Goal: Task Accomplishment & Management: Manage account settings

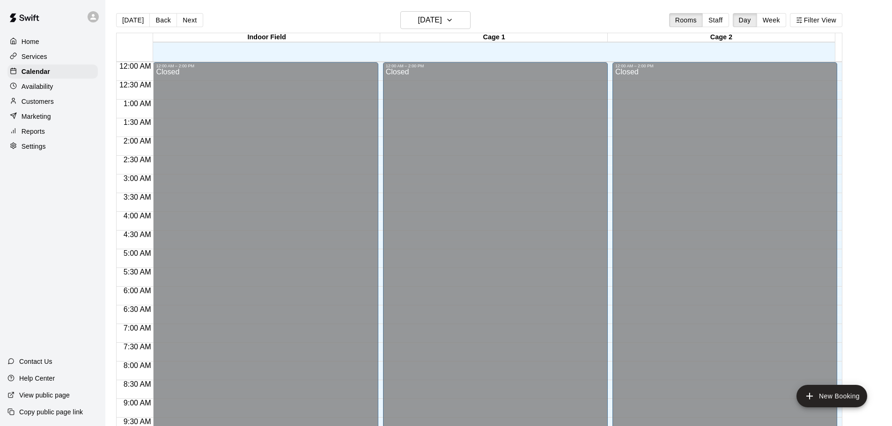
scroll to position [496, 0]
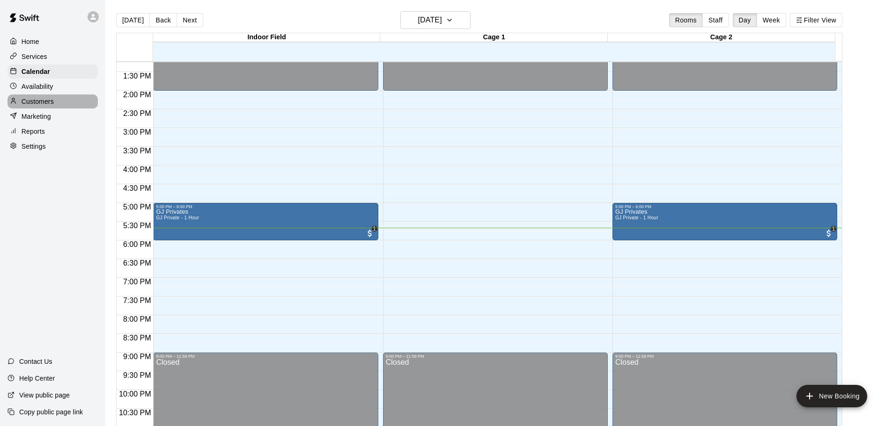
click at [45, 102] on p "Customers" at bounding box center [38, 101] width 32 height 9
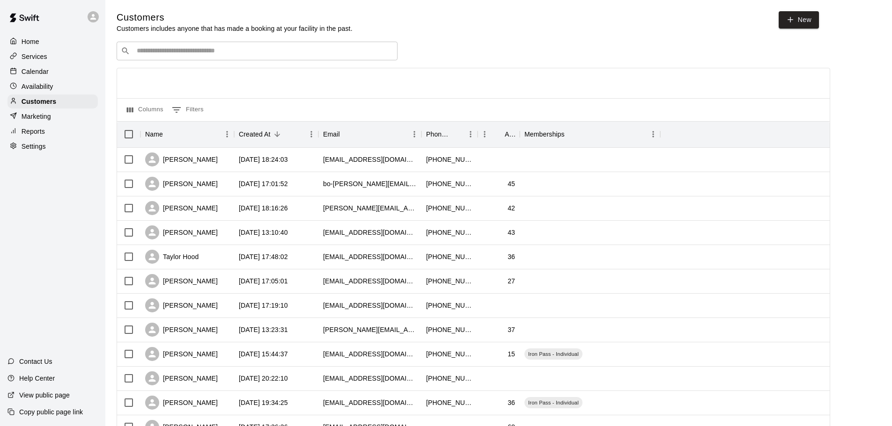
click at [295, 59] on div "​ ​" at bounding box center [257, 51] width 281 height 19
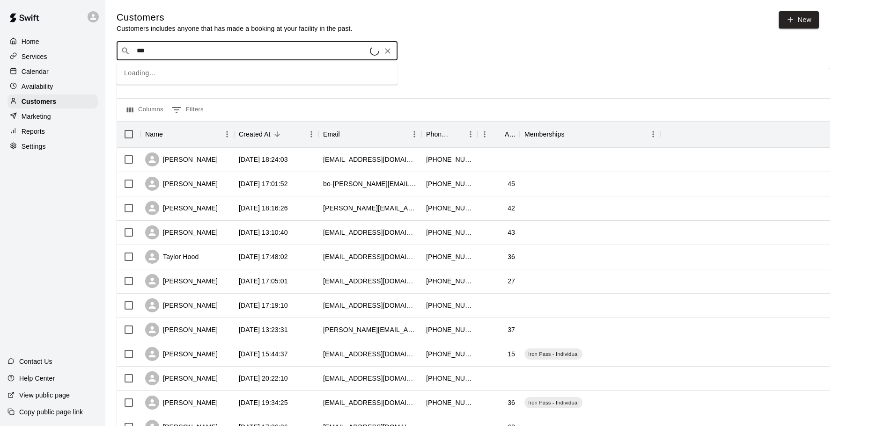
type input "****"
click at [296, 69] on div "[PERSON_NAME] [PERSON_NAME][EMAIL_ADDRESS][DOMAIN_NAME]" at bounding box center [266, 77] width 247 height 20
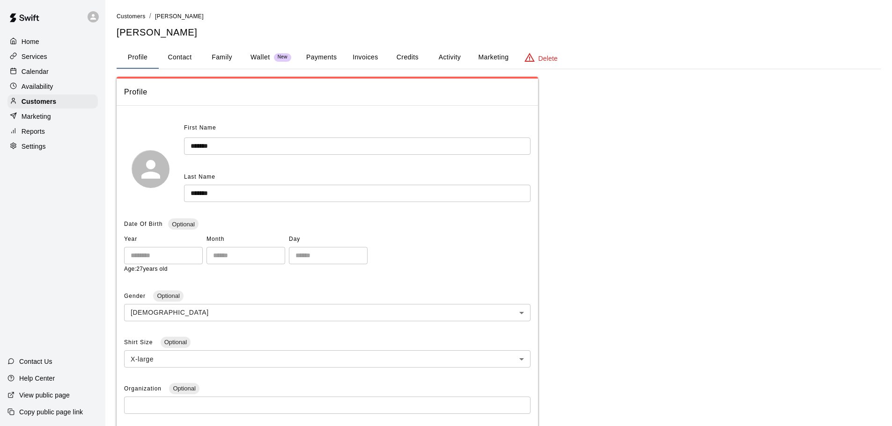
click at [262, 59] on p "Wallet" at bounding box center [260, 57] width 20 height 10
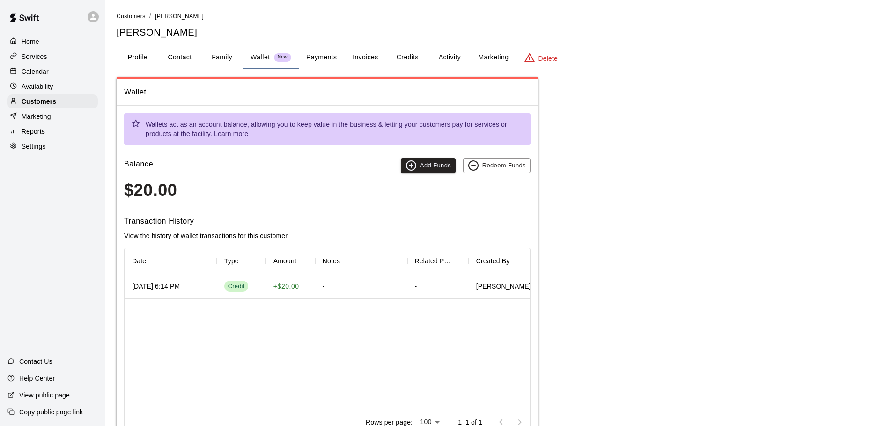
click at [49, 58] on div "Services" at bounding box center [52, 57] width 90 height 14
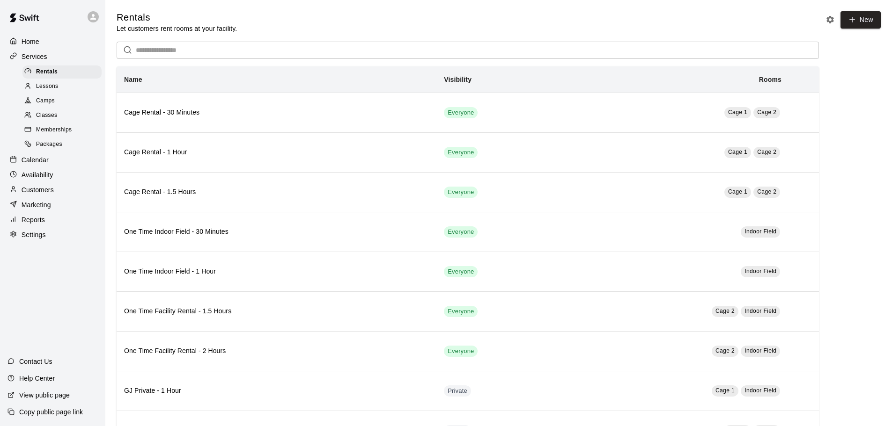
click at [27, 165] on p "Calendar" at bounding box center [35, 159] width 27 height 9
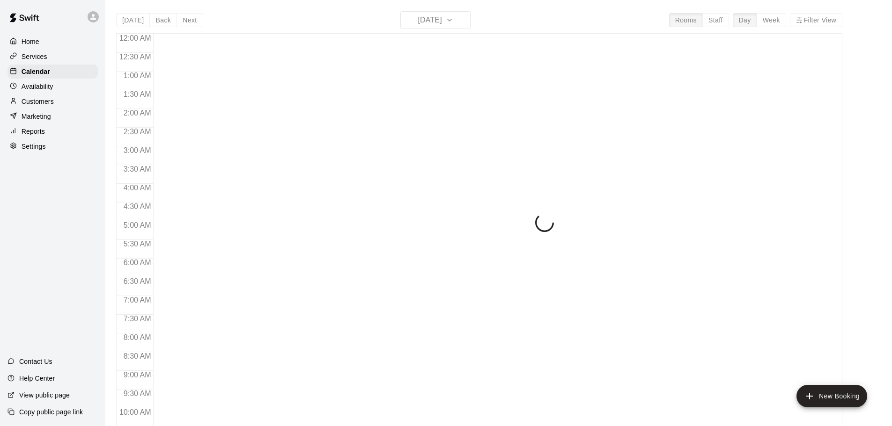
scroll to position [496, 0]
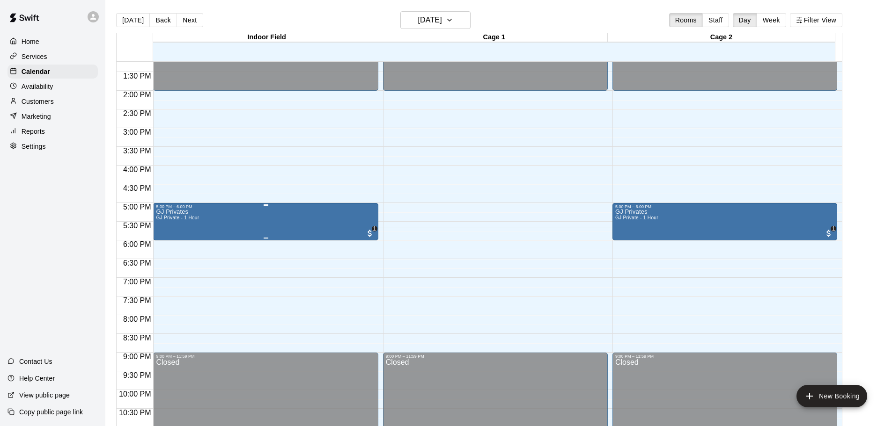
click at [246, 208] on div "5:00 PM – 6:00 PM" at bounding box center [265, 207] width 219 height 5
click at [157, 234] on button "edit" at bounding box center [164, 237] width 19 height 18
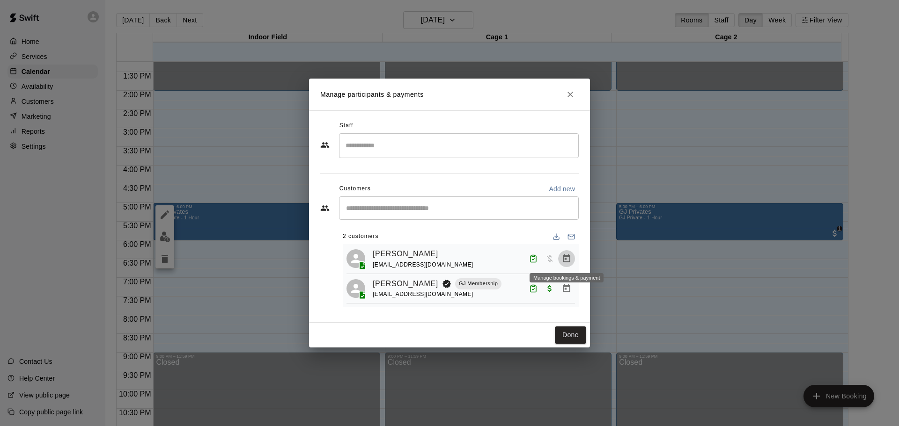
click at [566, 261] on icon "Manage bookings & payment" at bounding box center [566, 259] width 7 height 8
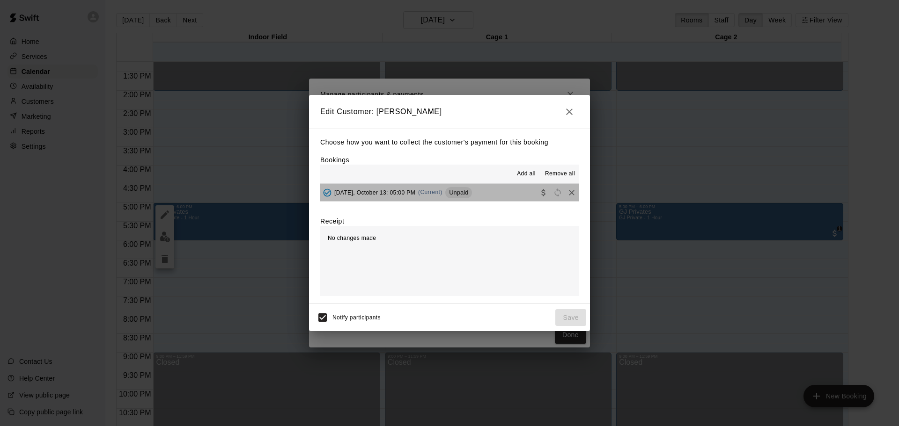
click at [495, 192] on button "[DATE], October 13: 05:00 PM (Current) Unpaid" at bounding box center [449, 192] width 258 height 17
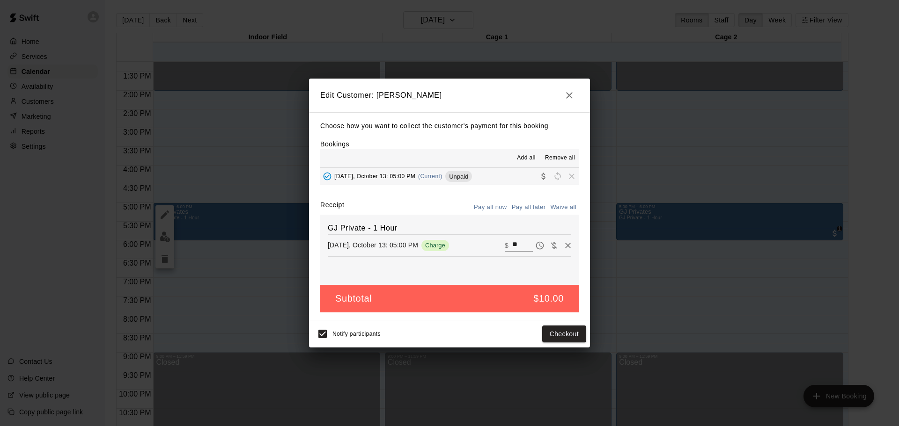
click at [497, 207] on button "Pay all now" at bounding box center [490, 207] width 38 height 15
click at [557, 337] on button "Checkout" at bounding box center [564, 334] width 44 height 17
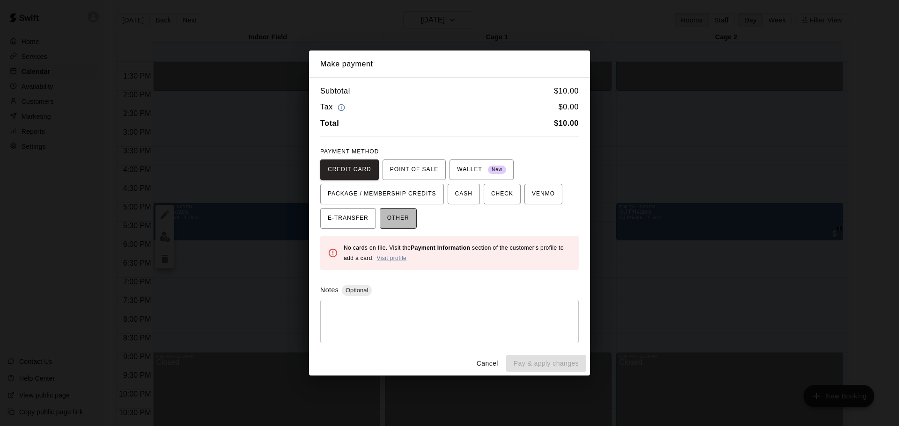
click at [385, 223] on button "OTHER" at bounding box center [398, 218] width 37 height 21
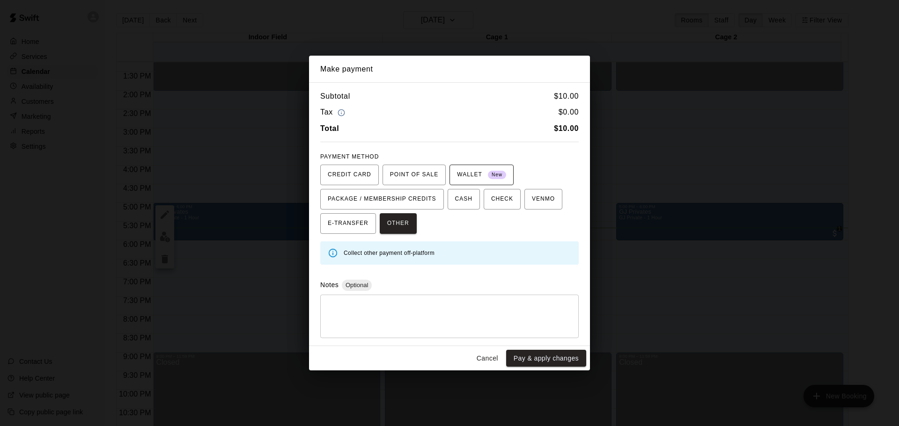
click at [492, 173] on span "New" at bounding box center [497, 175] width 18 height 13
click at [544, 360] on button "Pay & apply changes" at bounding box center [546, 358] width 80 height 17
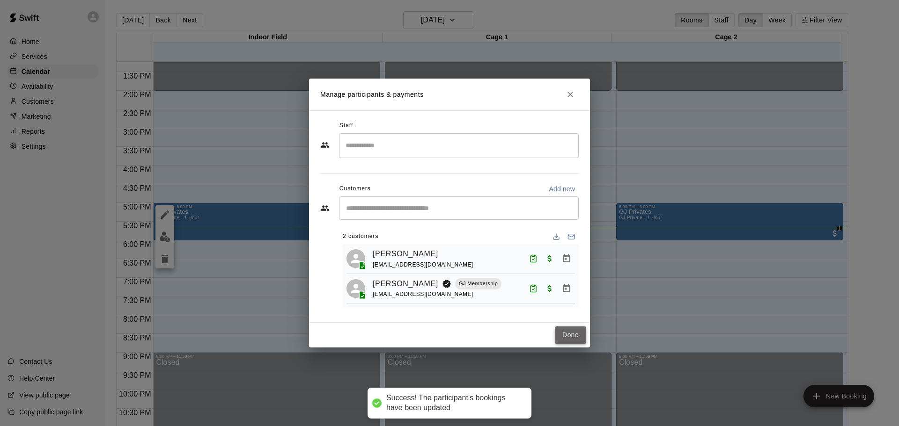
click at [571, 337] on button "Done" at bounding box center [570, 335] width 31 height 17
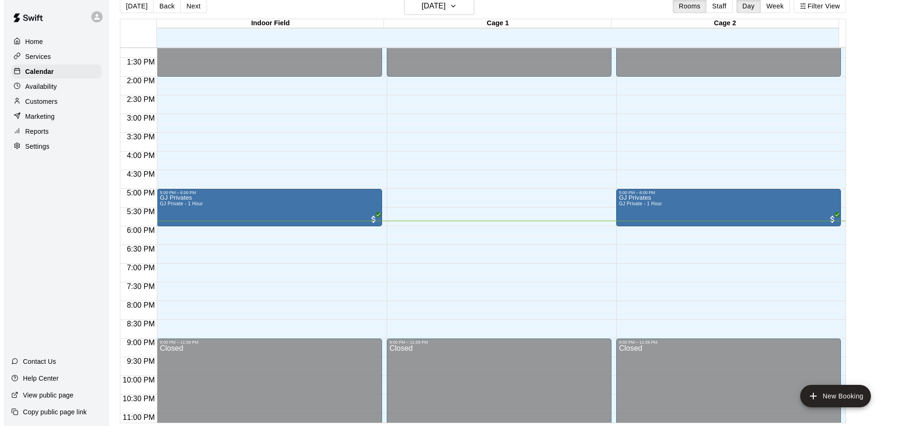
scroll to position [15, 0]
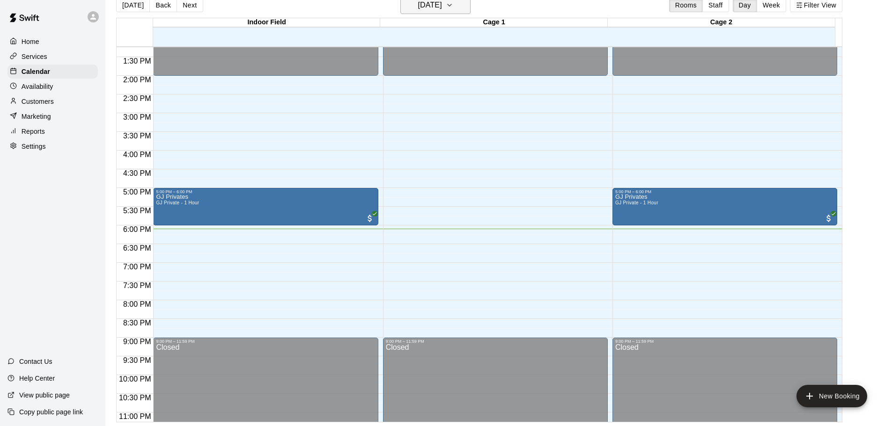
click at [459, 7] on button "[DATE]" at bounding box center [435, 5] width 70 height 18
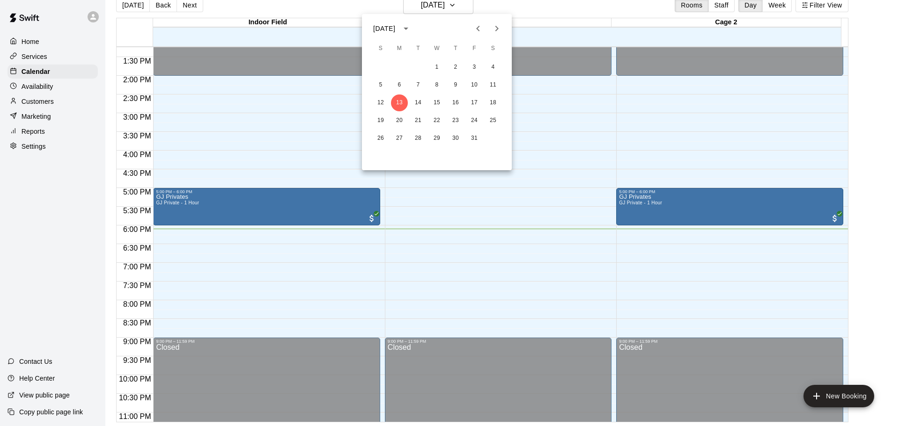
click at [533, 5] on div at bounding box center [449, 213] width 899 height 426
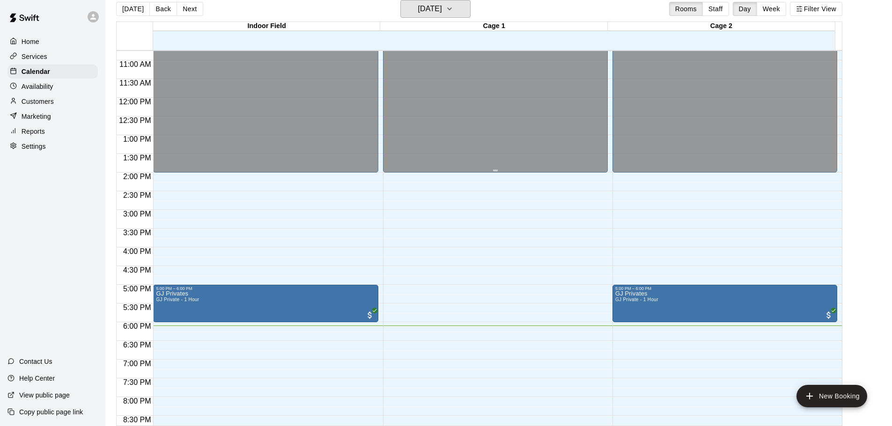
scroll to position [402, 0]
click at [776, 10] on button "Week" at bounding box center [771, 9] width 29 height 14
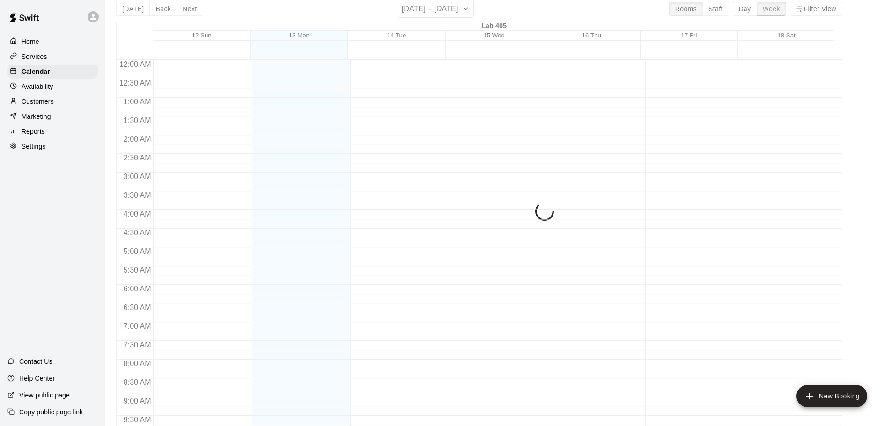
scroll to position [535, 0]
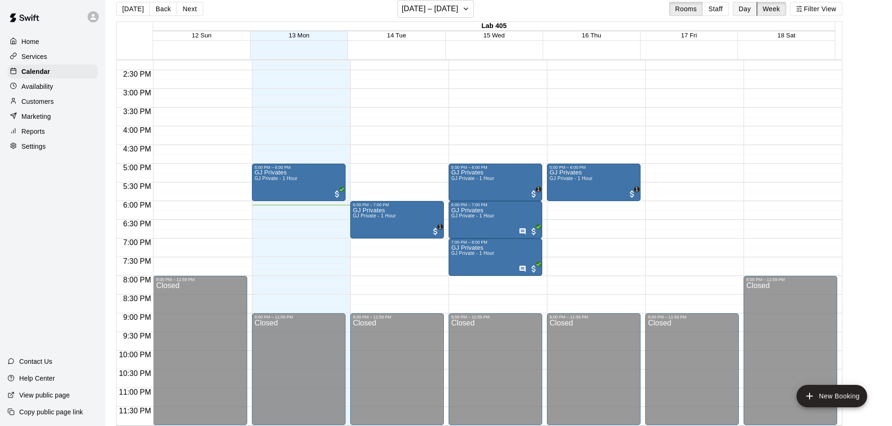
click at [750, 13] on button "Day" at bounding box center [745, 9] width 24 height 14
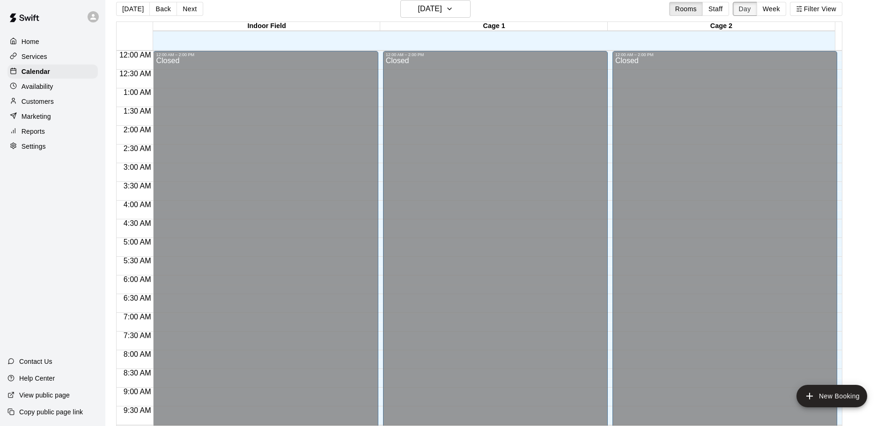
scroll to position [525, 0]
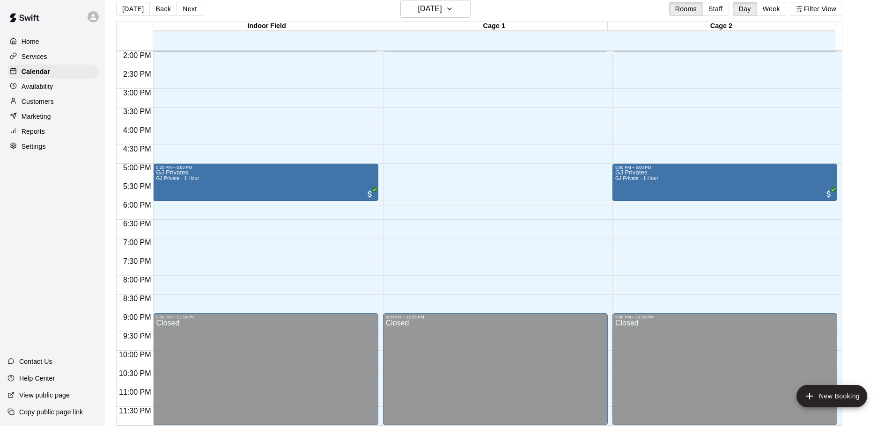
drag, startPoint x: 750, startPoint y: 13, endPoint x: 489, endPoint y: 7, distance: 260.4
click at [489, 7] on div "[DATE] Back [DATE][DATE] Rooms Staff Day Week Filter View" at bounding box center [479, 11] width 726 height 22
click at [722, 8] on button "Staff" at bounding box center [715, 9] width 27 height 14
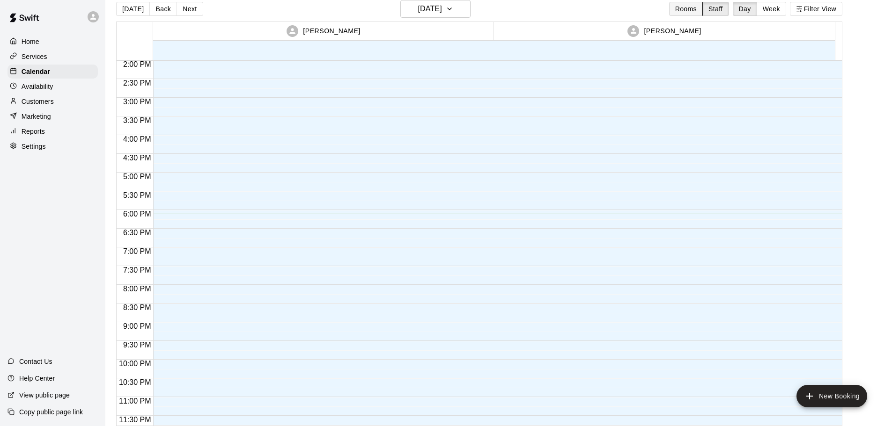
click at [694, 12] on button "Rooms" at bounding box center [686, 9] width 34 height 14
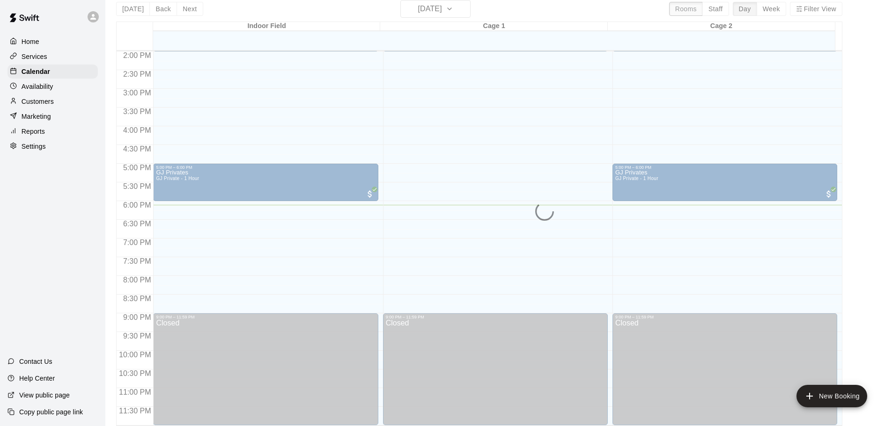
scroll to position [496, 0]
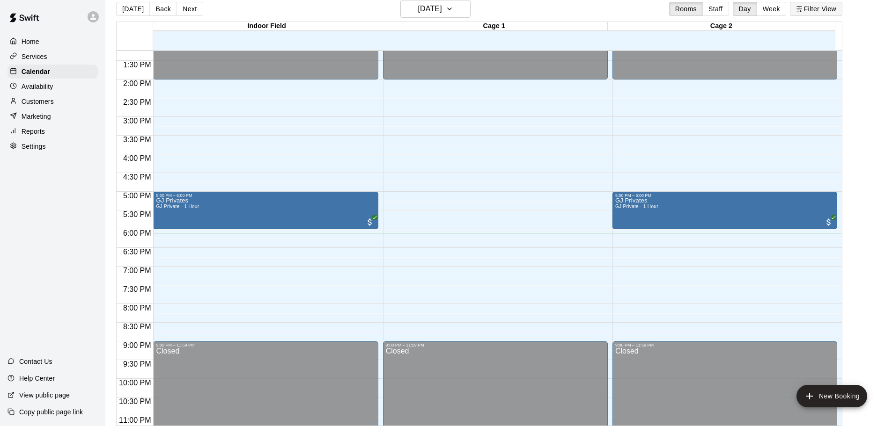
click at [817, 7] on button "Filter View" at bounding box center [816, 9] width 52 height 14
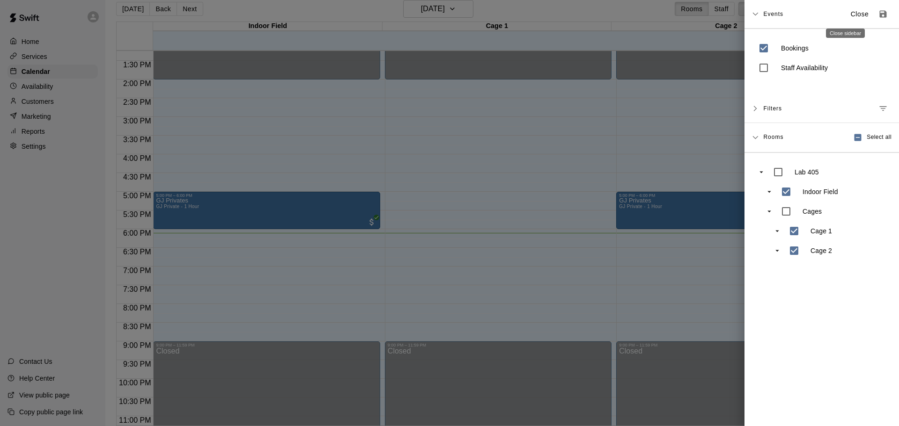
click at [851, 15] on p "Close" at bounding box center [860, 14] width 18 height 10
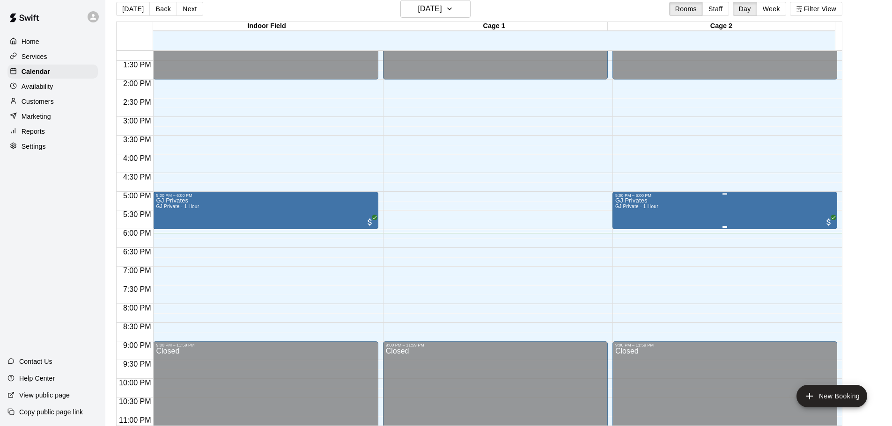
click at [669, 213] on div "GJ Privates GJ Private - 1 Hour" at bounding box center [724, 411] width 219 height 426
click at [620, 228] on img "edit" at bounding box center [623, 231] width 11 height 11
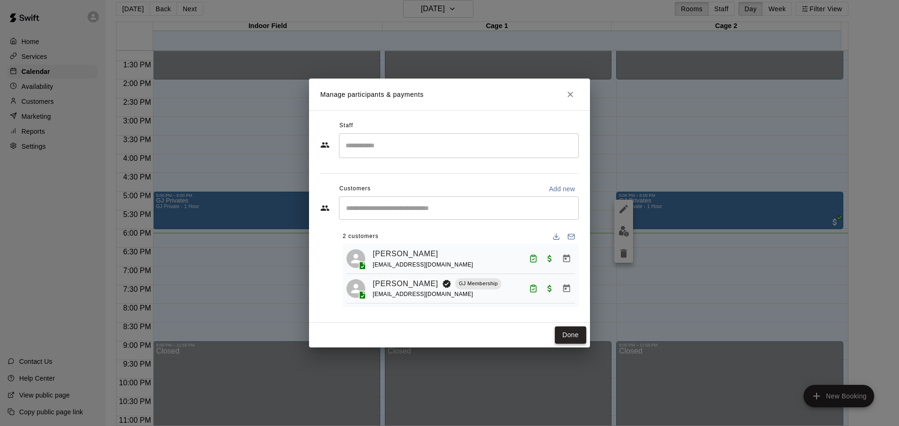
click at [567, 332] on button "Done" at bounding box center [570, 335] width 31 height 17
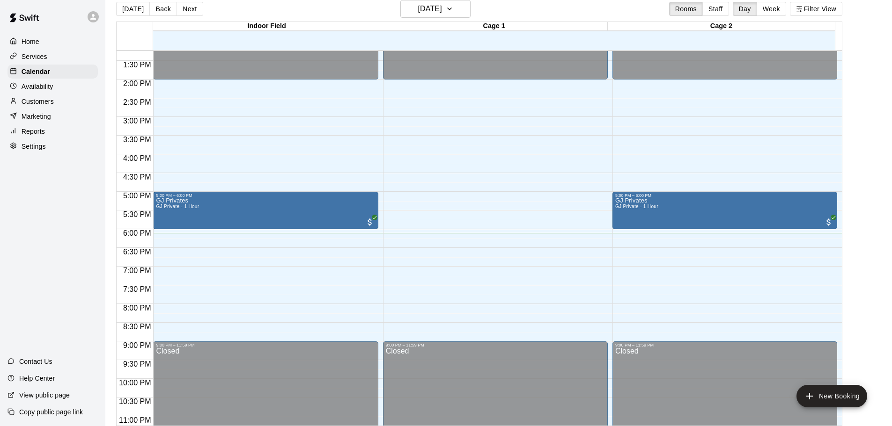
click at [79, 103] on div "Customers" at bounding box center [52, 102] width 90 height 14
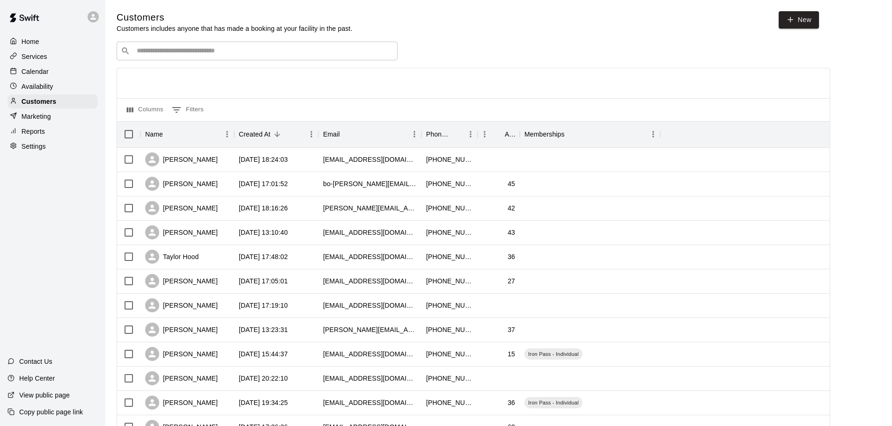
click at [540, 40] on div "Customers Customers includes anyone that has made a booking at your facility in…" at bounding box center [499, 396] width 764 height 771
click at [87, 73] on div "Calendar" at bounding box center [52, 72] width 90 height 14
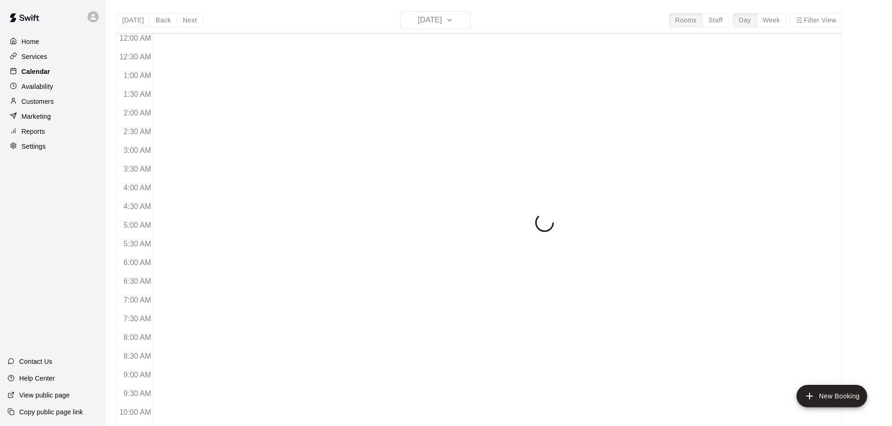
scroll to position [496, 0]
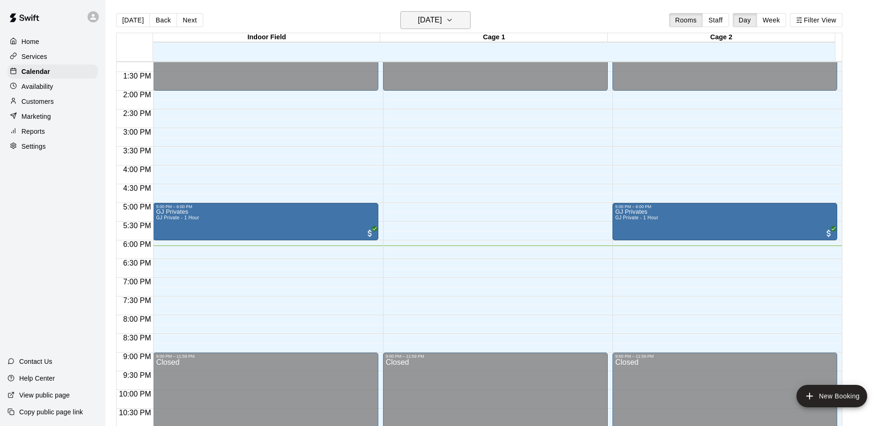
click at [442, 22] on h6 "[DATE]" at bounding box center [430, 20] width 24 height 13
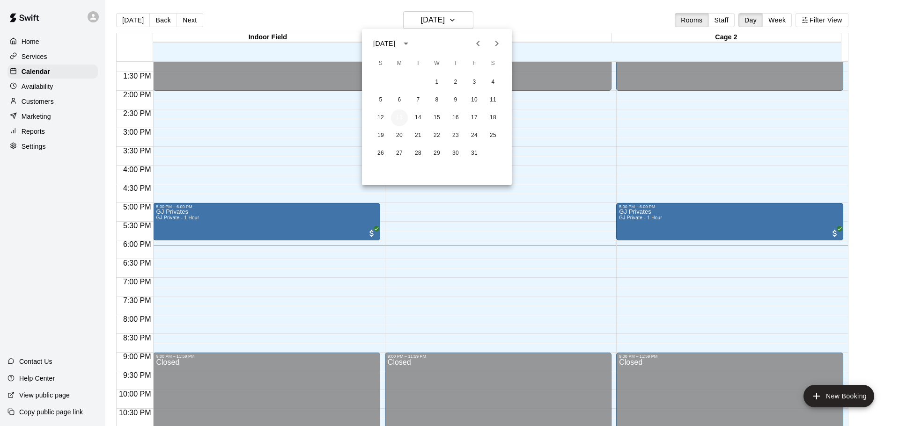
click at [399, 119] on button "13" at bounding box center [399, 118] width 17 height 17
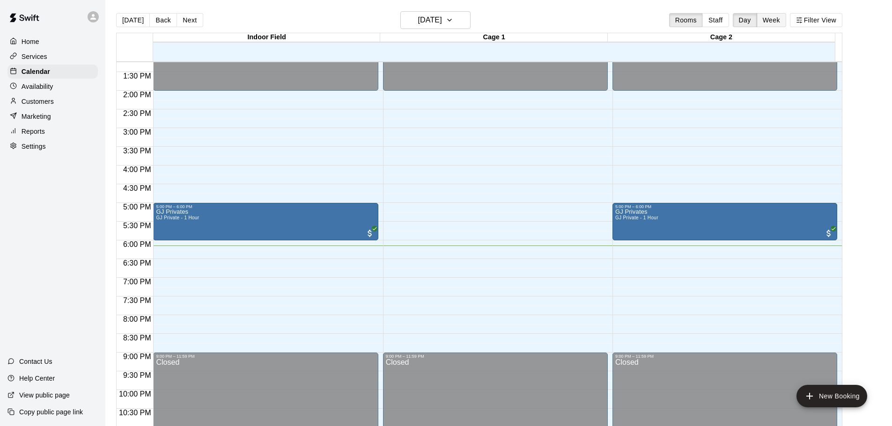
click at [784, 16] on button "Week" at bounding box center [771, 20] width 29 height 14
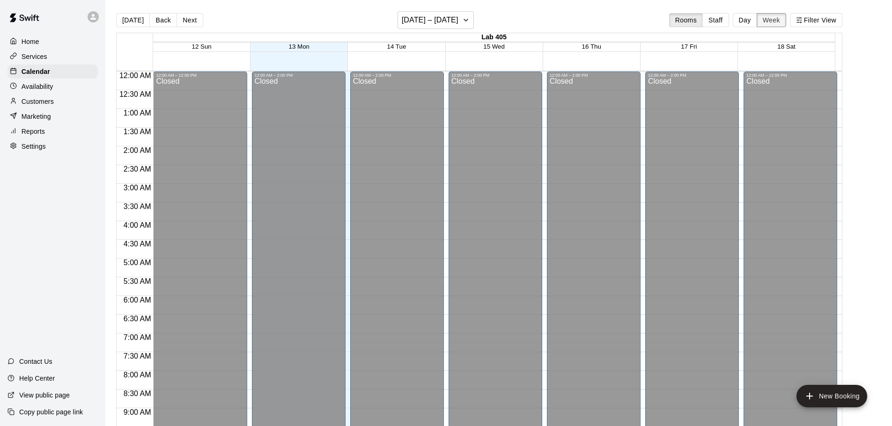
scroll to position [535, 0]
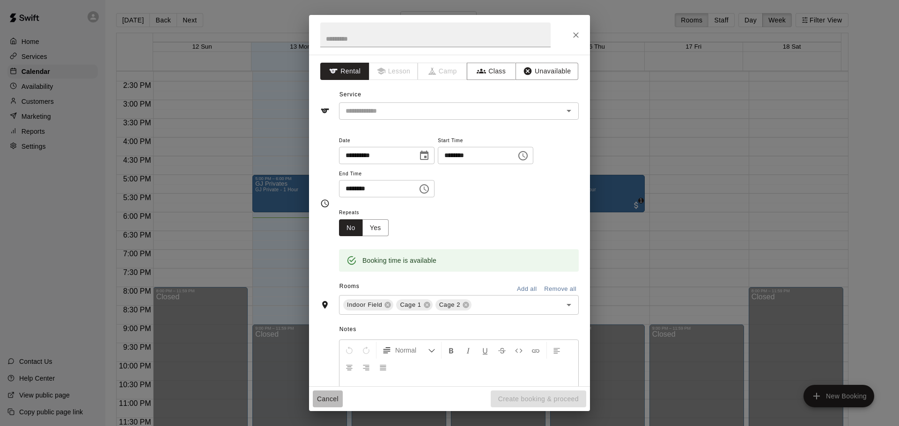
click at [334, 400] on button "Cancel" at bounding box center [328, 399] width 30 height 17
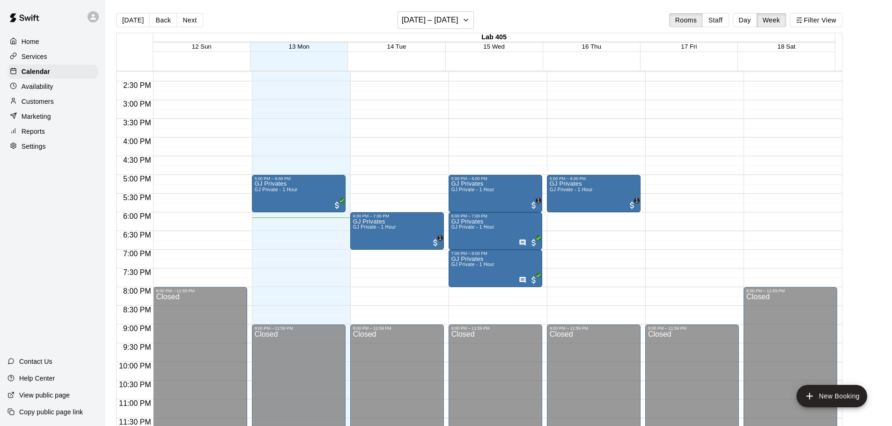
click at [41, 105] on p "Customers" at bounding box center [38, 101] width 32 height 9
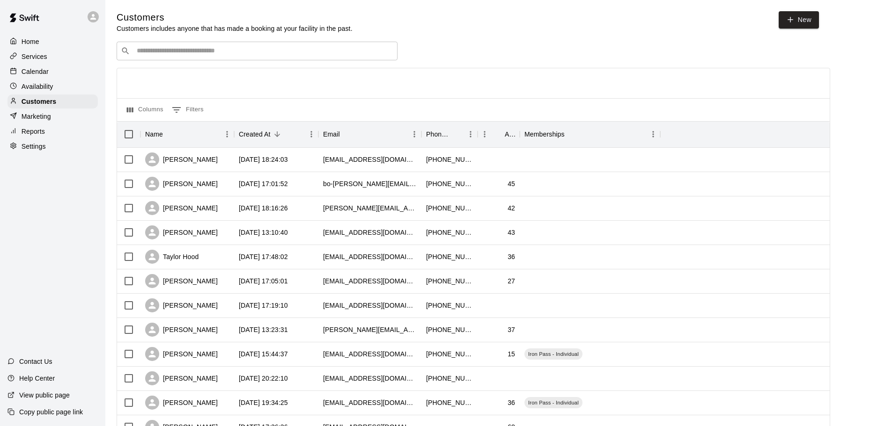
click at [493, 88] on div at bounding box center [473, 83] width 713 height 30
click at [36, 68] on p "Calendar" at bounding box center [35, 71] width 27 height 9
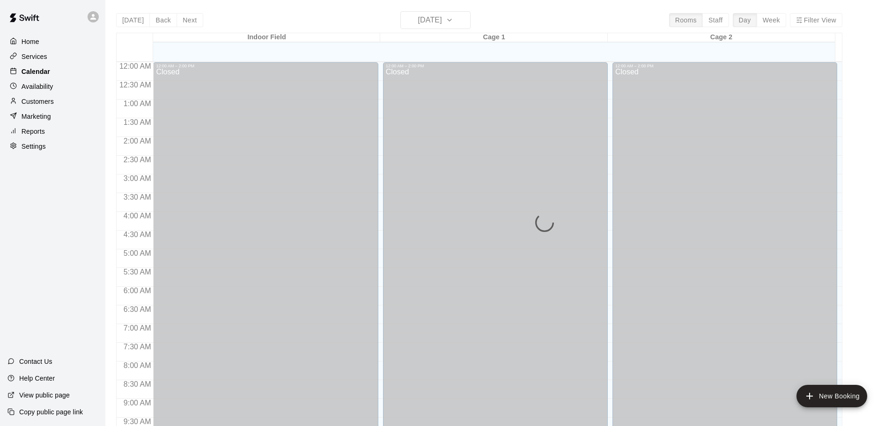
scroll to position [496, 0]
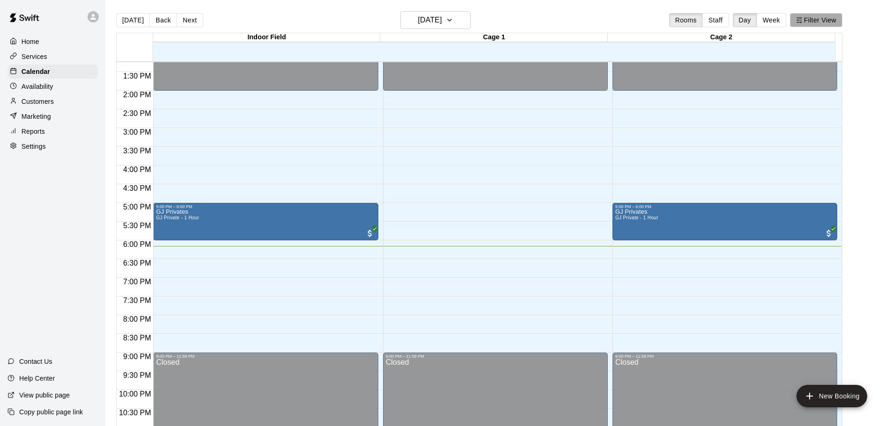
click at [837, 24] on button "Filter View" at bounding box center [816, 20] width 52 height 14
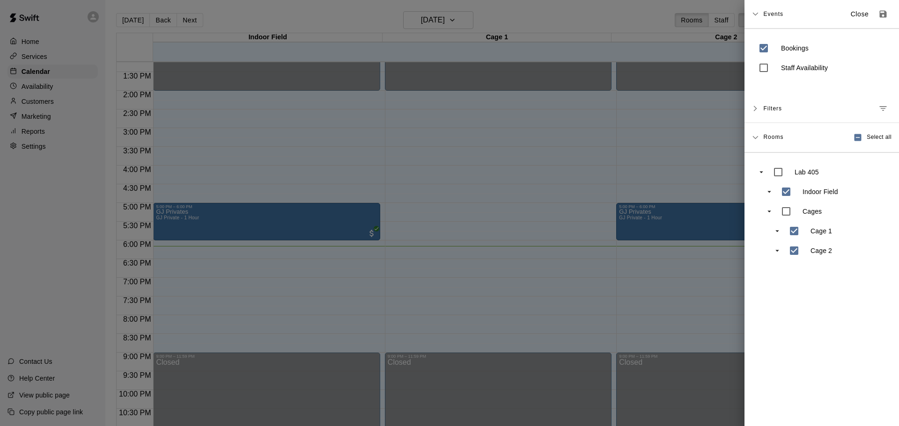
click at [610, 27] on div at bounding box center [449, 213] width 899 height 426
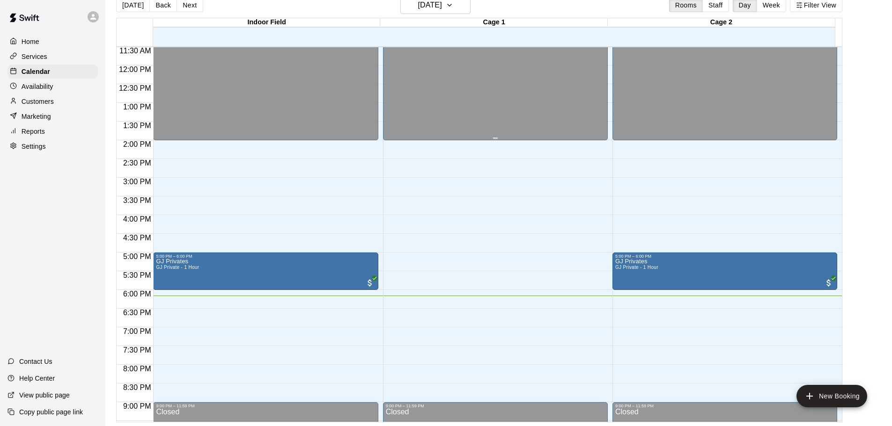
scroll to position [478, 0]
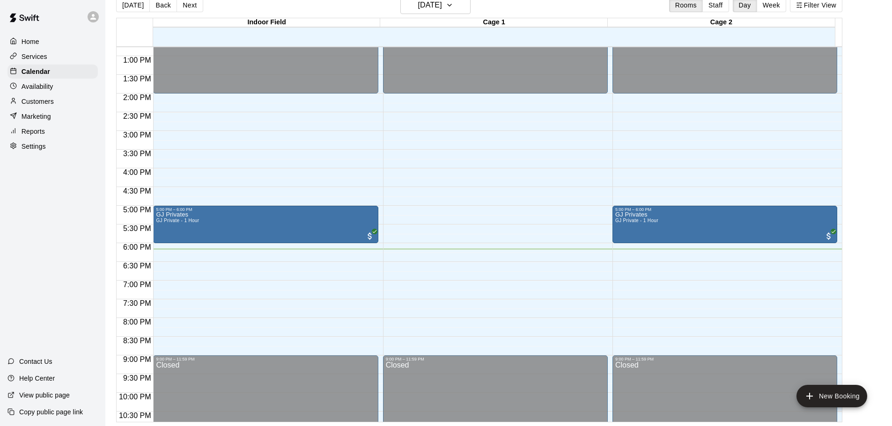
click at [80, 104] on div "Customers" at bounding box center [52, 102] width 90 height 14
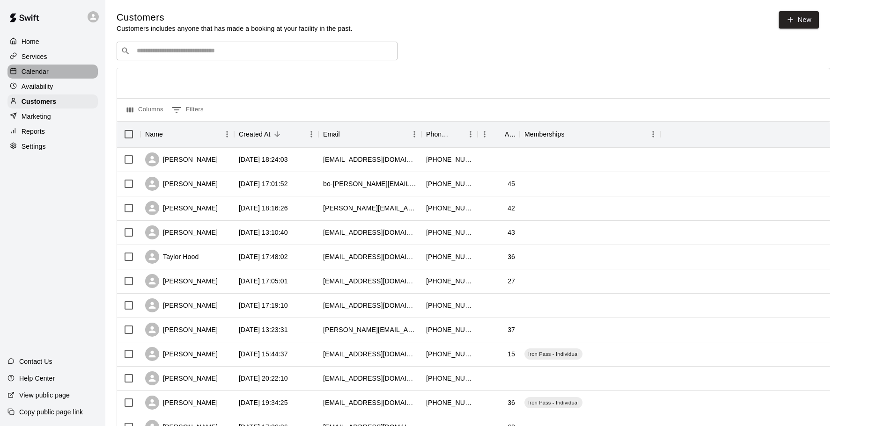
click at [71, 79] on div "Calendar" at bounding box center [52, 72] width 90 height 14
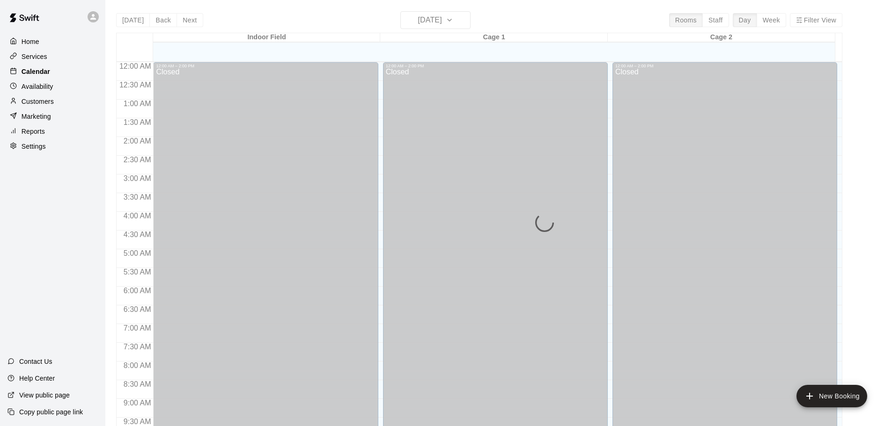
scroll to position [496, 0]
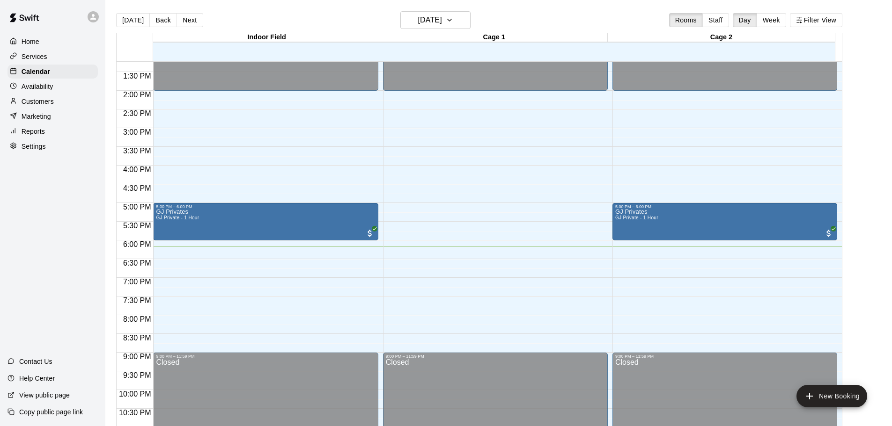
click at [83, 106] on div "Customers" at bounding box center [52, 102] width 90 height 14
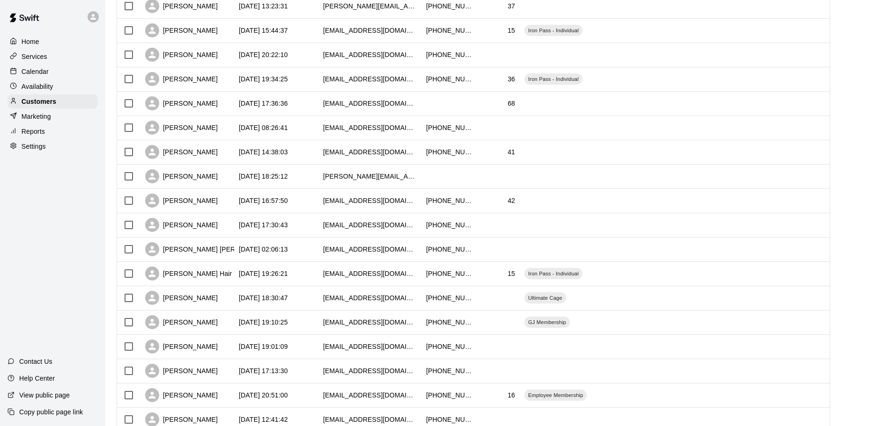
scroll to position [375, 0]
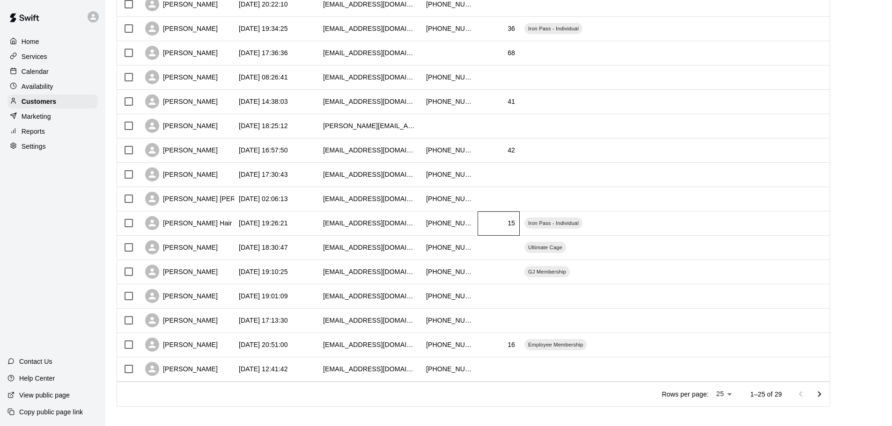
click at [497, 227] on div "15" at bounding box center [499, 224] width 42 height 24
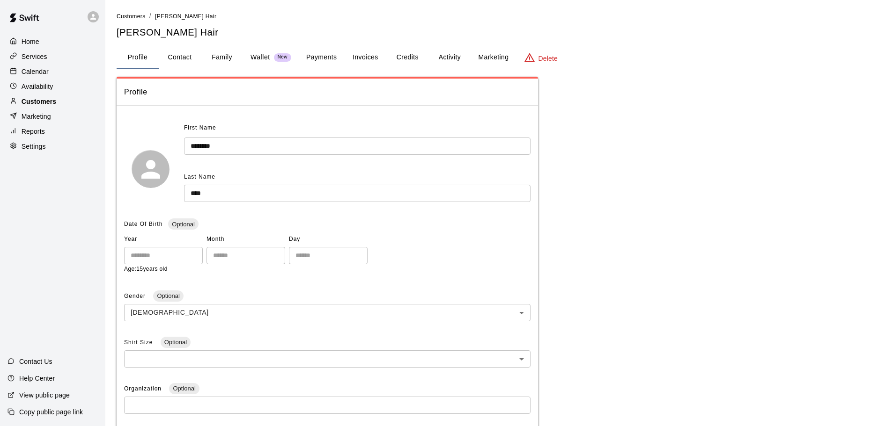
click at [80, 102] on div "Customers" at bounding box center [52, 102] width 90 height 14
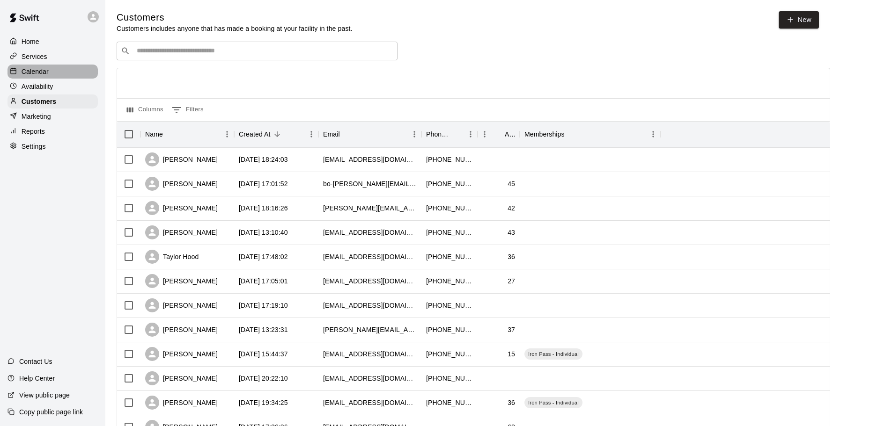
click at [20, 69] on div at bounding box center [16, 71] width 12 height 9
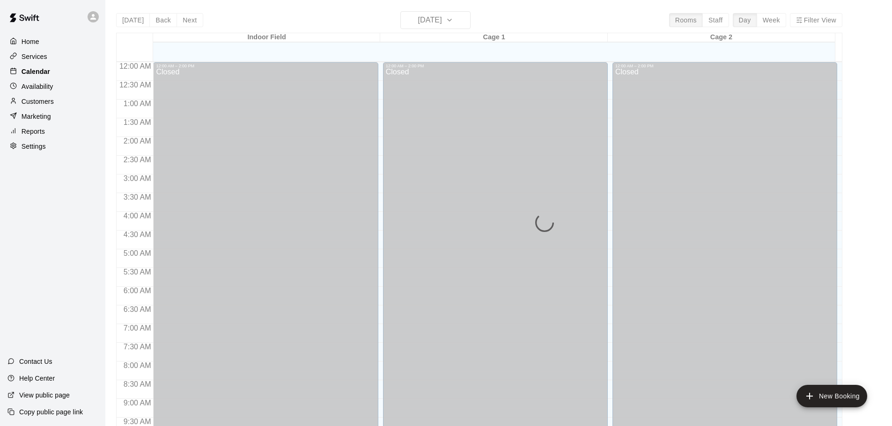
scroll to position [496, 0]
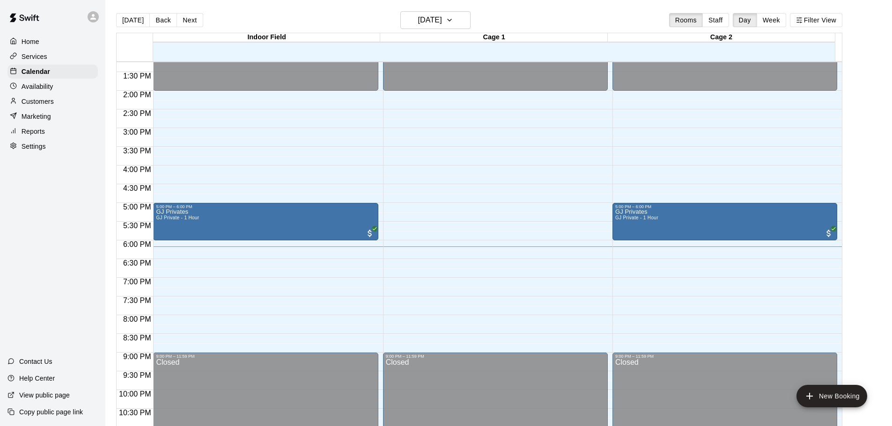
click at [305, 13] on div "[DATE] Back [DATE][DATE] Rooms Staff Day Week Filter View" at bounding box center [479, 22] width 726 height 22
click at [775, 14] on button "Week" at bounding box center [771, 20] width 29 height 14
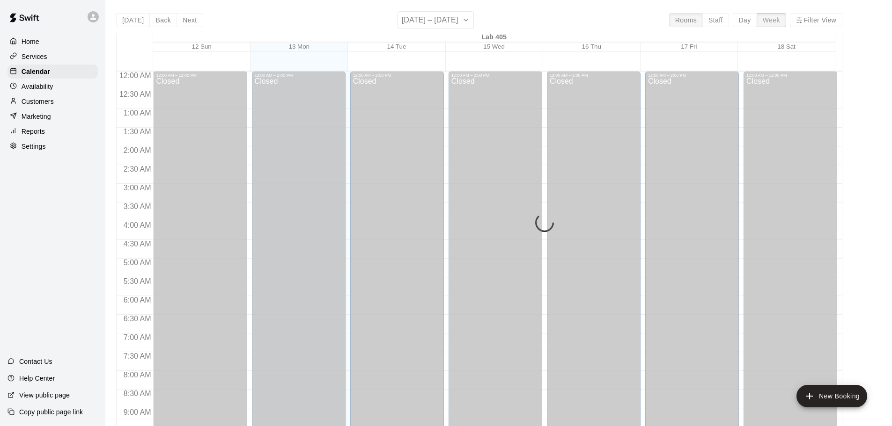
scroll to position [535, 0]
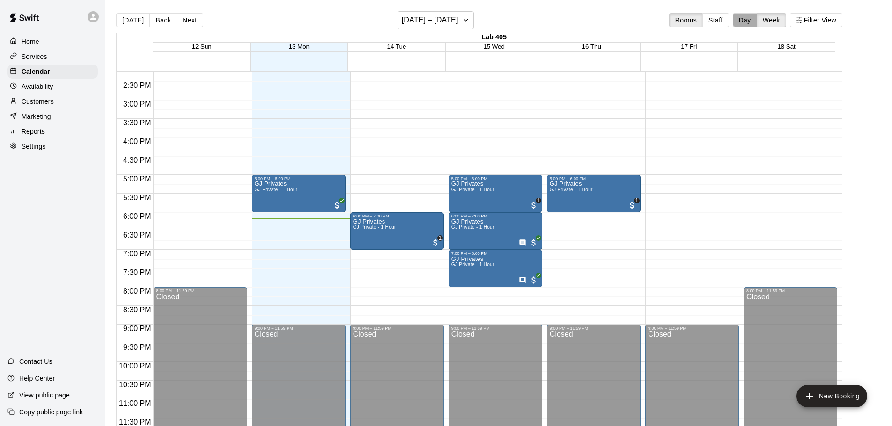
click at [753, 23] on button "Day" at bounding box center [745, 20] width 24 height 14
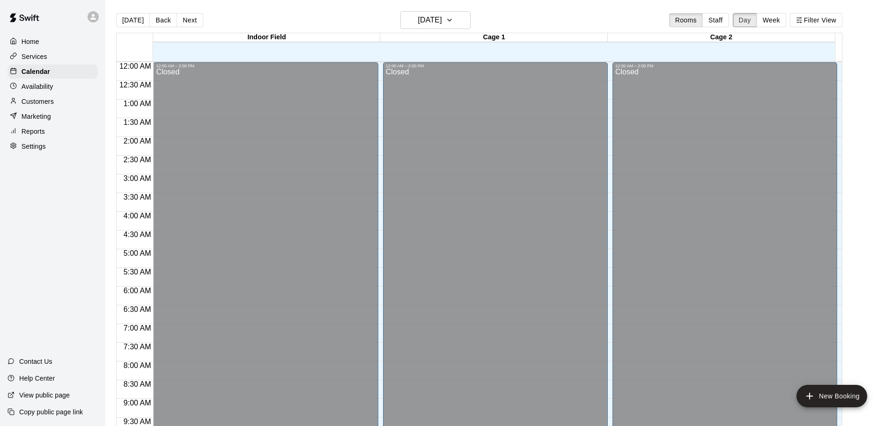
scroll to position [525, 0]
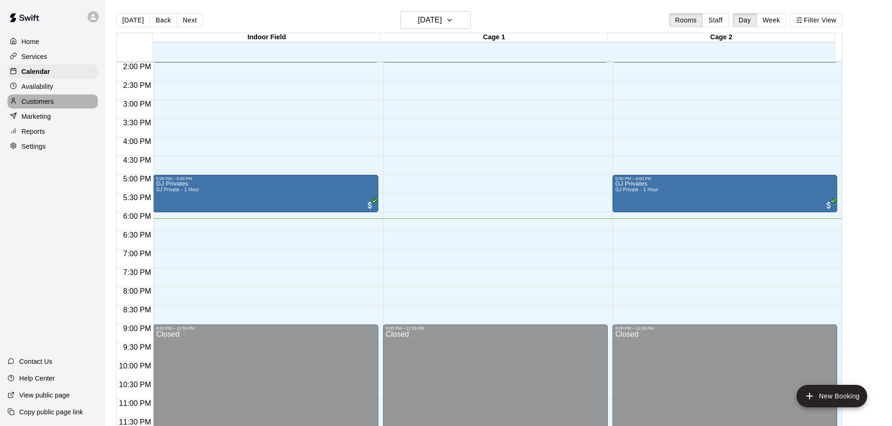
click at [15, 101] on icon at bounding box center [13, 100] width 7 height 7
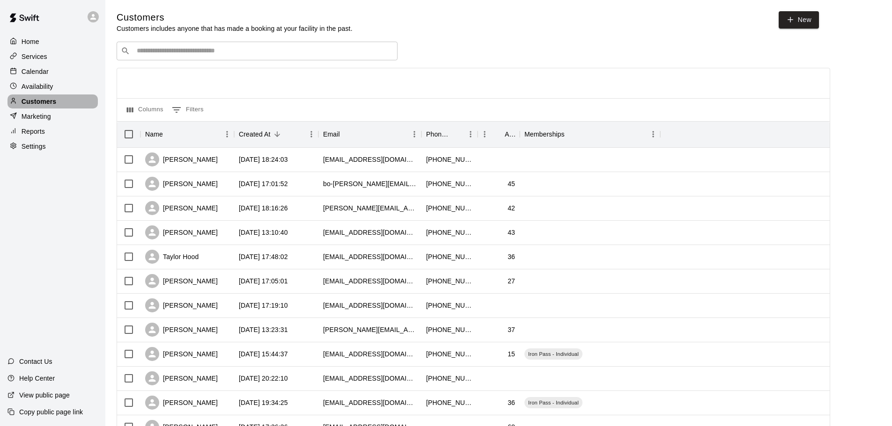
click at [46, 100] on p "Customers" at bounding box center [39, 101] width 35 height 9
click at [89, 61] on div "Services" at bounding box center [52, 57] width 90 height 14
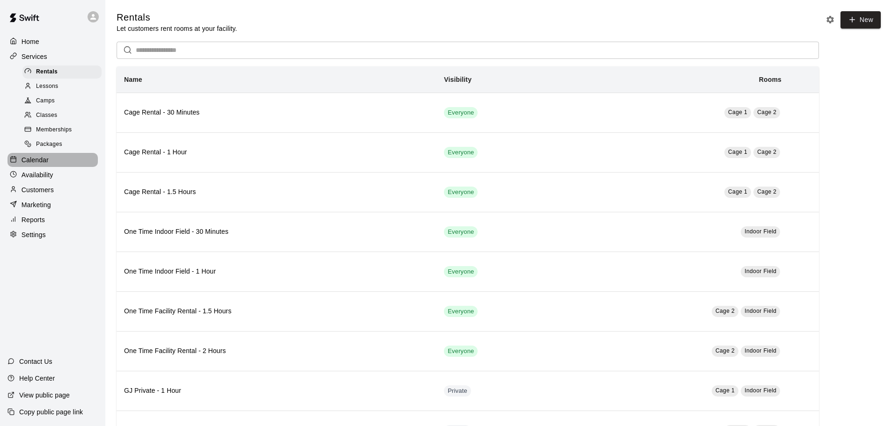
click at [69, 167] on div "Calendar" at bounding box center [52, 160] width 90 height 14
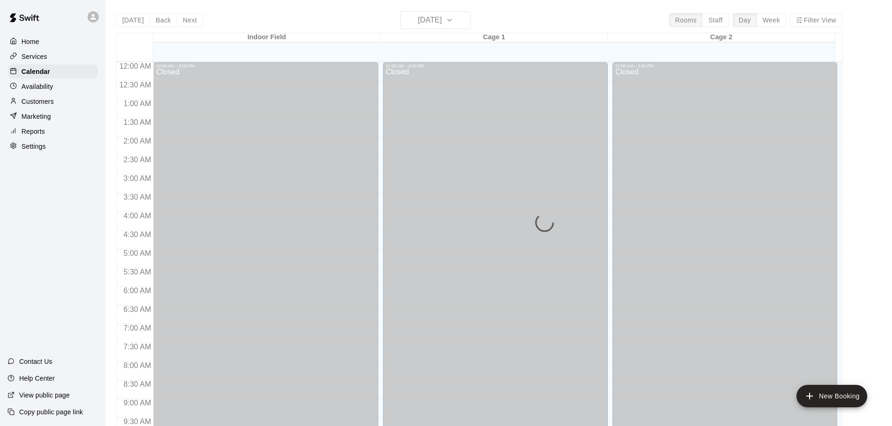
scroll to position [496, 0]
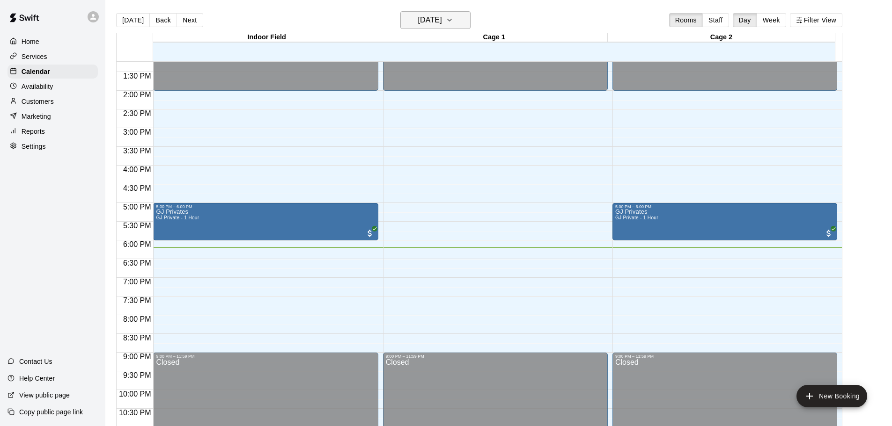
click at [453, 22] on icon "button" at bounding box center [449, 20] width 7 height 11
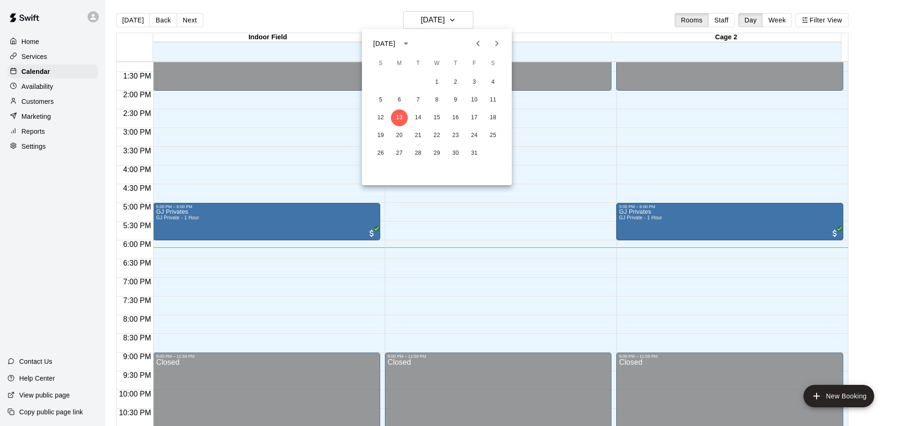
click at [338, 16] on div at bounding box center [449, 213] width 899 height 426
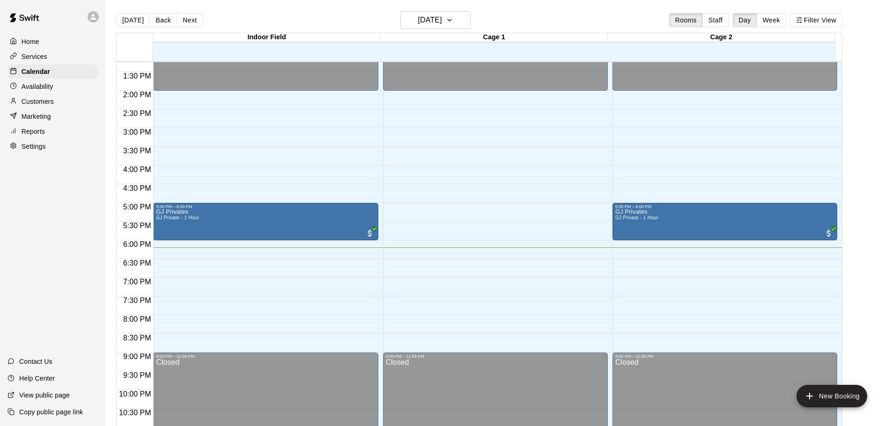
drag, startPoint x: 338, startPoint y: 16, endPoint x: 282, endPoint y: 12, distance: 55.9
click at [282, 12] on div "[DATE] Back [DATE][DATE] Rooms Staff Day Week Filter View" at bounding box center [479, 22] width 726 height 22
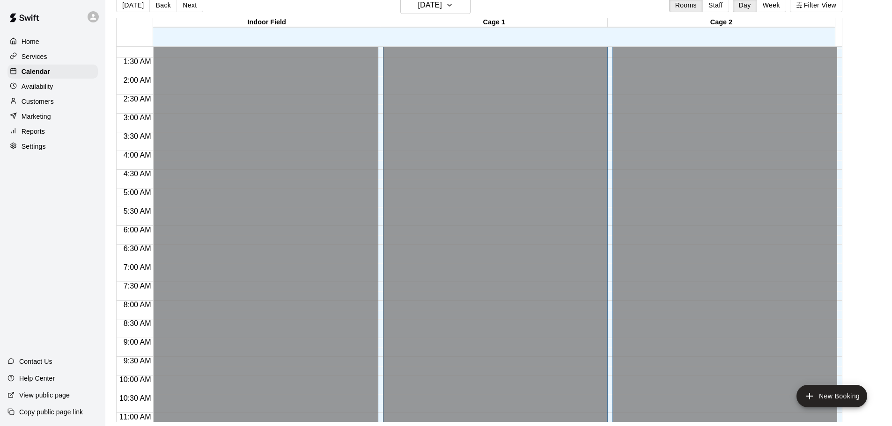
scroll to position [0, 0]
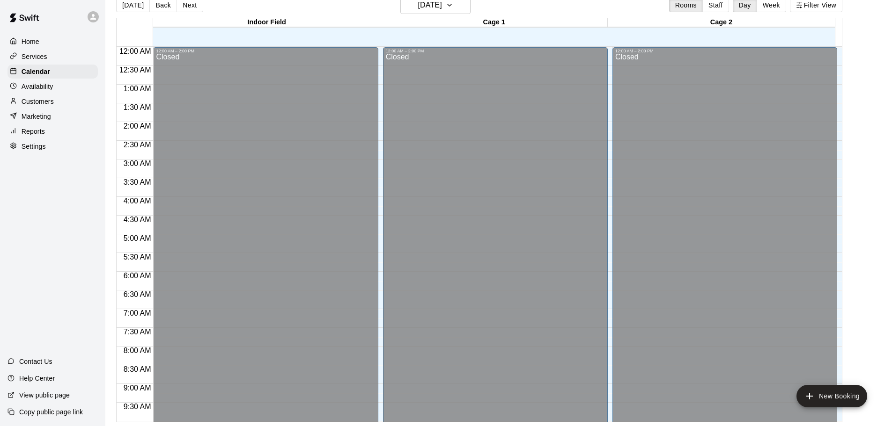
click at [65, 147] on div "Settings" at bounding box center [52, 147] width 90 height 14
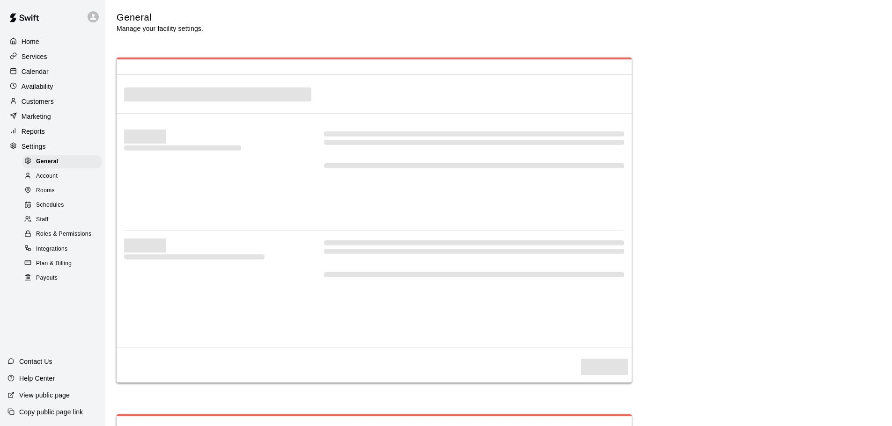
select select "**"
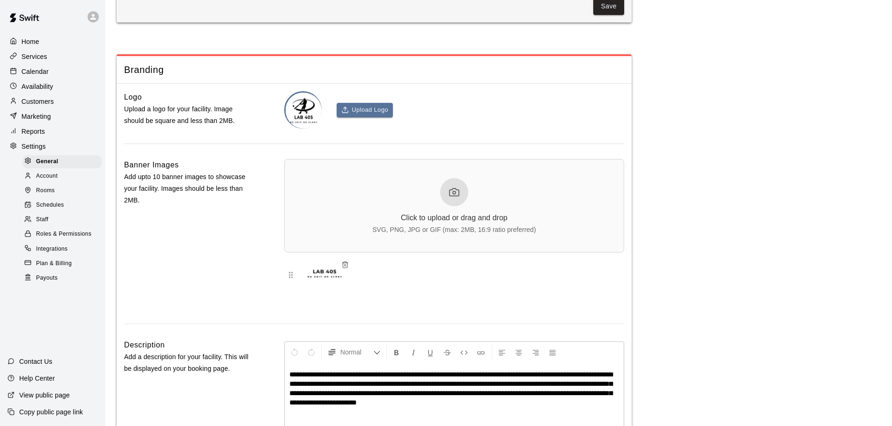
scroll to position [2029, 0]
click at [72, 73] on div "Calendar" at bounding box center [52, 72] width 90 height 14
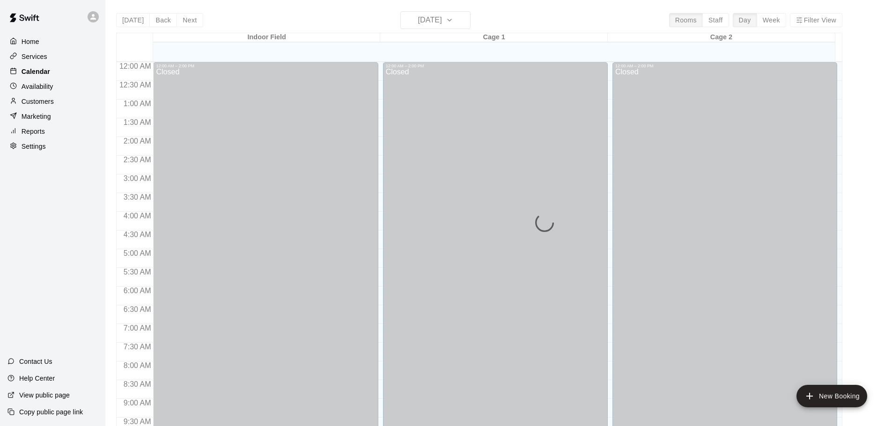
scroll to position [496, 0]
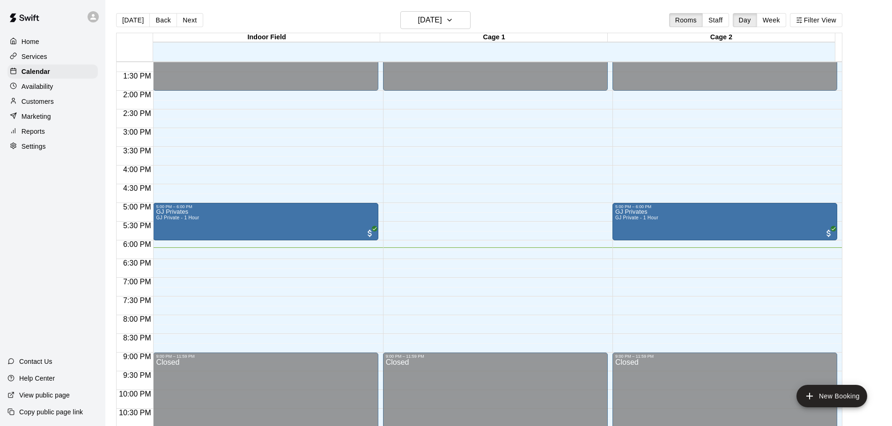
click at [63, 96] on div "Home Services Calendar Availability Customers Marketing Reports Settings" at bounding box center [52, 94] width 105 height 121
click at [59, 103] on div "Customers" at bounding box center [52, 102] width 90 height 14
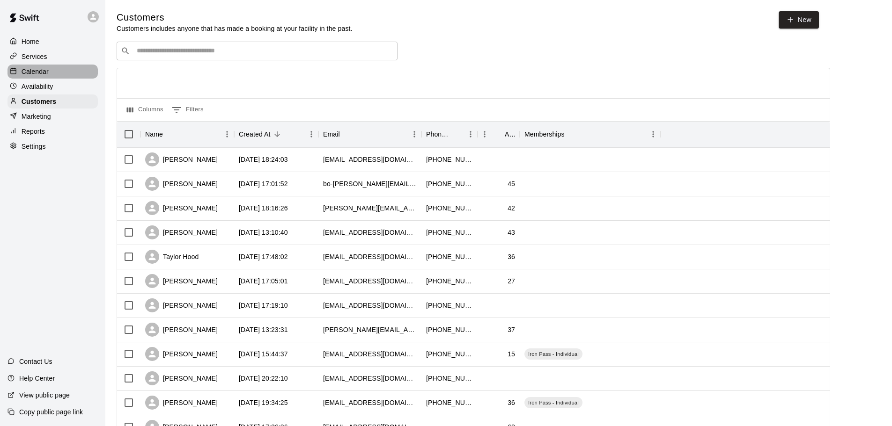
click at [69, 79] on div "Calendar" at bounding box center [52, 72] width 90 height 14
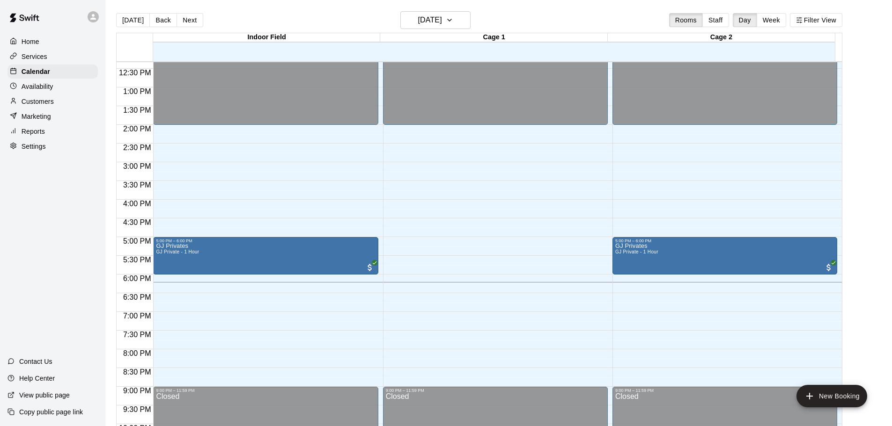
scroll to position [478, 0]
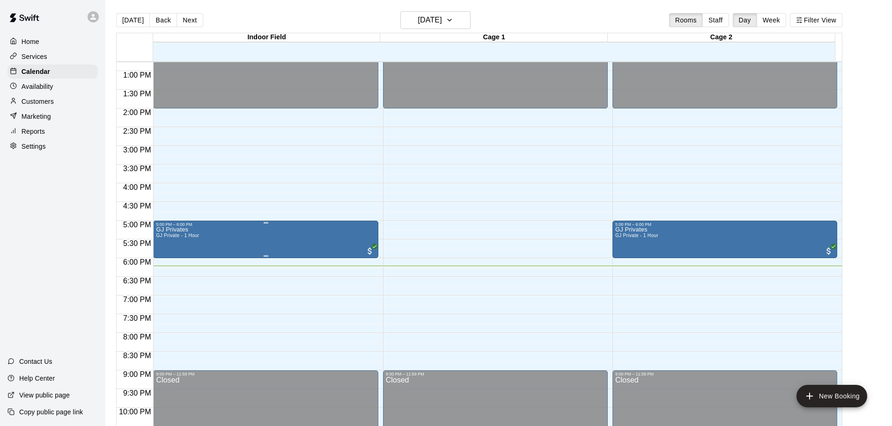
click at [94, 260] on div at bounding box center [449, 213] width 899 height 426
click at [85, 252] on div at bounding box center [449, 213] width 899 height 426
click at [722, 14] on button "Staff" at bounding box center [715, 20] width 27 height 14
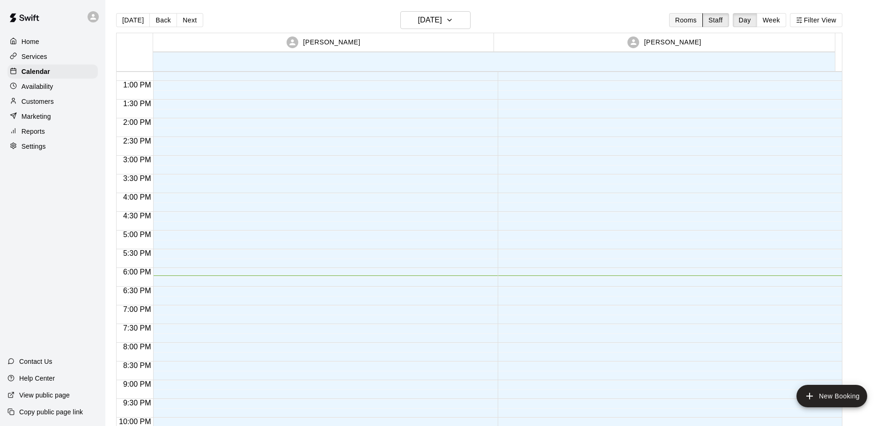
click at [692, 23] on button "Rooms" at bounding box center [686, 20] width 34 height 14
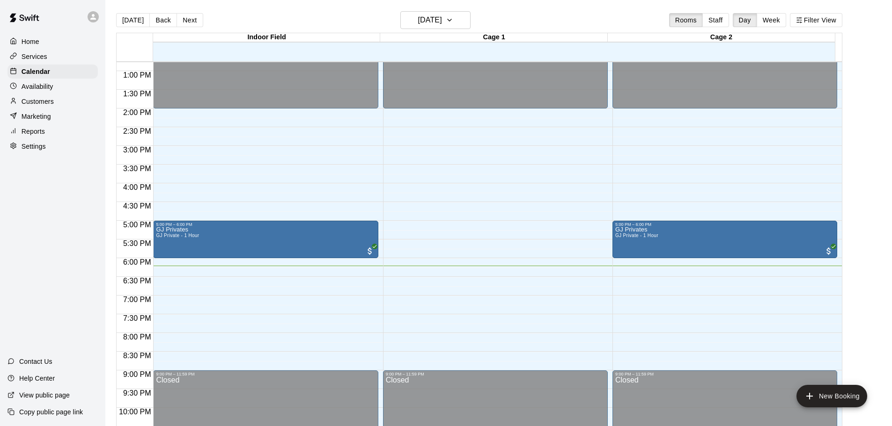
drag, startPoint x: 692, startPoint y: 23, endPoint x: 520, endPoint y: 33, distance: 172.6
click at [639, 22] on div "[DATE] Back [DATE][DATE] Rooms Staff Day Week Filter View" at bounding box center [479, 22] width 726 height 22
click at [162, 263] on img "edit" at bounding box center [165, 260] width 11 height 11
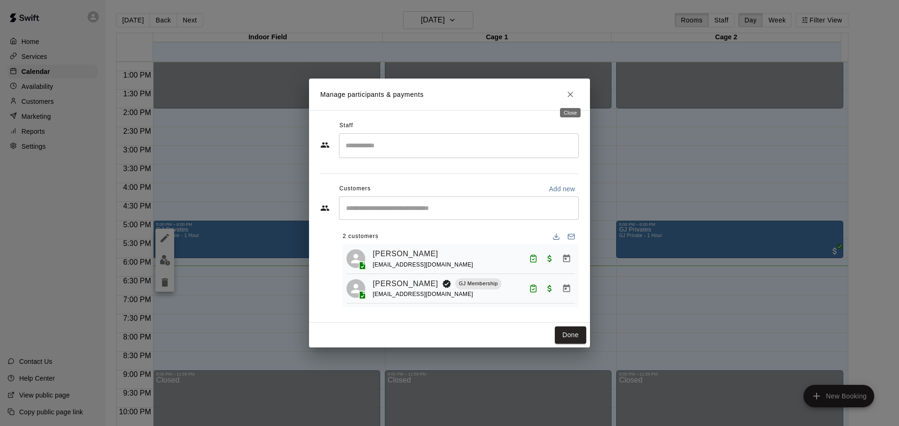
click at [576, 93] on button "Close" at bounding box center [570, 94] width 17 height 17
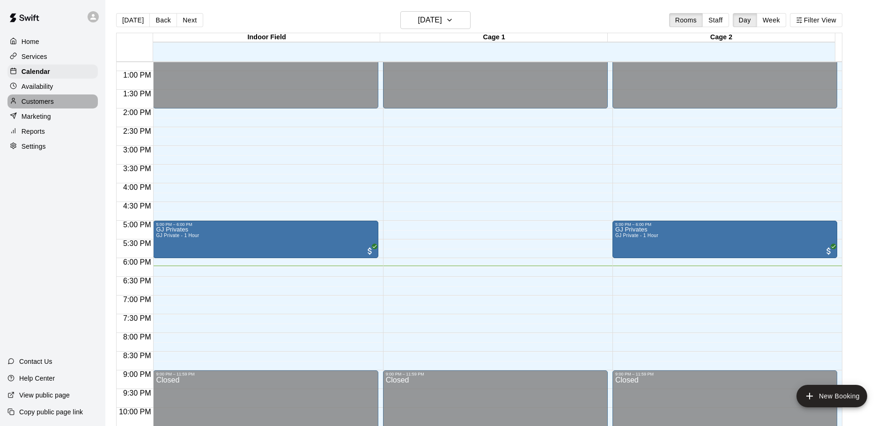
click at [25, 98] on div "Customers" at bounding box center [52, 102] width 90 height 14
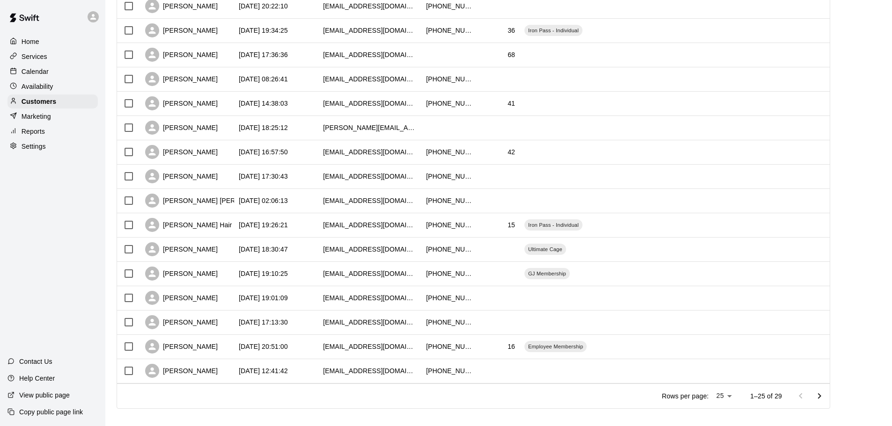
scroll to position [383, 0]
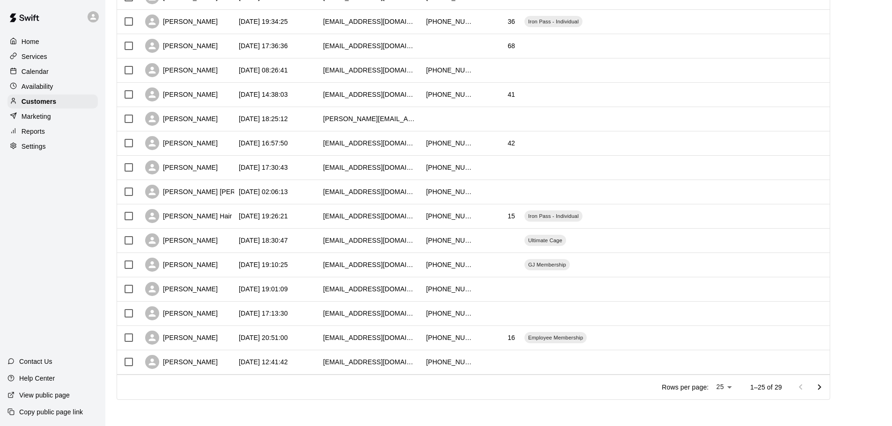
click at [445, 411] on main "Customers Customers includes anyone that has made a booking at your facility in…" at bounding box center [498, 22] width 787 height 808
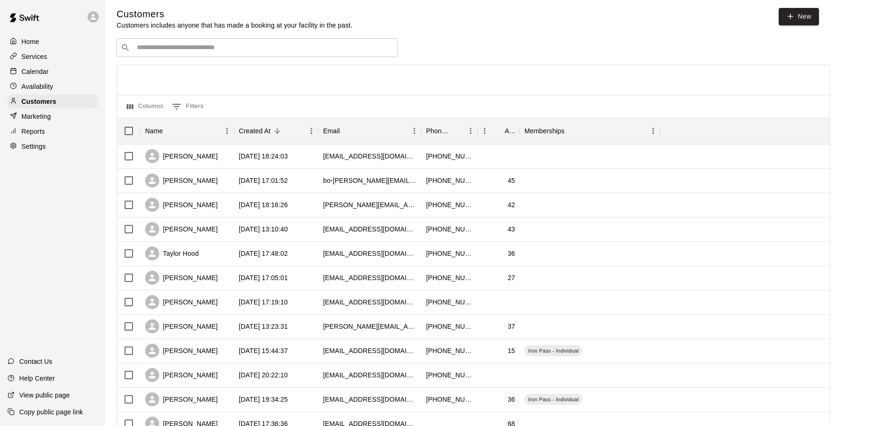
scroll to position [0, 0]
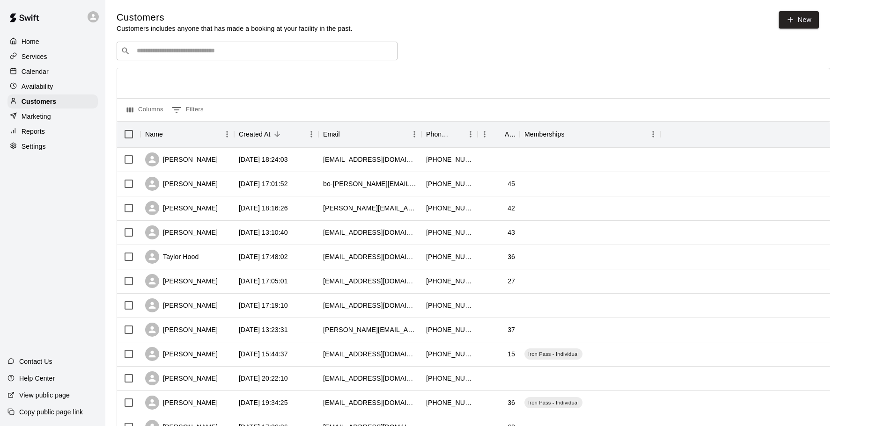
click at [447, 107] on div "Columns 0 Filters" at bounding box center [473, 109] width 713 height 23
click at [40, 75] on p "Calendar" at bounding box center [35, 71] width 27 height 9
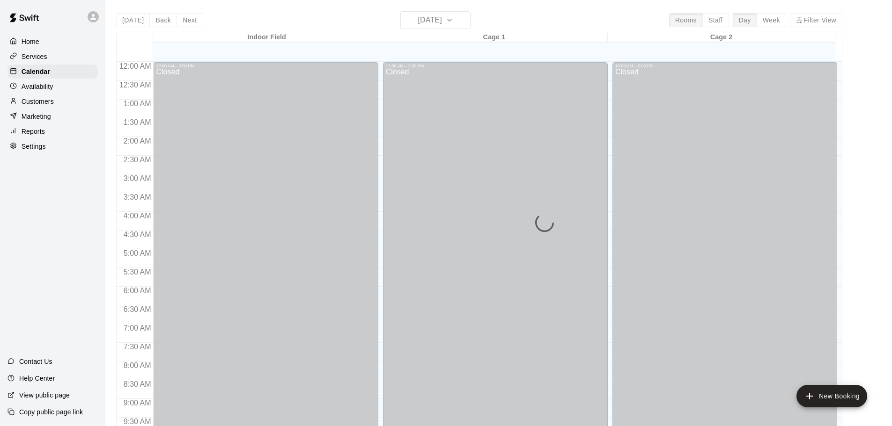
scroll to position [496, 0]
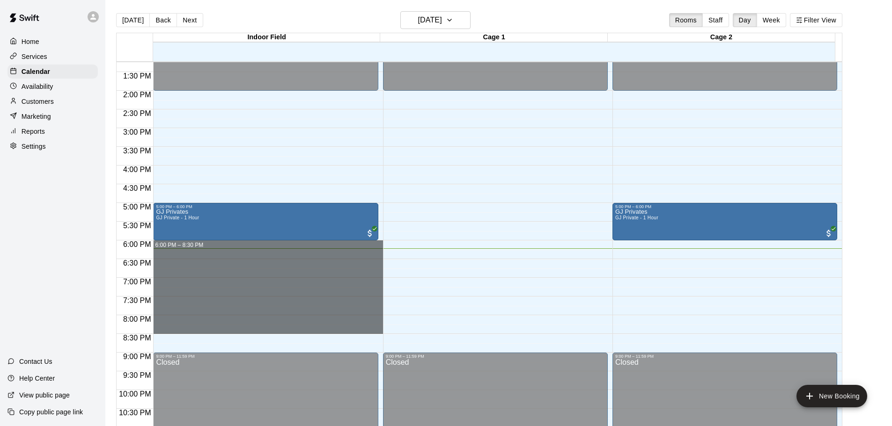
drag, startPoint x: 327, startPoint y: 250, endPoint x: 309, endPoint y: 334, distance: 86.2
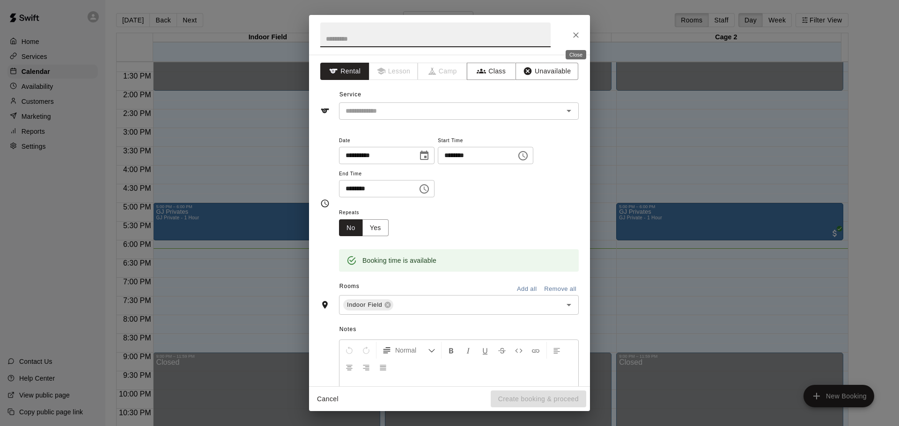
click at [572, 27] on button "Close" at bounding box center [575, 35] width 17 height 17
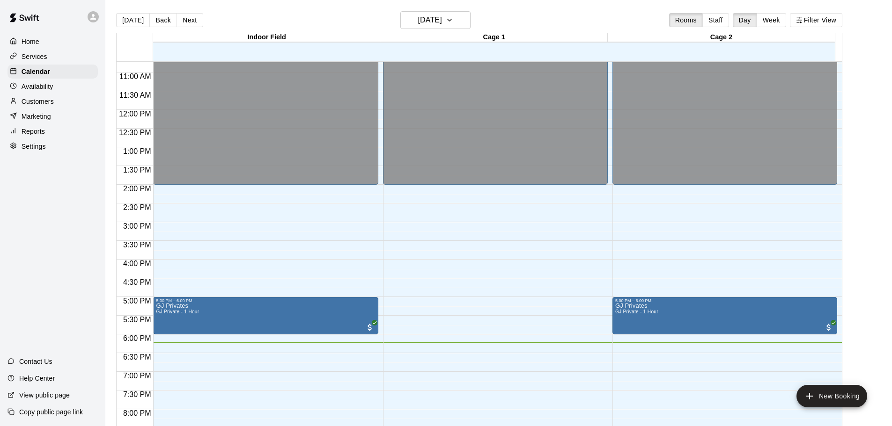
scroll to position [402, 0]
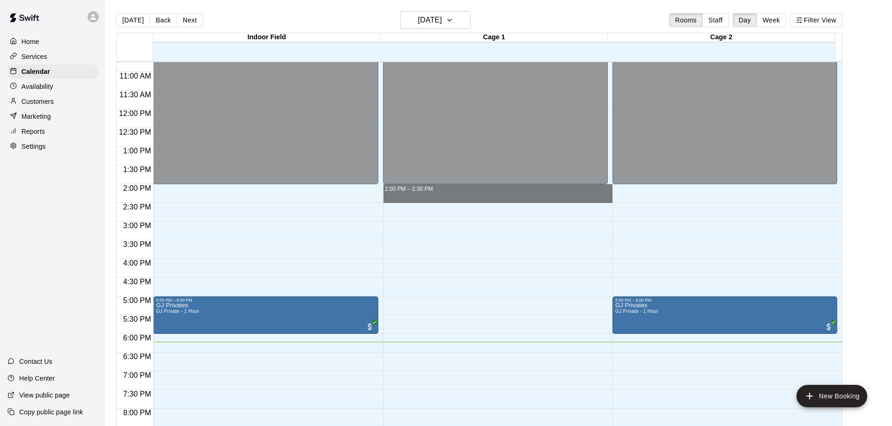
drag, startPoint x: 422, startPoint y: 188, endPoint x: 422, endPoint y: 199, distance: 11.2
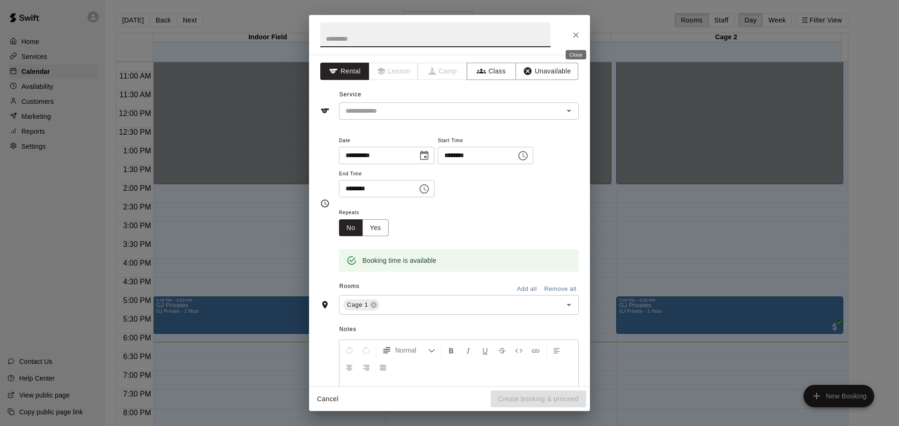
click at [576, 38] on icon "Close" at bounding box center [575, 34] width 9 height 9
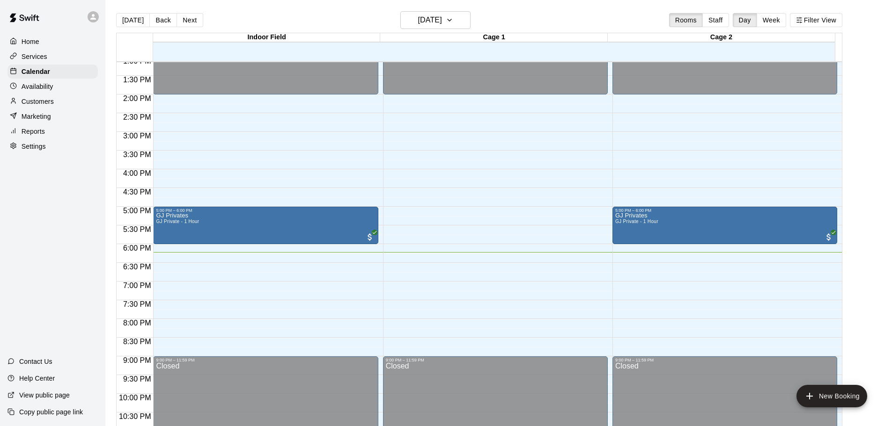
scroll to position [496, 0]
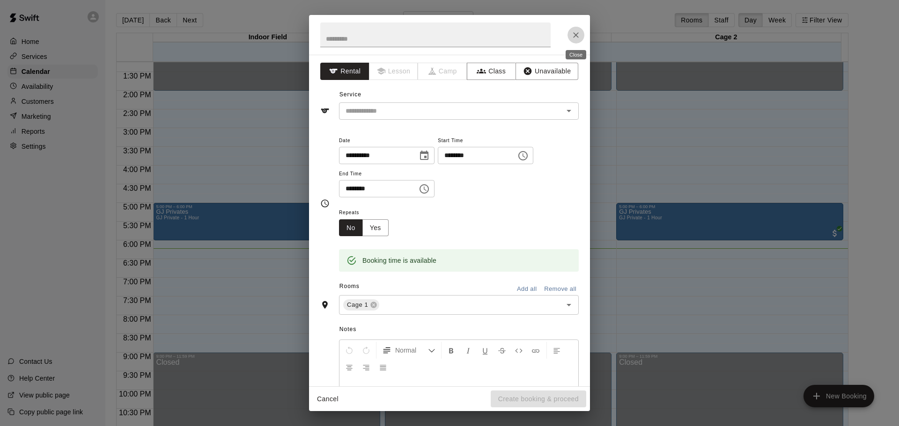
click at [578, 35] on icon "Close" at bounding box center [575, 34] width 9 height 9
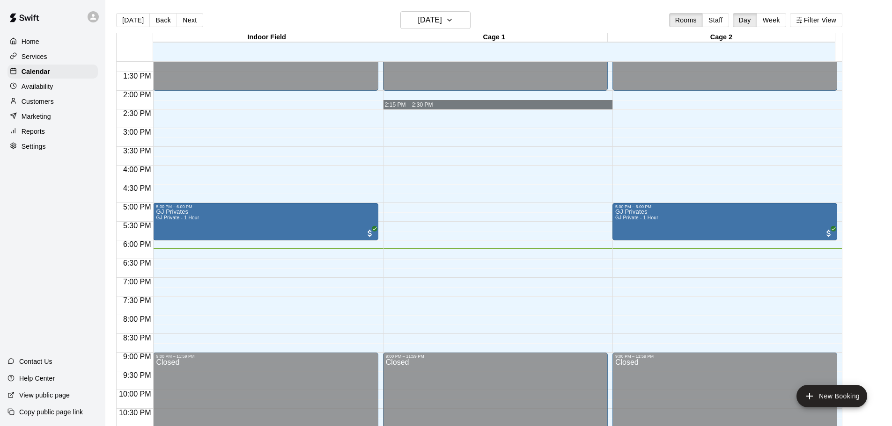
drag, startPoint x: 583, startPoint y: 94, endPoint x: 588, endPoint y: 109, distance: 15.7
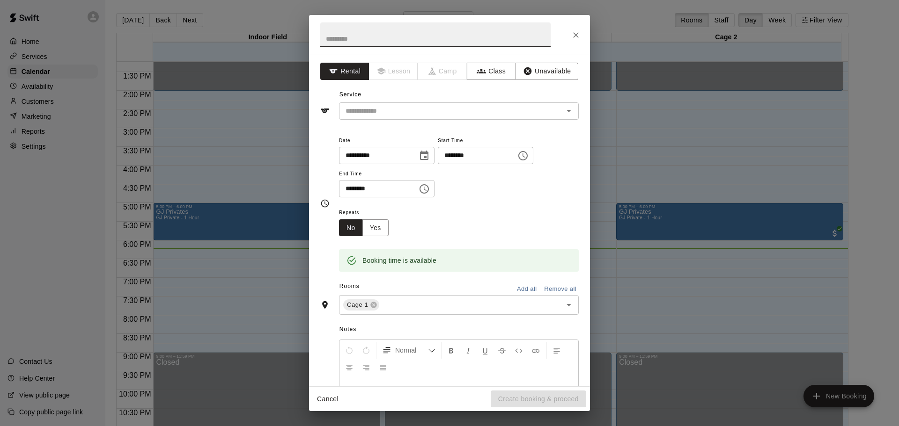
drag, startPoint x: 343, startPoint y: 409, endPoint x: 324, endPoint y: 438, distance: 35.1
click at [324, 426] on html "Home Services Calendar Availability Customers Marketing Reports Settings Contac…" at bounding box center [449, 220] width 899 height 441
click at [376, 308] on icon at bounding box center [373, 304] width 7 height 7
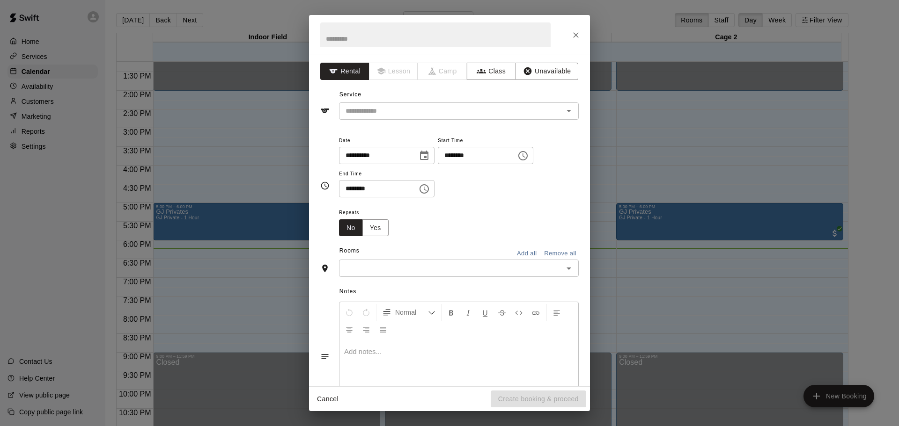
click at [331, 404] on button "Cancel" at bounding box center [328, 399] width 30 height 17
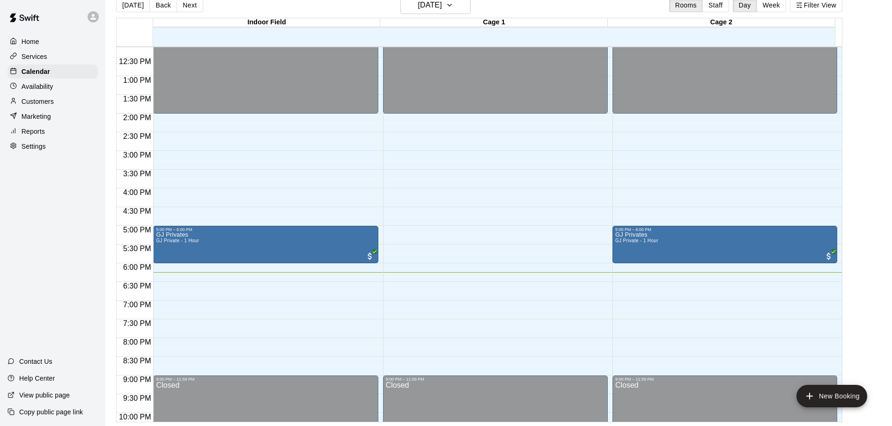
scroll to position [465, 0]
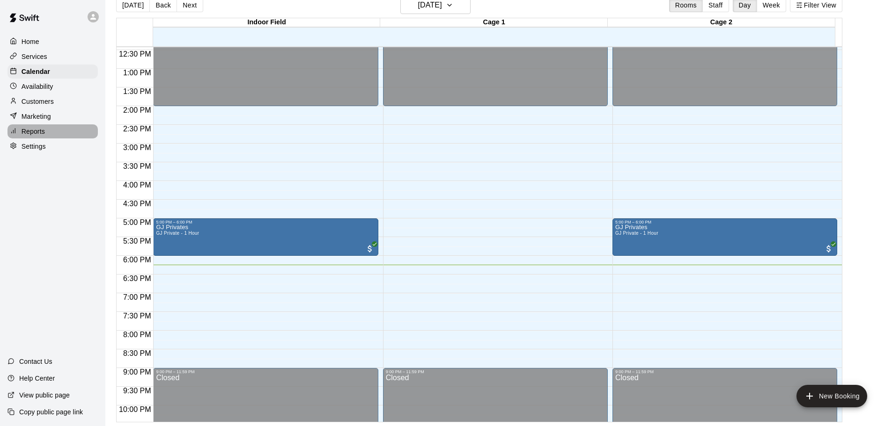
click at [22, 136] on p "Reports" at bounding box center [33, 131] width 23 height 9
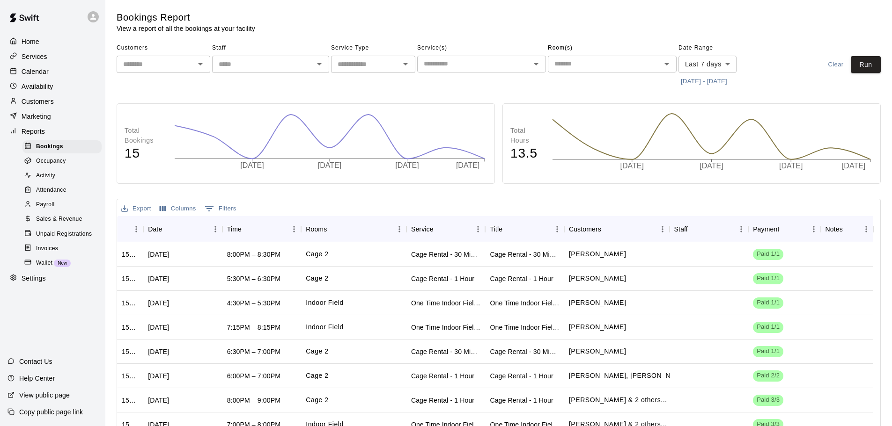
click at [55, 66] on div "Calendar" at bounding box center [52, 72] width 90 height 14
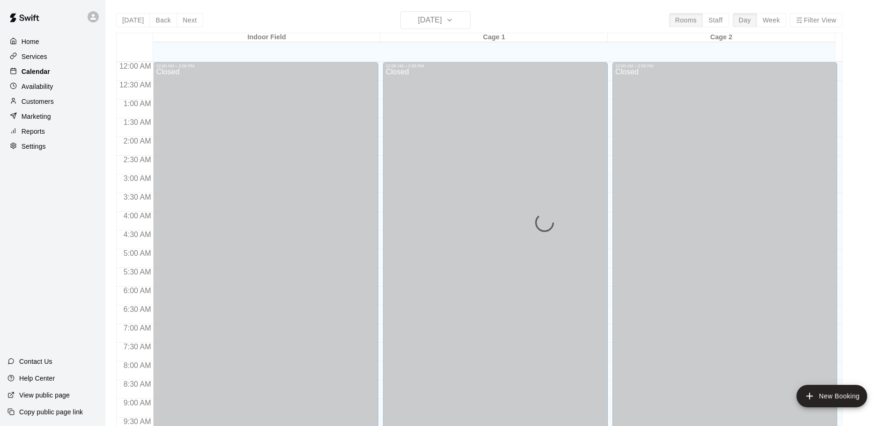
scroll to position [496, 0]
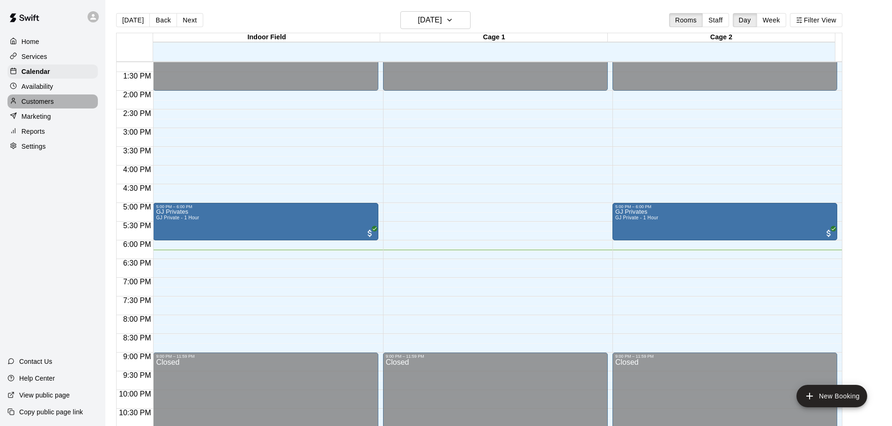
click at [46, 106] on p "Customers" at bounding box center [38, 101] width 32 height 9
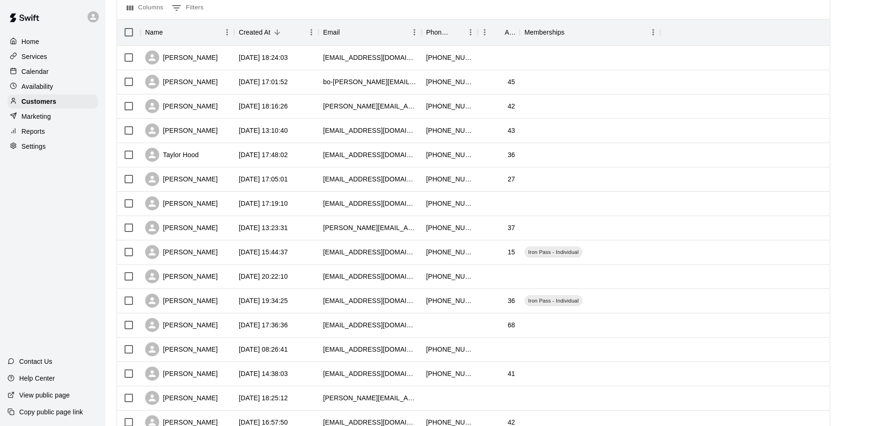
scroll to position [55, 0]
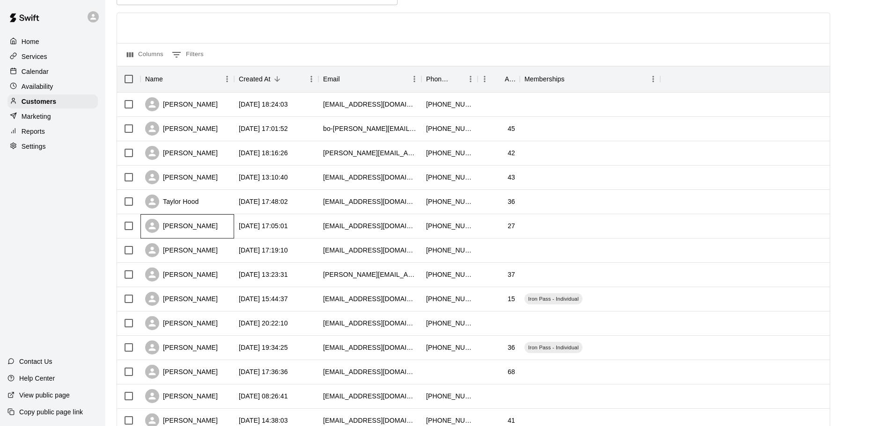
click at [217, 228] on div "[PERSON_NAME]" at bounding box center [187, 226] width 94 height 24
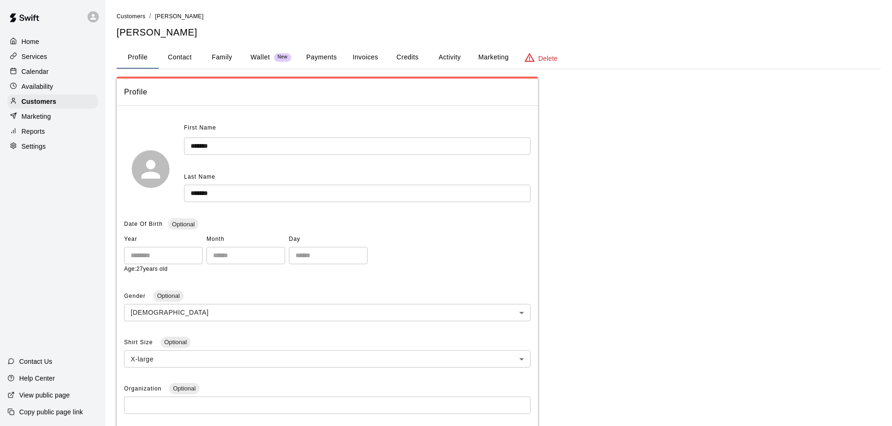
click at [255, 57] on p "Wallet" at bounding box center [260, 57] width 20 height 10
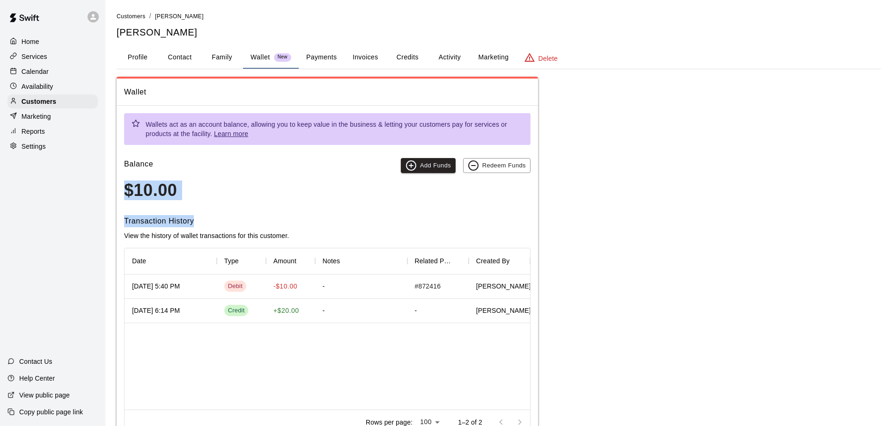
drag, startPoint x: 459, startPoint y: 217, endPoint x: 113, endPoint y: 197, distance: 347.1
click at [113, 197] on div "Customers / [PERSON_NAME] [PERSON_NAME] Profile Contact Family Wallet New Payme…" at bounding box center [498, 227] width 779 height 433
click at [280, 191] on h3 "$10.00" at bounding box center [327, 191] width 406 height 20
drag, startPoint x: 200, startPoint y: 183, endPoint x: 256, endPoint y: 192, distance: 57.0
click at [256, 192] on h3 "$10.00" at bounding box center [327, 191] width 406 height 20
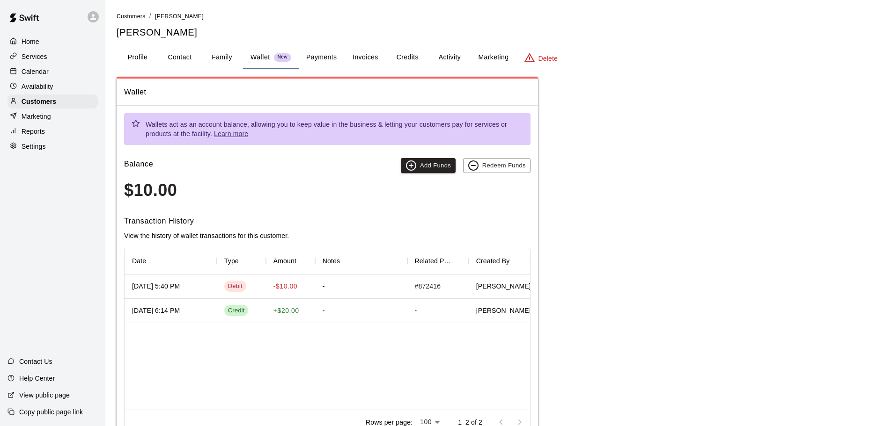
click at [259, 194] on h3 "$10.00" at bounding box center [327, 191] width 406 height 20
click at [316, 56] on button "Payments" at bounding box center [321, 57] width 45 height 22
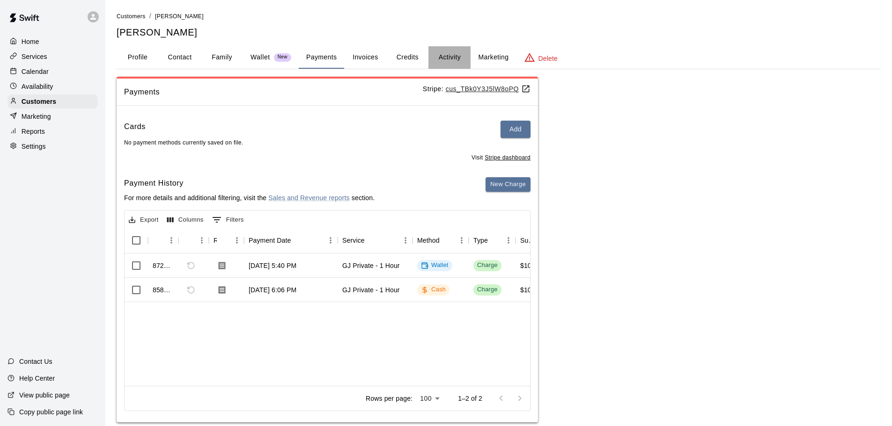
click at [445, 65] on button "Activity" at bounding box center [449, 57] width 42 height 22
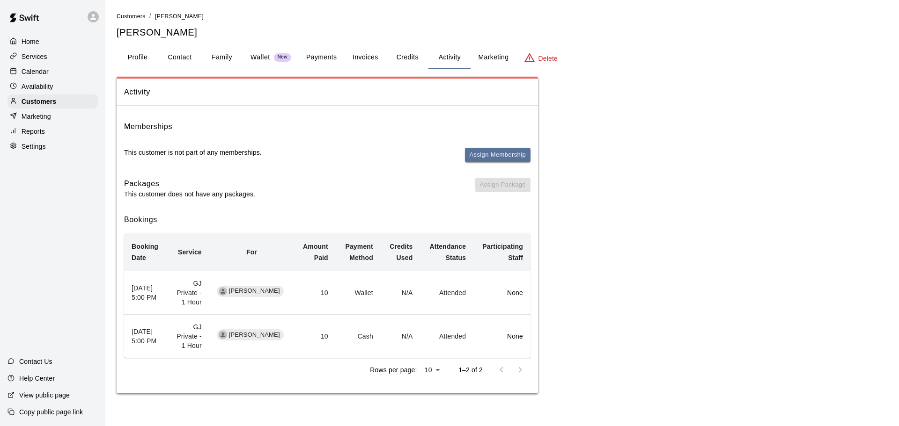
click at [168, 60] on button "Contact" at bounding box center [180, 57] width 42 height 22
select select "**"
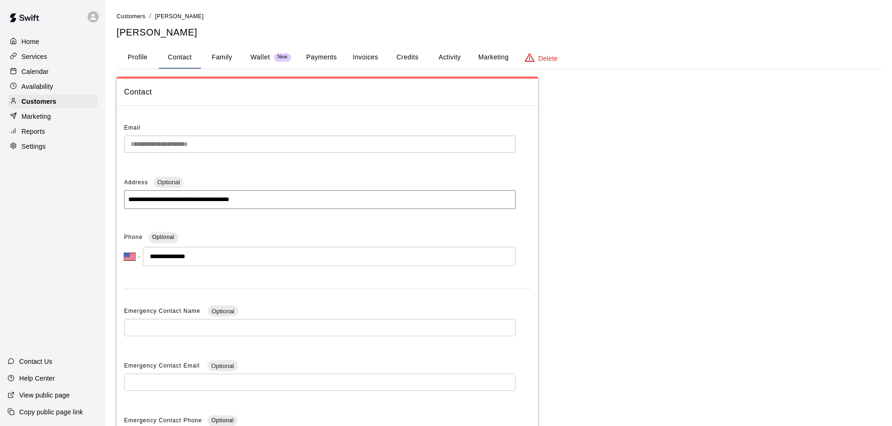
click at [231, 60] on button "Family" at bounding box center [222, 57] width 42 height 22
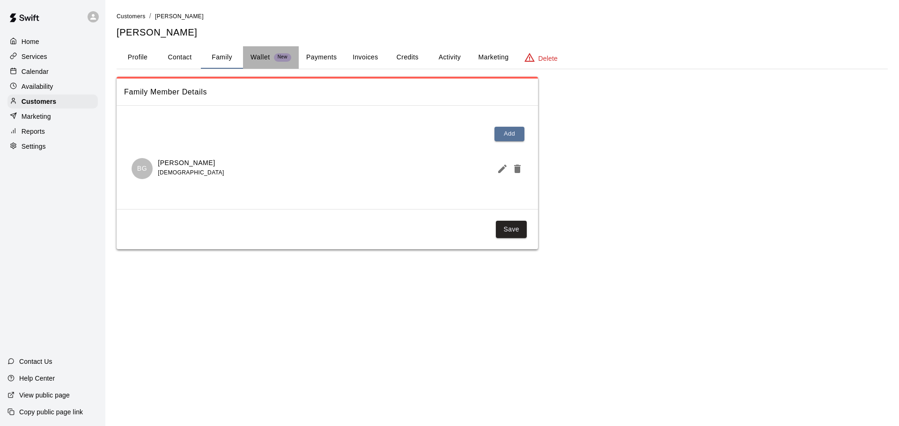
click at [265, 63] on button "Wallet New" at bounding box center [271, 57] width 56 height 22
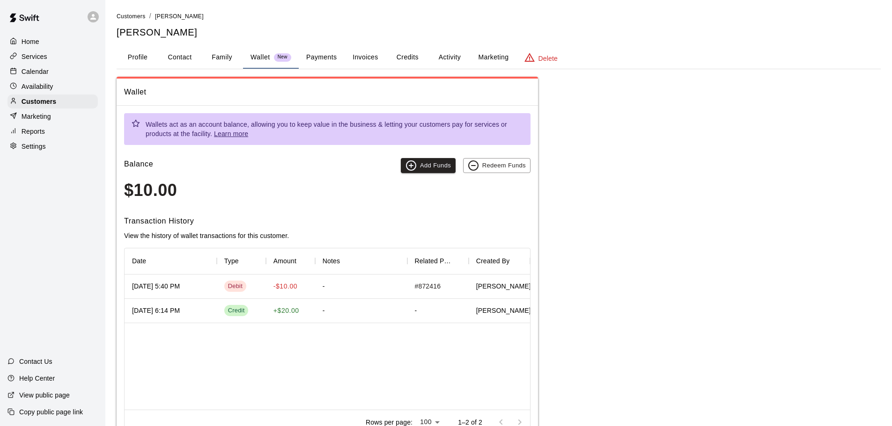
click at [151, 63] on button "Profile" at bounding box center [138, 57] width 42 height 22
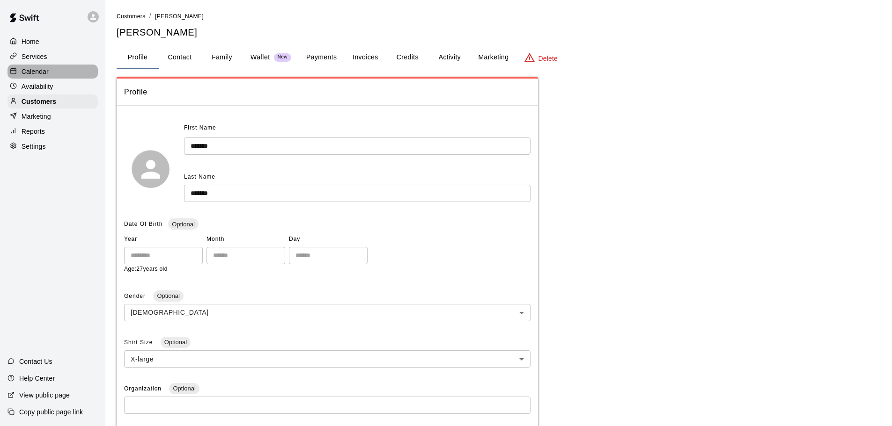
click at [31, 71] on p "Calendar" at bounding box center [35, 71] width 27 height 9
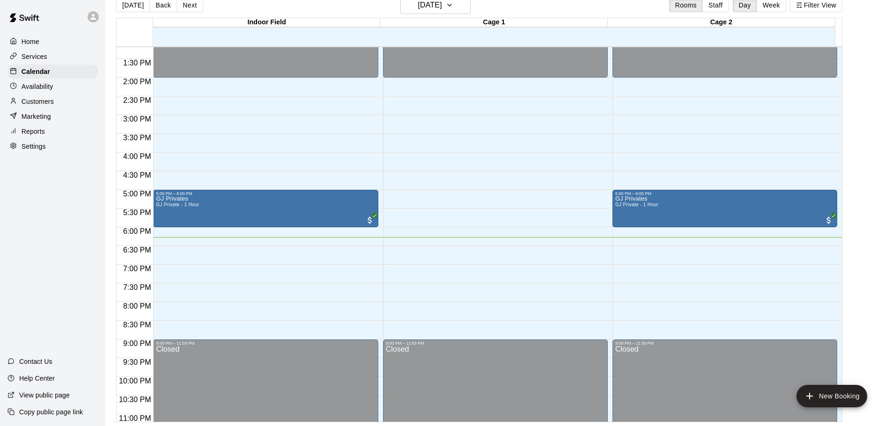
scroll to position [478, 0]
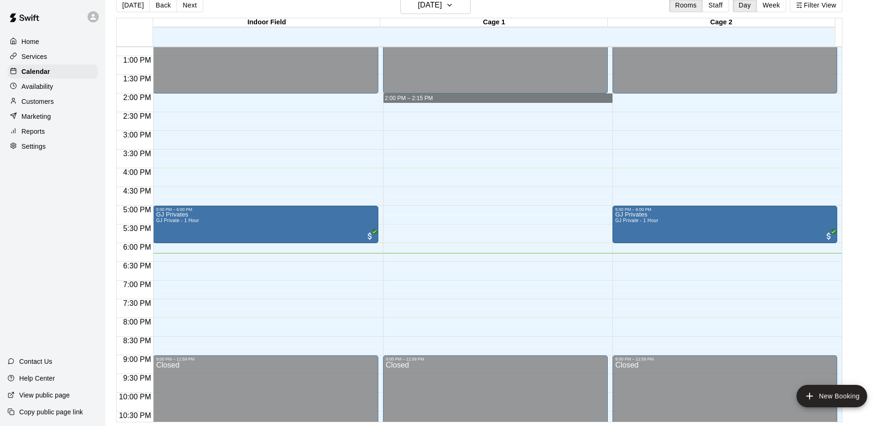
drag, startPoint x: 443, startPoint y: 96, endPoint x: 463, endPoint y: 96, distance: 20.1
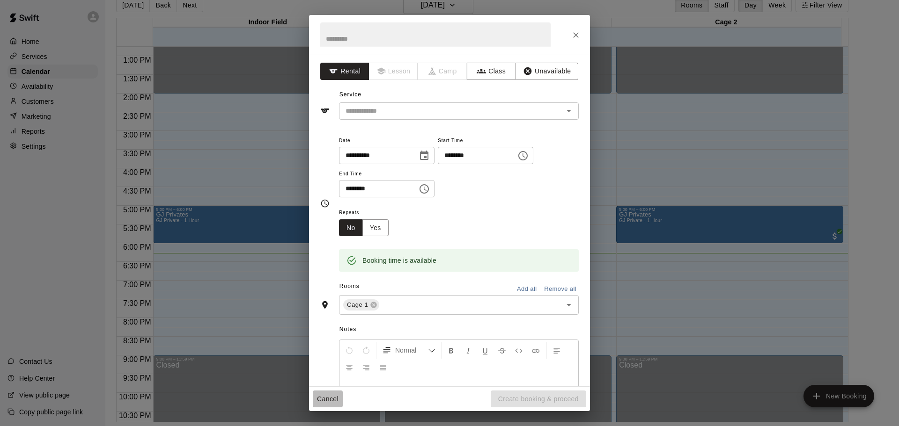
click at [329, 397] on button "Cancel" at bounding box center [328, 399] width 30 height 17
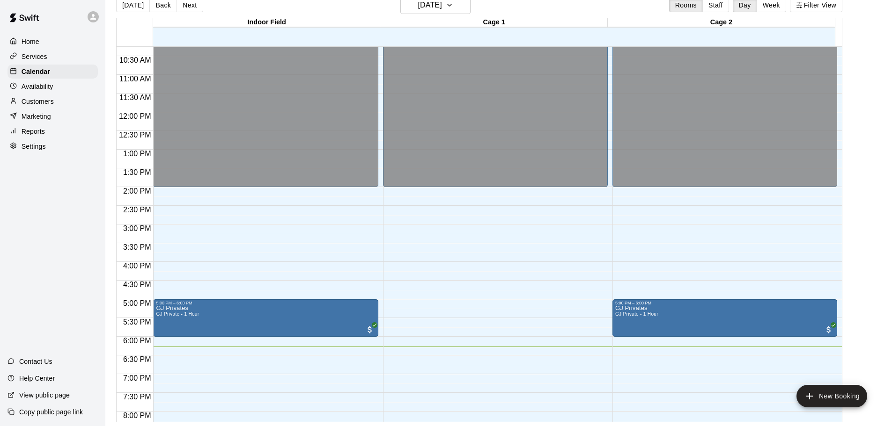
scroll to position [431, 0]
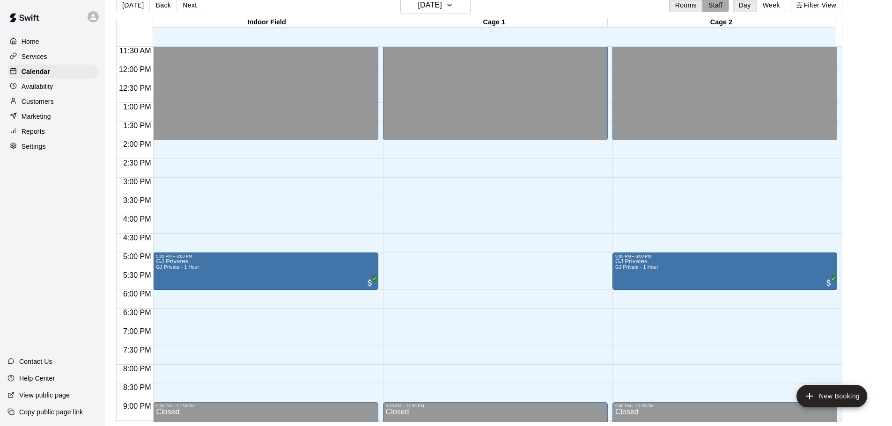
click at [729, 7] on button "Staff" at bounding box center [715, 5] width 27 height 14
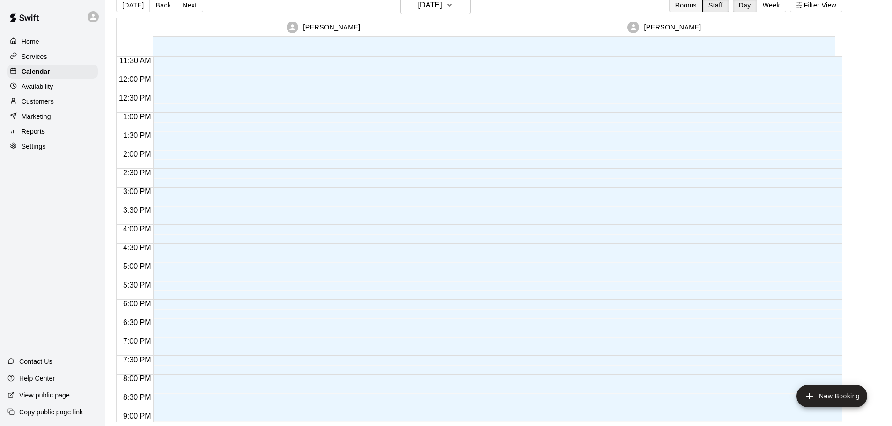
click at [694, 7] on button "Rooms" at bounding box center [686, 5] width 34 height 14
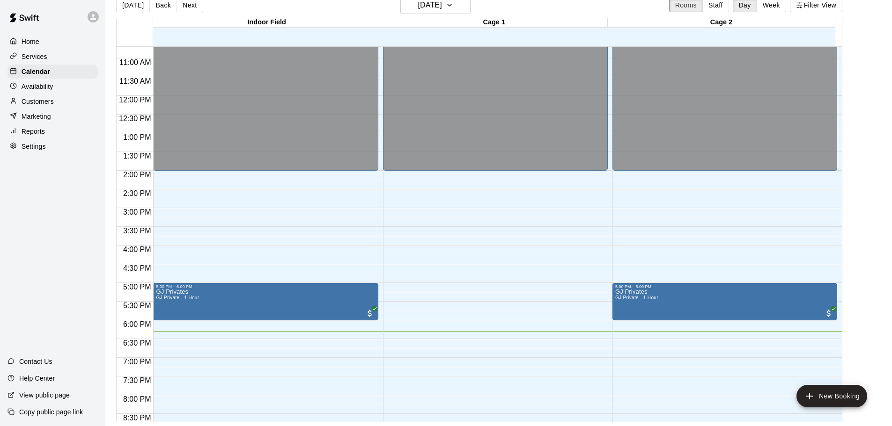
scroll to position [384, 0]
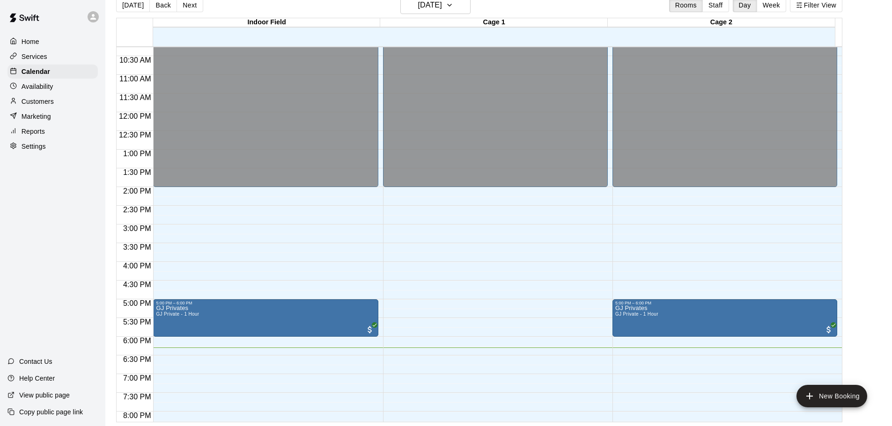
click at [28, 86] on p "Availability" at bounding box center [38, 86] width 32 height 9
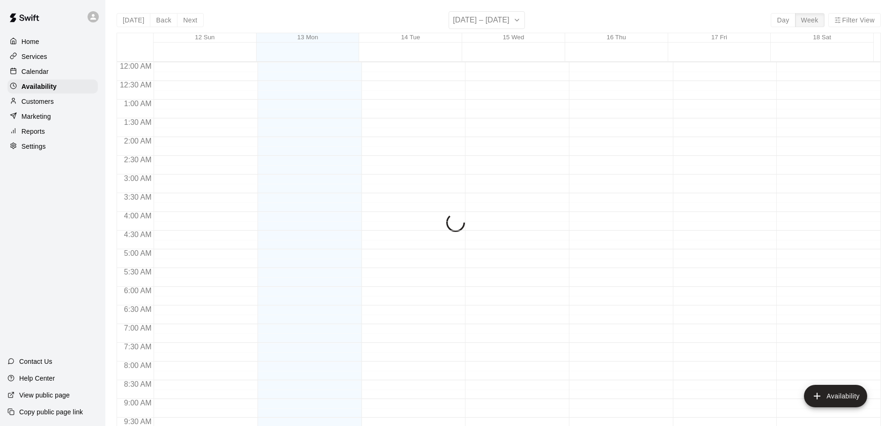
scroll to position [524, 0]
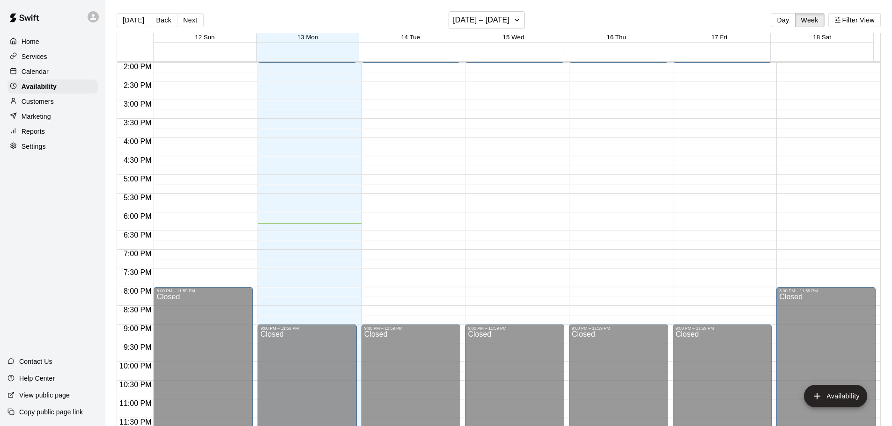
click at [36, 79] on div "Calendar" at bounding box center [52, 72] width 90 height 14
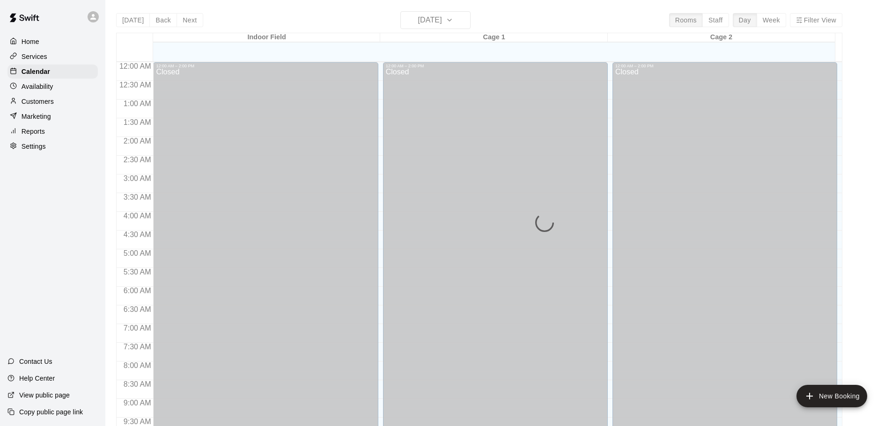
scroll to position [496, 0]
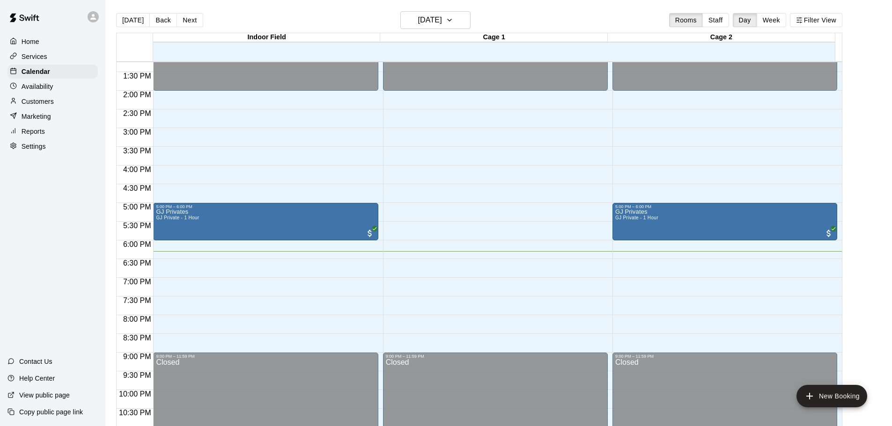
click at [32, 148] on p "Settings" at bounding box center [34, 146] width 24 height 9
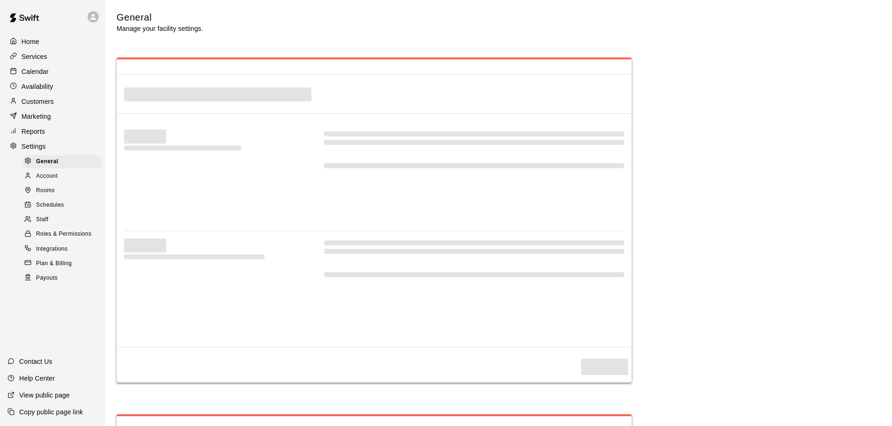
select select "**"
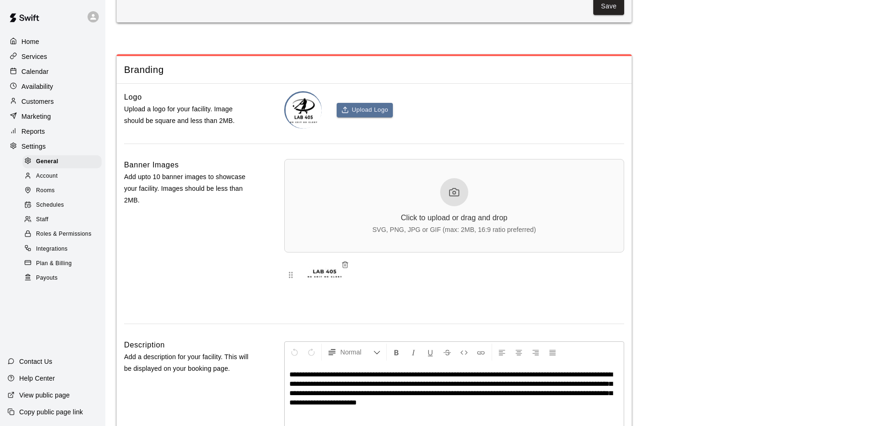
scroll to position [2029, 0]
click at [37, 136] on p "Reports" at bounding box center [33, 131] width 23 height 9
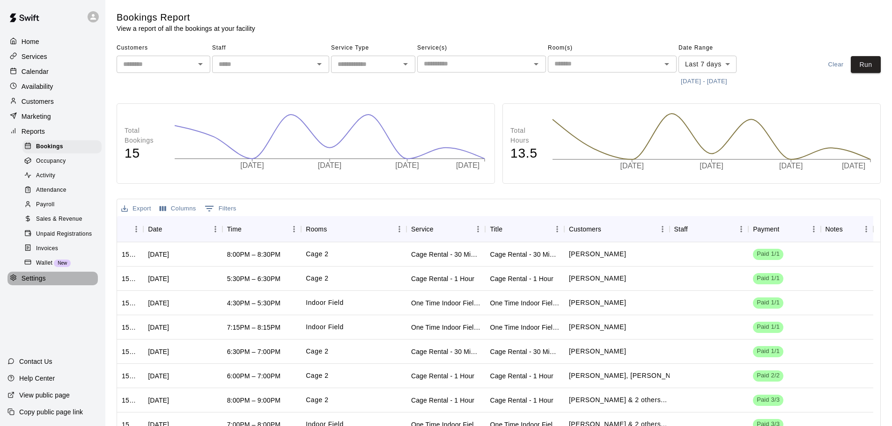
click at [35, 281] on div "Settings" at bounding box center [52, 279] width 90 height 14
select select "**"
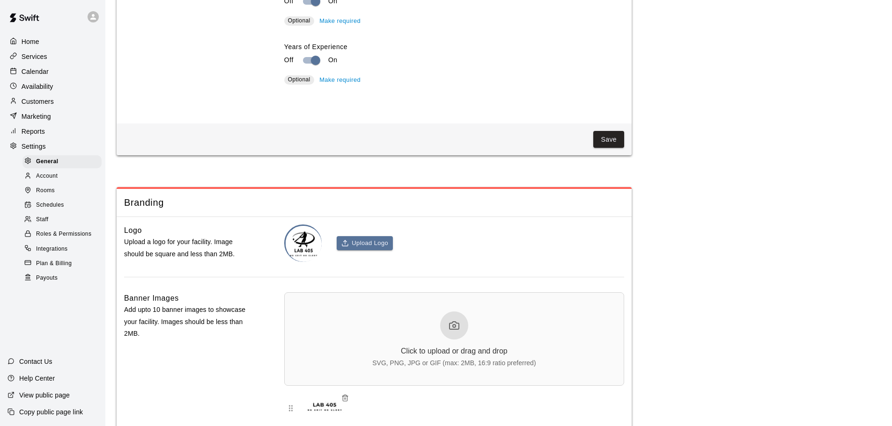
scroll to position [1842, 0]
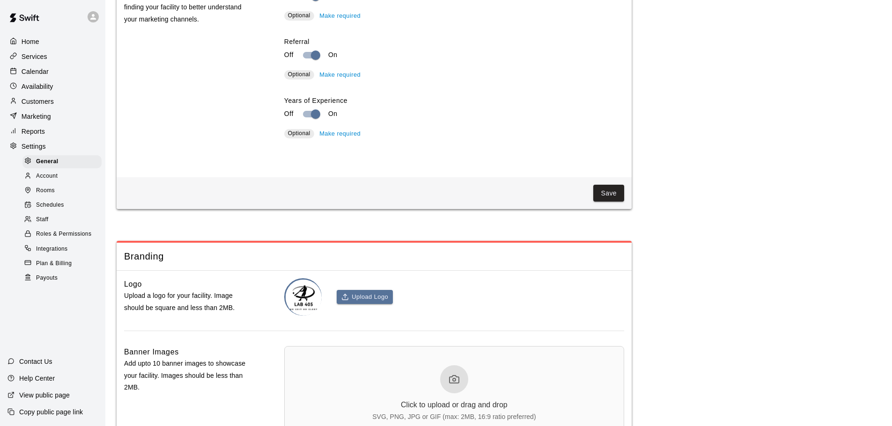
click at [48, 79] on div "Calendar" at bounding box center [52, 72] width 90 height 14
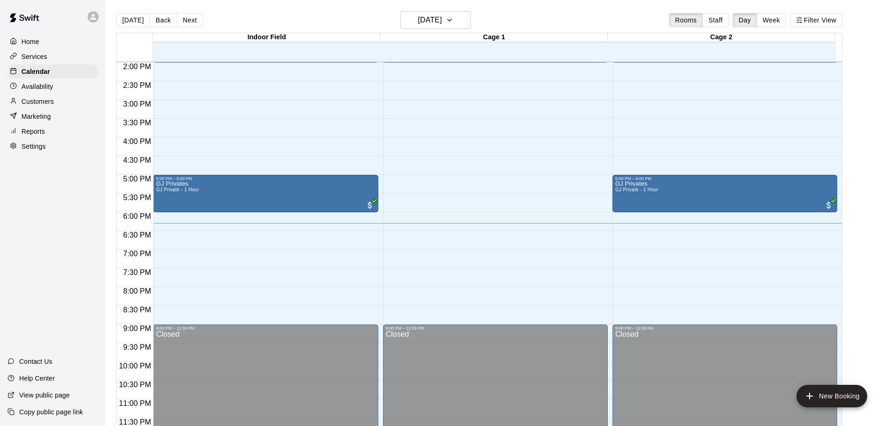
scroll to position [478, 0]
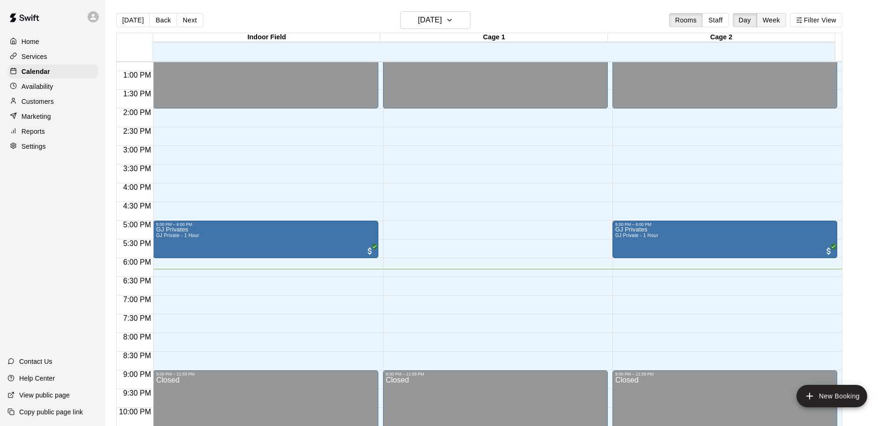
click at [764, 18] on button "Week" at bounding box center [771, 20] width 29 height 14
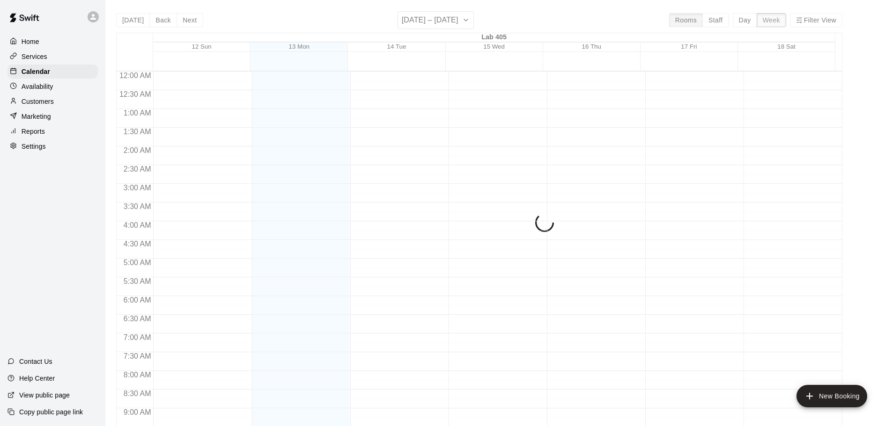
scroll to position [535, 0]
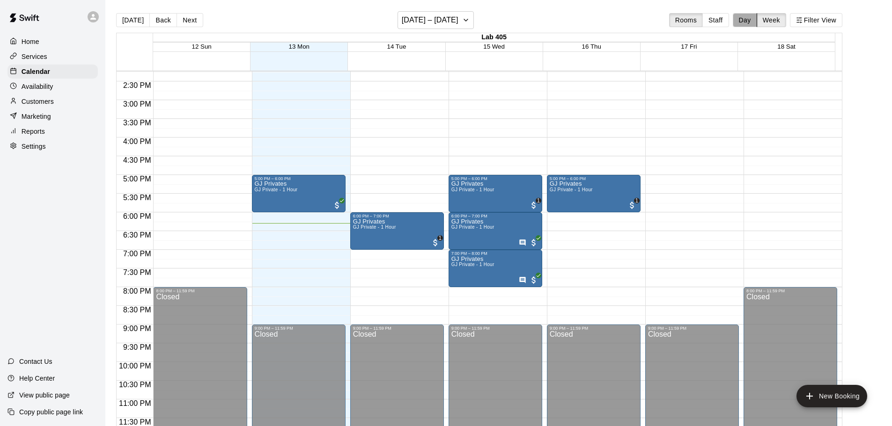
click at [749, 22] on button "Day" at bounding box center [745, 20] width 24 height 14
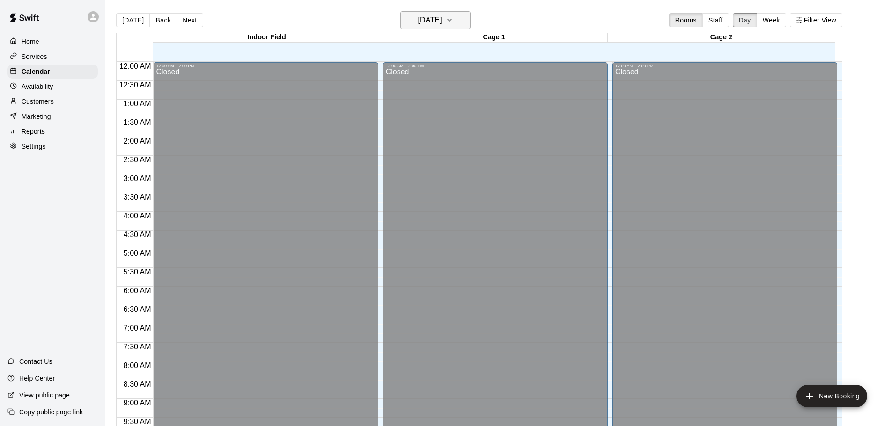
scroll to position [525, 0]
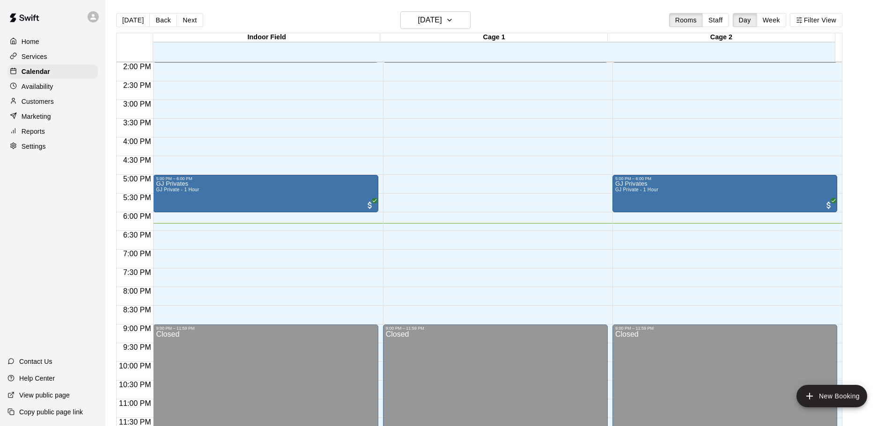
drag, startPoint x: 898, startPoint y: 3, endPoint x: 602, endPoint y: 6, distance: 296.4
click at [602, 6] on main "[DATE] Back [DATE][DATE] Rooms Staff Day Week Filter View Indoor Field 13 Mon C…" at bounding box center [498, 220] width 787 height 441
click at [44, 105] on p "Customers" at bounding box center [38, 101] width 32 height 9
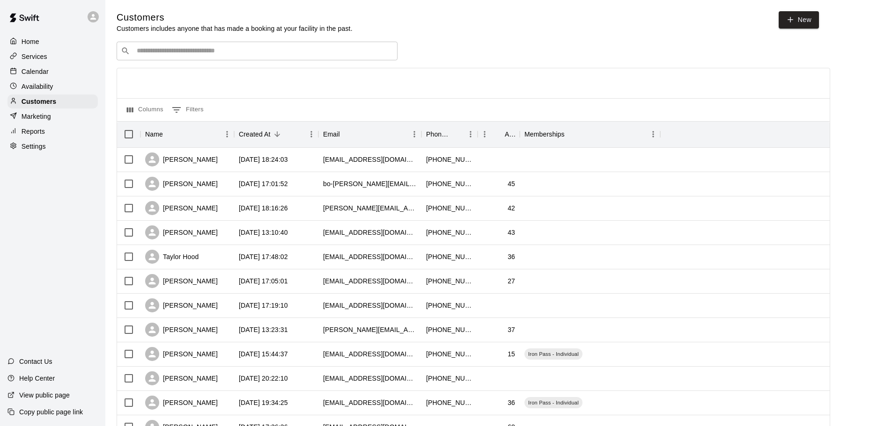
click at [75, 68] on div "Calendar" at bounding box center [52, 72] width 90 height 14
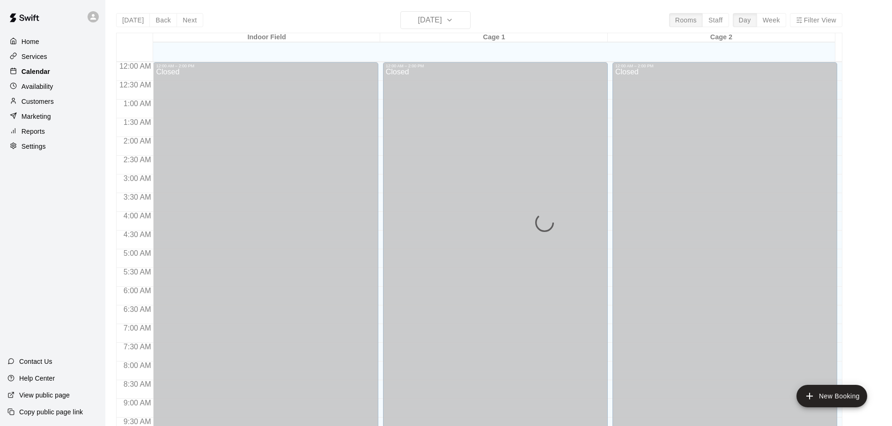
scroll to position [496, 0]
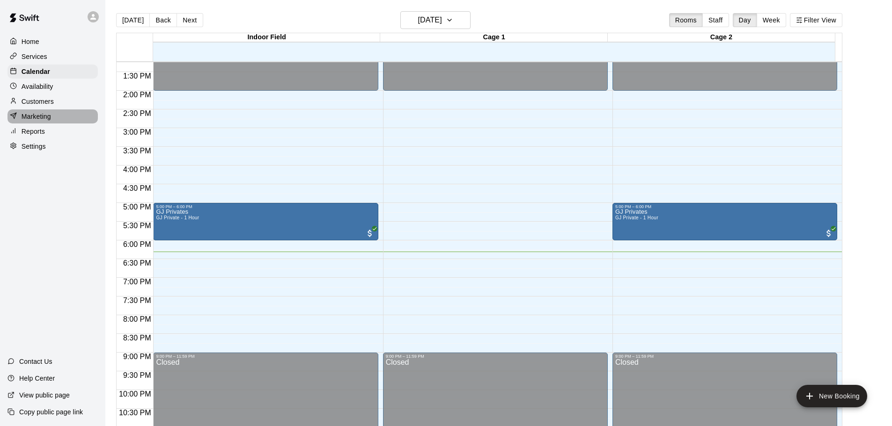
click at [59, 114] on div "Marketing" at bounding box center [52, 117] width 90 height 14
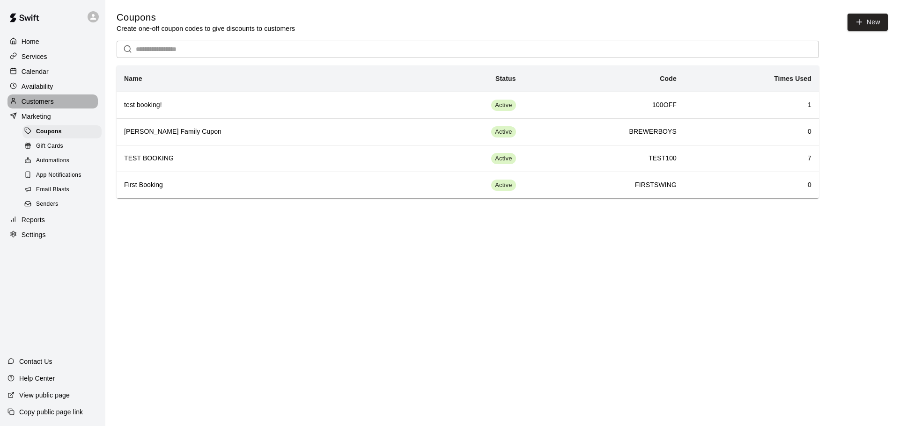
click at [61, 103] on div "Customers" at bounding box center [52, 102] width 90 height 14
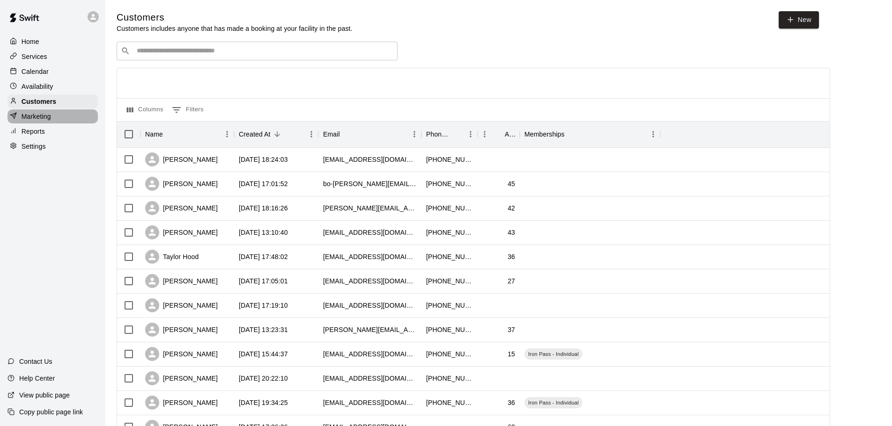
click at [52, 114] on div "Marketing" at bounding box center [52, 117] width 90 height 14
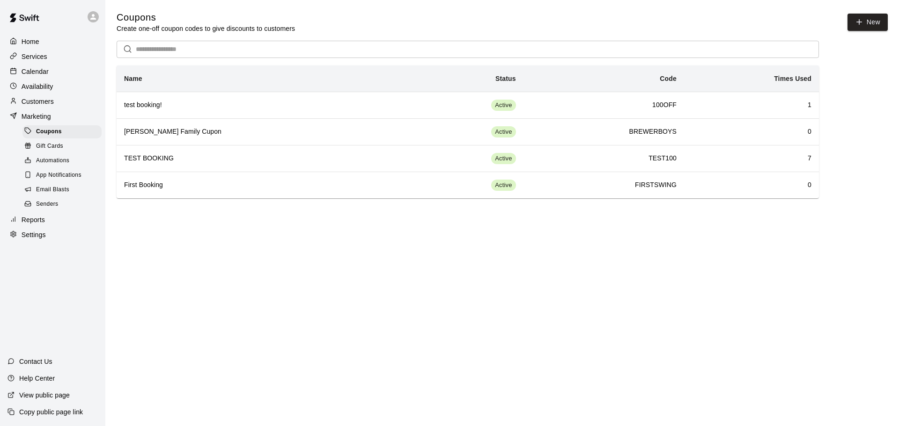
click at [35, 222] on p "Reports" at bounding box center [33, 219] width 23 height 9
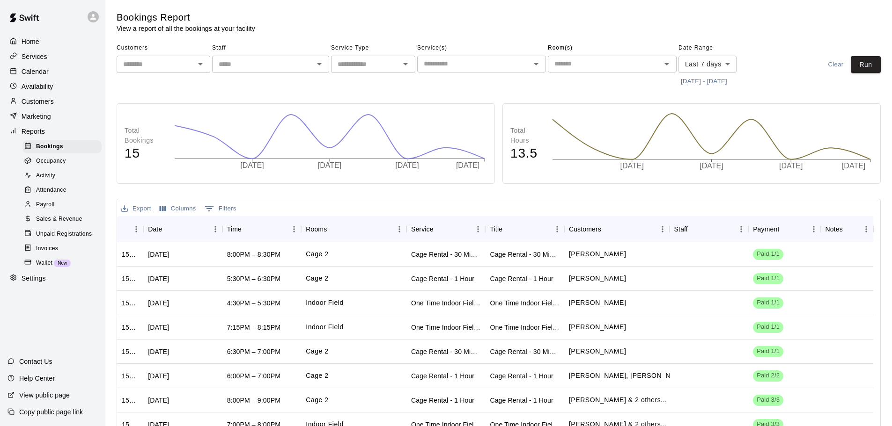
click at [76, 68] on div "Calendar" at bounding box center [52, 72] width 90 height 14
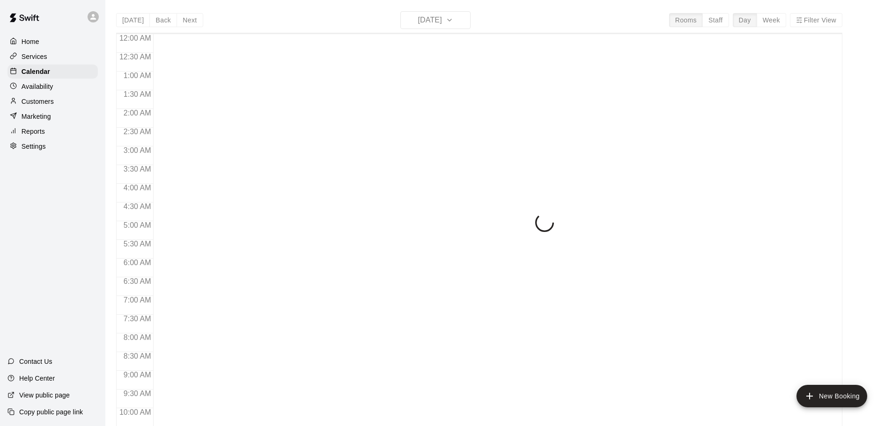
scroll to position [496, 0]
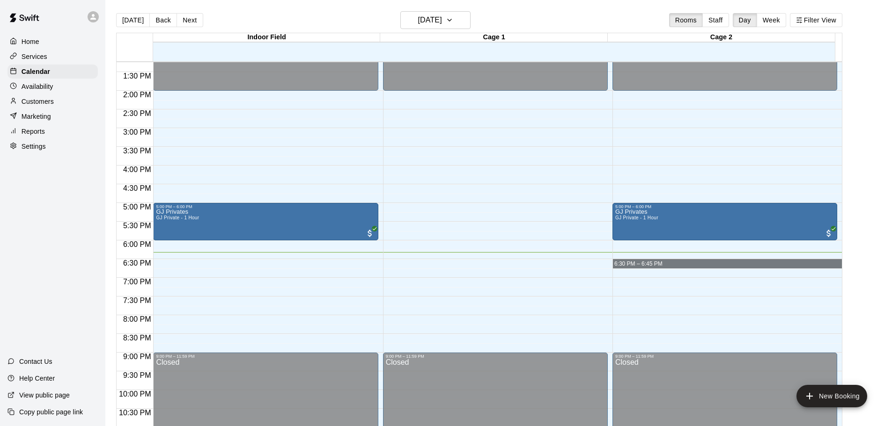
drag, startPoint x: 647, startPoint y: 261, endPoint x: 687, endPoint y: 267, distance: 40.7
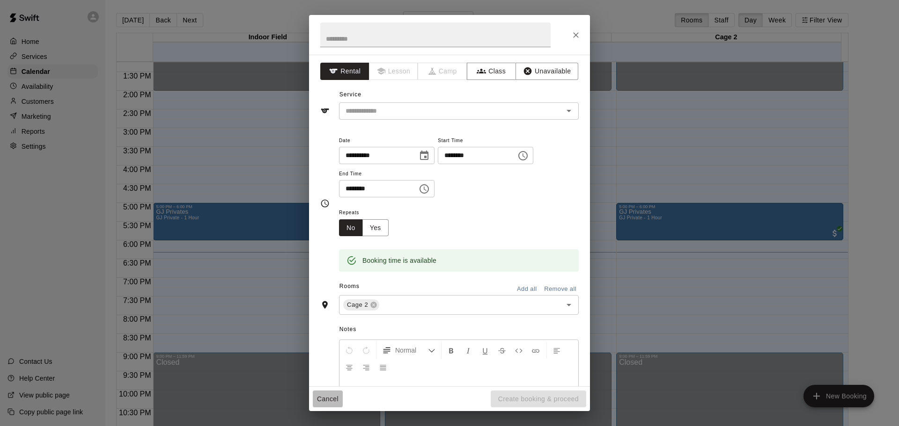
click at [332, 396] on button "Cancel" at bounding box center [328, 399] width 30 height 17
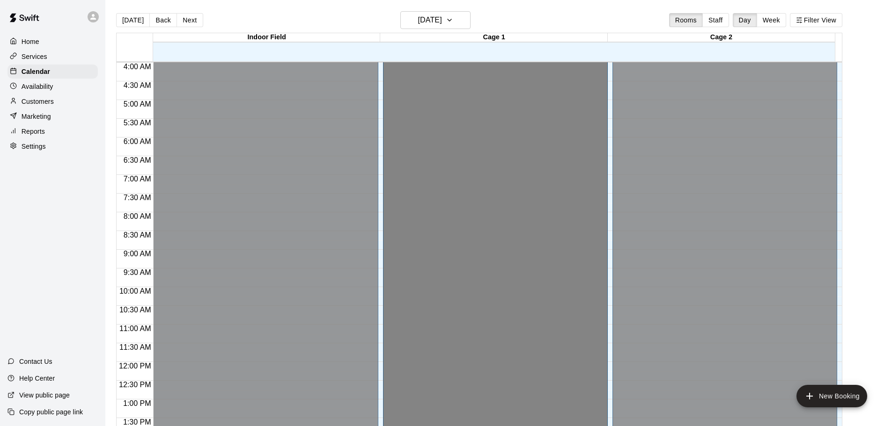
scroll to position [0, 0]
drag, startPoint x: 530, startPoint y: 91, endPoint x: 531, endPoint y: 113, distance: 22.0
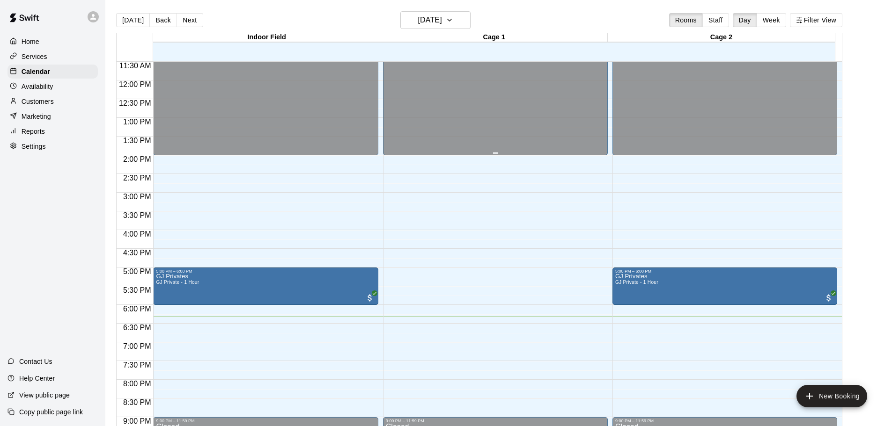
scroll to position [478, 0]
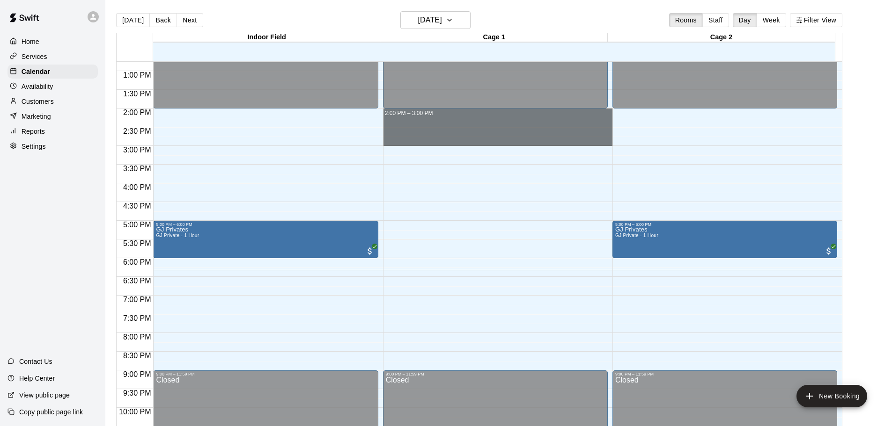
drag, startPoint x: 508, startPoint y: 114, endPoint x: 462, endPoint y: 141, distance: 53.7
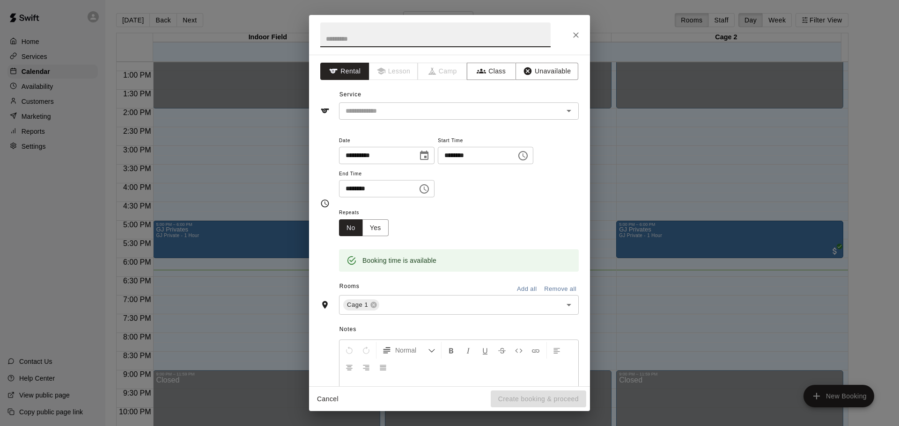
click at [331, 392] on button "Cancel" at bounding box center [328, 399] width 30 height 17
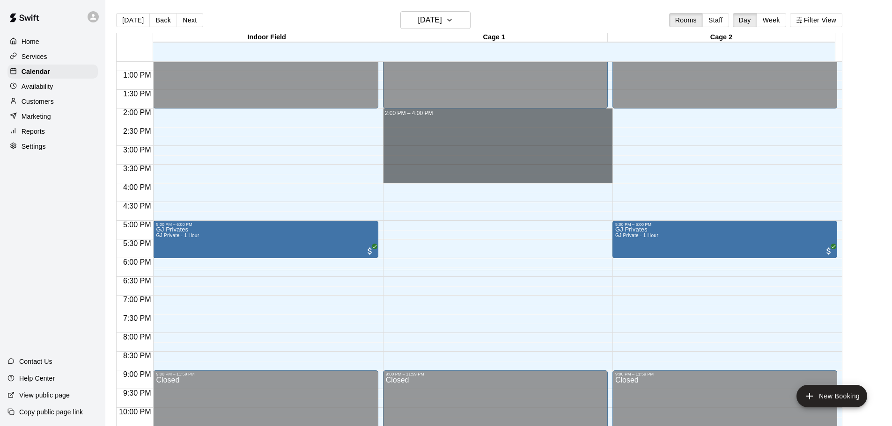
drag, startPoint x: 449, startPoint y: 113, endPoint x: 447, endPoint y: 182, distance: 68.8
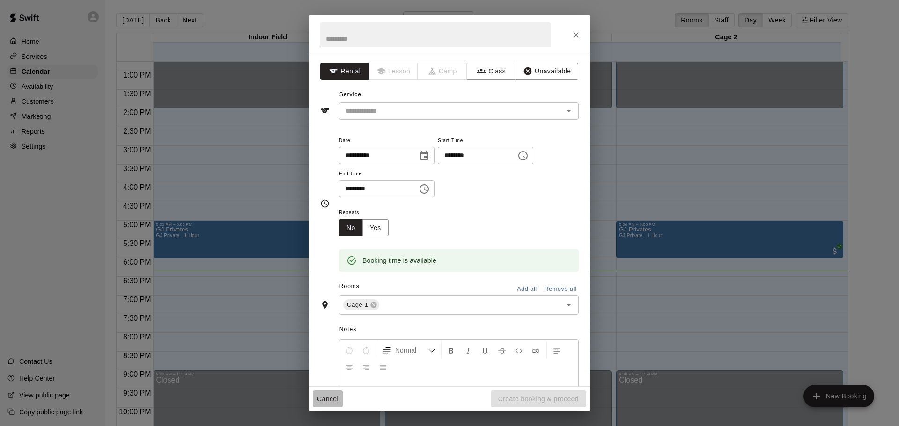
click at [325, 398] on button "Cancel" at bounding box center [328, 399] width 30 height 17
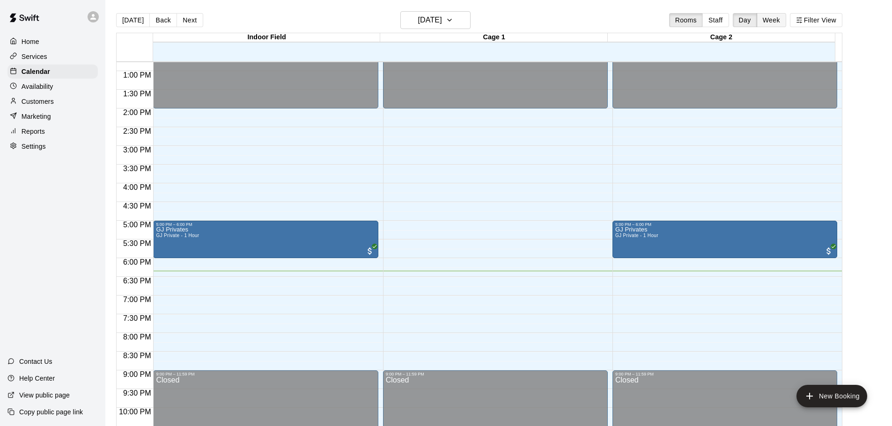
click at [780, 19] on button "Week" at bounding box center [771, 20] width 29 height 14
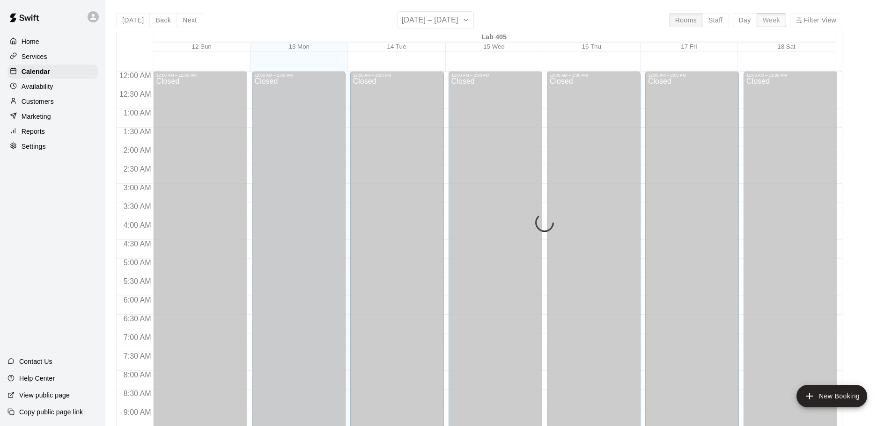
scroll to position [535, 0]
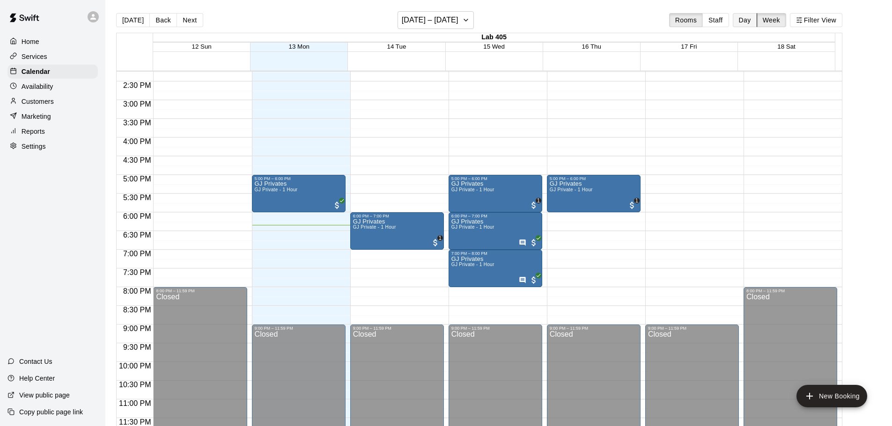
click at [742, 19] on button "Day" at bounding box center [745, 20] width 24 height 14
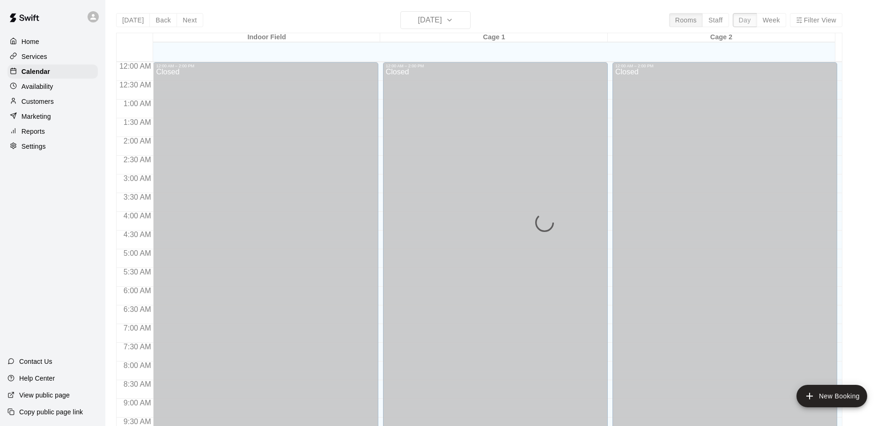
scroll to position [525, 0]
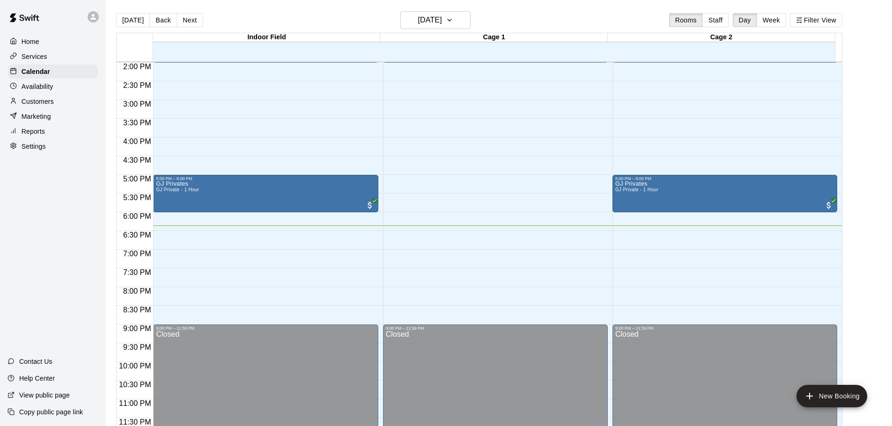
click at [40, 97] on div "Customers" at bounding box center [52, 102] width 90 height 14
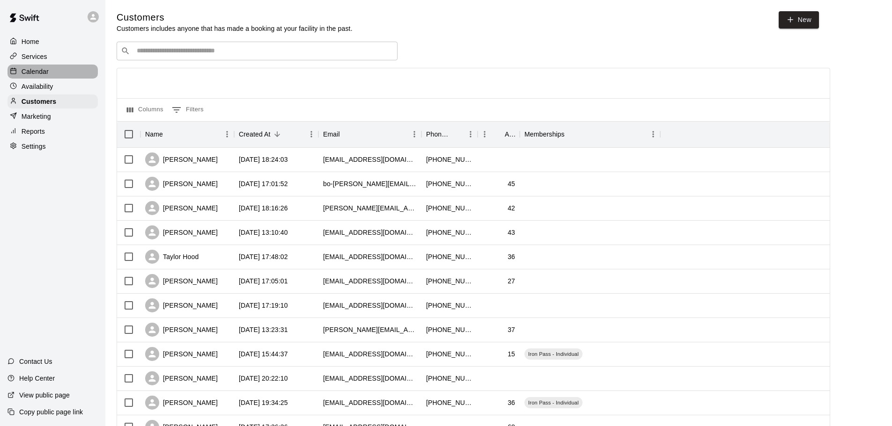
click at [50, 75] on div "Calendar" at bounding box center [52, 72] width 90 height 14
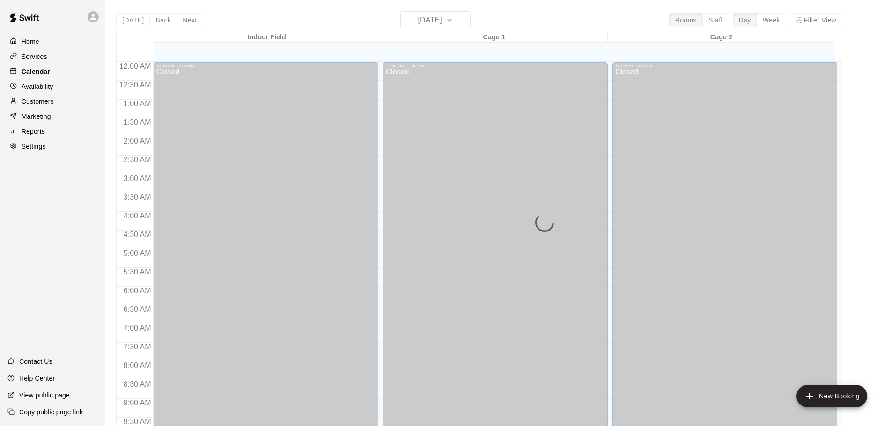
scroll to position [496, 0]
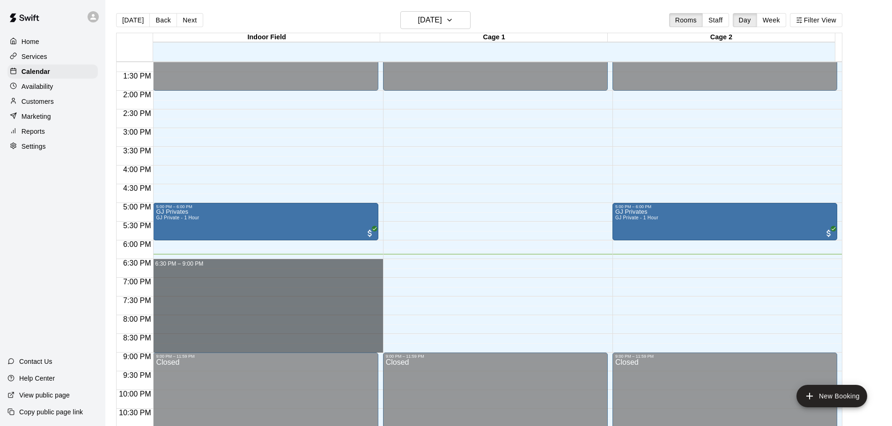
drag, startPoint x: 256, startPoint y: 261, endPoint x: 257, endPoint y: 348, distance: 87.6
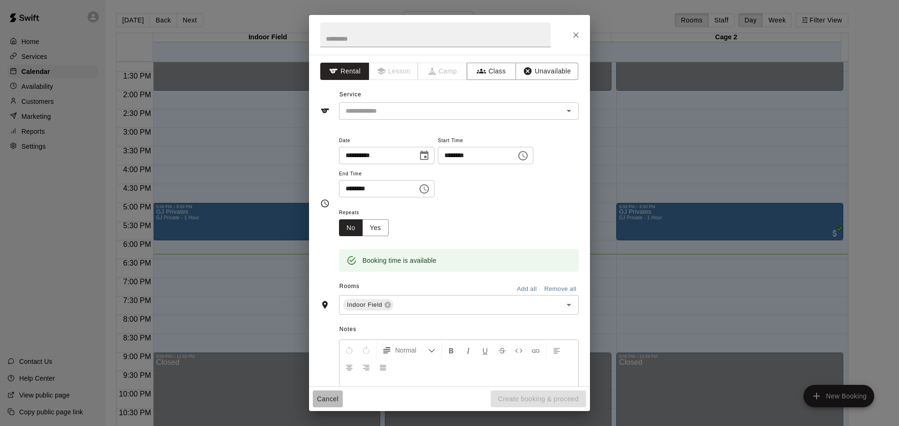
click at [326, 397] on button "Cancel" at bounding box center [328, 399] width 30 height 17
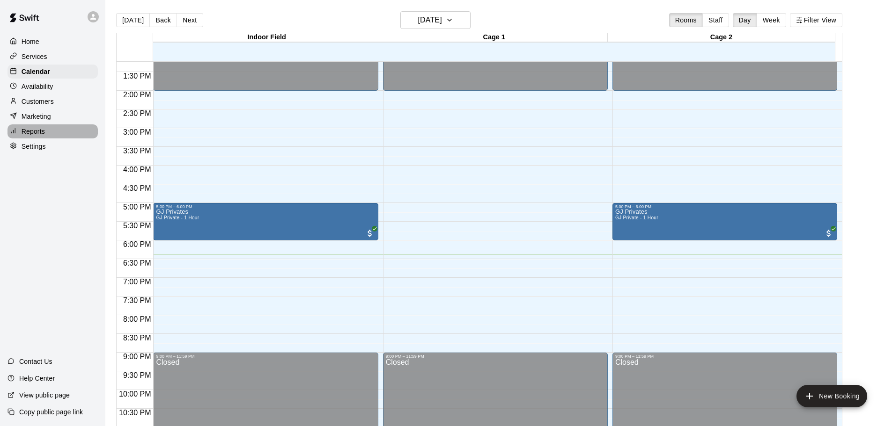
click at [72, 138] on div "Reports" at bounding box center [52, 132] width 90 height 14
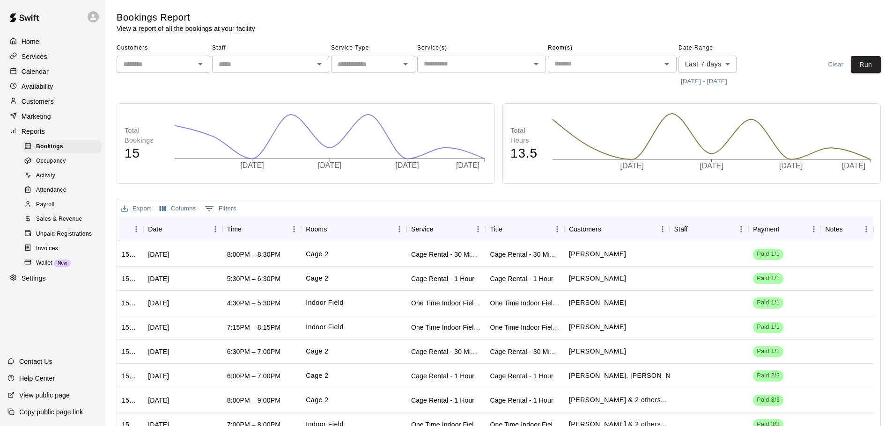
click at [49, 76] on div "Calendar" at bounding box center [52, 72] width 90 height 14
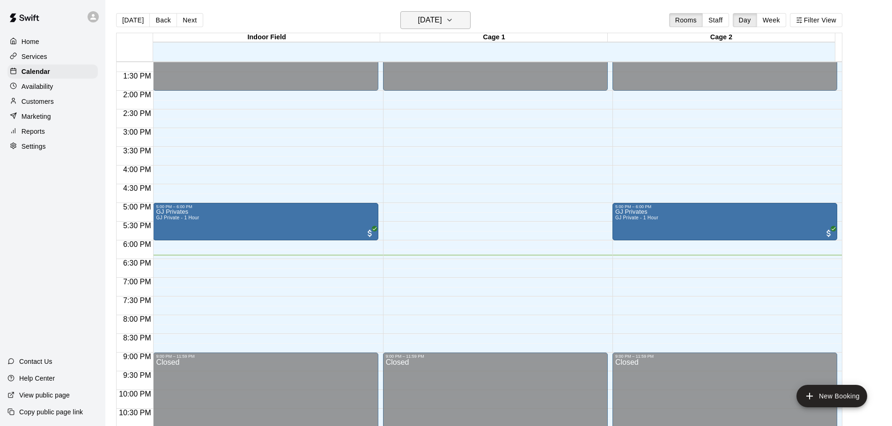
click at [442, 15] on h6 "[DATE]" at bounding box center [430, 20] width 24 height 13
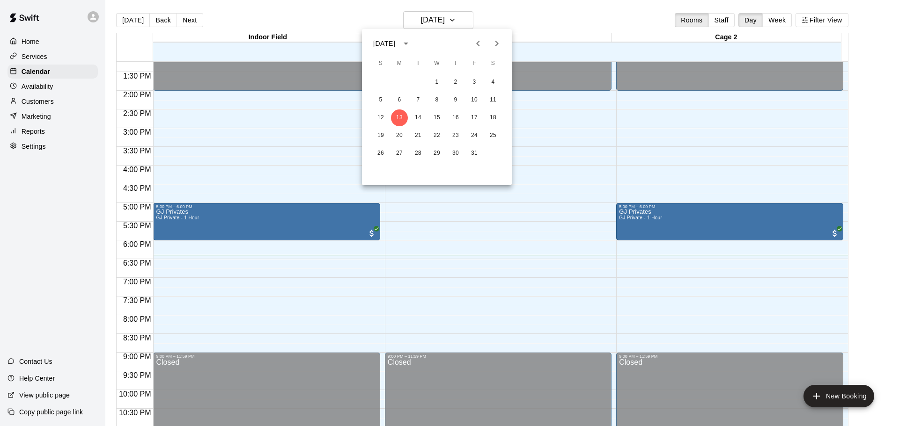
click at [520, 26] on div at bounding box center [449, 213] width 899 height 426
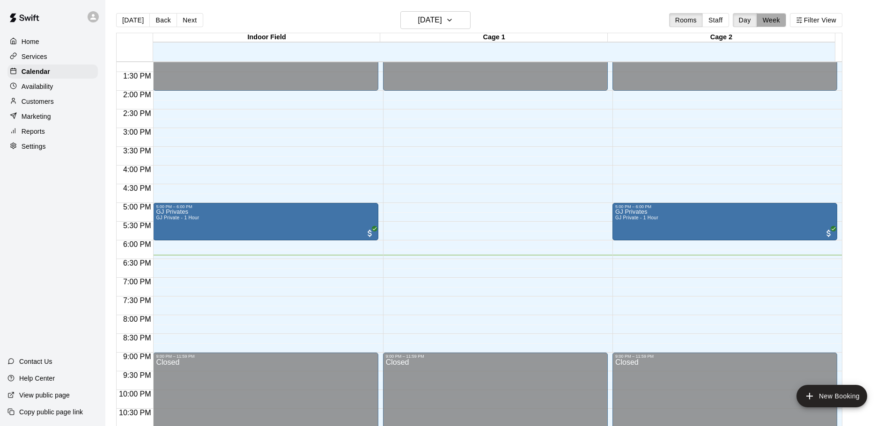
click at [775, 18] on button "Week" at bounding box center [771, 20] width 29 height 14
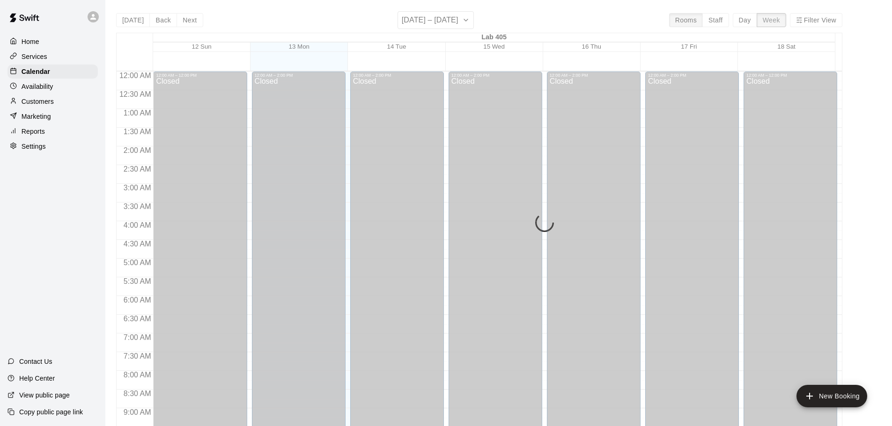
scroll to position [535, 0]
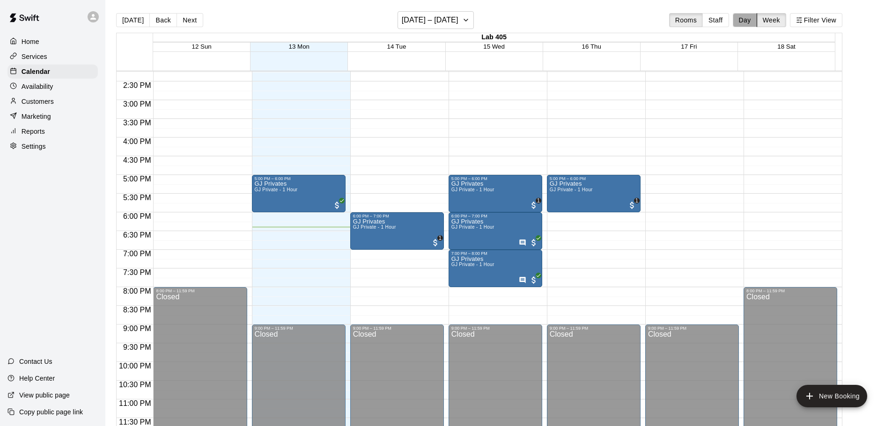
click at [750, 18] on button "Day" at bounding box center [745, 20] width 24 height 14
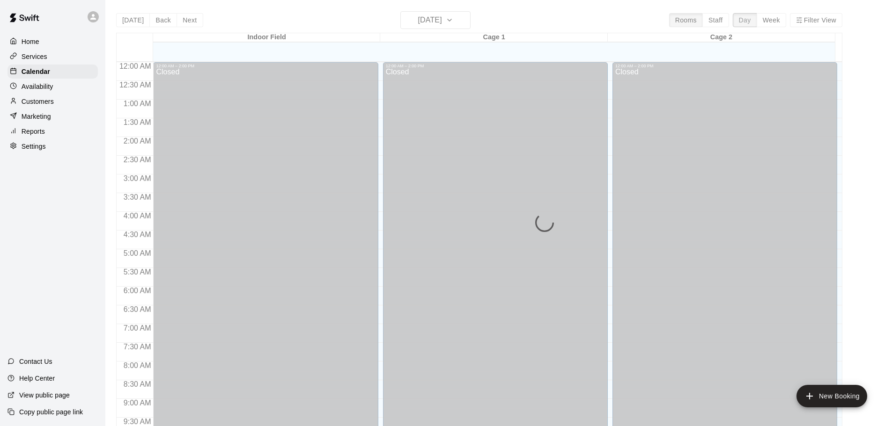
scroll to position [525, 0]
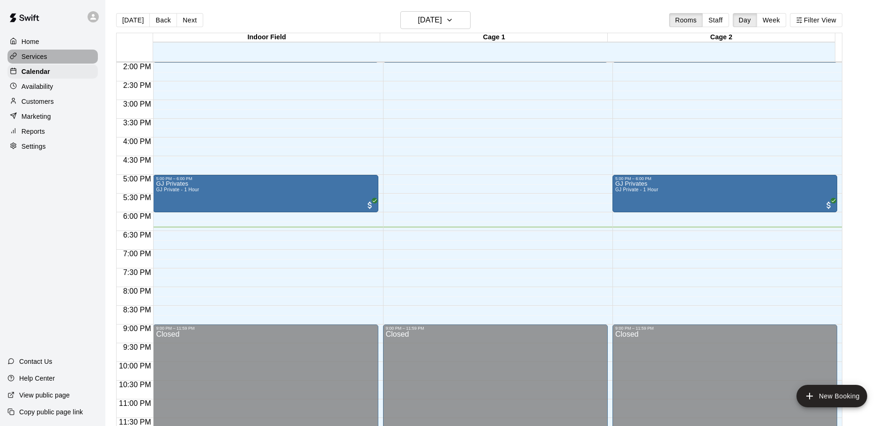
click at [71, 58] on div "Services" at bounding box center [52, 57] width 90 height 14
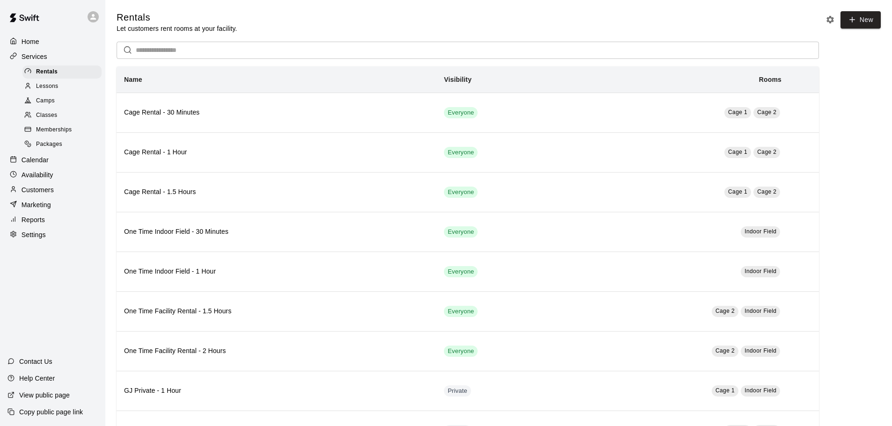
click at [62, 126] on div "Memberships" at bounding box center [61, 130] width 79 height 13
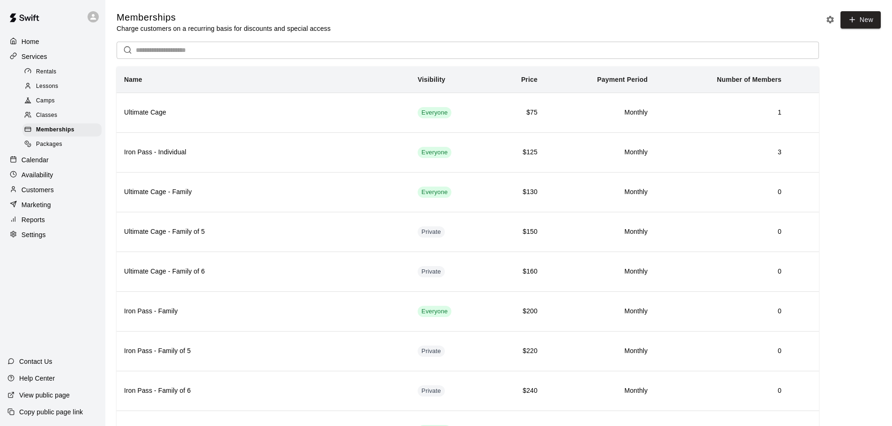
click at [63, 88] on div "Lessons" at bounding box center [61, 86] width 79 height 13
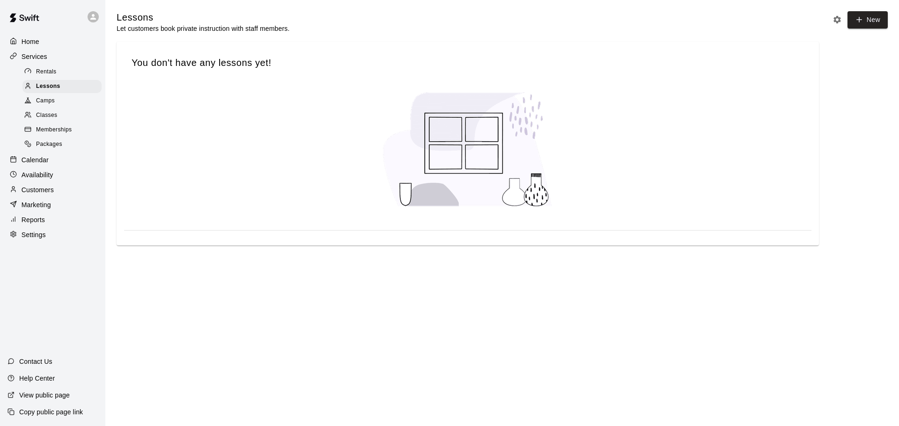
click at [57, 74] on div "Rentals" at bounding box center [61, 72] width 79 height 13
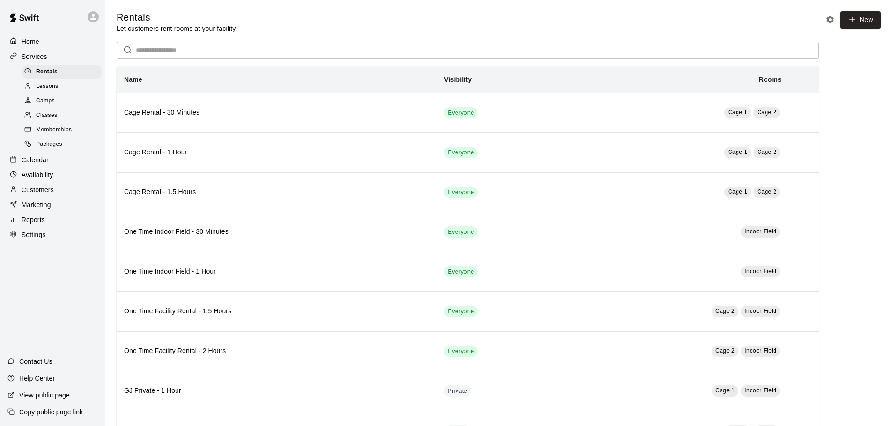
click at [27, 162] on p "Calendar" at bounding box center [35, 159] width 27 height 9
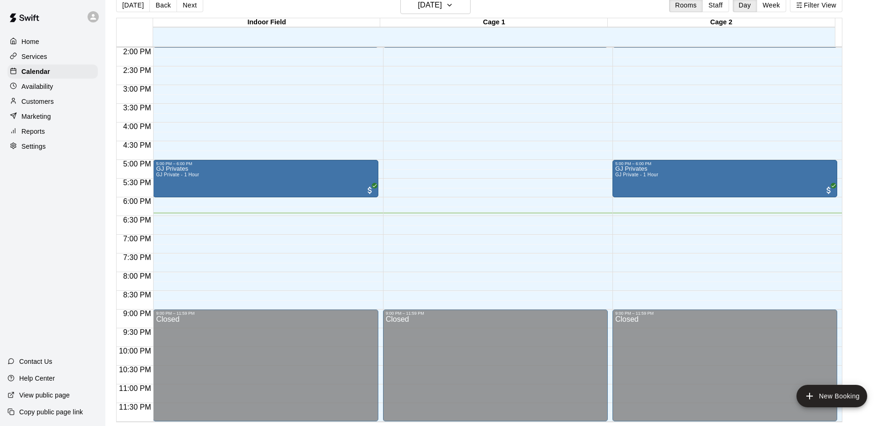
scroll to position [478, 0]
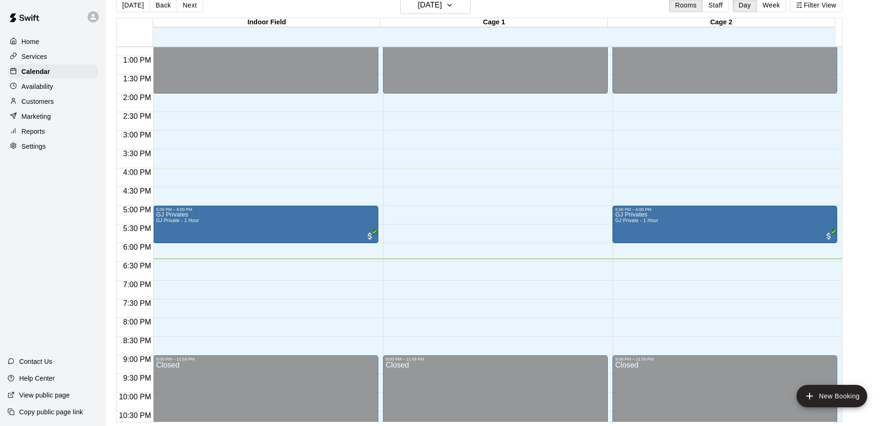
click at [44, 100] on p "Customers" at bounding box center [38, 101] width 32 height 9
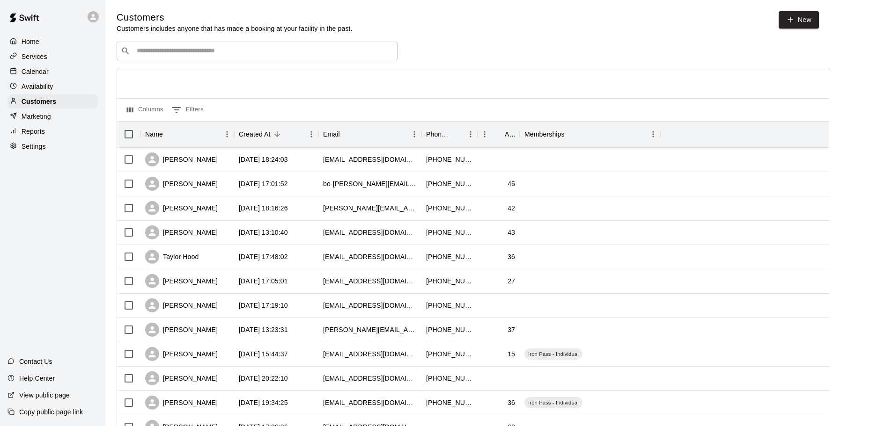
click at [65, 71] on div "Calendar" at bounding box center [52, 72] width 90 height 14
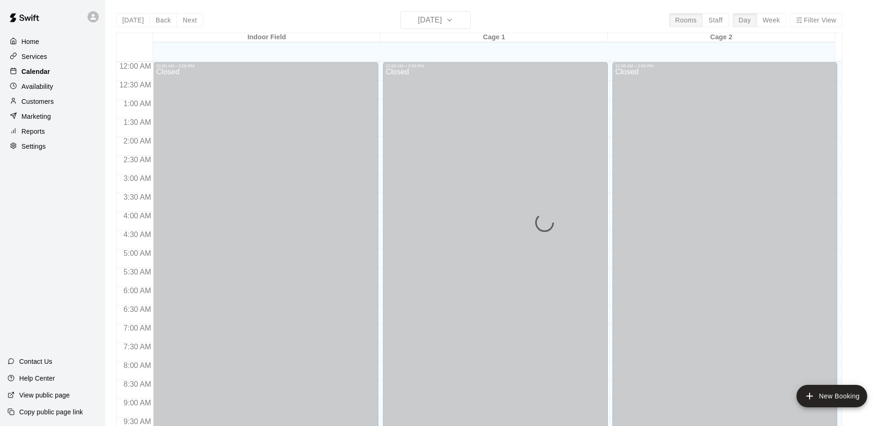
scroll to position [496, 0]
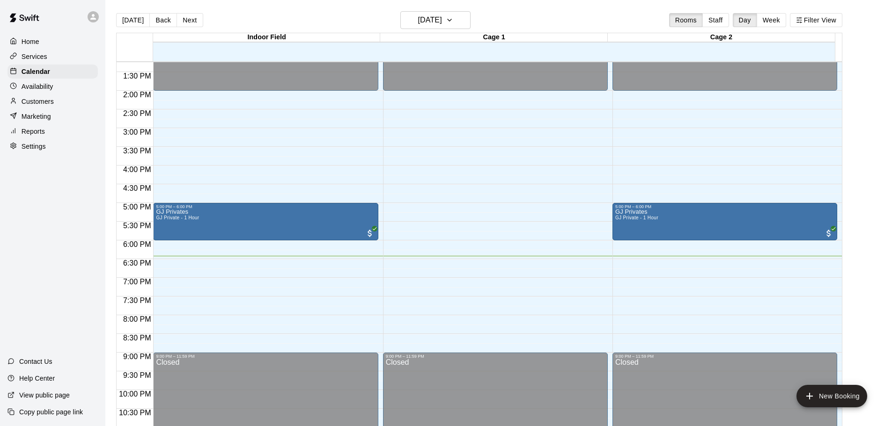
click at [62, 103] on div "Customers" at bounding box center [52, 102] width 90 height 14
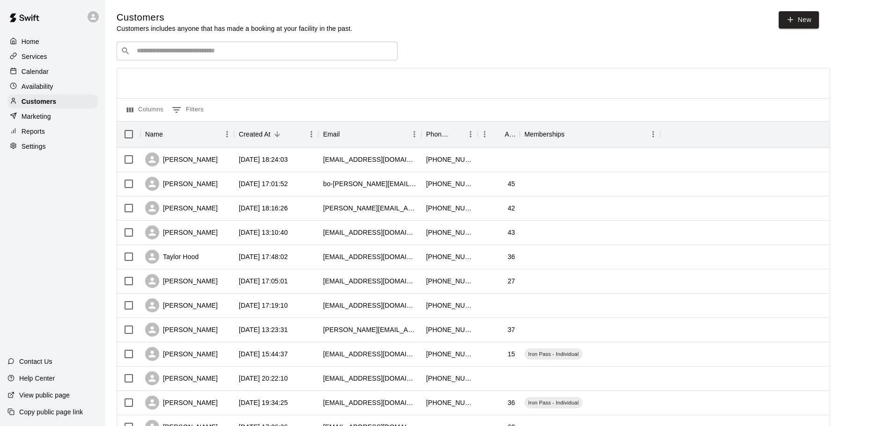
click at [41, 75] on p "Calendar" at bounding box center [35, 71] width 27 height 9
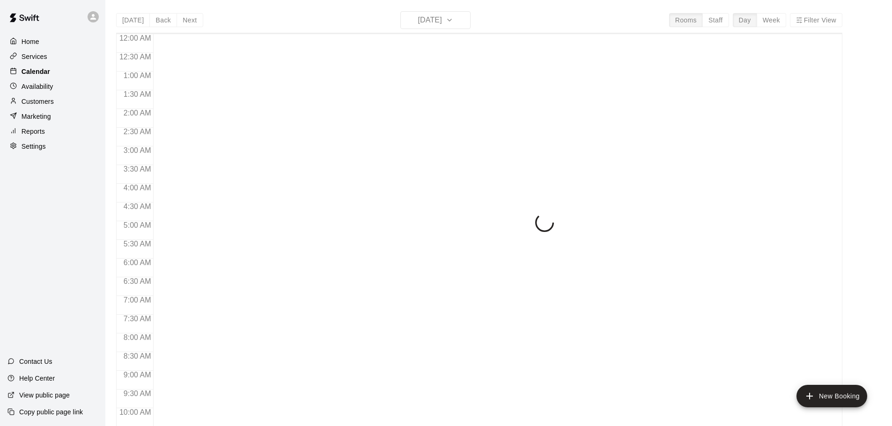
scroll to position [496, 0]
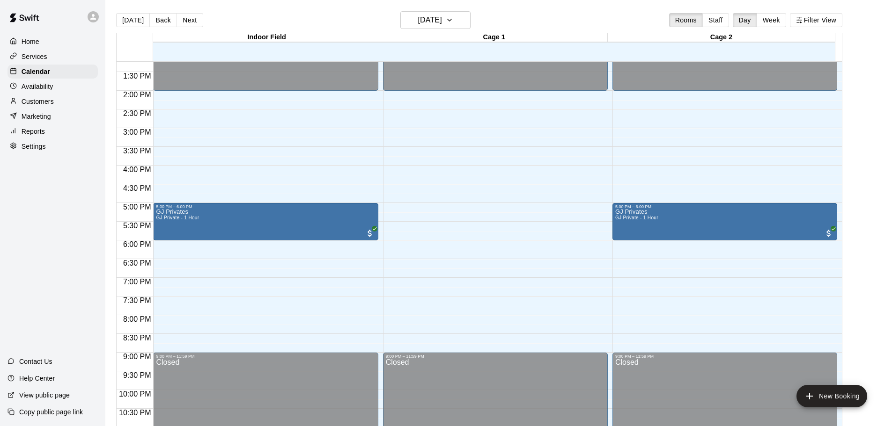
click at [49, 218] on div "Home Services Calendar Availability Customers Marketing Reports Settings Contac…" at bounding box center [52, 213] width 105 height 426
click at [70, 103] on div "Customers" at bounding box center [52, 102] width 90 height 14
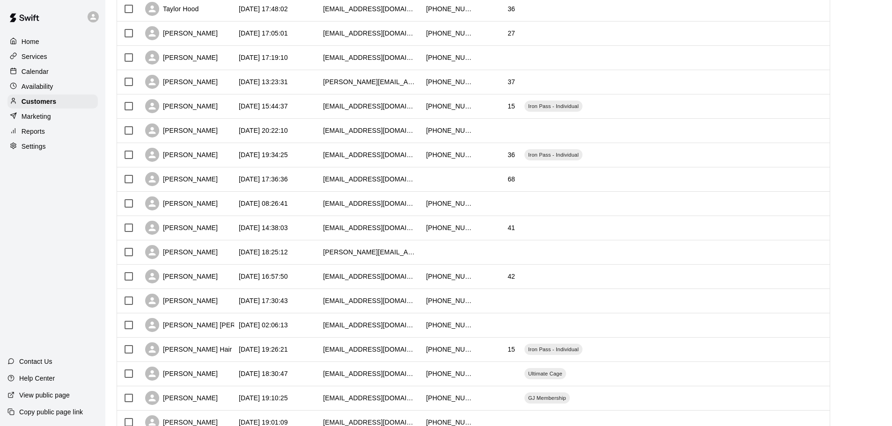
scroll to position [102, 0]
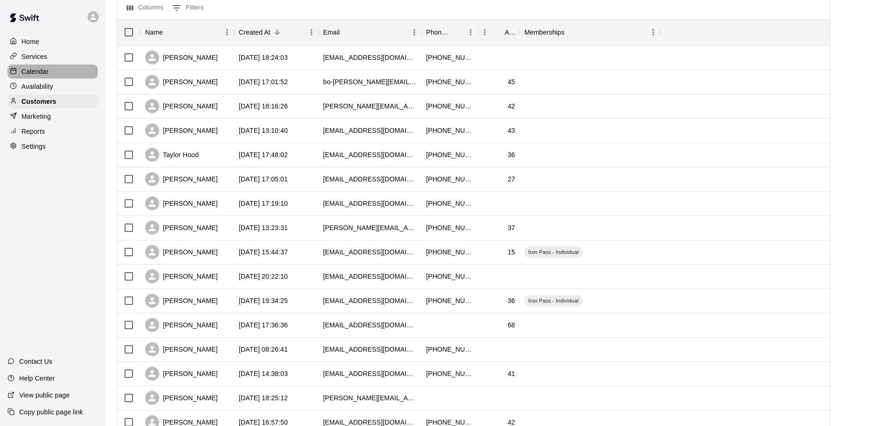
click at [42, 72] on p "Calendar" at bounding box center [35, 71] width 27 height 9
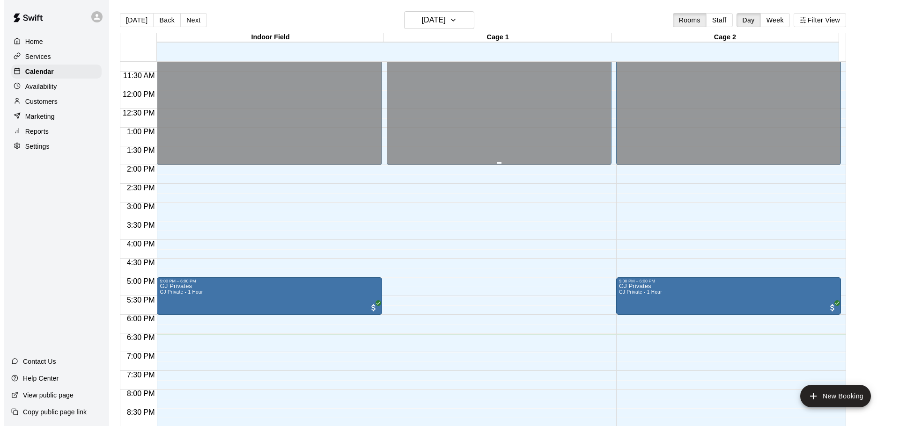
scroll to position [468, 0]
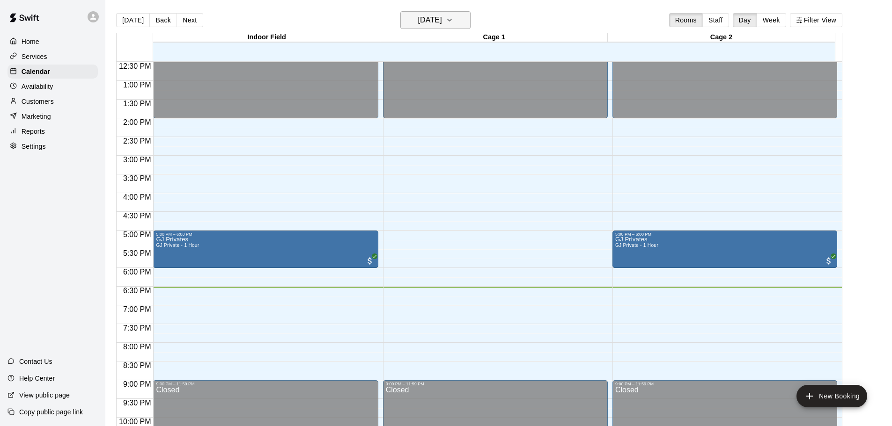
click at [442, 21] on h6 "[DATE]" at bounding box center [430, 20] width 24 height 13
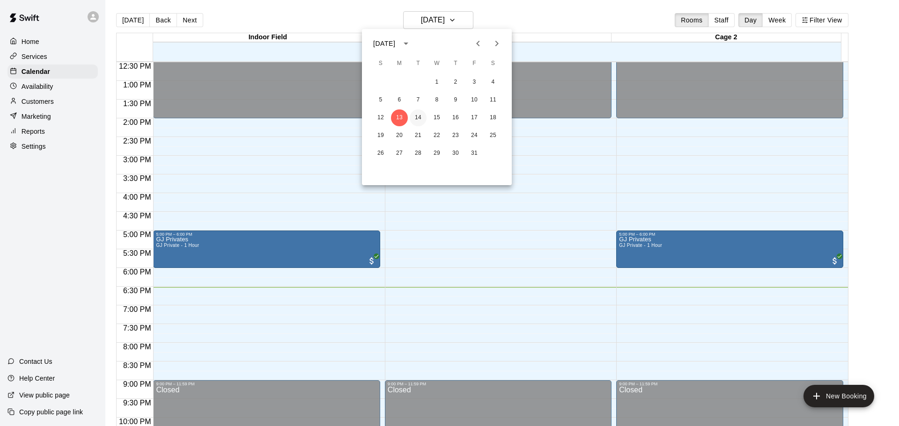
click at [420, 119] on button "14" at bounding box center [418, 118] width 17 height 17
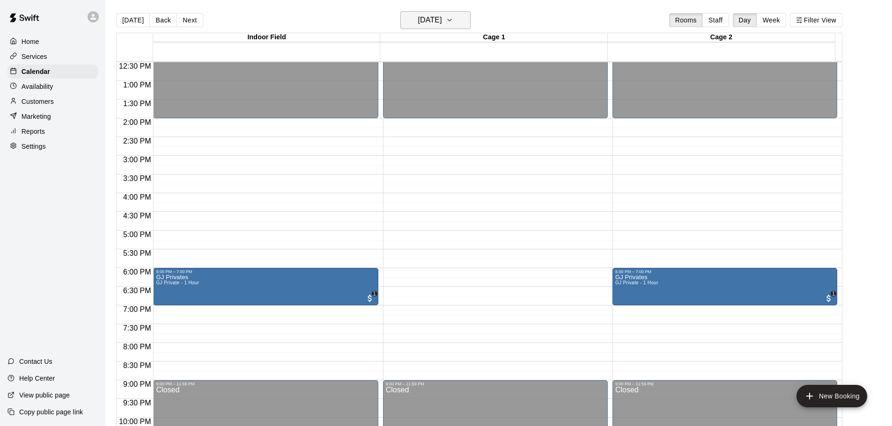
click at [455, 12] on button "[DATE]" at bounding box center [435, 20] width 70 height 18
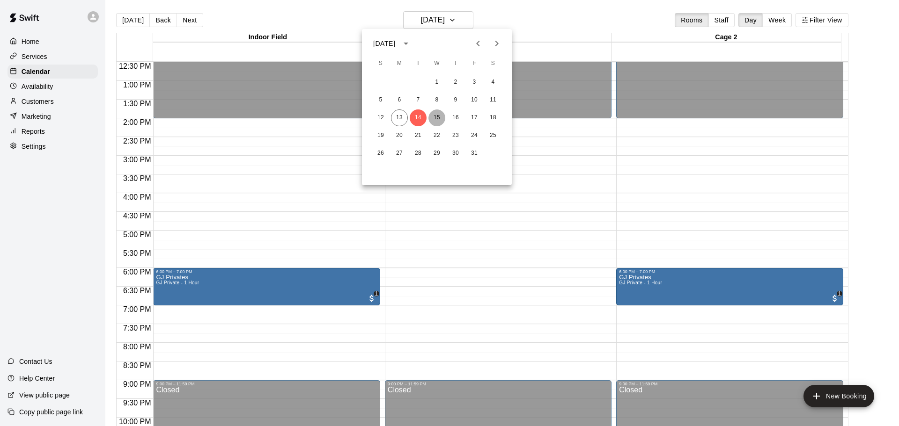
click at [436, 118] on button "15" at bounding box center [436, 118] width 17 height 17
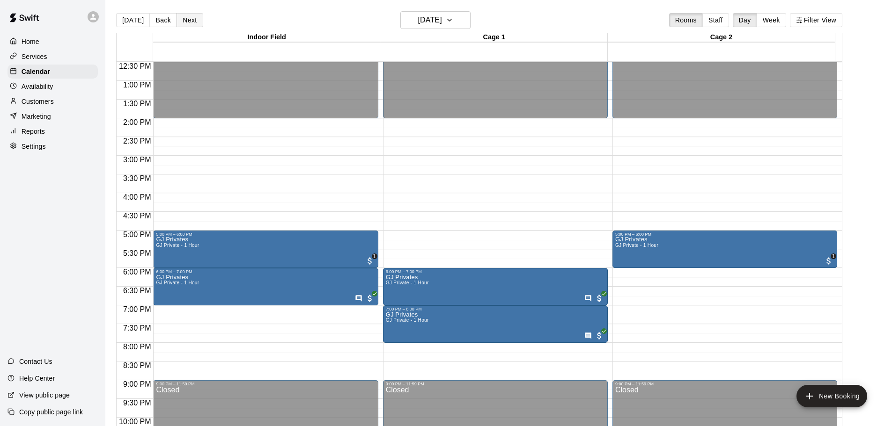
click at [192, 18] on button "Next" at bounding box center [189, 20] width 26 height 14
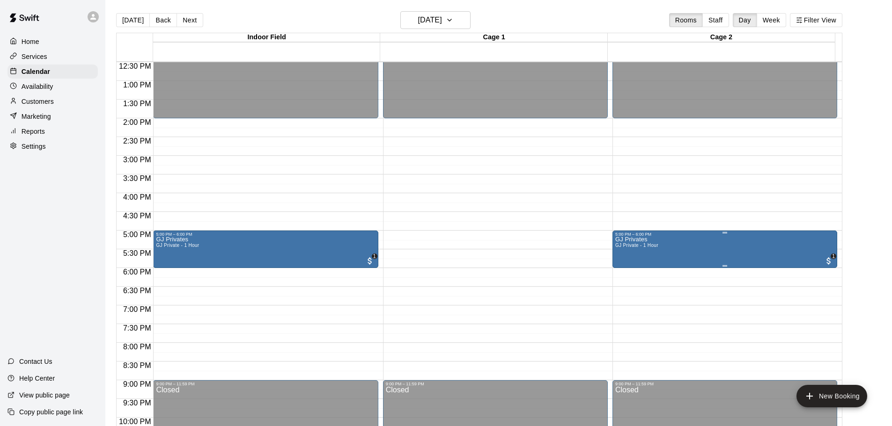
click at [628, 269] on img "edit" at bounding box center [623, 270] width 11 height 11
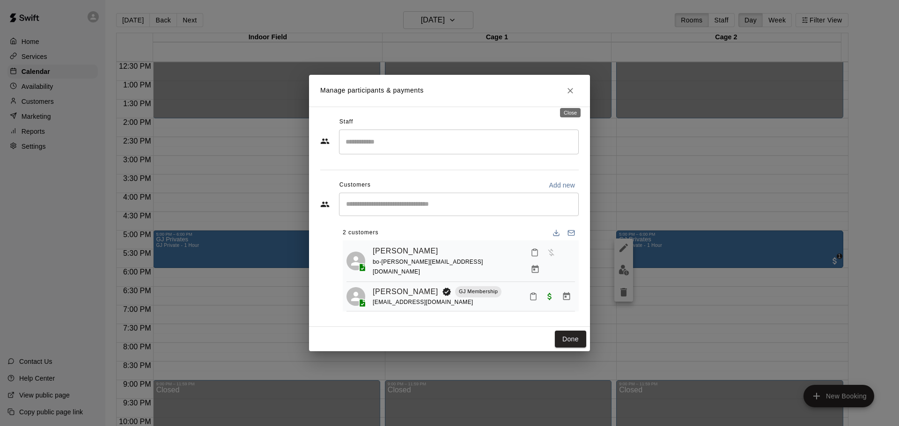
click at [572, 94] on icon "Close" at bounding box center [570, 91] width 6 height 6
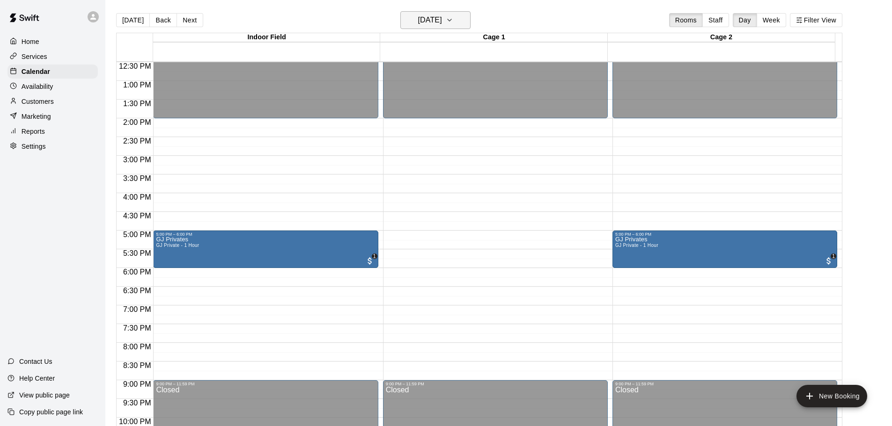
click at [427, 18] on h6 "[DATE]" at bounding box center [430, 20] width 24 height 13
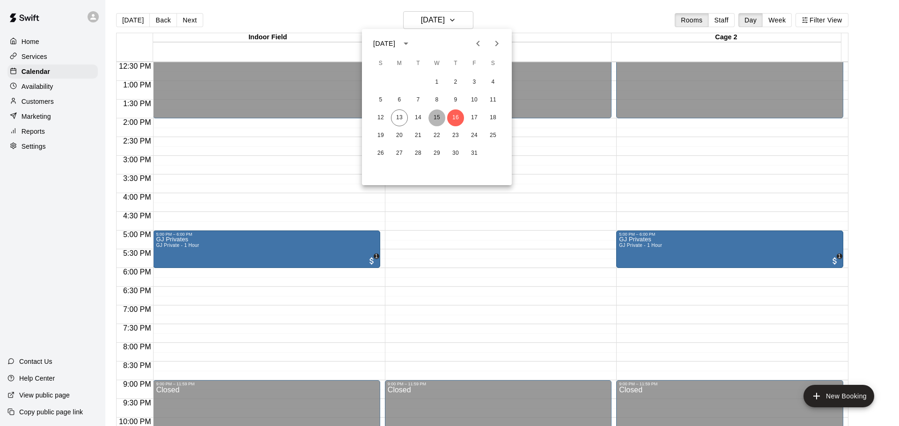
click at [435, 116] on button "15" at bounding box center [436, 118] width 17 height 17
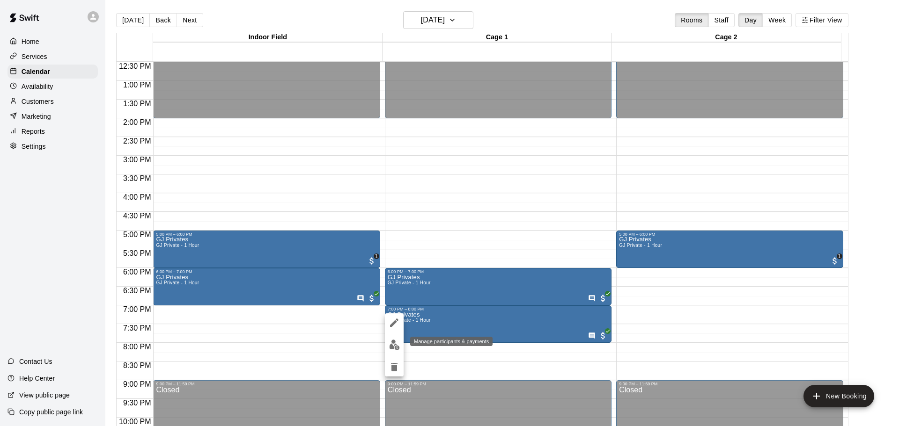
click at [393, 345] on img "edit" at bounding box center [394, 345] width 11 height 11
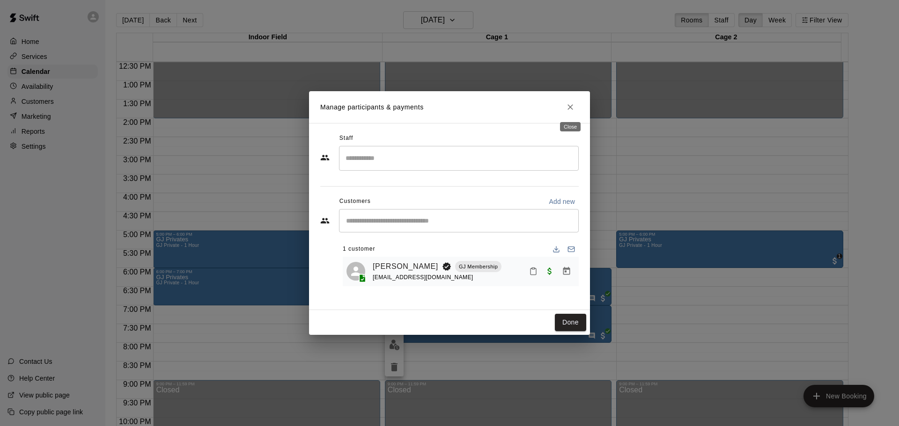
click at [568, 103] on icon "Close" at bounding box center [570, 107] width 9 height 9
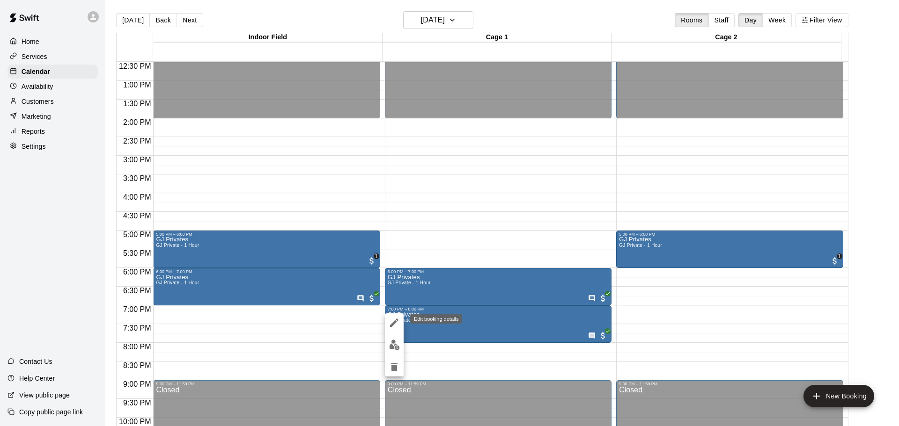
click at [392, 317] on button "edit" at bounding box center [394, 323] width 19 height 19
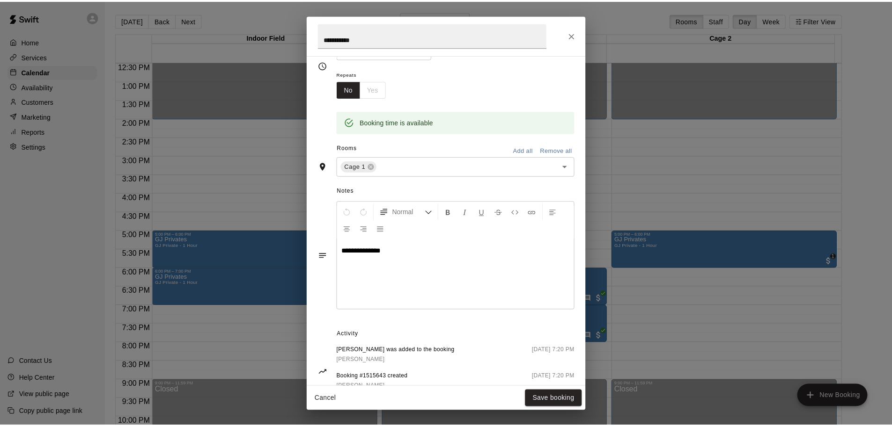
scroll to position [140, 0]
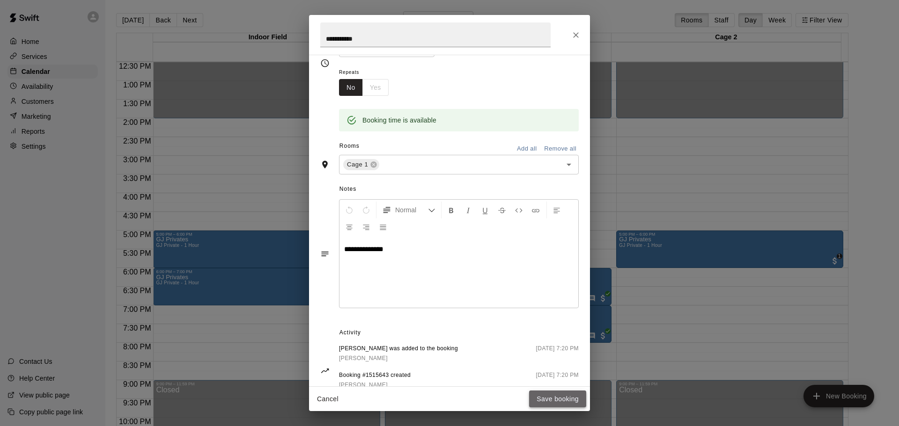
click at [562, 397] on button "Save booking" at bounding box center [557, 399] width 57 height 17
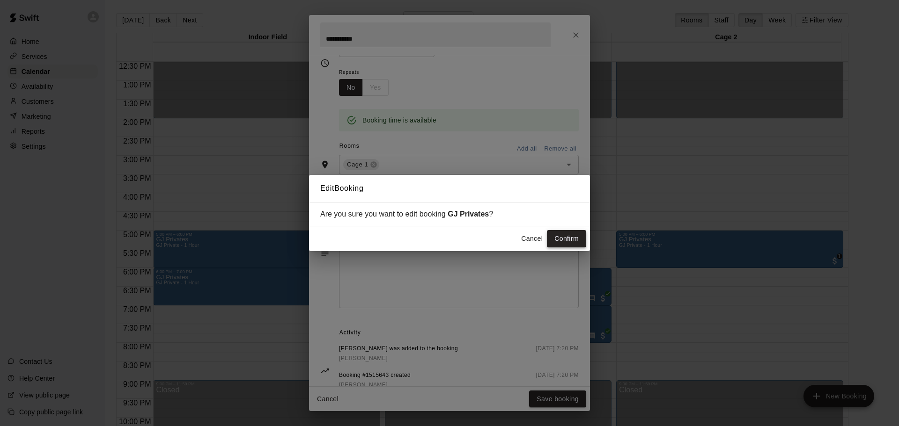
click at [559, 235] on button "Confirm" at bounding box center [566, 238] width 39 height 17
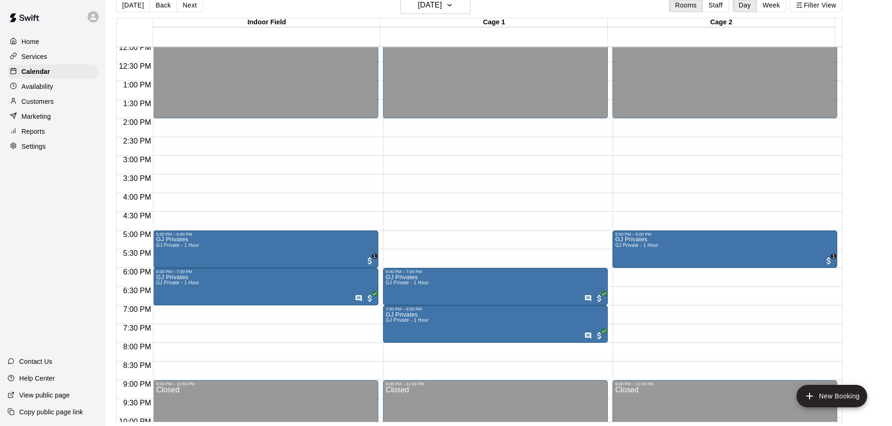
scroll to position [468, 0]
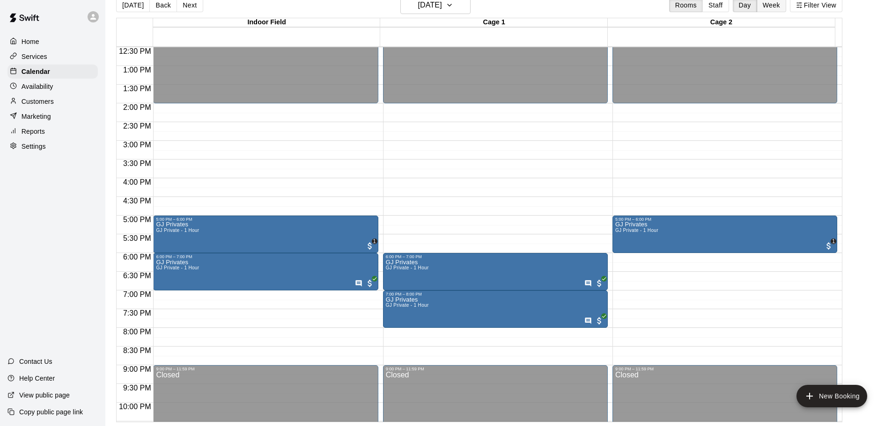
click at [778, 6] on button "Week" at bounding box center [771, 5] width 29 height 14
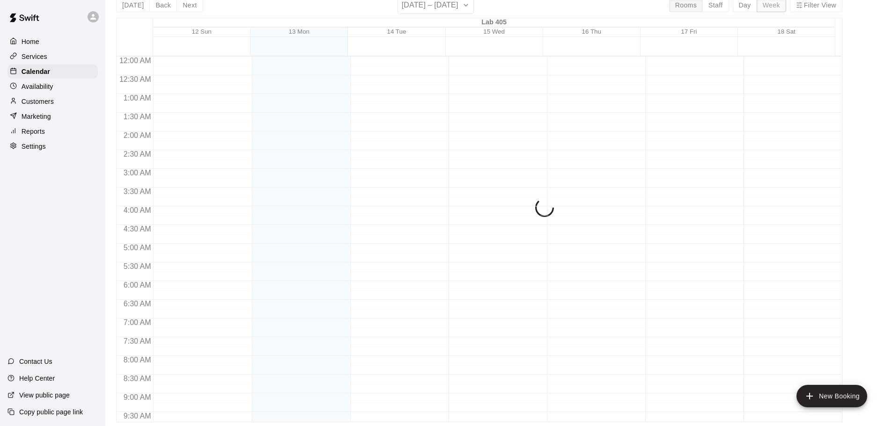
scroll to position [535, 0]
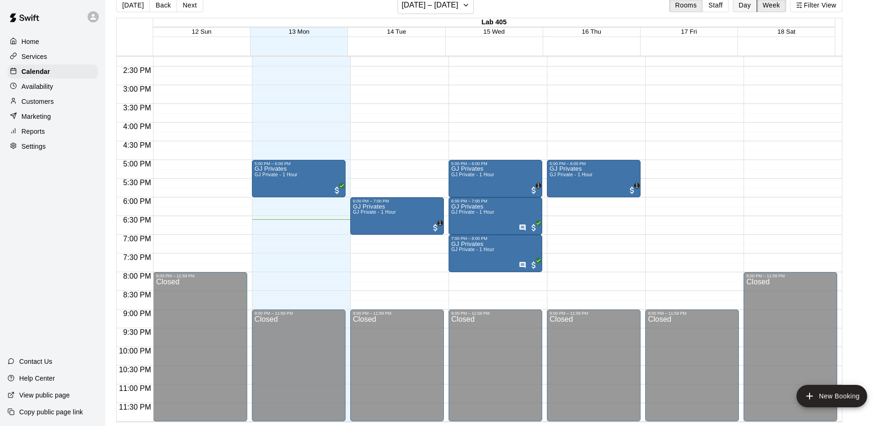
click at [753, 6] on button "Day" at bounding box center [745, 5] width 24 height 14
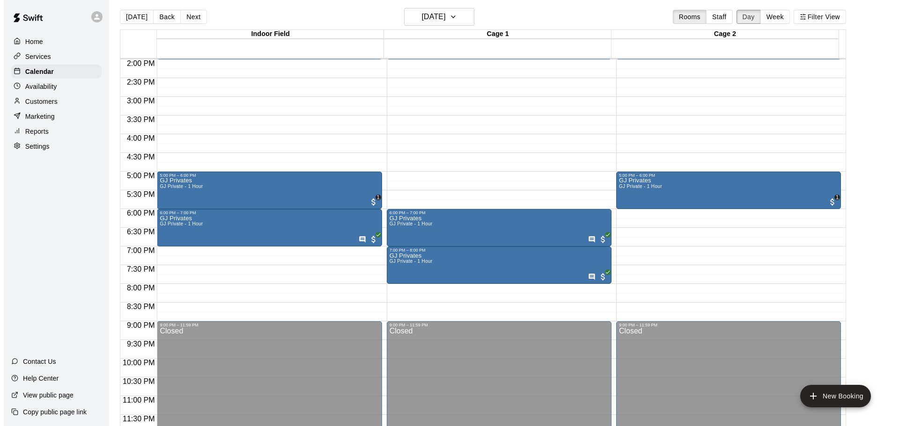
scroll to position [0, 0]
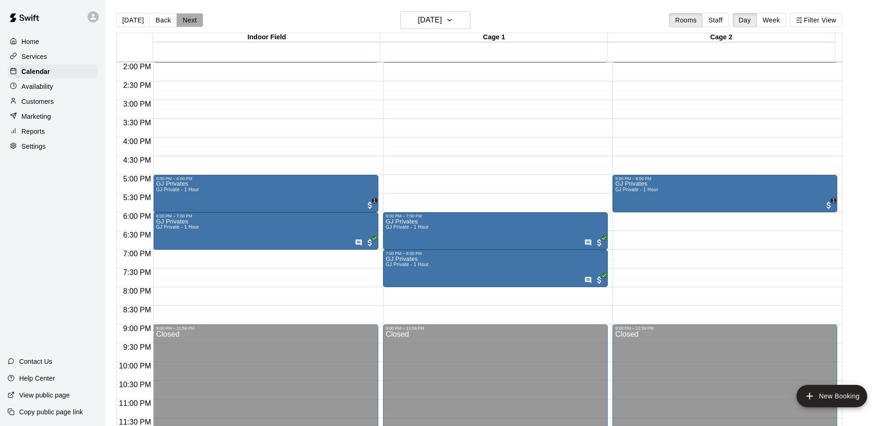
click at [190, 22] on button "Next" at bounding box center [189, 20] width 26 height 14
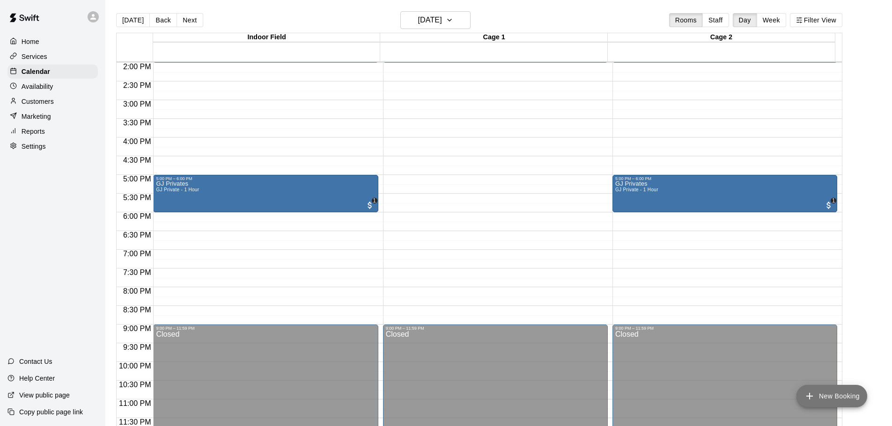
click at [810, 396] on icon "add" at bounding box center [809, 396] width 11 height 11
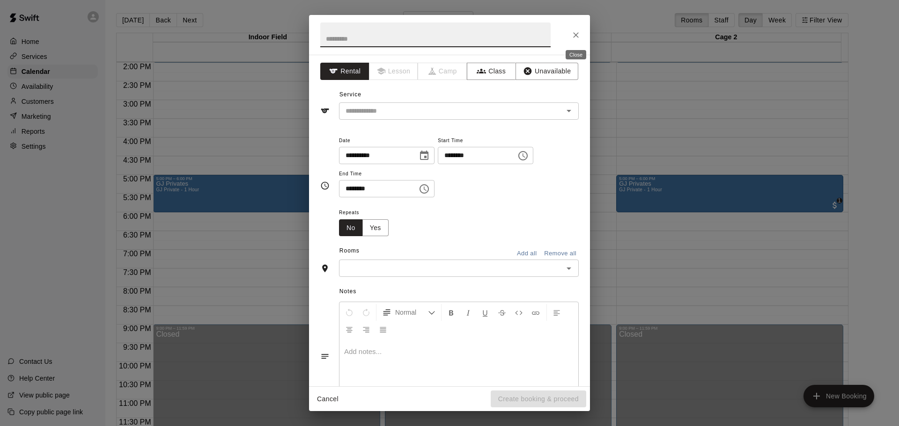
click at [573, 28] on button "Close" at bounding box center [575, 35] width 17 height 17
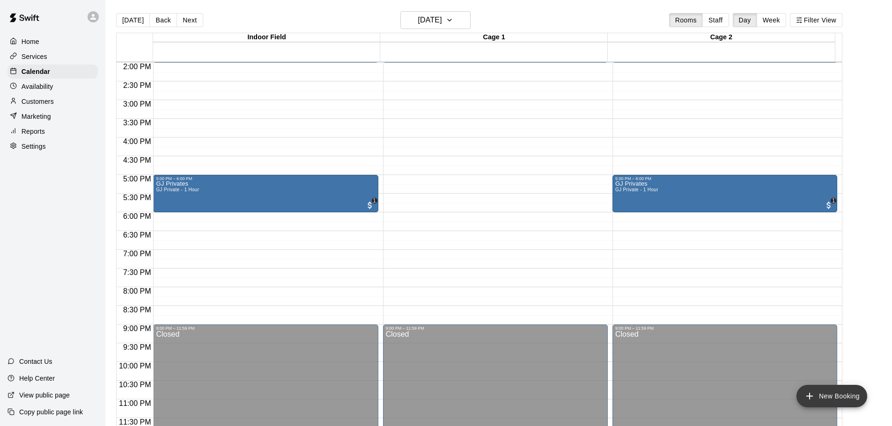
click at [853, 392] on button "New Booking" at bounding box center [831, 396] width 71 height 22
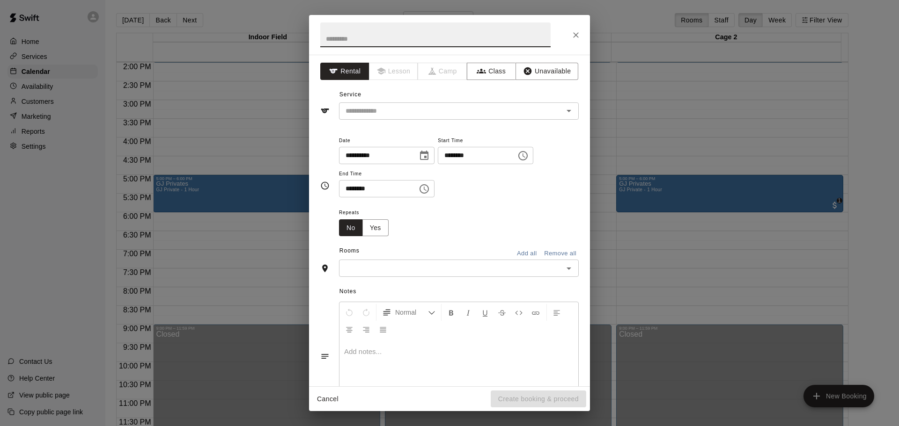
click at [361, 39] on input "text" at bounding box center [435, 34] width 230 height 25
click at [372, 110] on input "text" at bounding box center [445, 111] width 206 height 12
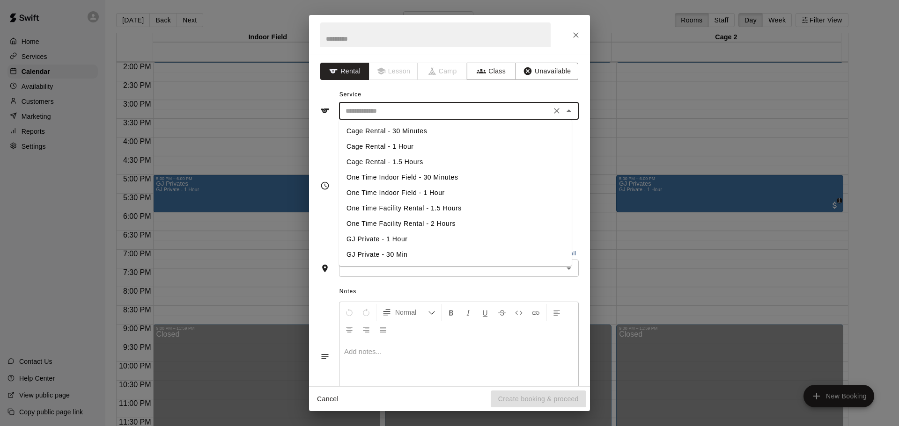
click at [382, 240] on li "GJ Private - 1 Hour" at bounding box center [455, 239] width 233 height 15
type input "**********"
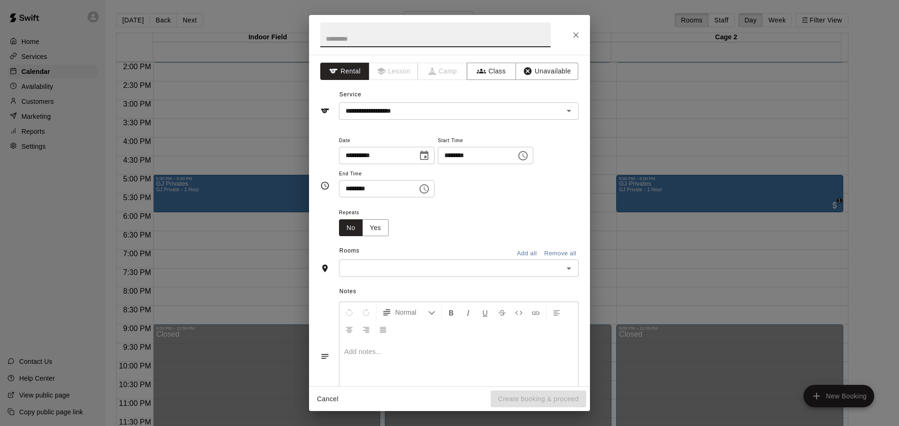
click at [368, 36] on input "text" at bounding box center [435, 34] width 230 height 25
type input "**********"
click at [429, 186] on icon "Choose time, selected time is 6:30 PM" at bounding box center [423, 188] width 9 height 9
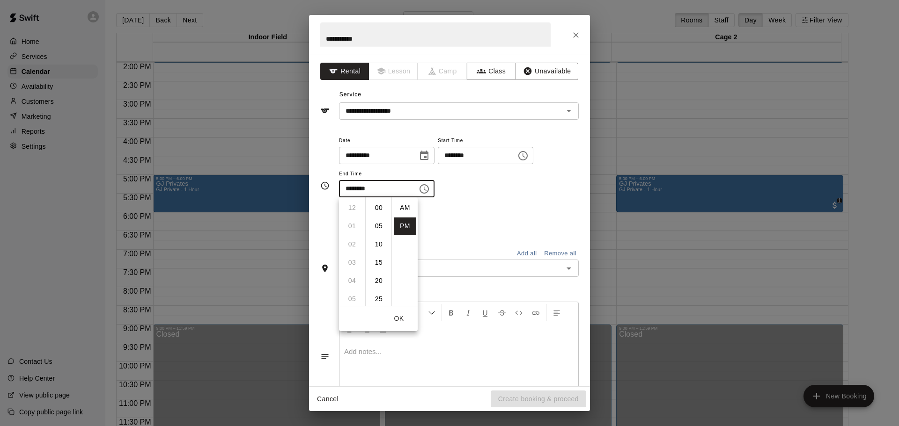
scroll to position [17, 0]
click at [344, 226] on li "07" at bounding box center [352, 226] width 22 height 17
click at [379, 206] on li "00" at bounding box center [379, 207] width 22 height 17
type input "********"
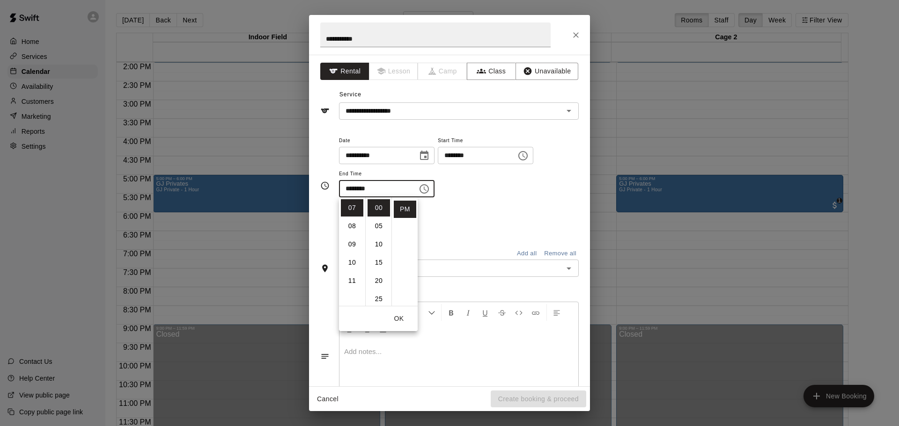
click at [405, 320] on button "OK" at bounding box center [399, 318] width 30 height 17
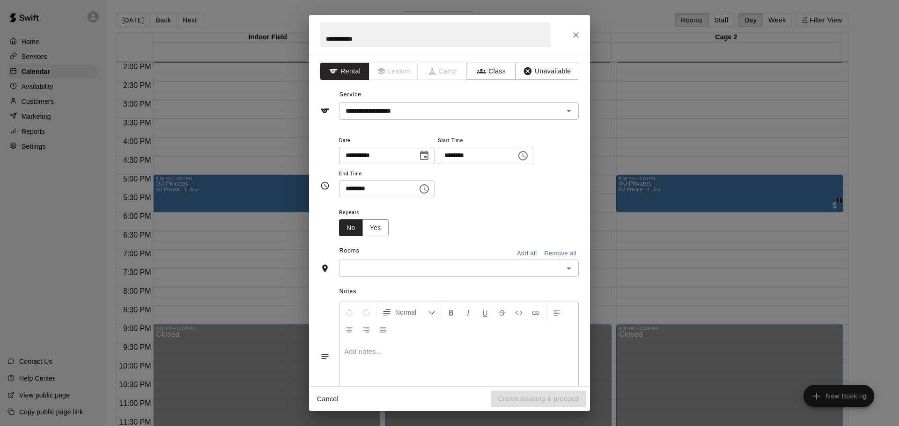
click at [473, 273] on input "text" at bounding box center [451, 269] width 219 height 12
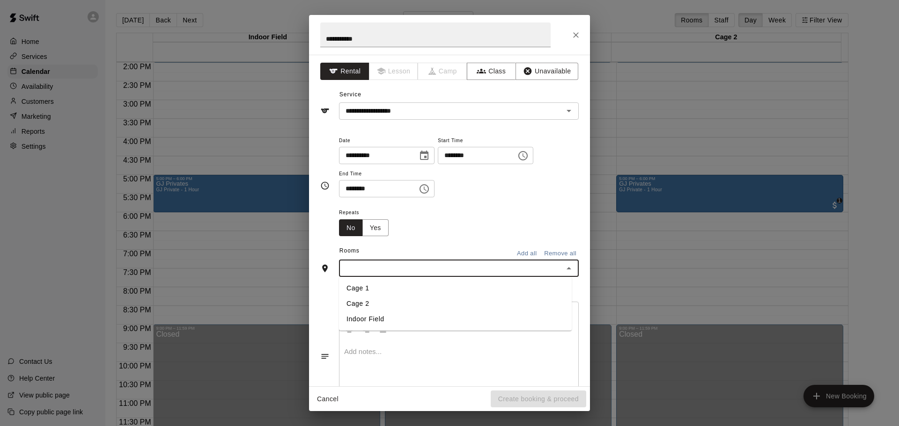
click at [399, 294] on li "Cage 1" at bounding box center [455, 288] width 233 height 15
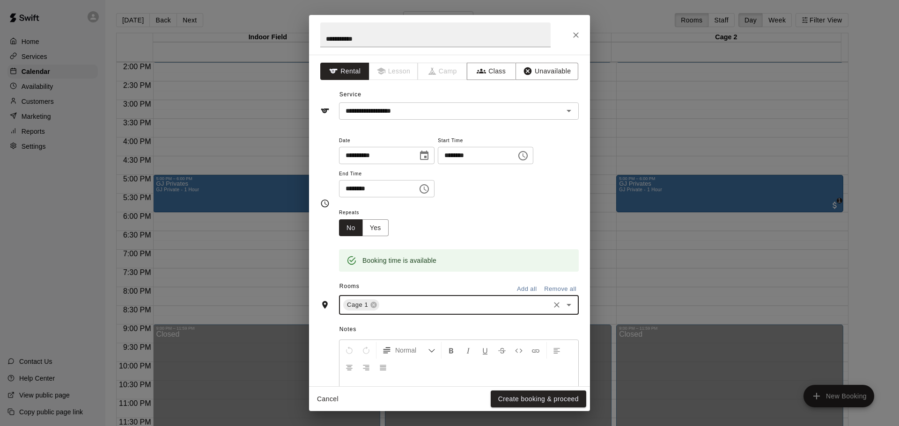
click at [457, 302] on input "text" at bounding box center [465, 306] width 168 height 12
click at [375, 308] on icon at bounding box center [374, 305] width 6 height 6
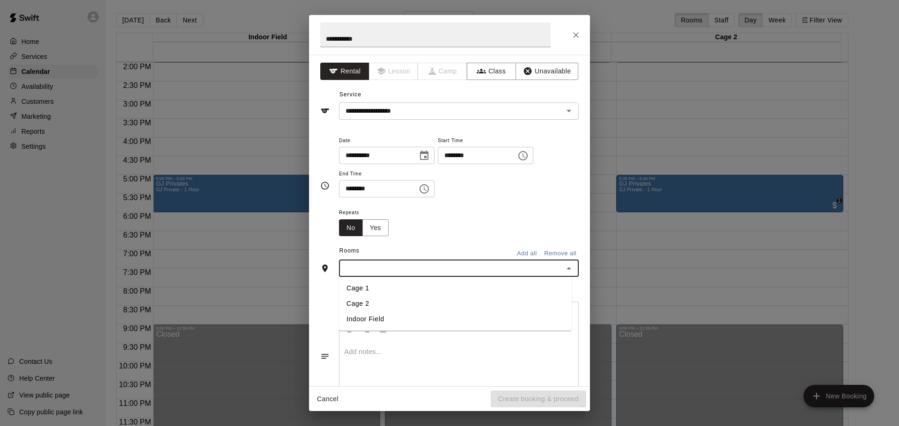
click at [371, 299] on li "Cage 2" at bounding box center [455, 303] width 233 height 15
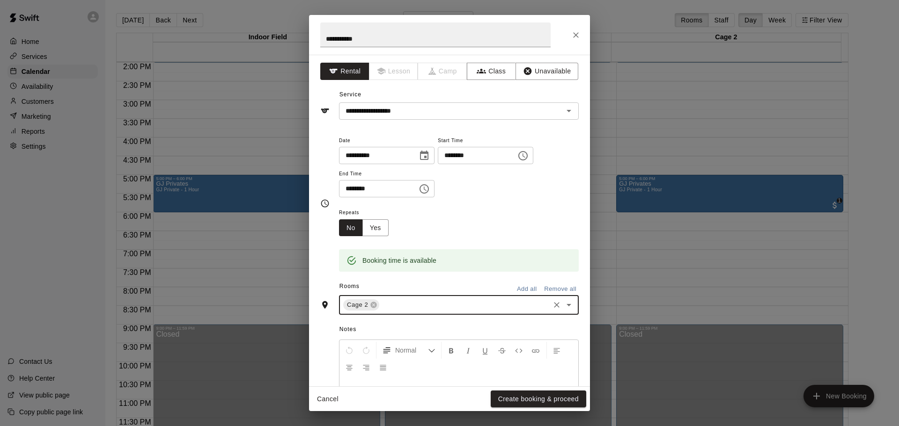
click at [563, 305] on icon "Open" at bounding box center [568, 305] width 11 height 11
click at [408, 355] on li "Indoor Field" at bounding box center [455, 357] width 233 height 15
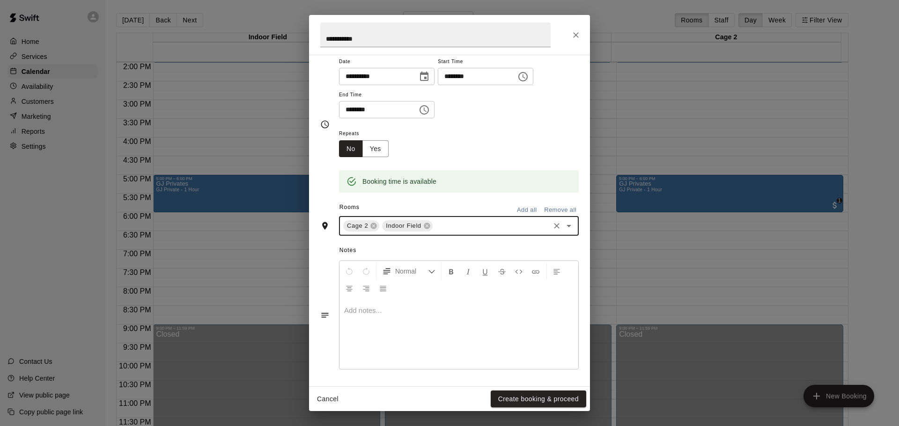
scroll to position [80, 0]
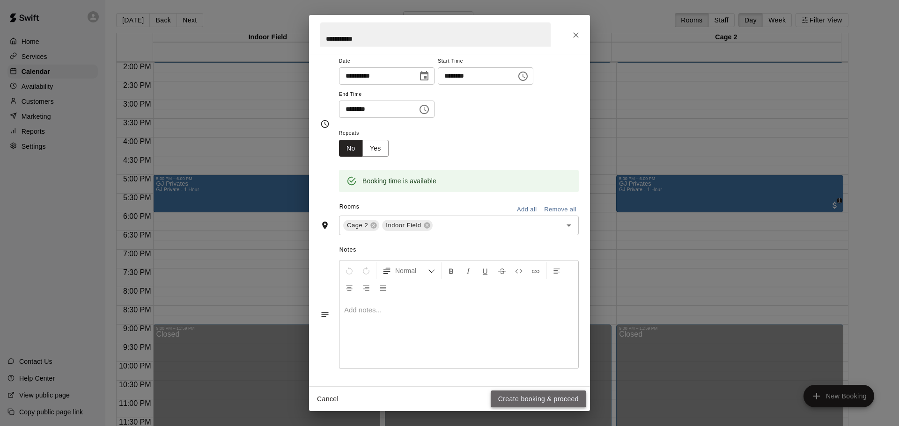
click at [564, 396] on button "Create booking & proceed" at bounding box center [539, 399] width 96 height 17
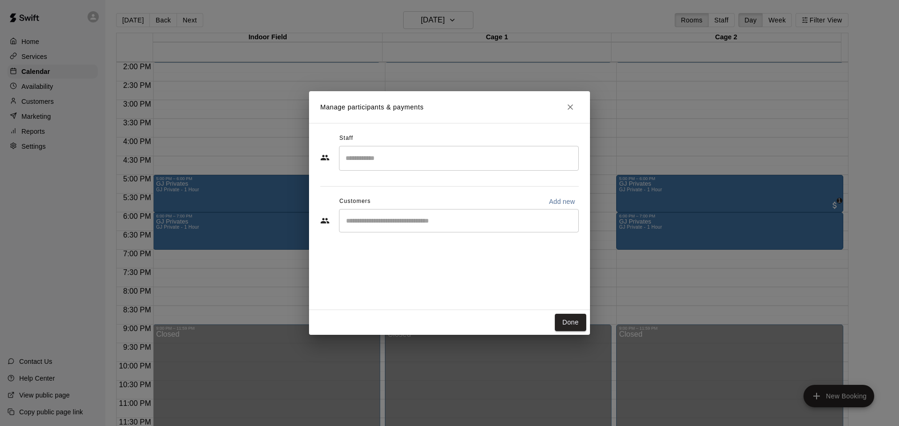
click at [426, 223] on input "Start typing to search customers..." at bounding box center [458, 220] width 231 height 9
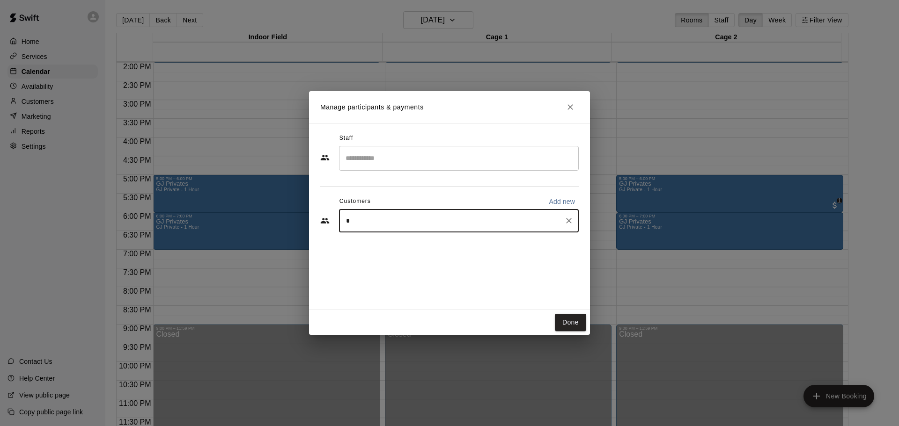
type input "**"
click at [411, 252] on span "[EMAIL_ADDRESS][DOMAIN_NAME]" at bounding box center [415, 253] width 101 height 7
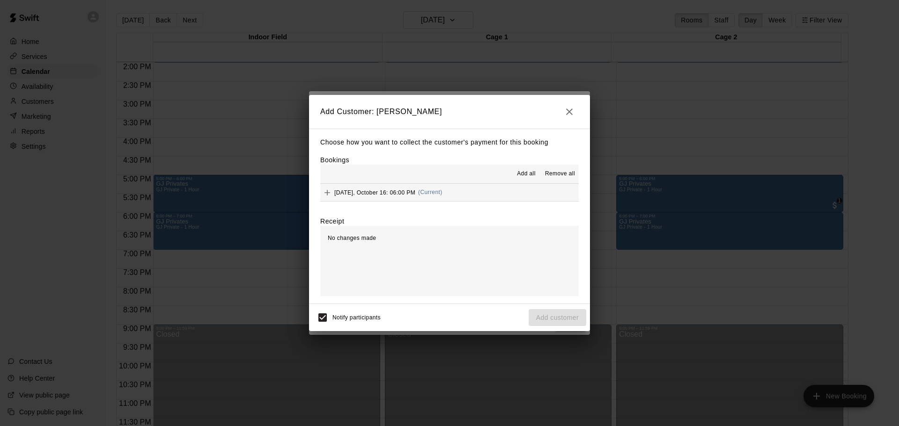
click at [340, 192] on span "[DATE], October 16: 06:00 PM" at bounding box center [374, 192] width 81 height 7
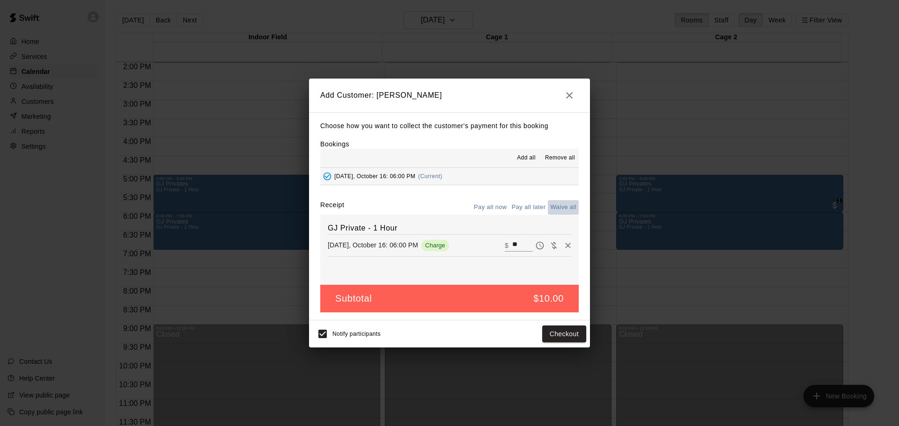
click at [557, 202] on button "Waive all" at bounding box center [563, 207] width 31 height 15
type input "*"
click at [550, 339] on button "Add customer" at bounding box center [558, 334] width 58 height 17
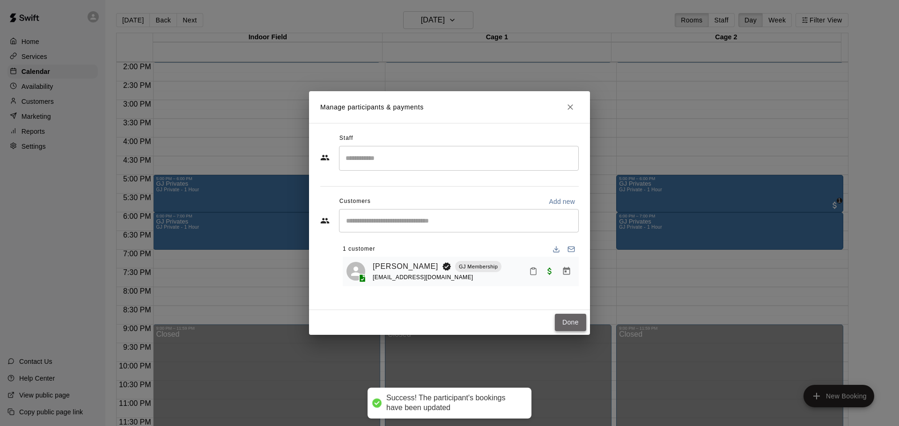
click at [570, 321] on button "Done" at bounding box center [570, 322] width 31 height 17
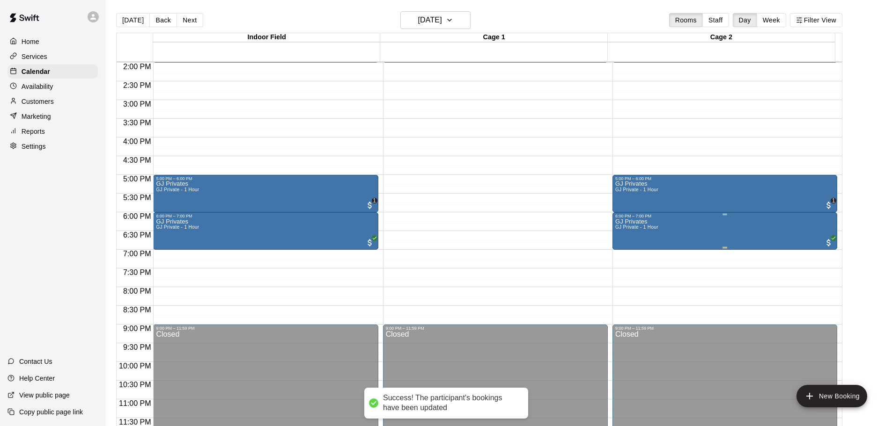
click at [657, 233] on div "GJ Privates GJ Private - 1 Hour" at bounding box center [636, 432] width 43 height 426
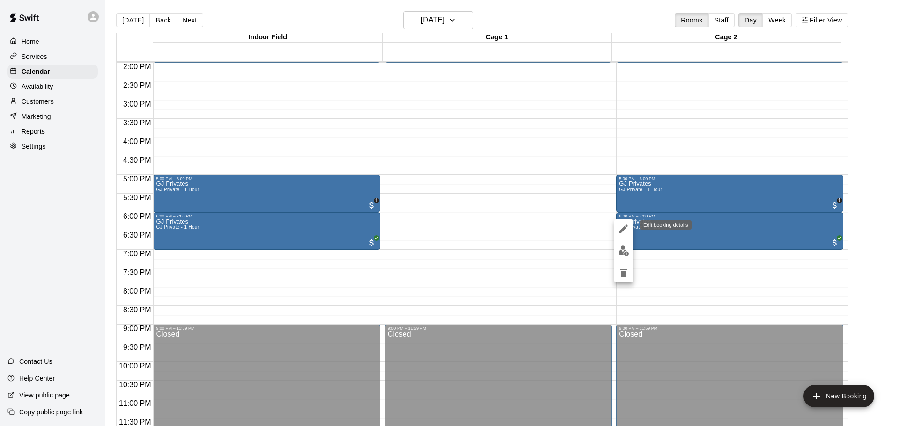
click at [625, 229] on icon "edit" at bounding box center [623, 229] width 8 height 8
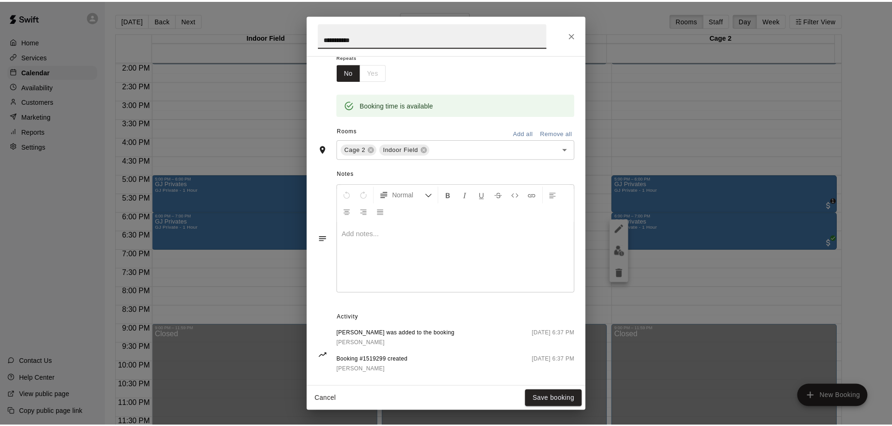
scroll to position [169, 0]
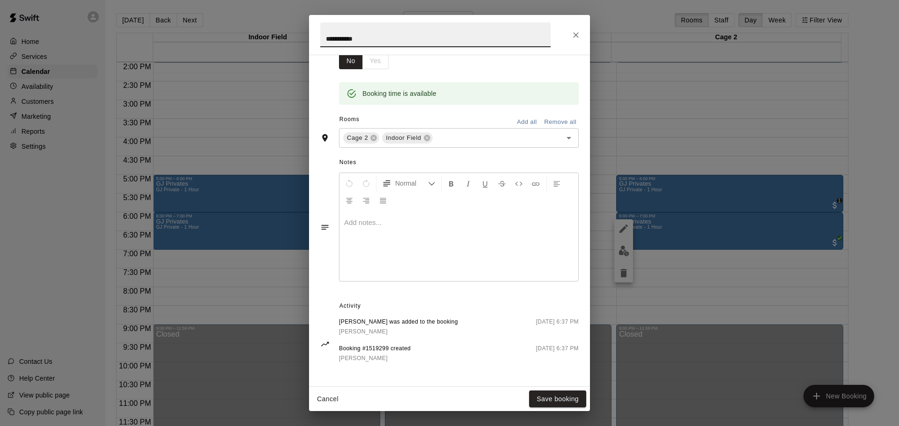
click at [430, 241] on div at bounding box center [458, 246] width 239 height 70
click at [544, 399] on button "Save booking" at bounding box center [557, 399] width 57 height 17
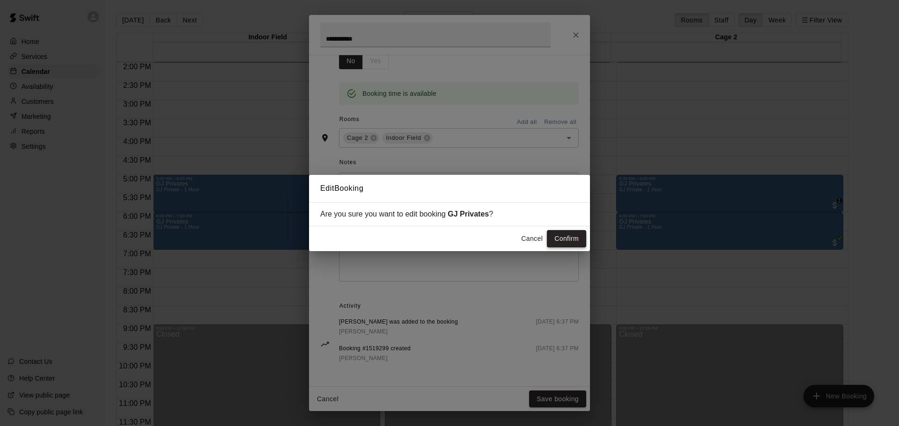
click at [563, 238] on button "Confirm" at bounding box center [566, 238] width 39 height 17
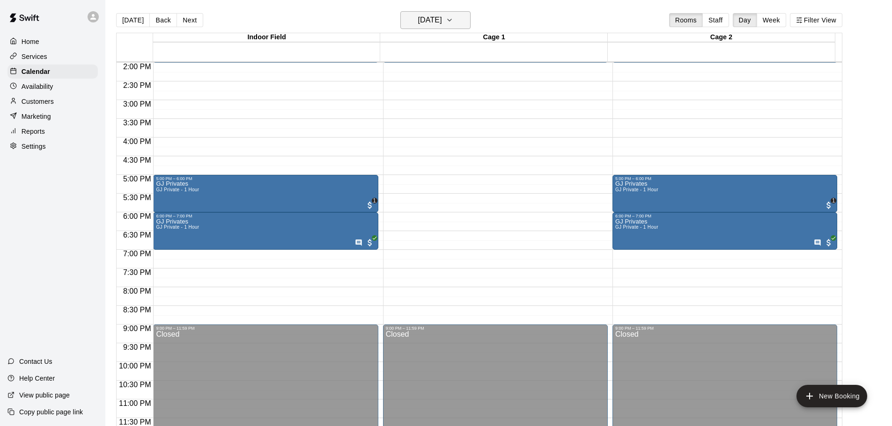
drag, startPoint x: 459, startPoint y: 9, endPoint x: 459, endPoint y: 15, distance: 5.1
click at [459, 14] on main "[DATE] Back [DATE][DATE] Rooms Staff Day Week Filter View Indoor Field 16 Thu C…" at bounding box center [498, 220] width 787 height 441
click at [461, 16] on button "[DATE]" at bounding box center [435, 20] width 70 height 18
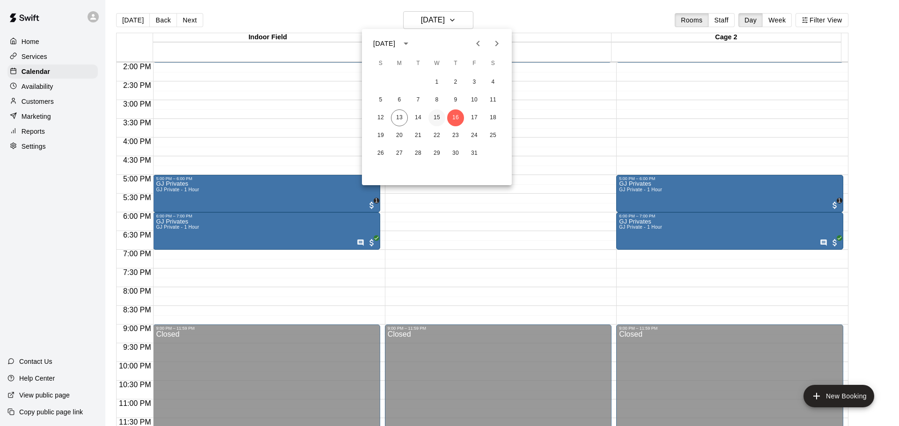
click at [439, 116] on button "15" at bounding box center [436, 118] width 17 height 17
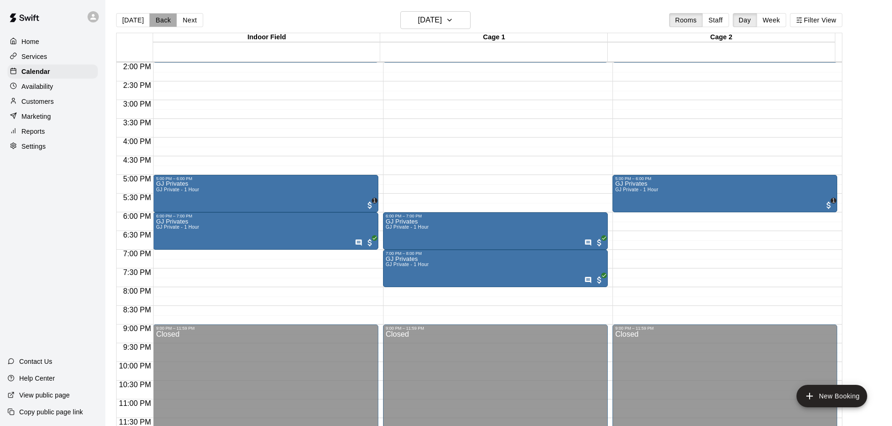
click at [160, 20] on button "Back" at bounding box center [163, 20] width 28 height 14
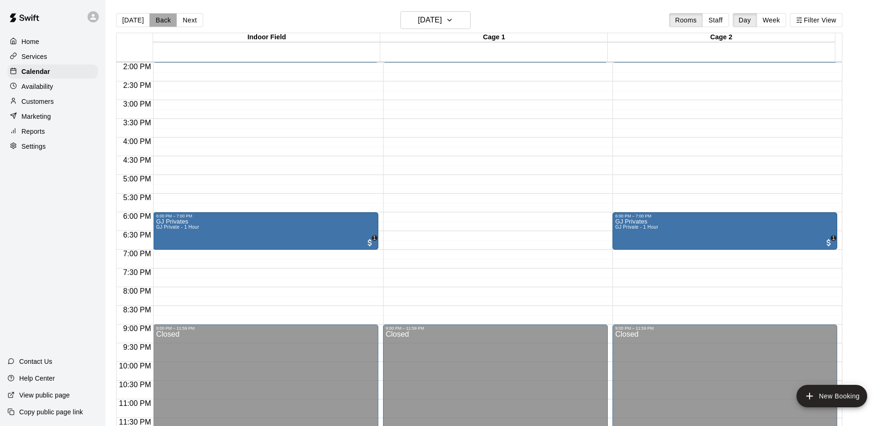
click at [167, 23] on button "Back" at bounding box center [163, 20] width 28 height 14
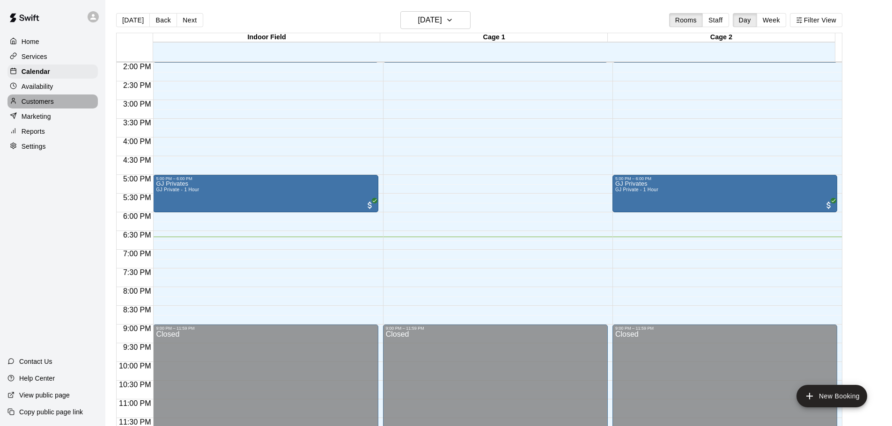
click at [37, 100] on p "Customers" at bounding box center [38, 101] width 32 height 9
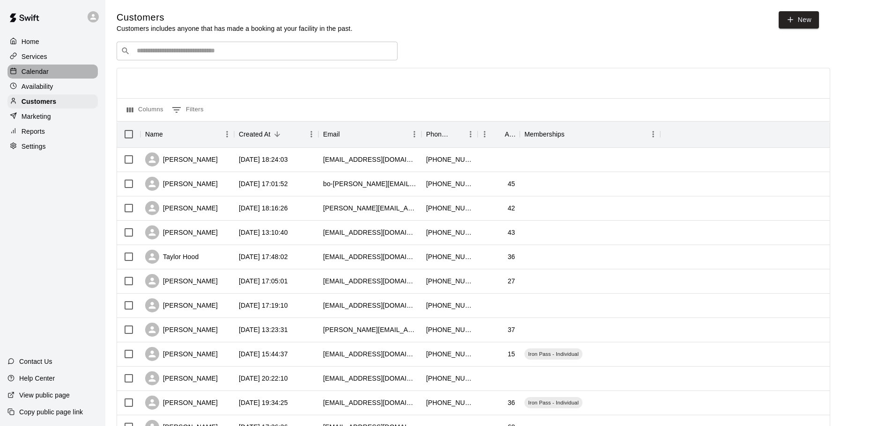
click at [41, 74] on p "Calendar" at bounding box center [35, 71] width 27 height 9
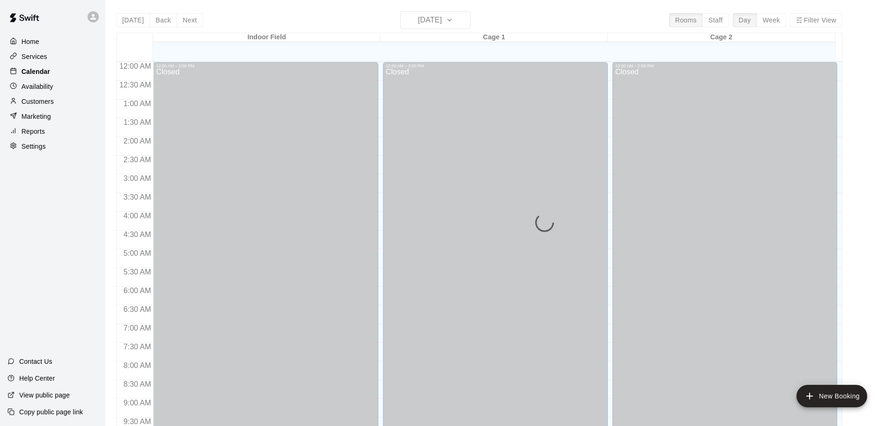
scroll to position [496, 0]
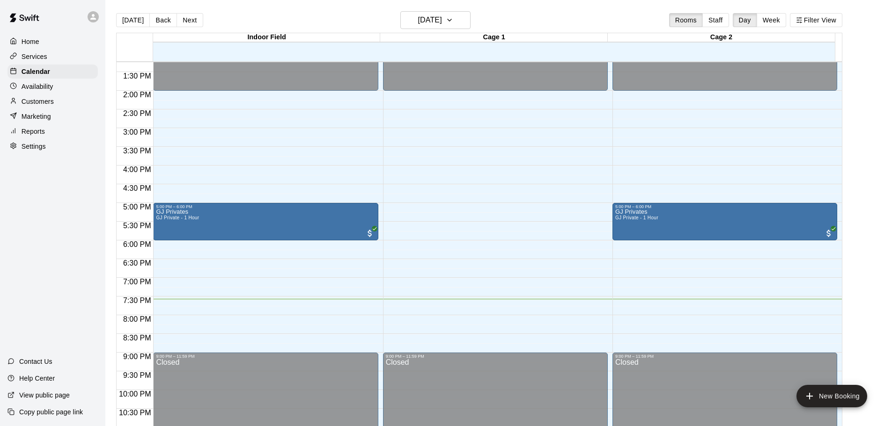
click at [17, 51] on div "Services" at bounding box center [52, 57] width 90 height 14
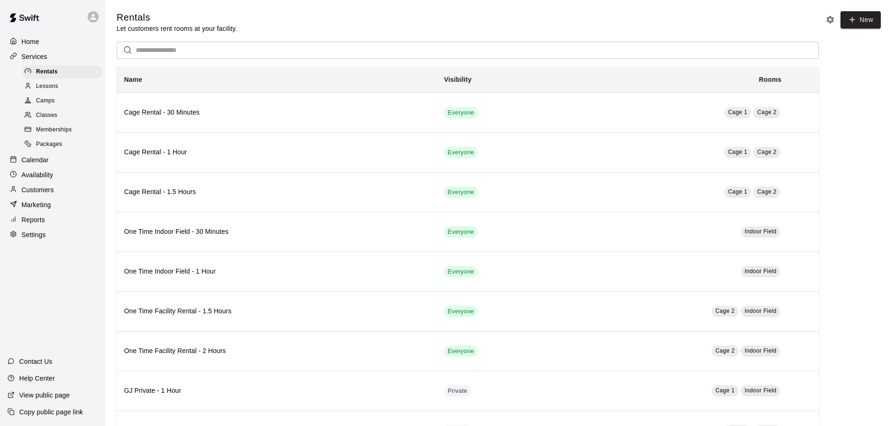
click at [22, 42] on p "Home" at bounding box center [31, 41] width 18 height 9
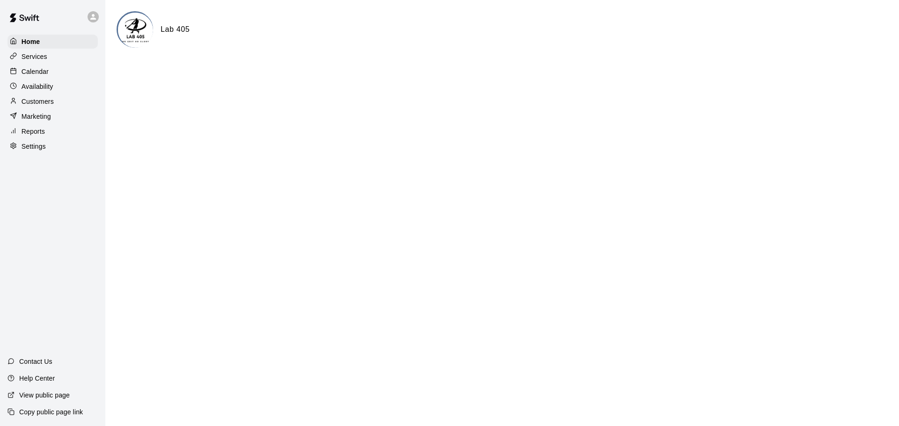
click at [25, 91] on p "Availability" at bounding box center [38, 86] width 32 height 9
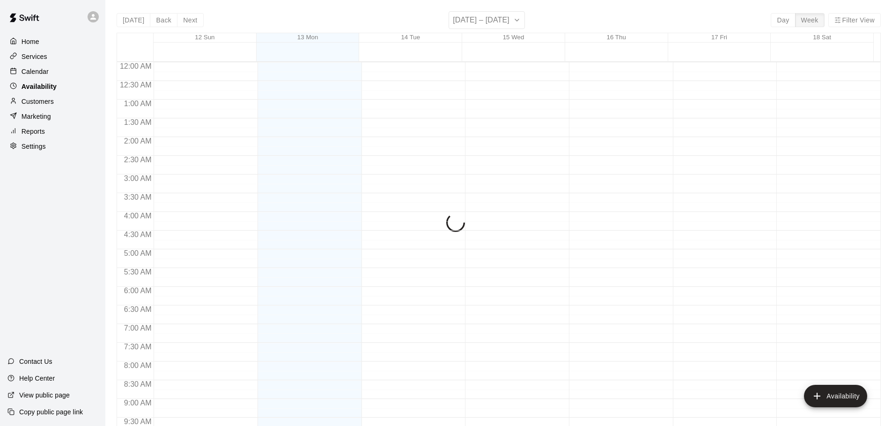
scroll to position [524, 0]
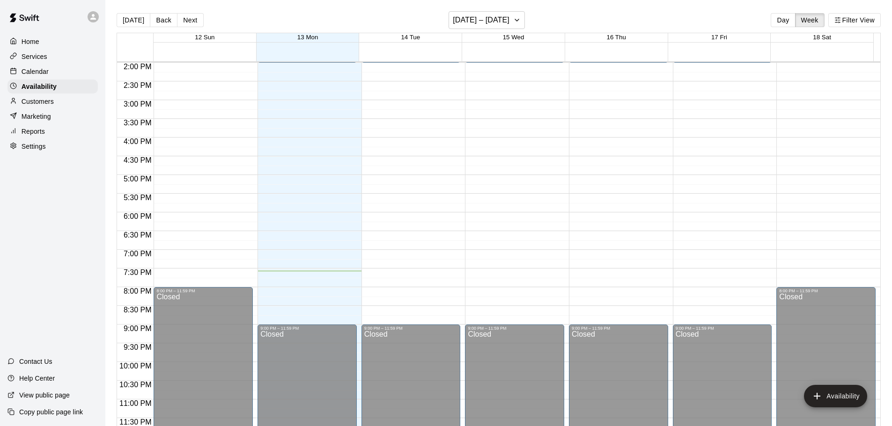
click at [32, 69] on p "Calendar" at bounding box center [35, 71] width 27 height 9
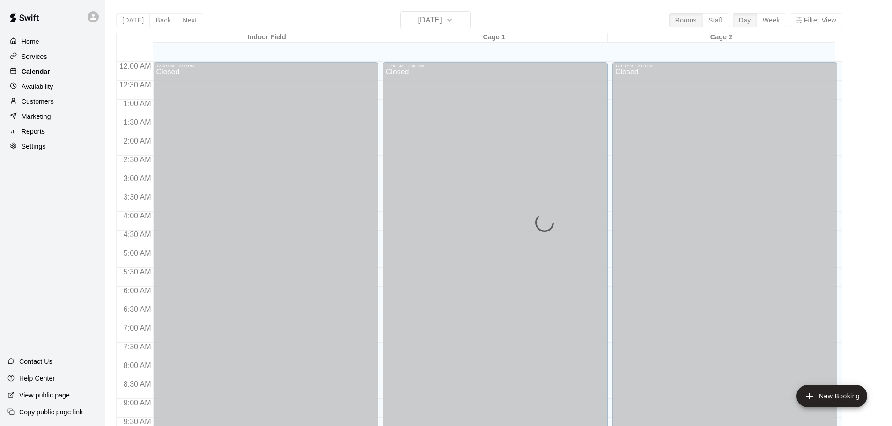
scroll to position [496, 0]
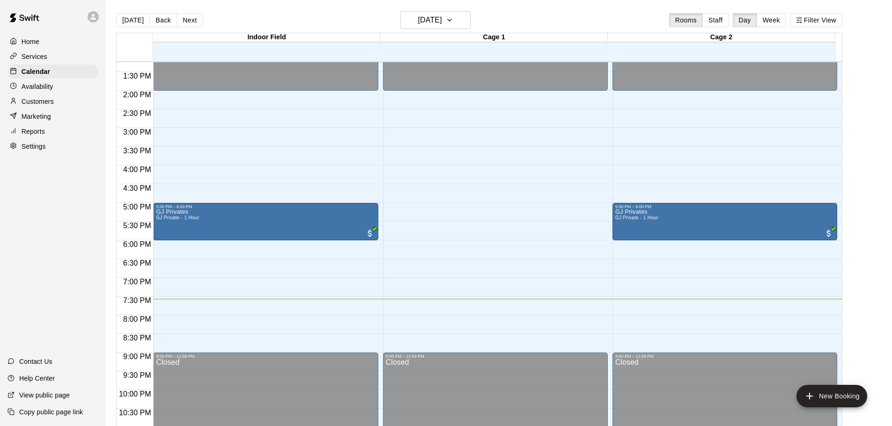
click at [67, 108] on div "Customers" at bounding box center [52, 102] width 90 height 14
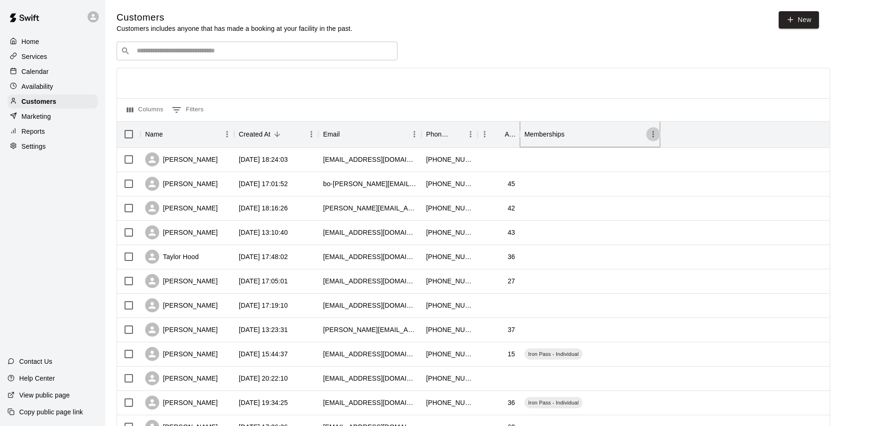
click at [654, 134] on icon "Menu" at bounding box center [652, 134] width 9 height 9
click at [616, 121] on div "Columns 0 Filters" at bounding box center [473, 109] width 713 height 23
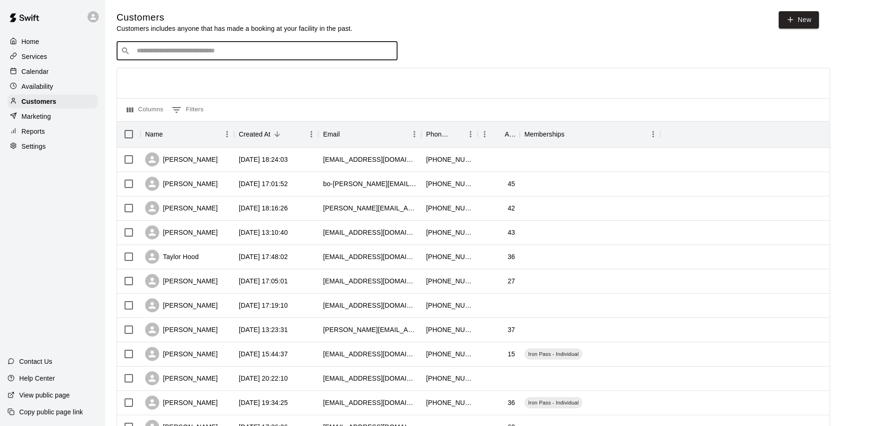
click at [313, 51] on input "Search customers by name or email" at bounding box center [263, 50] width 259 height 9
type input "**"
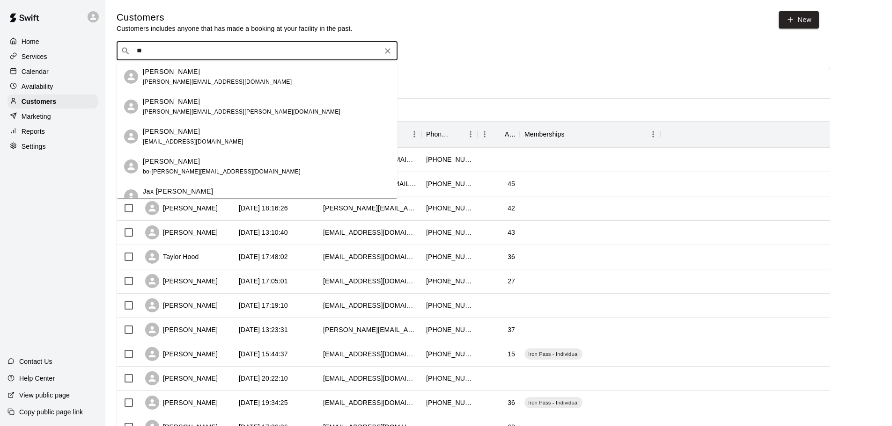
click at [381, 54] on button "Clear" at bounding box center [387, 50] width 13 height 13
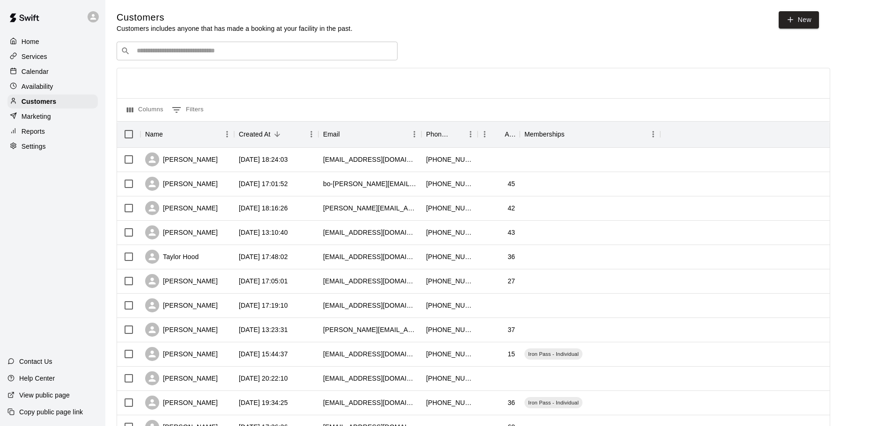
click at [37, 192] on div "Home Services Calendar Availability Customers Marketing Reports Settings Contac…" at bounding box center [52, 213] width 105 height 426
drag, startPoint x: 833, startPoint y: 0, endPoint x: 538, endPoint y: 30, distance: 296.4
click at [537, 30] on div "Customers Customers includes anyone that has made a booking at your facility in…" at bounding box center [468, 22] width 702 height 22
click at [48, 94] on div "Availability" at bounding box center [52, 87] width 90 height 14
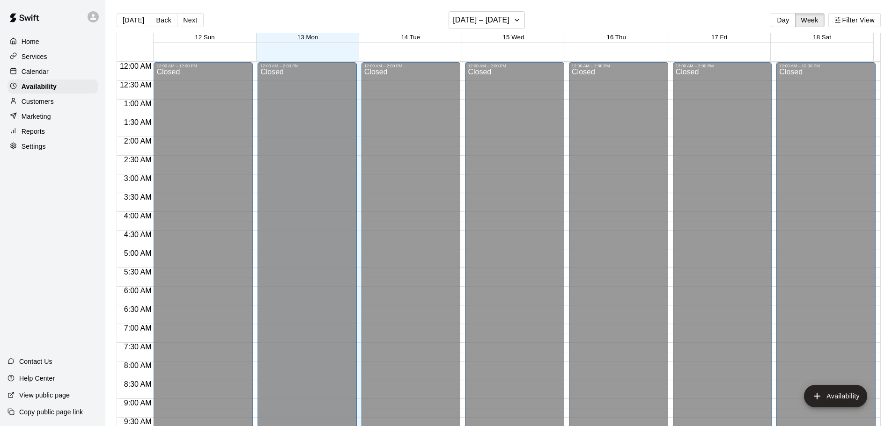
scroll to position [524, 0]
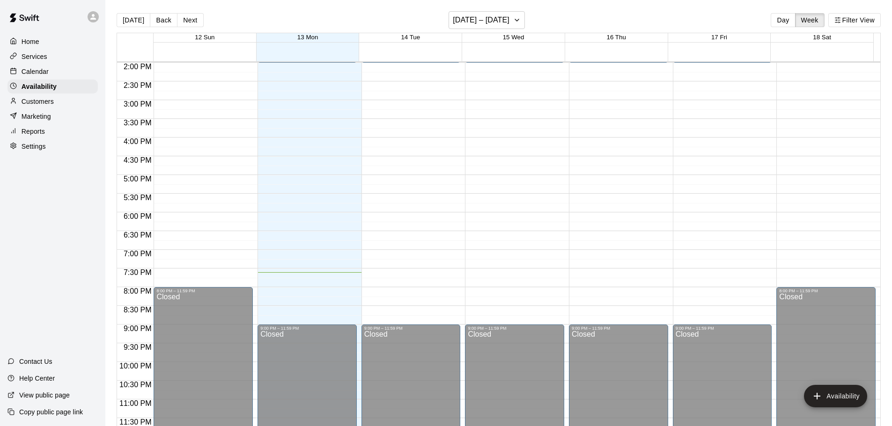
click at [52, 66] on div "Calendar" at bounding box center [52, 72] width 90 height 14
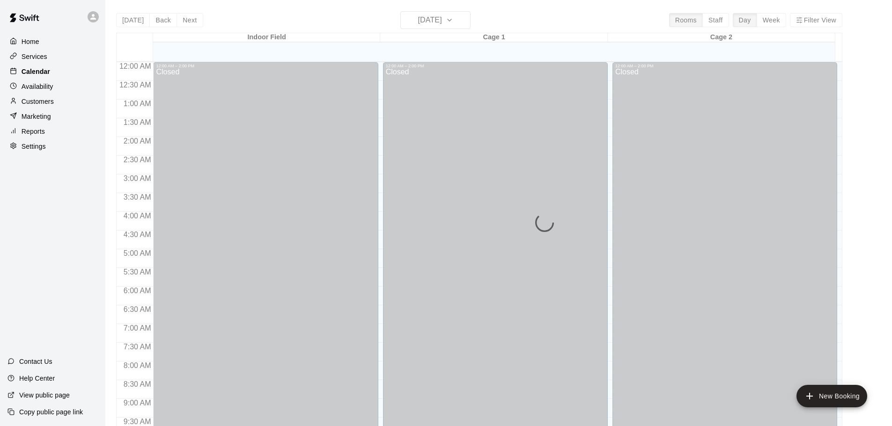
scroll to position [496, 0]
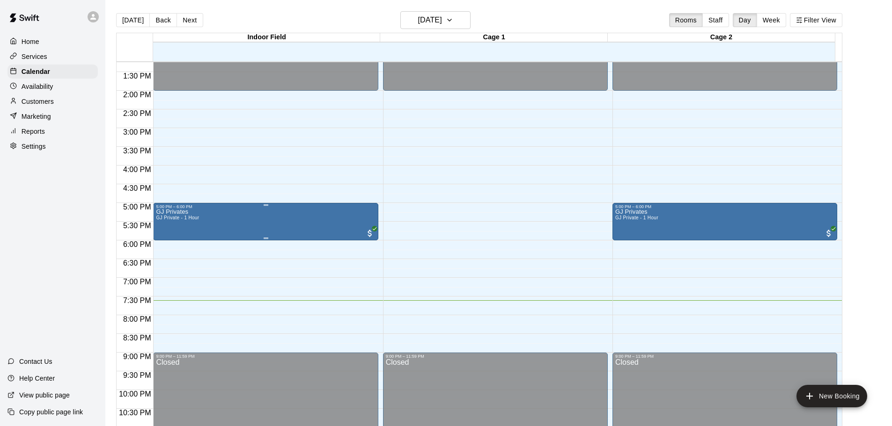
click at [262, 237] on div "GJ Privates GJ Private - 1 Hour" at bounding box center [265, 422] width 219 height 426
click at [165, 237] on img "edit" at bounding box center [165, 242] width 11 height 11
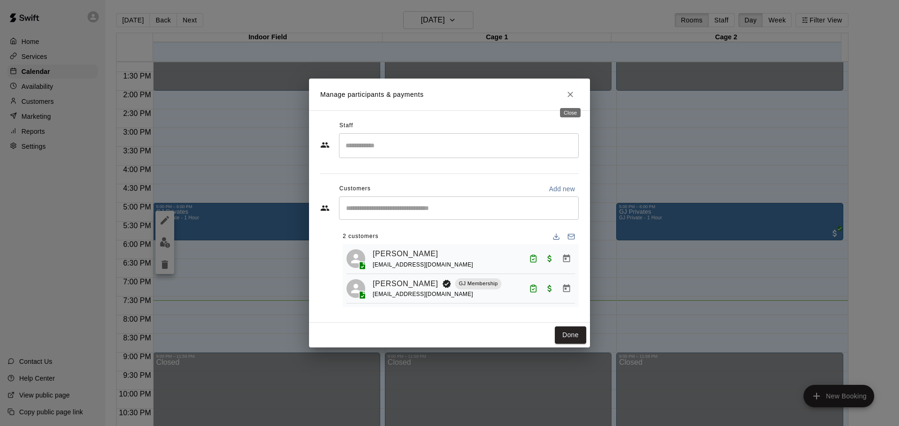
click at [564, 92] on button "Close" at bounding box center [570, 94] width 17 height 17
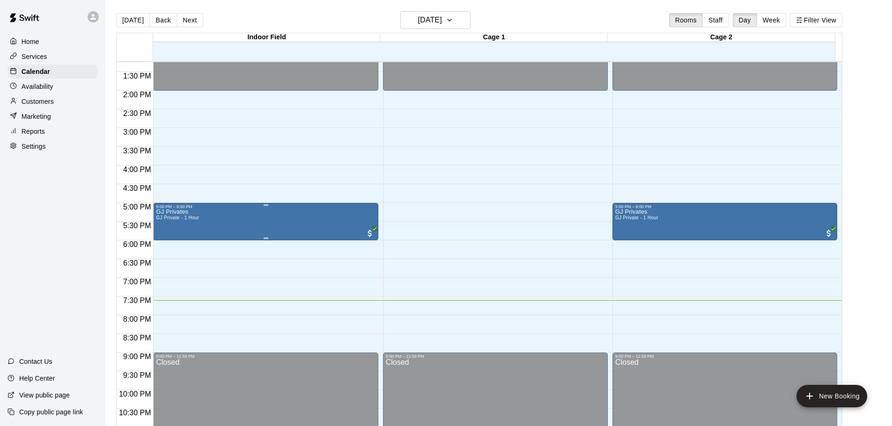
click at [182, 224] on div "GJ Privates GJ Private - 1 Hour" at bounding box center [177, 422] width 43 height 426
click at [163, 222] on icon "edit" at bounding box center [165, 220] width 8 height 8
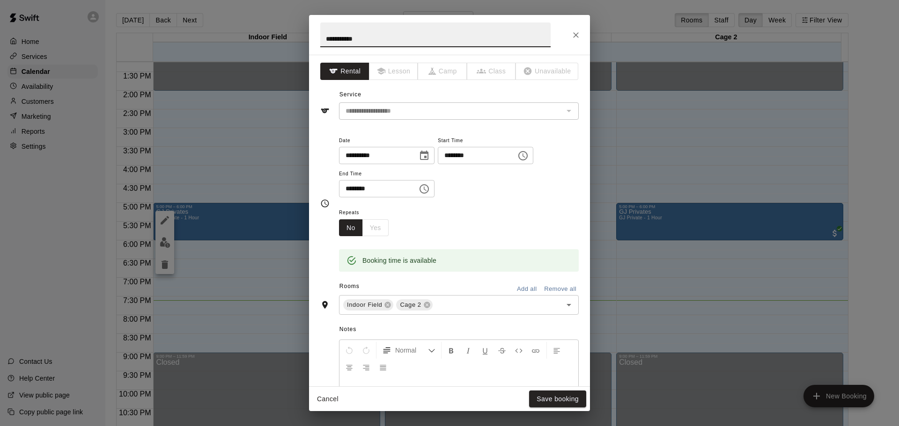
click at [328, 400] on button "Cancel" at bounding box center [328, 399] width 30 height 17
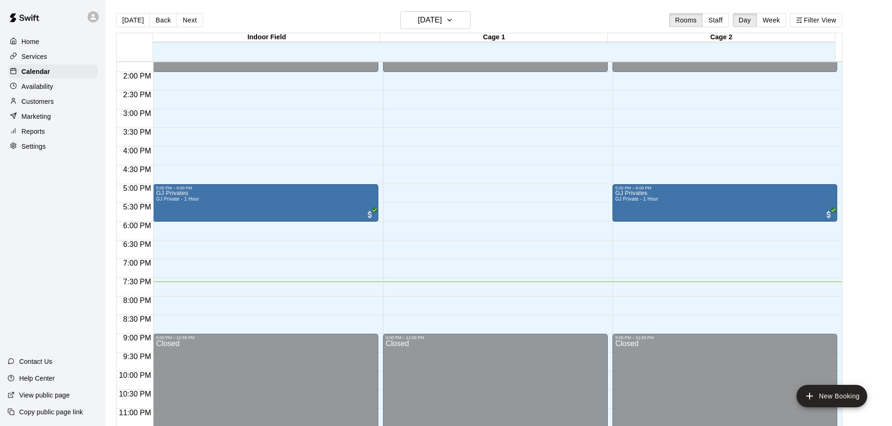
scroll to position [525, 0]
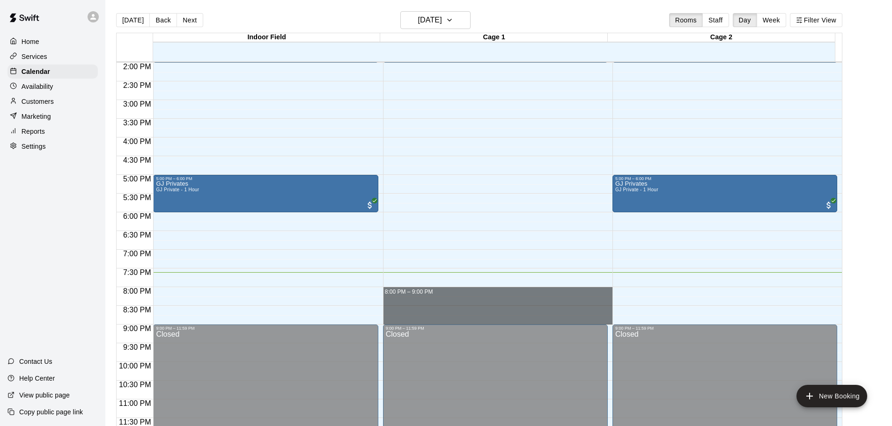
drag, startPoint x: 415, startPoint y: 288, endPoint x: 412, endPoint y: 317, distance: 29.2
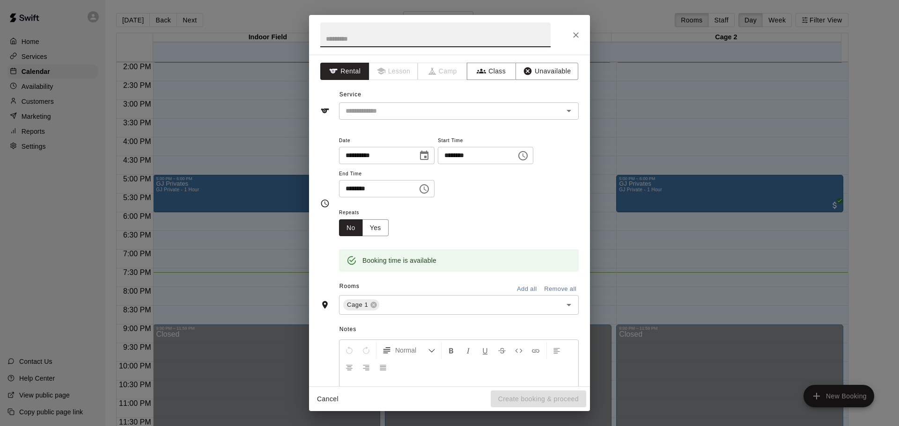
click at [319, 395] on button "Cancel" at bounding box center [328, 399] width 30 height 17
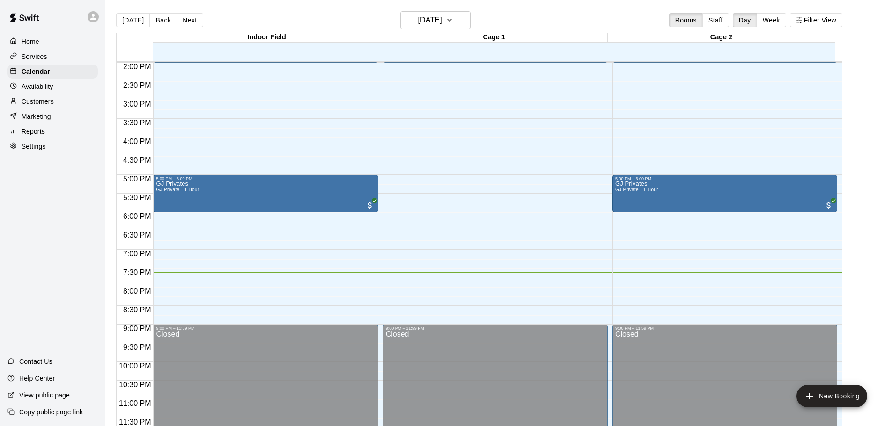
click at [81, 265] on div "Home Services Calendar Availability Customers Marketing Reports Settings Contac…" at bounding box center [52, 213] width 105 height 426
click at [15, 136] on div at bounding box center [16, 131] width 12 height 9
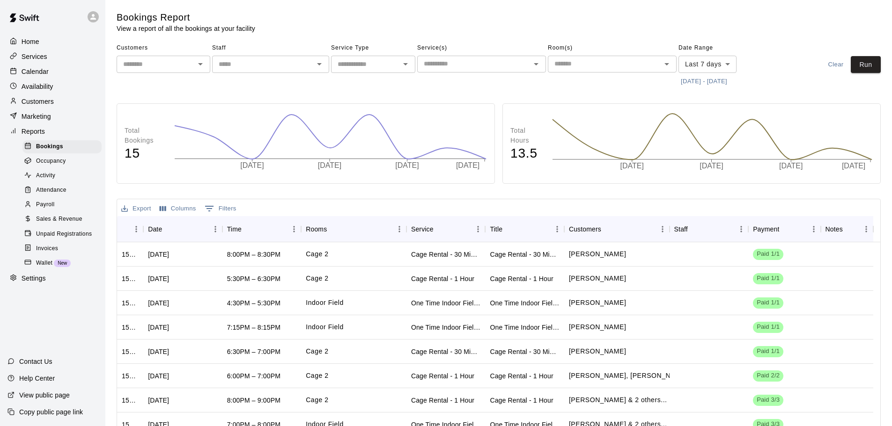
click at [43, 121] on p "Marketing" at bounding box center [36, 116] width 29 height 9
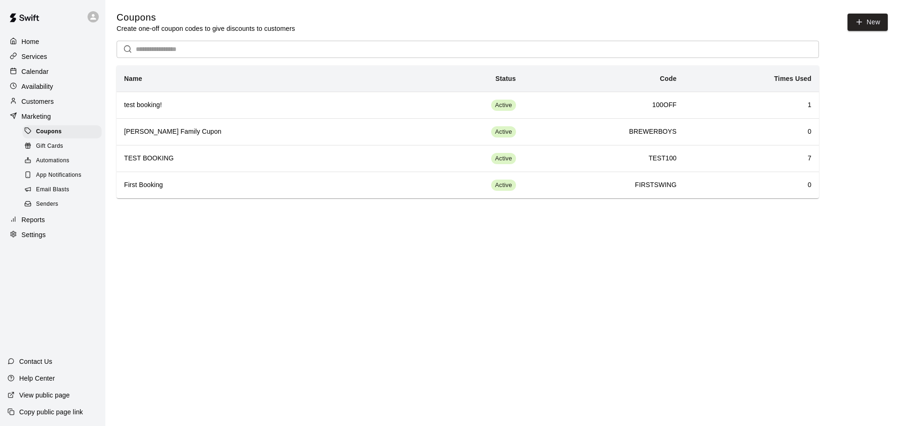
click at [44, 106] on p "Customers" at bounding box center [38, 101] width 32 height 9
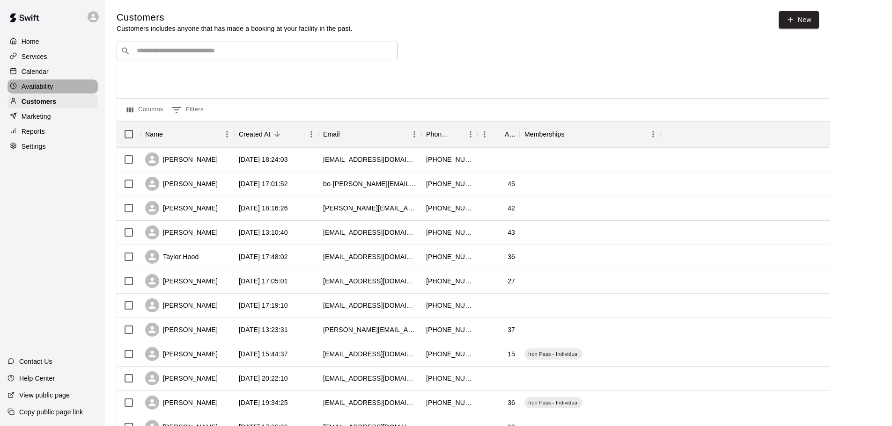
click at [47, 94] on div "Availability" at bounding box center [52, 87] width 90 height 14
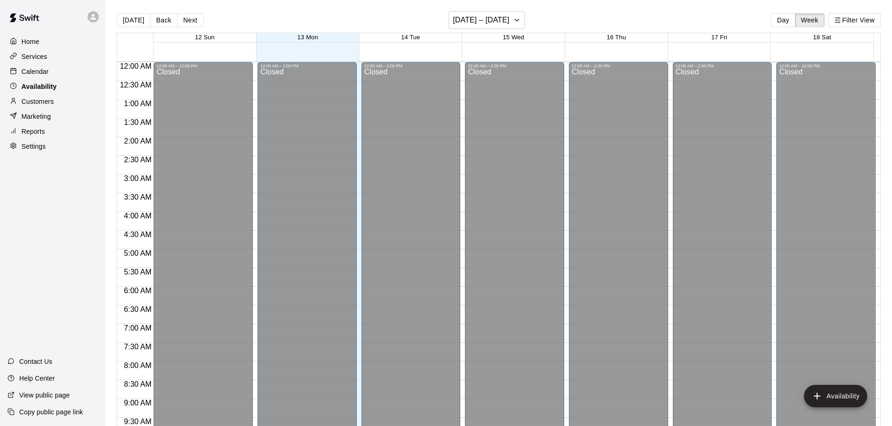
scroll to position [524, 0]
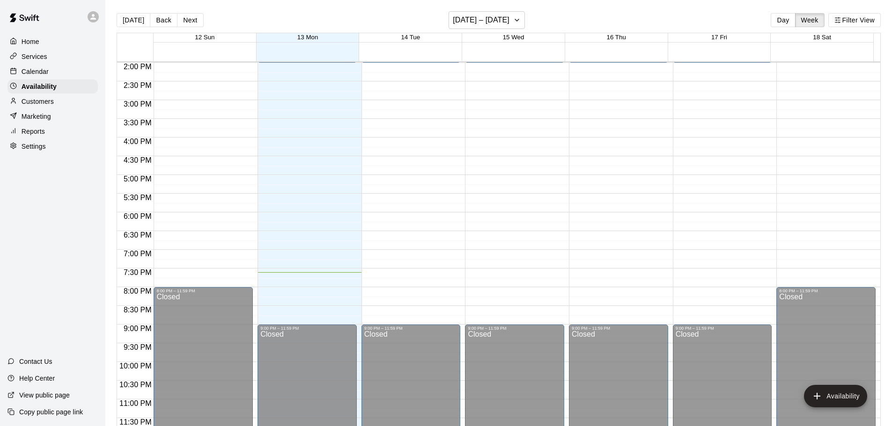
click at [47, 106] on p "Customers" at bounding box center [38, 101] width 32 height 9
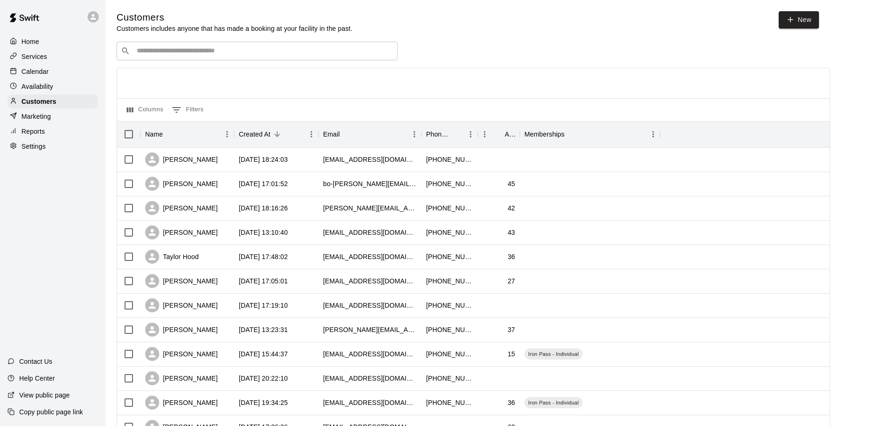
click at [47, 75] on p "Calendar" at bounding box center [35, 71] width 27 height 9
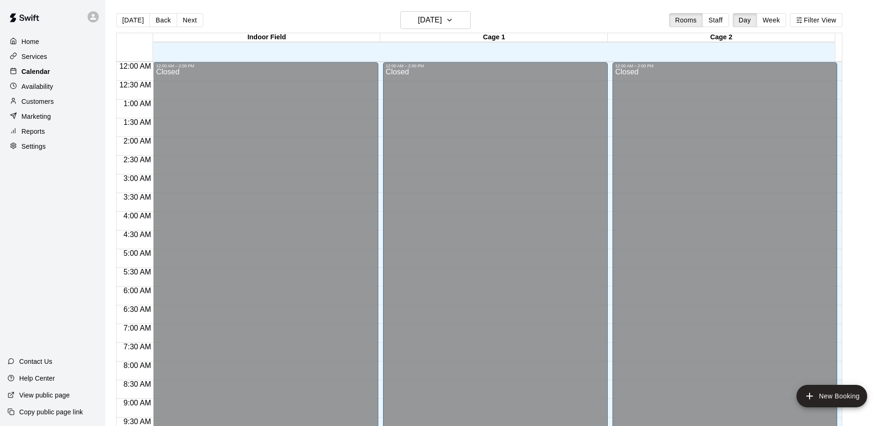
scroll to position [496, 0]
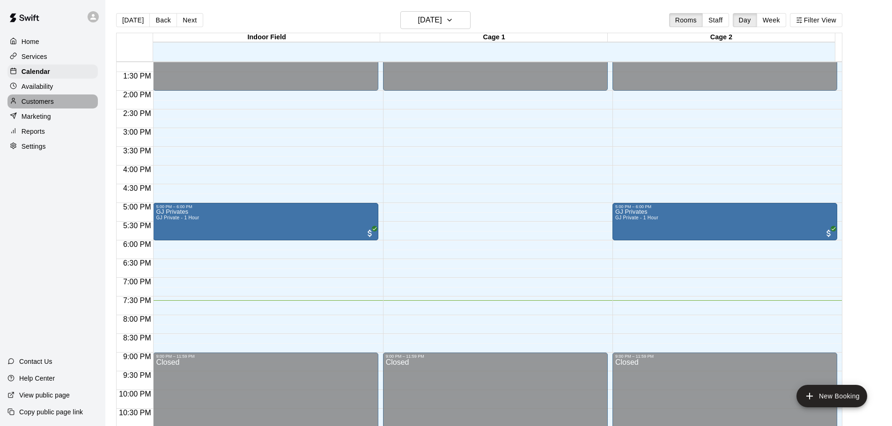
click at [60, 104] on div "Customers" at bounding box center [52, 102] width 90 height 14
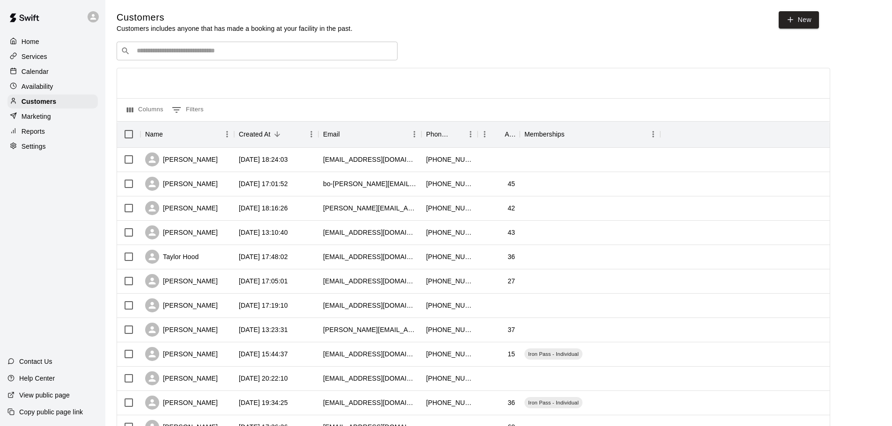
click at [72, 118] on div "Marketing" at bounding box center [52, 117] width 90 height 14
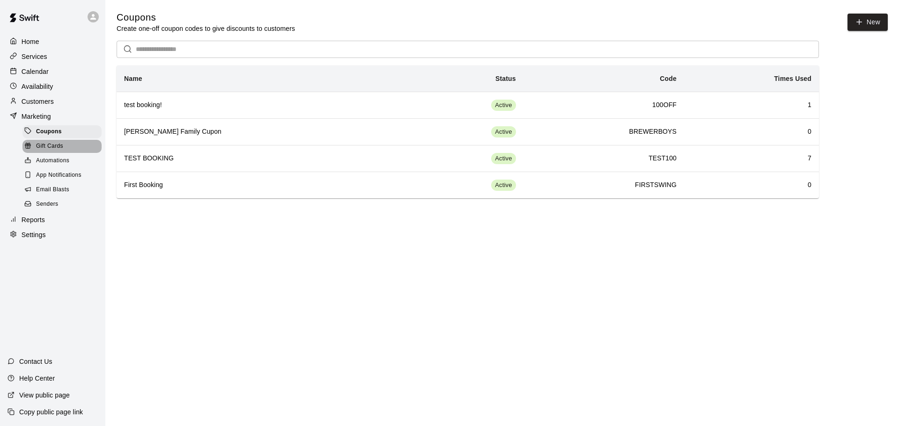
click at [67, 150] on div "Gift Cards" at bounding box center [61, 146] width 79 height 13
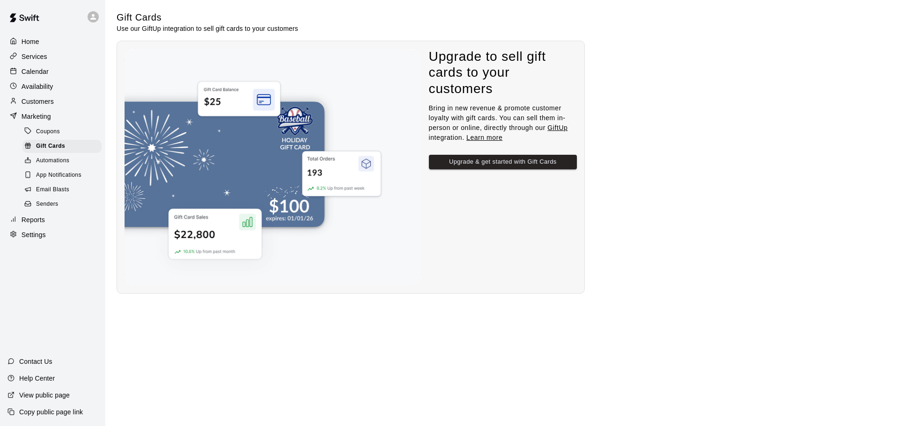
click at [74, 167] on div "Automations" at bounding box center [61, 160] width 79 height 13
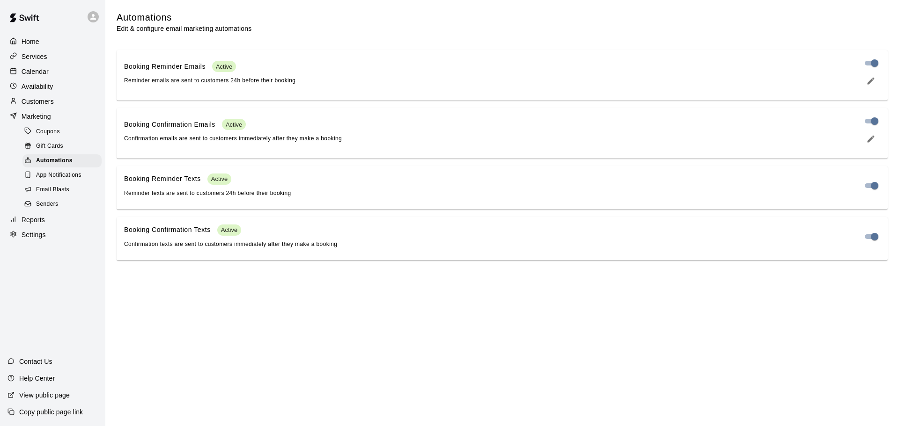
click at [77, 176] on span "App Notifications" at bounding box center [58, 175] width 45 height 9
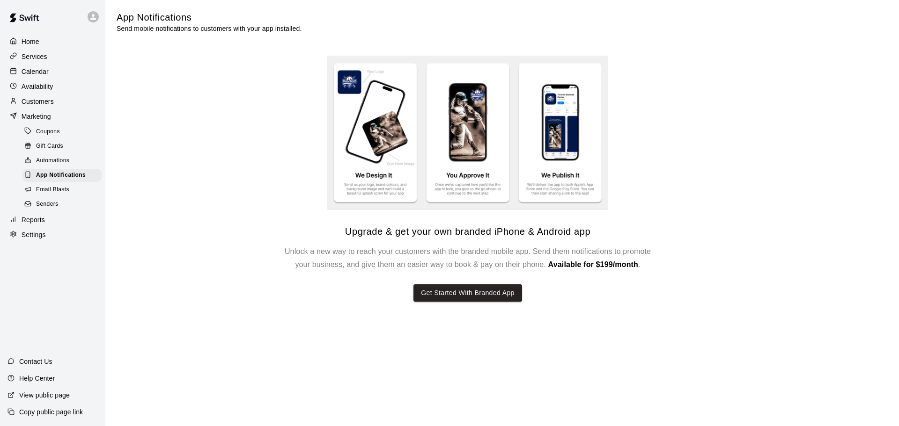
click at [82, 197] on div "Email Blasts" at bounding box center [61, 190] width 79 height 13
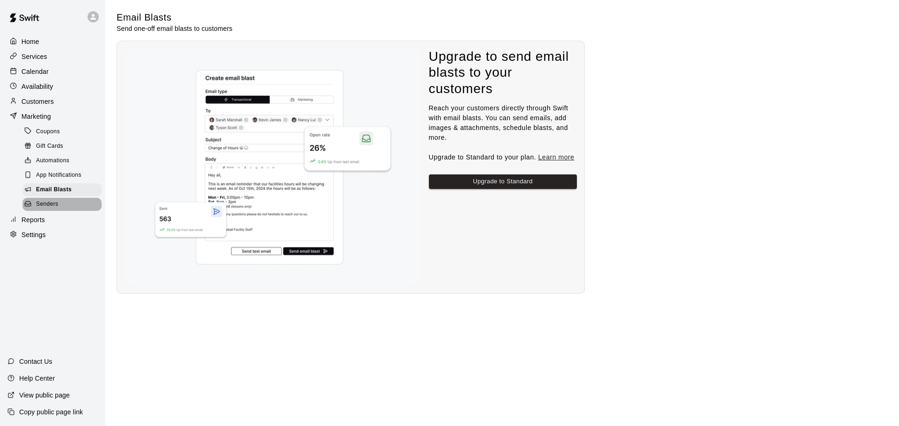
click at [80, 211] on div "Senders" at bounding box center [61, 204] width 79 height 13
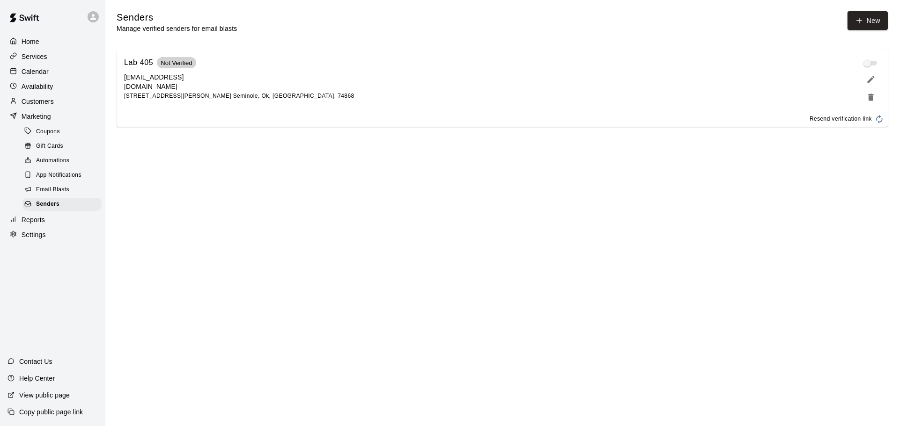
click at [46, 139] on div "Coupons" at bounding box center [61, 131] width 79 height 13
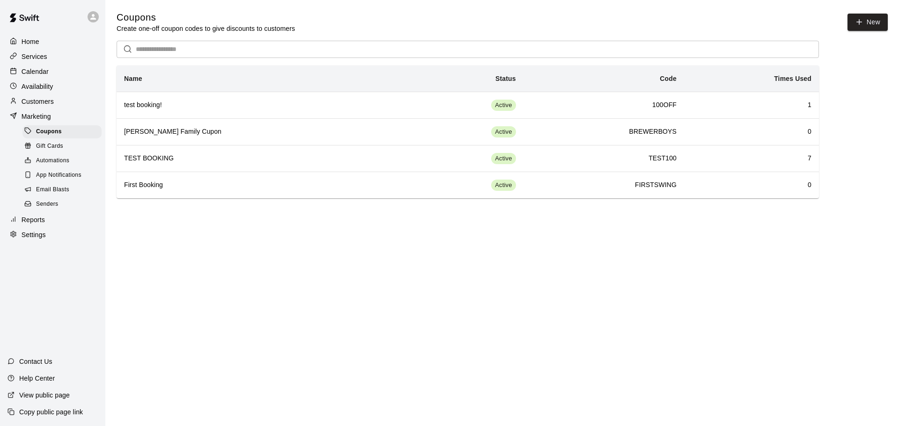
click at [46, 119] on p "Marketing" at bounding box center [36, 116] width 29 height 9
click at [45, 76] on p "Calendar" at bounding box center [35, 71] width 27 height 9
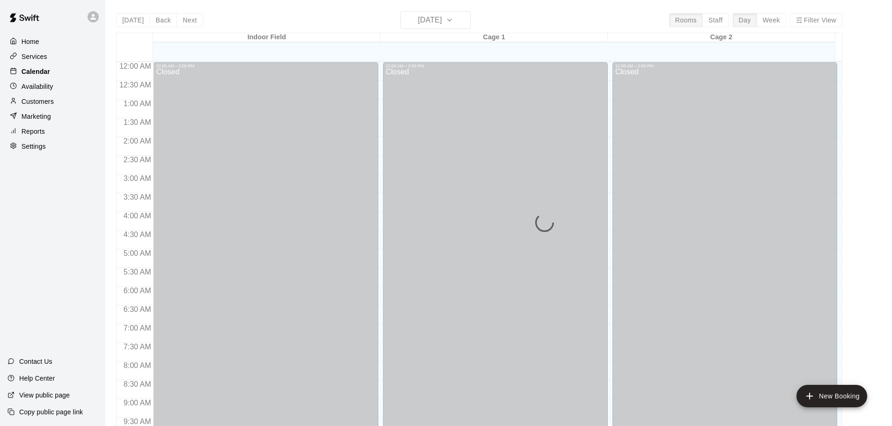
scroll to position [496, 0]
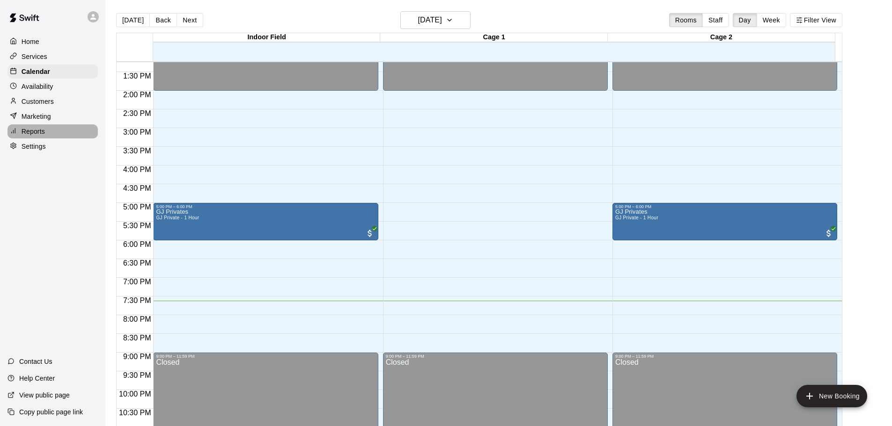
click at [49, 135] on div "Reports" at bounding box center [52, 132] width 90 height 14
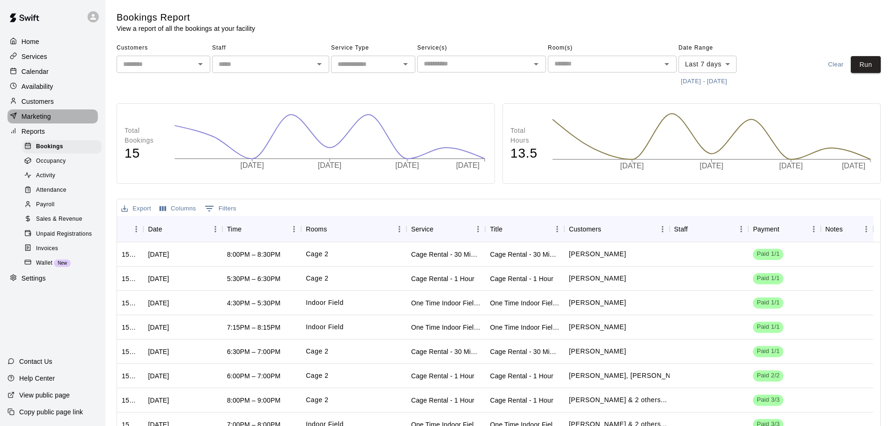
click at [40, 124] on div "Marketing" at bounding box center [52, 117] width 90 height 14
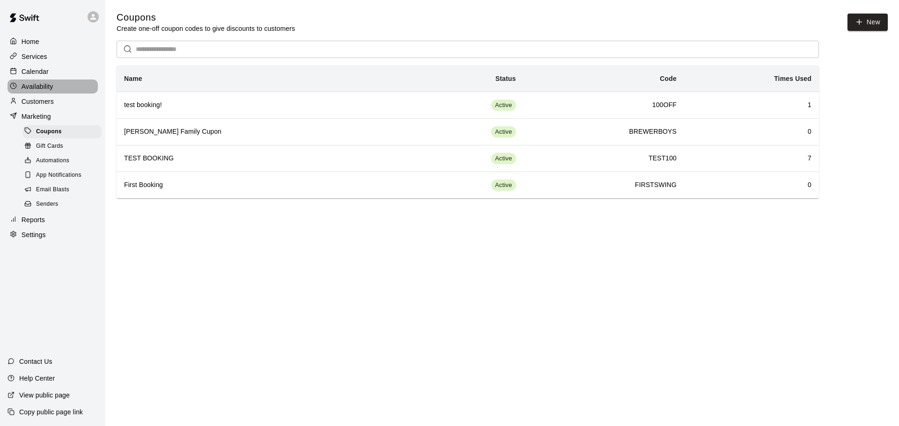
click at [40, 91] on p "Availability" at bounding box center [38, 86] width 32 height 9
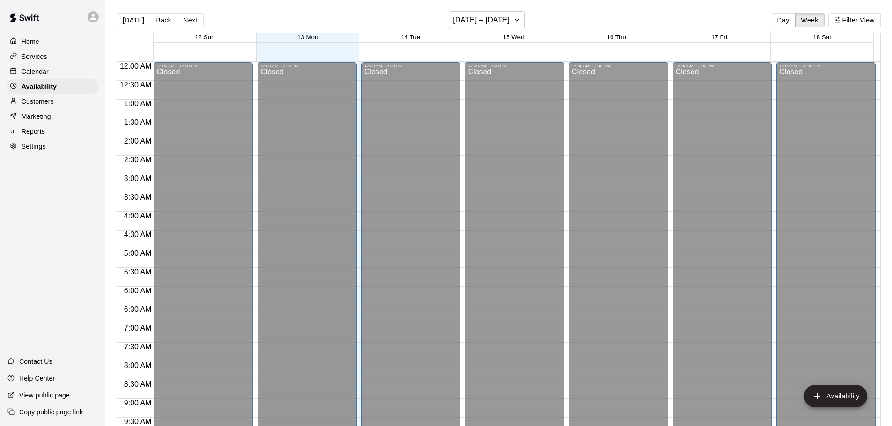
scroll to position [524, 0]
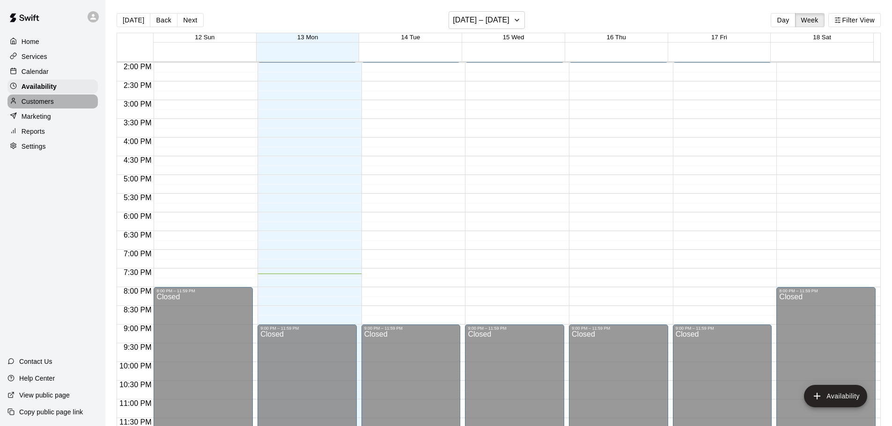
click at [40, 105] on p "Customers" at bounding box center [38, 101] width 32 height 9
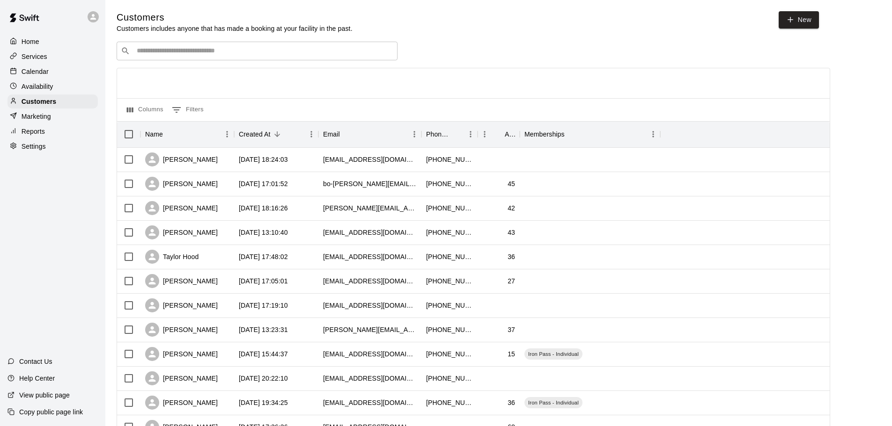
click at [25, 151] on p "Settings" at bounding box center [34, 146] width 24 height 9
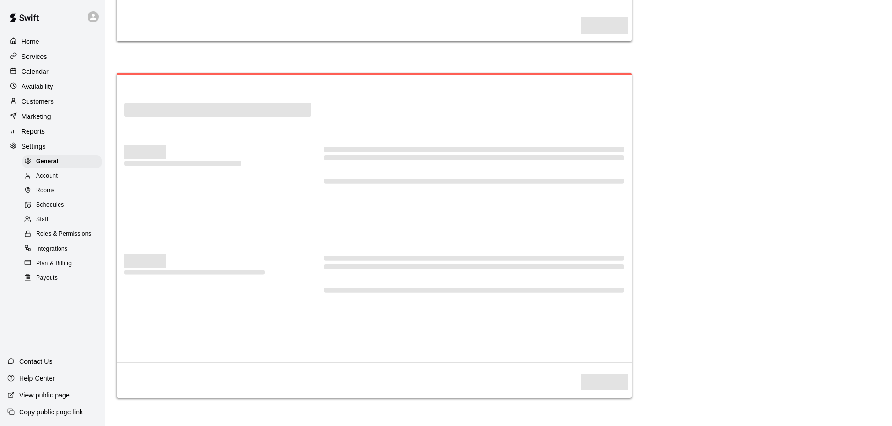
select select "**"
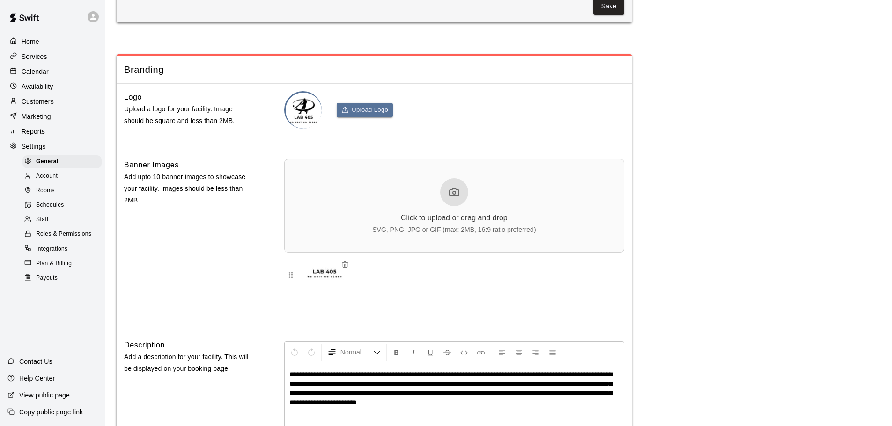
scroll to position [2029, 0]
click at [44, 241] on div "Roles & Permissions" at bounding box center [61, 234] width 79 height 13
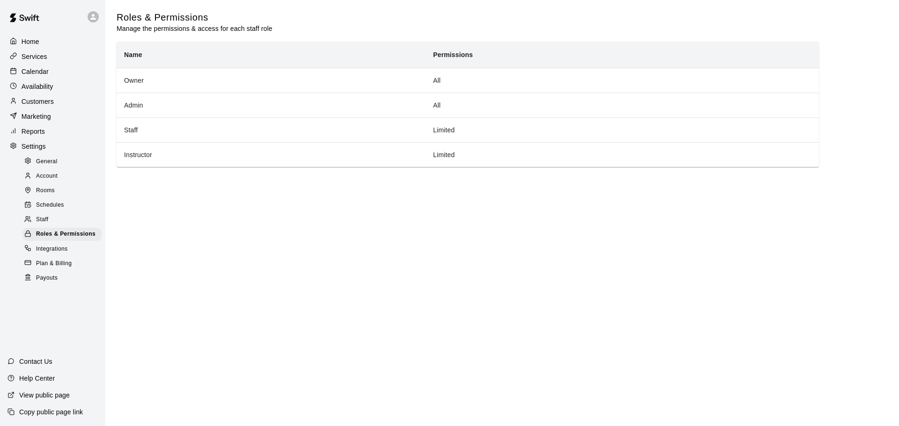
click at [55, 69] on div "Calendar" at bounding box center [52, 72] width 90 height 14
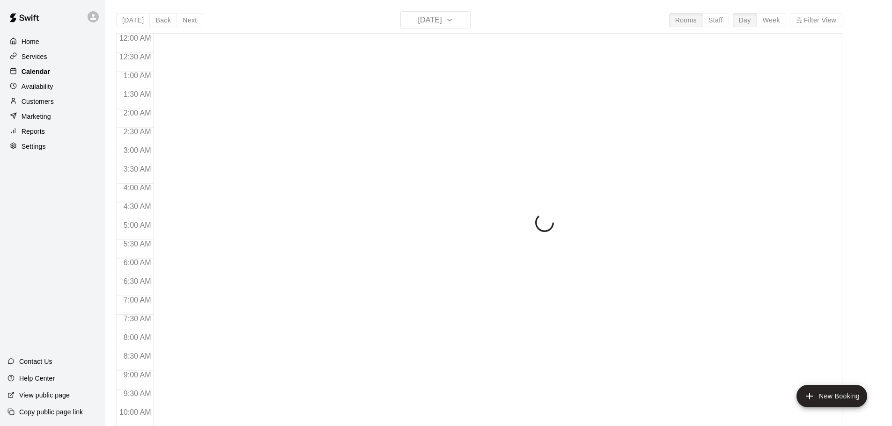
scroll to position [496, 0]
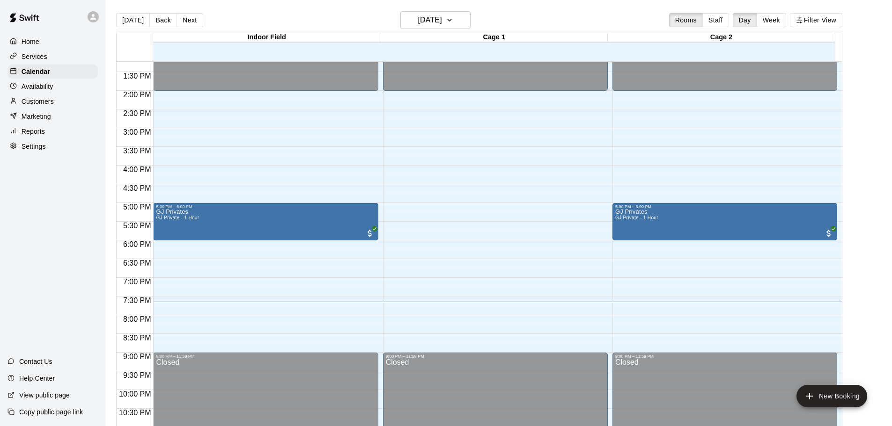
drag, startPoint x: 0, startPoint y: 226, endPoint x: 55, endPoint y: 252, distance: 60.7
click at [55, 252] on div "Home Services Calendar Availability Customers Marketing Reports Settings Contac…" at bounding box center [52, 213] width 105 height 426
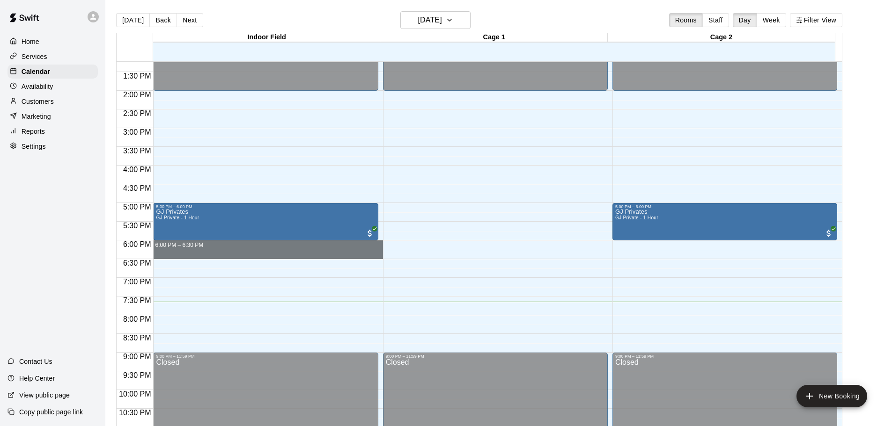
drag, startPoint x: 176, startPoint y: 252, endPoint x: 313, endPoint y: 247, distance: 136.8
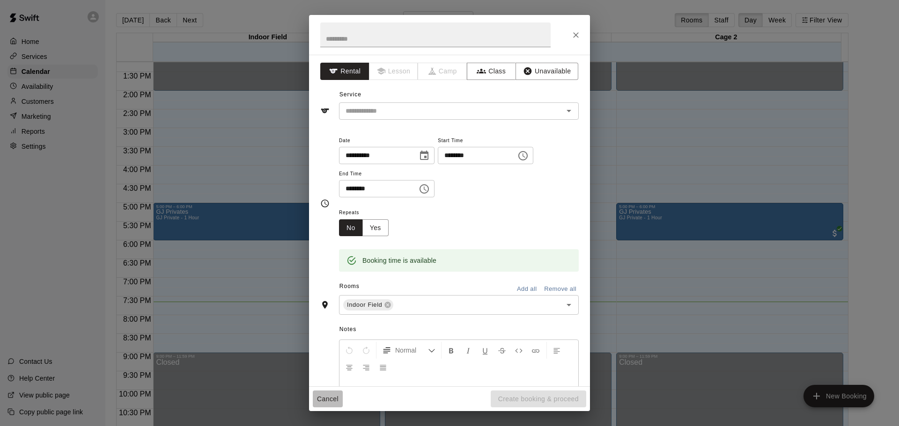
click at [332, 395] on button "Cancel" at bounding box center [328, 399] width 30 height 17
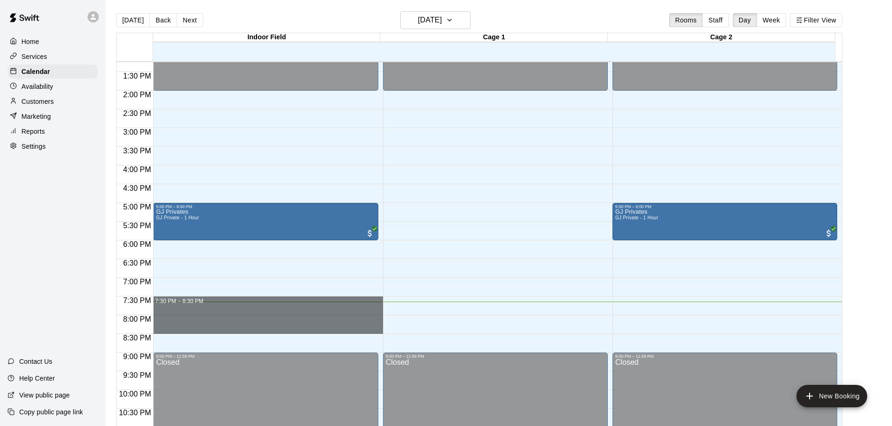
drag, startPoint x: 251, startPoint y: 298, endPoint x: 247, endPoint y: 332, distance: 34.0
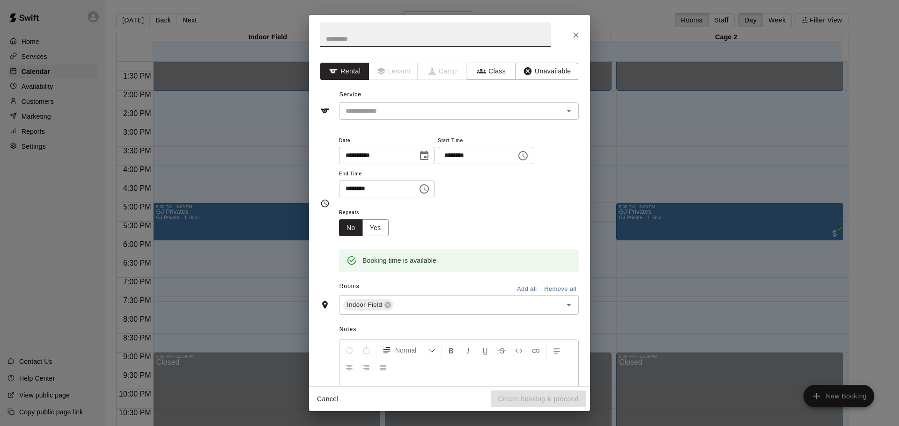
click at [328, 403] on button "Cancel" at bounding box center [328, 399] width 30 height 17
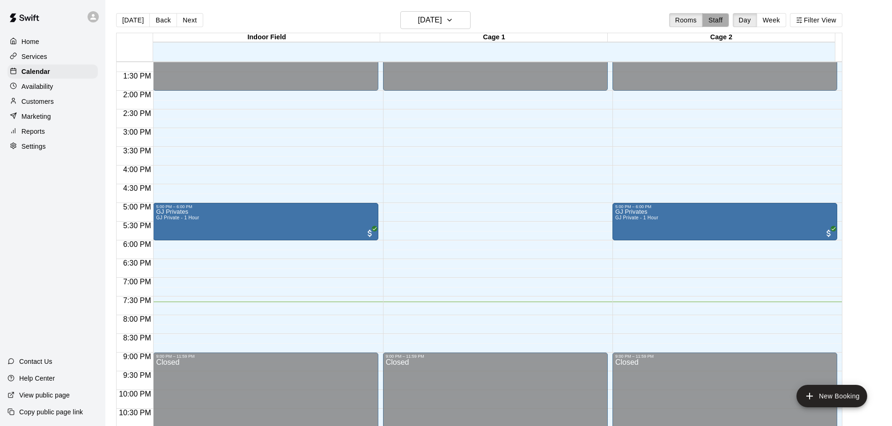
click at [716, 15] on button "Staff" at bounding box center [715, 20] width 27 height 14
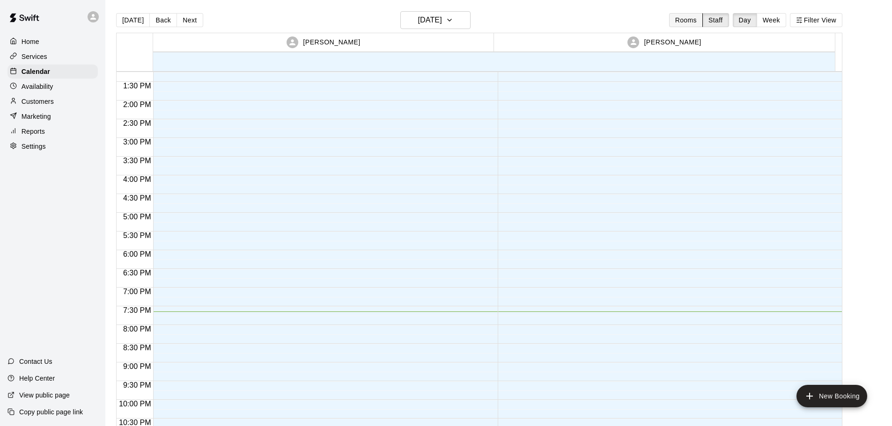
click at [700, 21] on button "Rooms" at bounding box center [686, 20] width 34 height 14
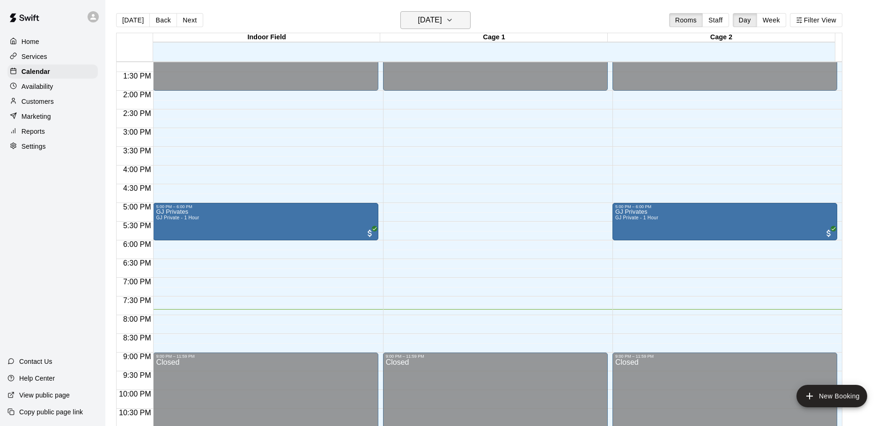
click at [458, 21] on button "[DATE]" at bounding box center [435, 20] width 70 height 18
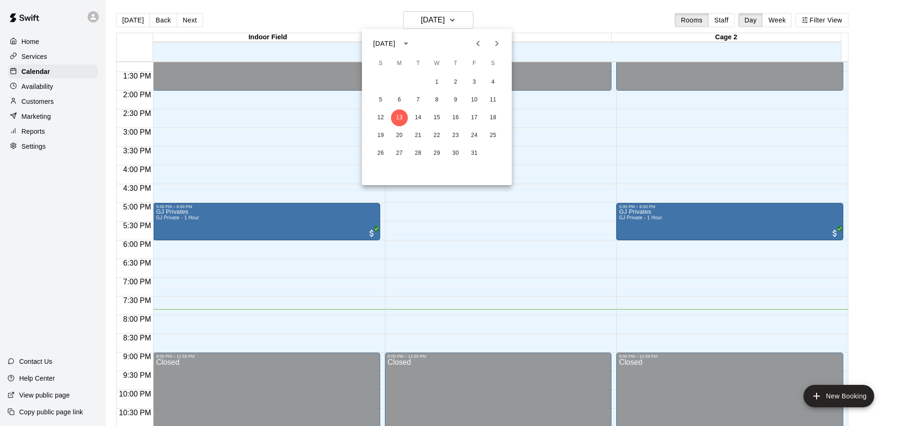
click at [349, 22] on div at bounding box center [449, 213] width 899 height 426
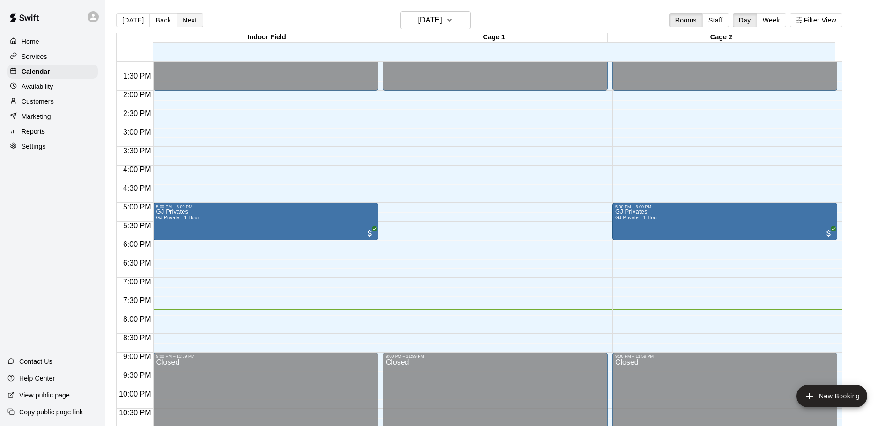
click at [190, 17] on button "Next" at bounding box center [189, 20] width 26 height 14
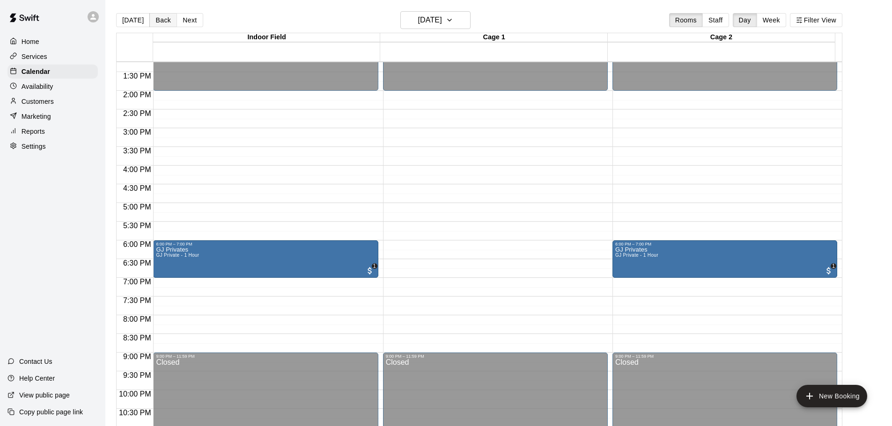
click at [153, 15] on button "Back" at bounding box center [163, 20] width 28 height 14
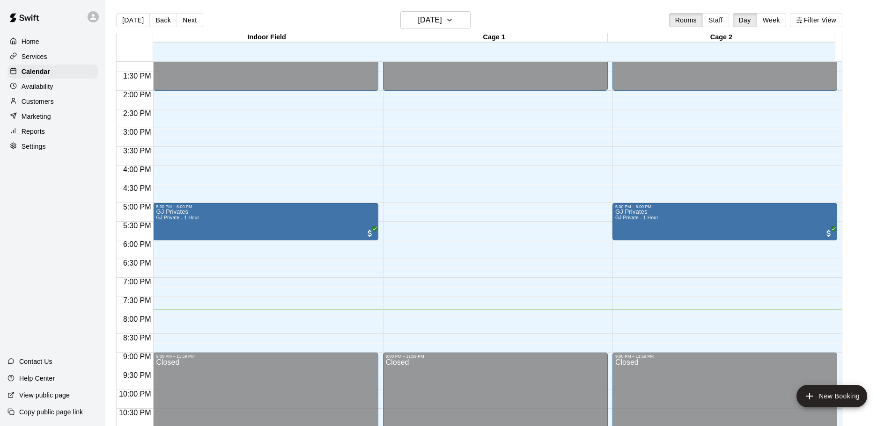
click at [346, 15] on div "[DATE] Back [DATE][DATE] Rooms Staff Day Week Filter View" at bounding box center [479, 22] width 726 height 22
click at [453, 19] on icon "button" at bounding box center [449, 20] width 7 height 11
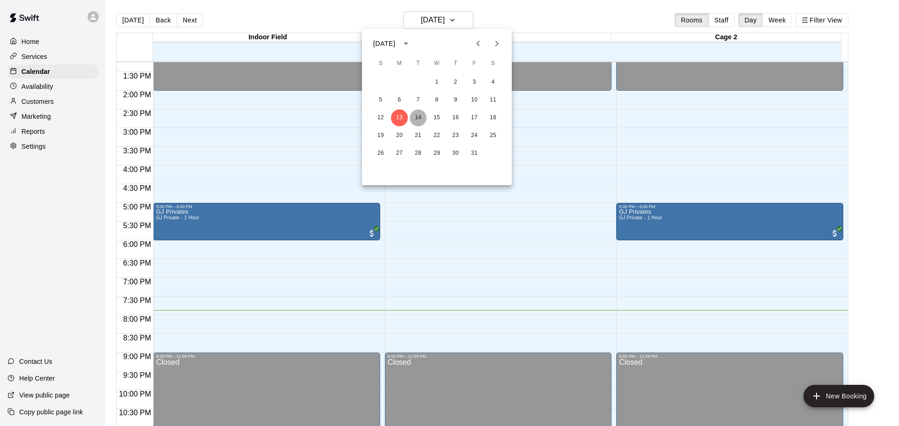
click at [422, 119] on button "14" at bounding box center [418, 118] width 17 height 17
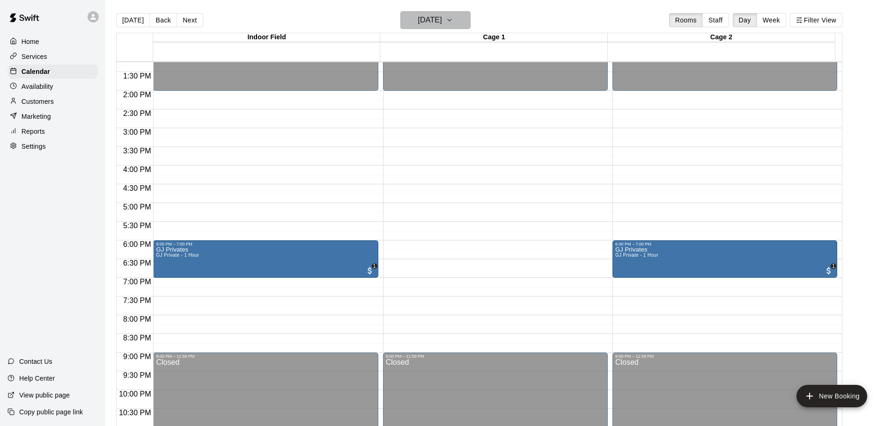
click at [453, 20] on icon "button" at bounding box center [449, 20] width 7 height 11
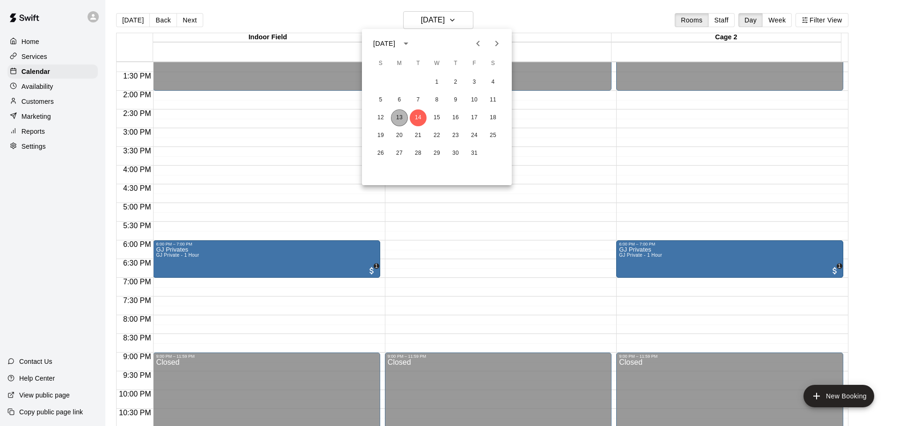
click at [394, 122] on button "13" at bounding box center [399, 118] width 17 height 17
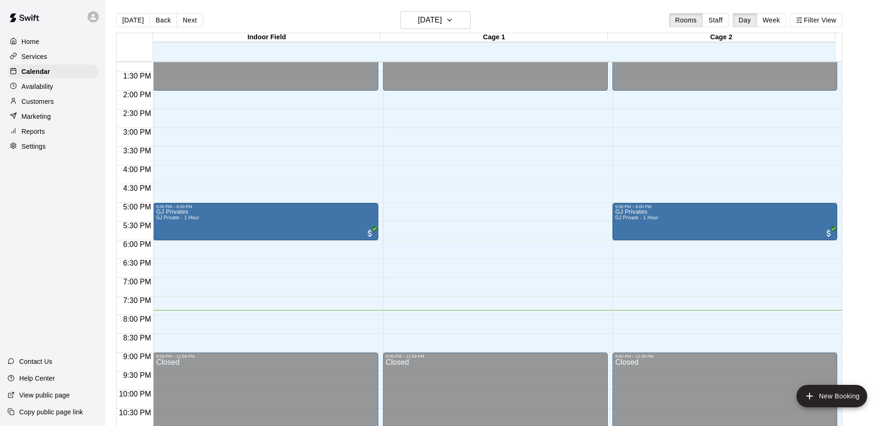
click at [368, 16] on div "[DATE] Back [DATE][DATE] Rooms Staff Day Week Filter View" at bounding box center [479, 22] width 726 height 22
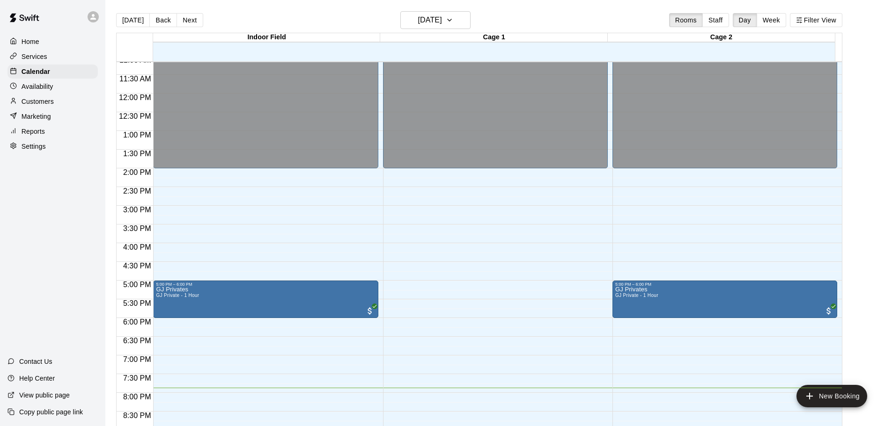
scroll to position [402, 0]
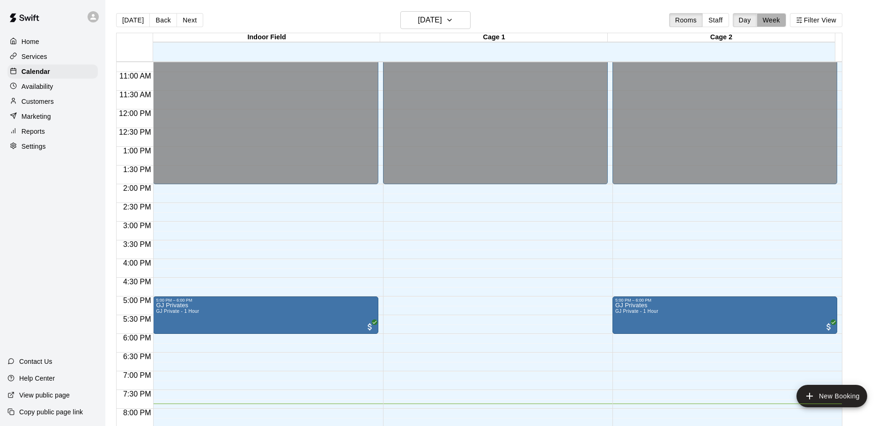
click at [786, 22] on button "Week" at bounding box center [771, 20] width 29 height 14
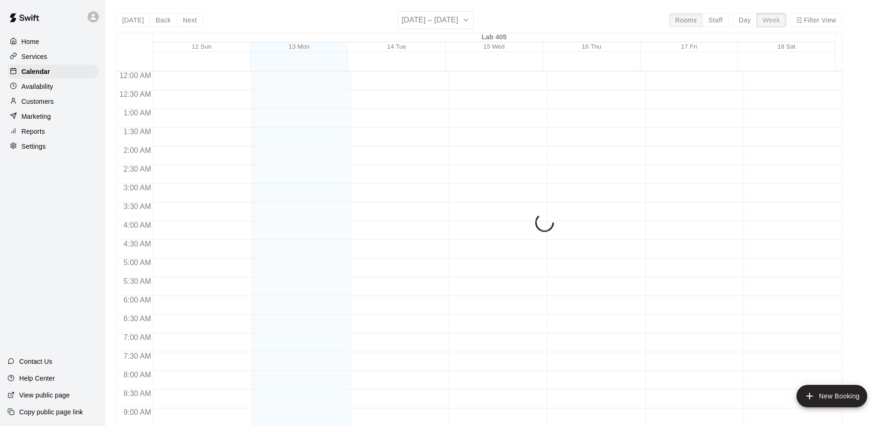
scroll to position [535, 0]
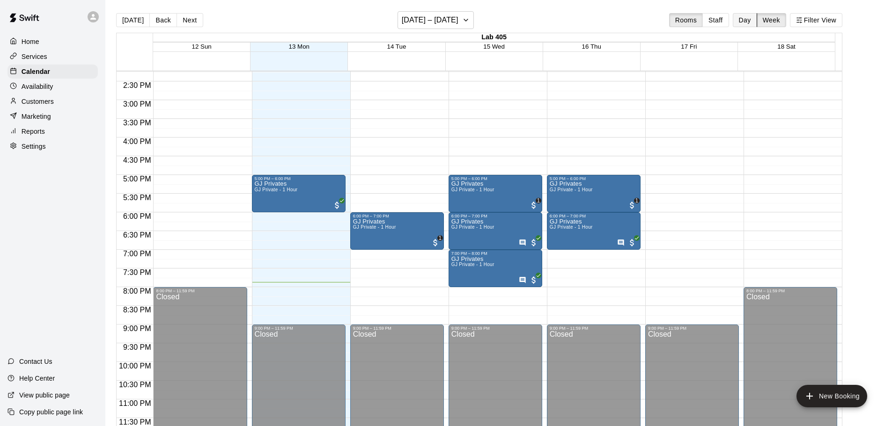
click at [756, 24] on button "Day" at bounding box center [745, 20] width 24 height 14
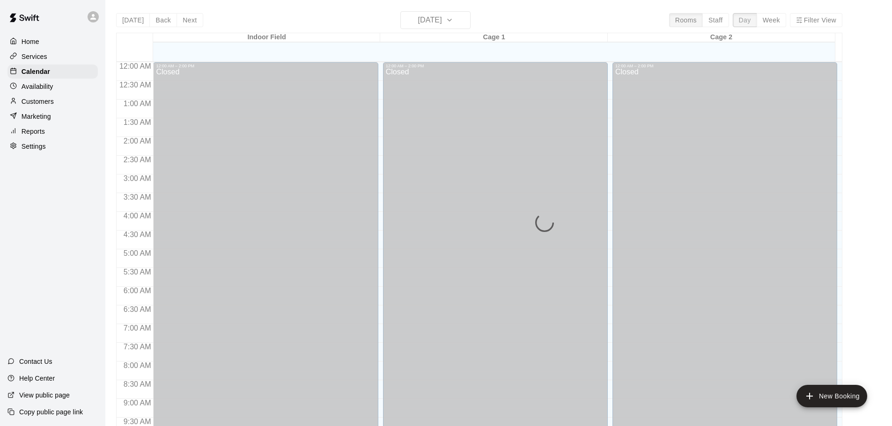
scroll to position [525, 0]
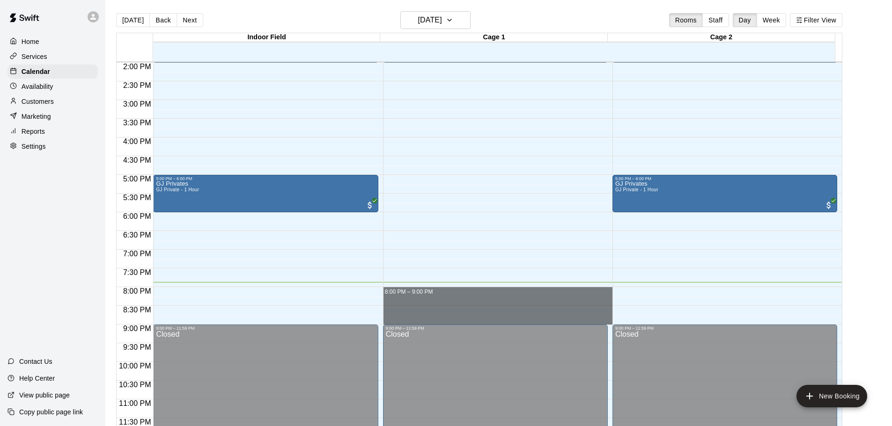
drag, startPoint x: 529, startPoint y: 290, endPoint x: 521, endPoint y: 322, distance: 33.3
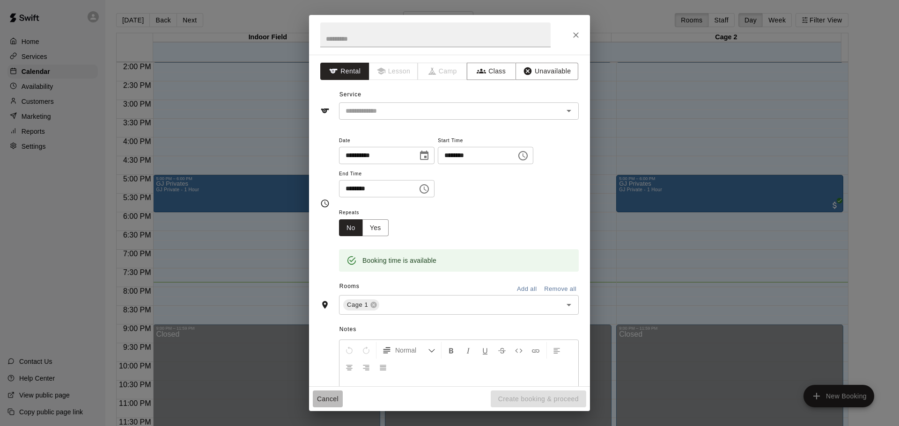
click at [323, 397] on button "Cancel" at bounding box center [328, 399] width 30 height 17
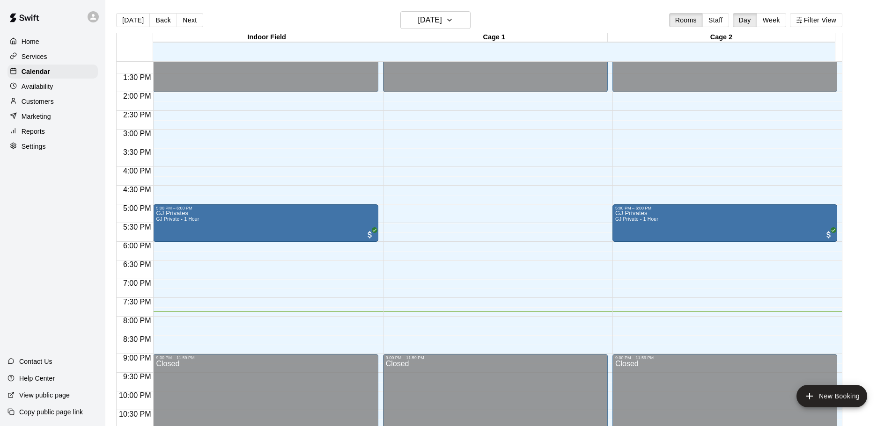
scroll to position [478, 0]
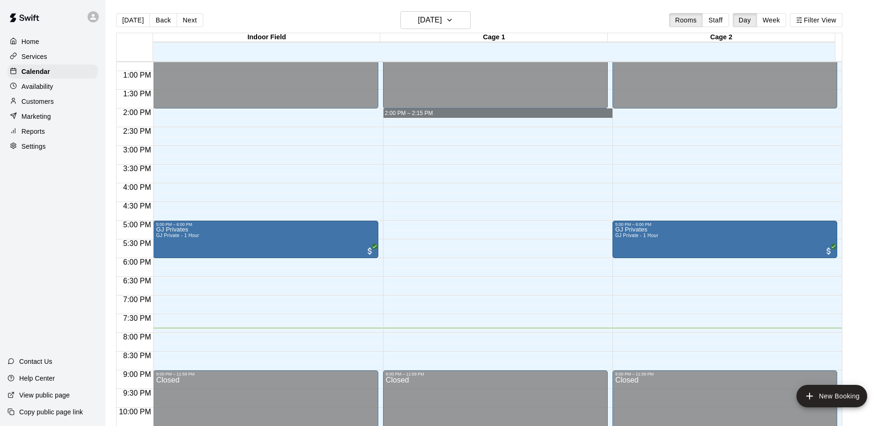
drag, startPoint x: 448, startPoint y: 113, endPoint x: 506, endPoint y: 112, distance: 58.5
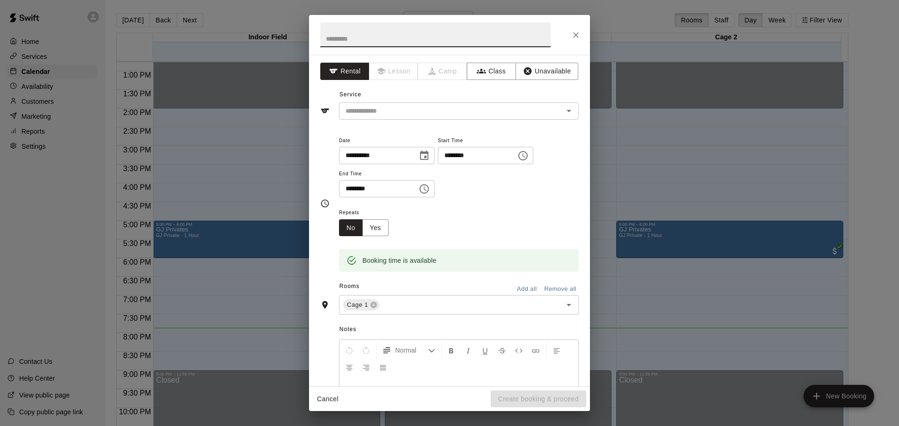
click at [333, 398] on button "Cancel" at bounding box center [328, 399] width 30 height 17
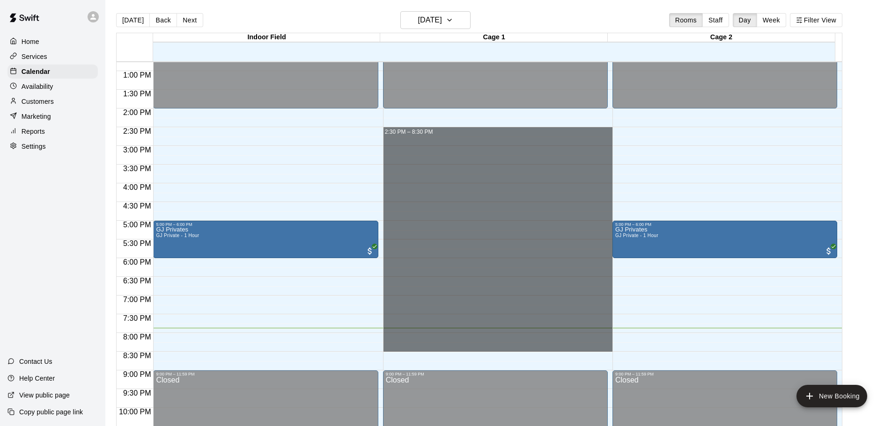
drag, startPoint x: 551, startPoint y: 134, endPoint x: 487, endPoint y: 346, distance: 221.0
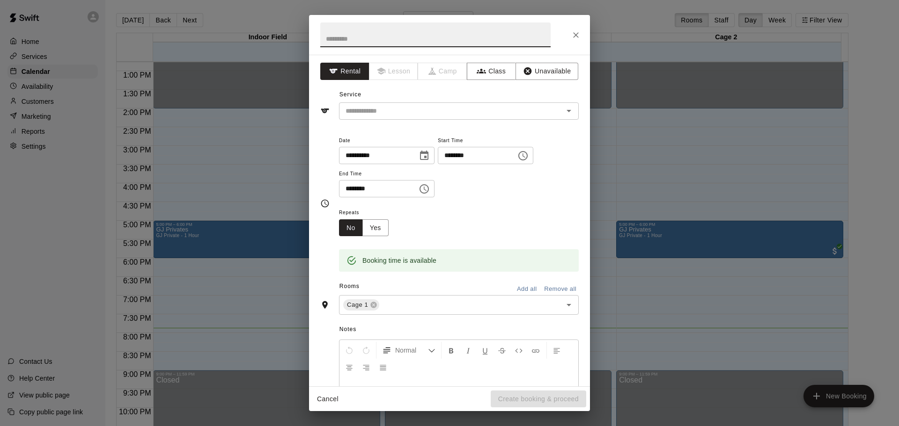
drag, startPoint x: 320, startPoint y: 399, endPoint x: 333, endPoint y: 384, distance: 19.9
click at [321, 398] on button "Cancel" at bounding box center [328, 399] width 30 height 17
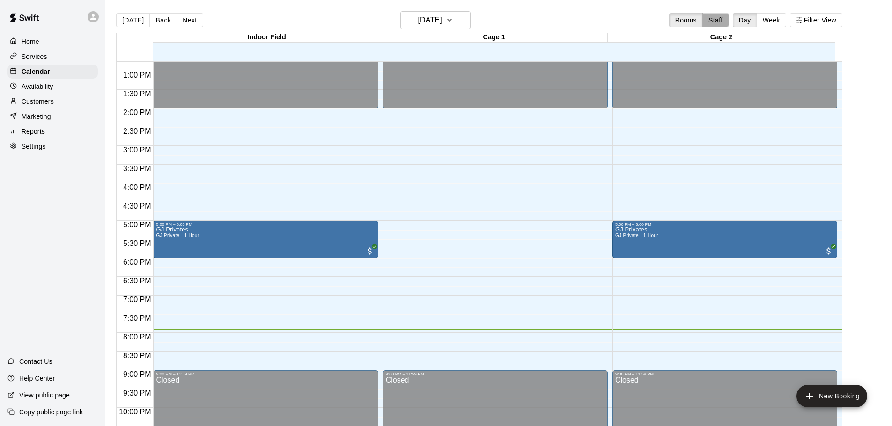
click at [717, 27] on button "Staff" at bounding box center [715, 20] width 27 height 14
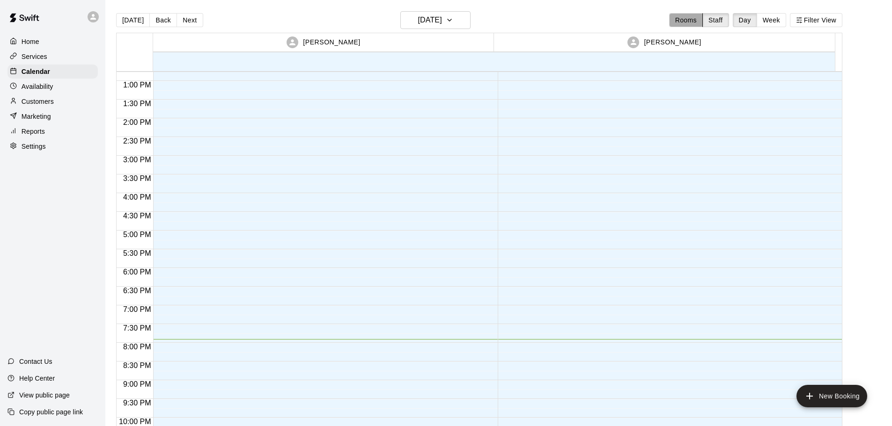
click at [686, 25] on button "Rooms" at bounding box center [686, 20] width 34 height 14
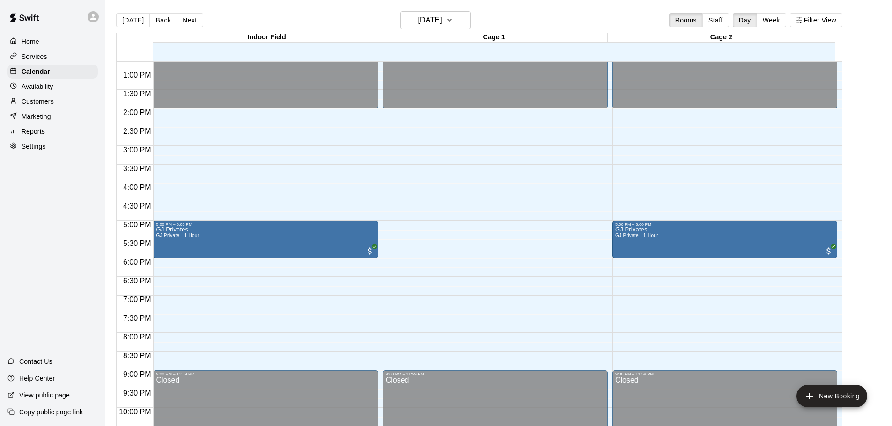
click at [767, 13] on div "[DATE] Back [DATE][DATE] Rooms Staff Day Week Filter View" at bounding box center [479, 22] width 726 height 22
click at [767, 26] on button "Week" at bounding box center [771, 20] width 29 height 14
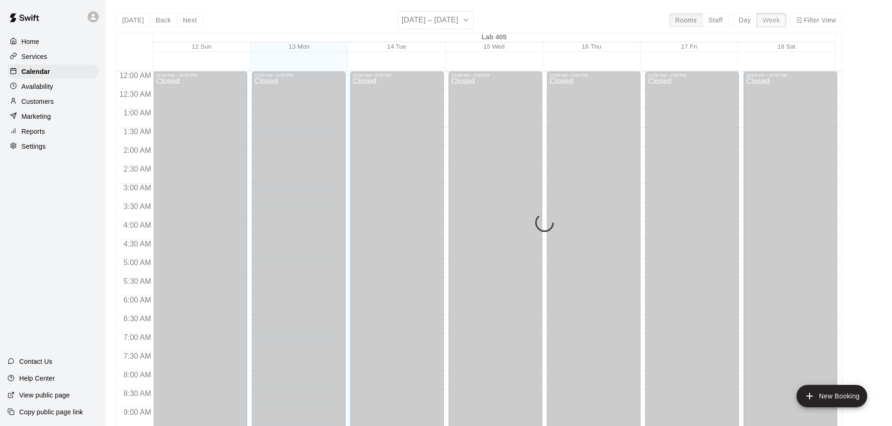
scroll to position [535, 0]
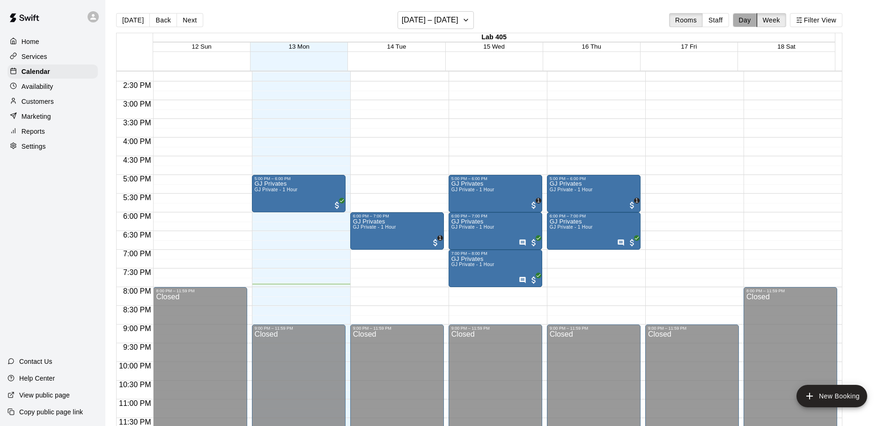
click at [745, 23] on button "Day" at bounding box center [745, 20] width 24 height 14
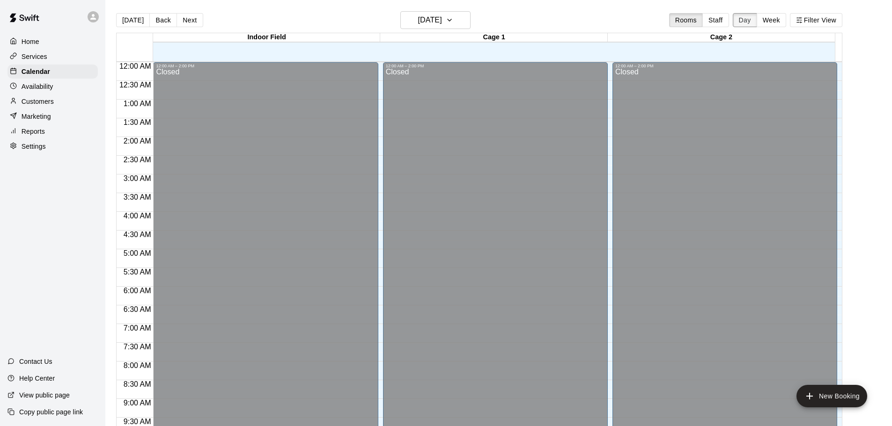
scroll to position [525, 0]
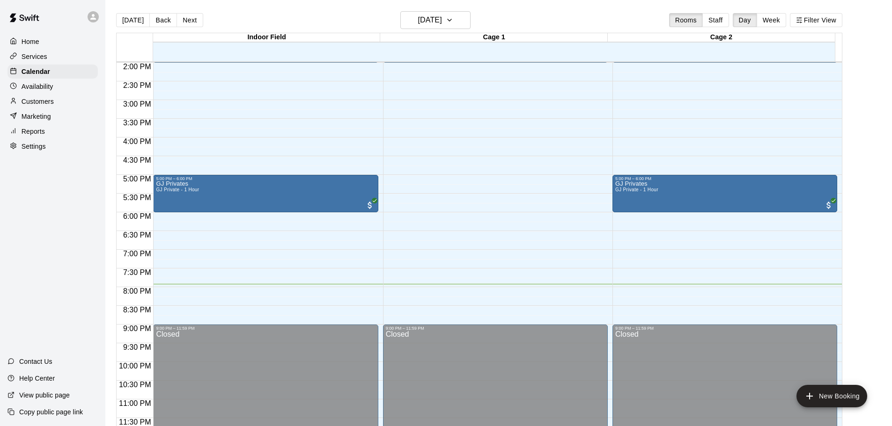
click at [604, 25] on div "[DATE] Back [DATE][DATE] Rooms Staff Day Week Filter View" at bounding box center [479, 22] width 726 height 22
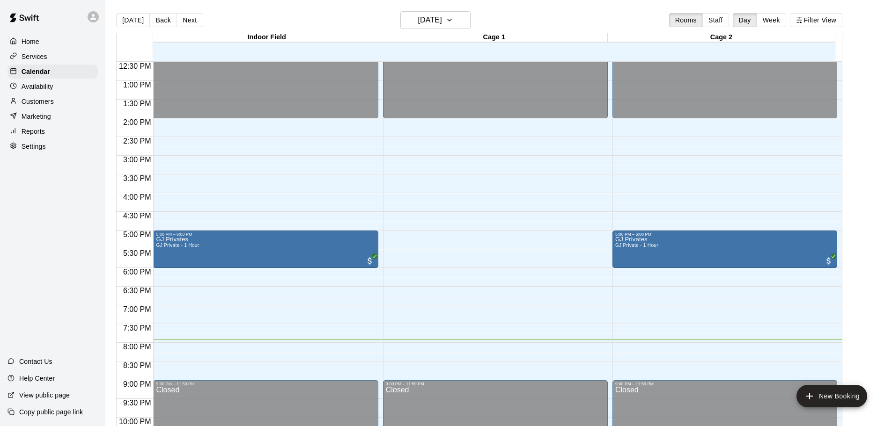
scroll to position [470, 0]
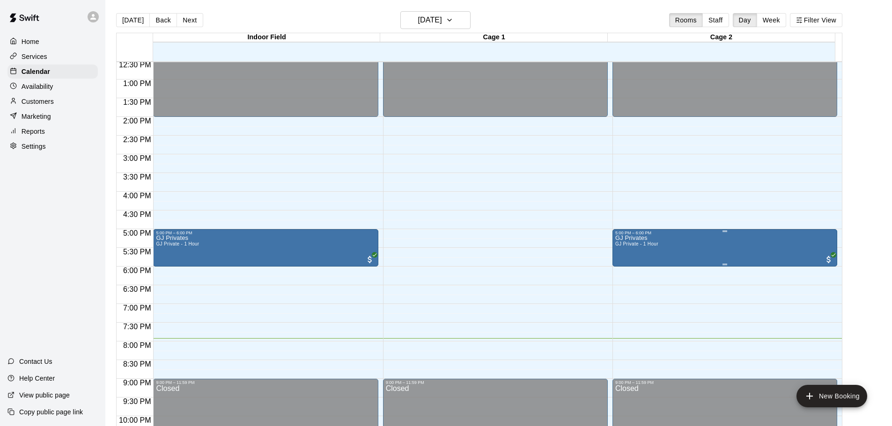
click at [891, 216] on div at bounding box center [449, 213] width 899 height 426
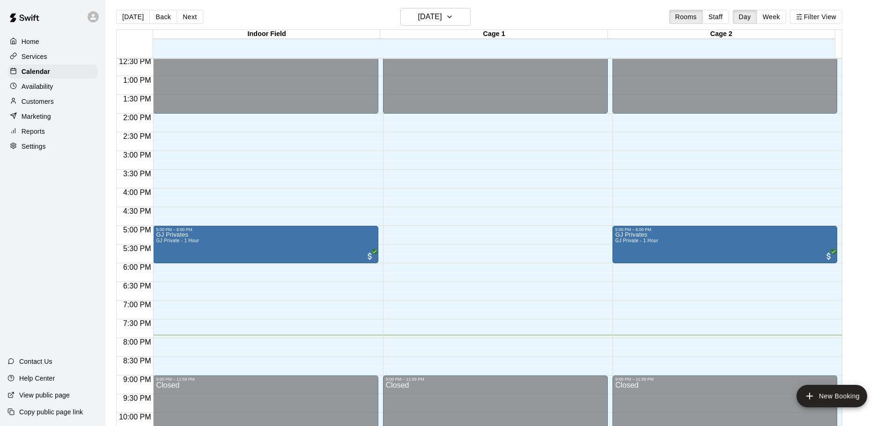
scroll to position [0, 0]
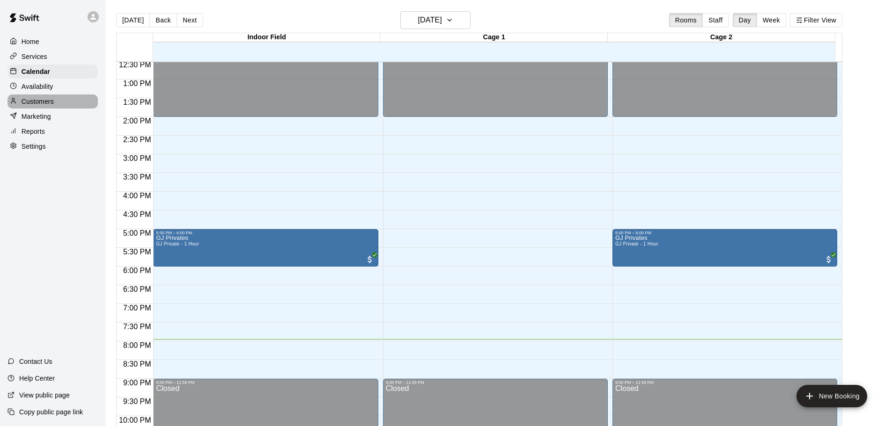
click at [73, 96] on div "Customers" at bounding box center [52, 102] width 90 height 14
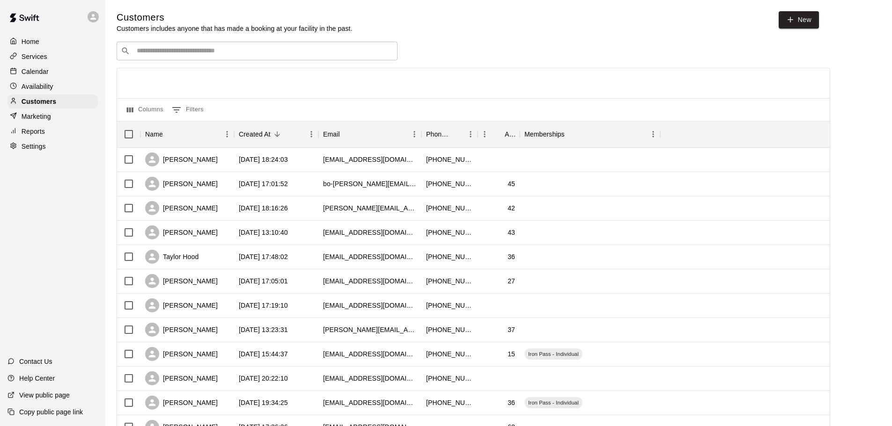
click at [70, 89] on div "Availability" at bounding box center [52, 87] width 90 height 14
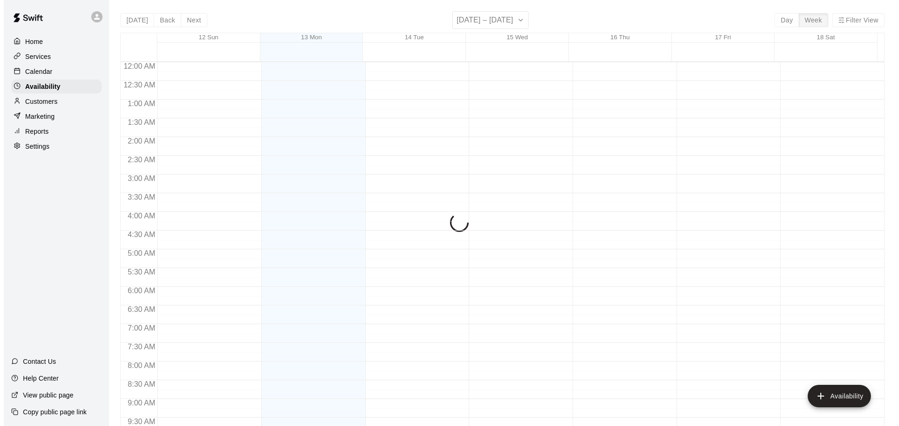
scroll to position [524, 0]
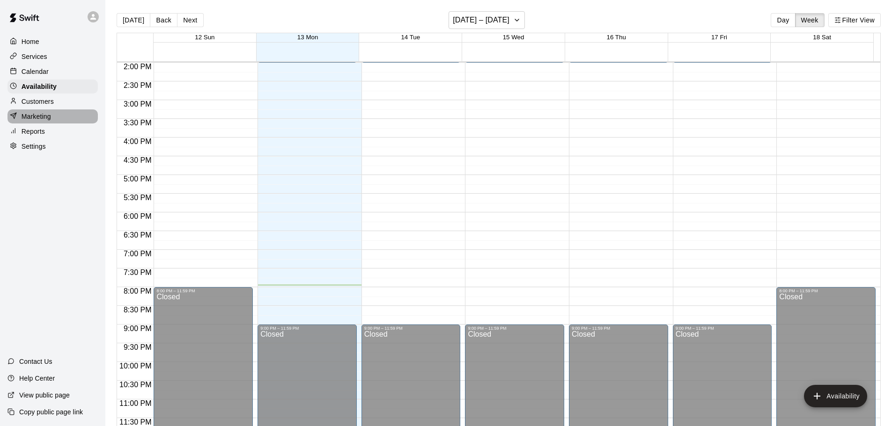
click at [42, 116] on p "Marketing" at bounding box center [36, 116] width 29 height 9
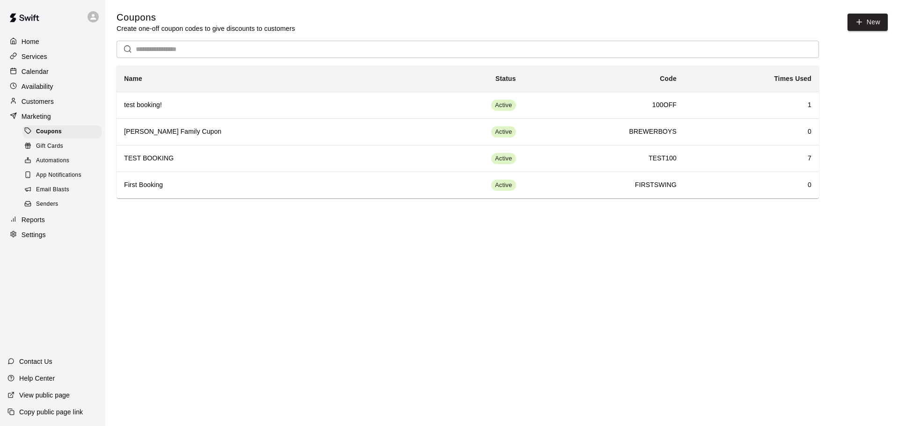
click at [10, 235] on div "Settings" at bounding box center [52, 235] width 90 height 14
select select "**"
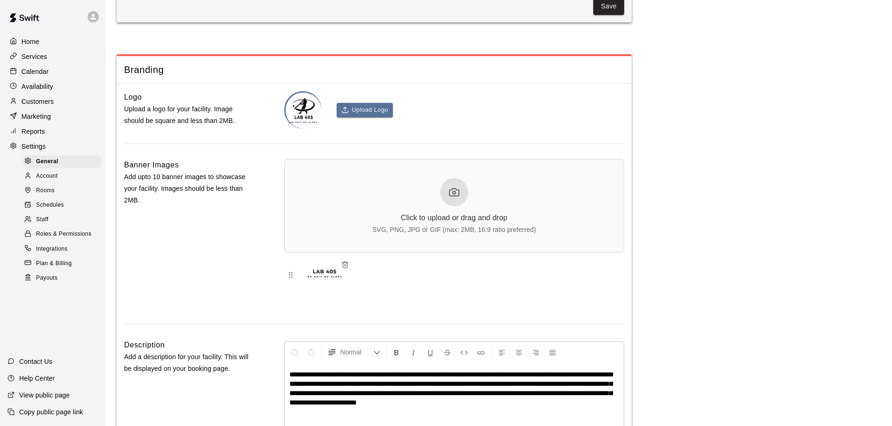
scroll to position [2029, 0]
click at [42, 136] on p "Reports" at bounding box center [33, 131] width 23 height 9
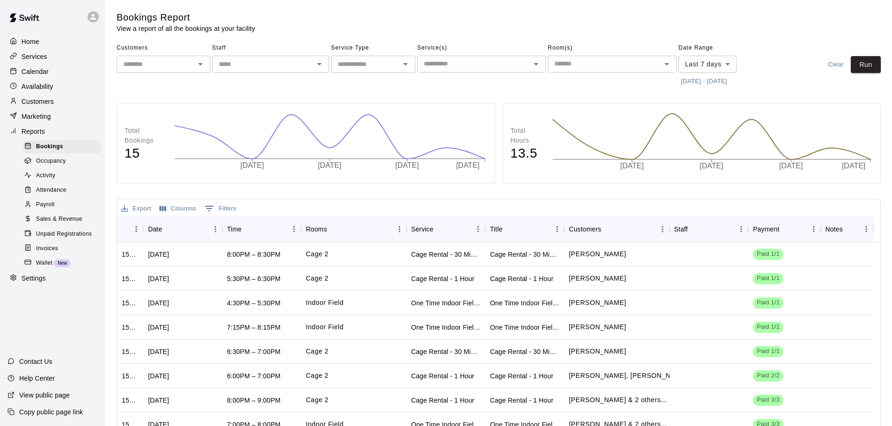
click at [42, 113] on div "Marketing" at bounding box center [52, 117] width 90 height 14
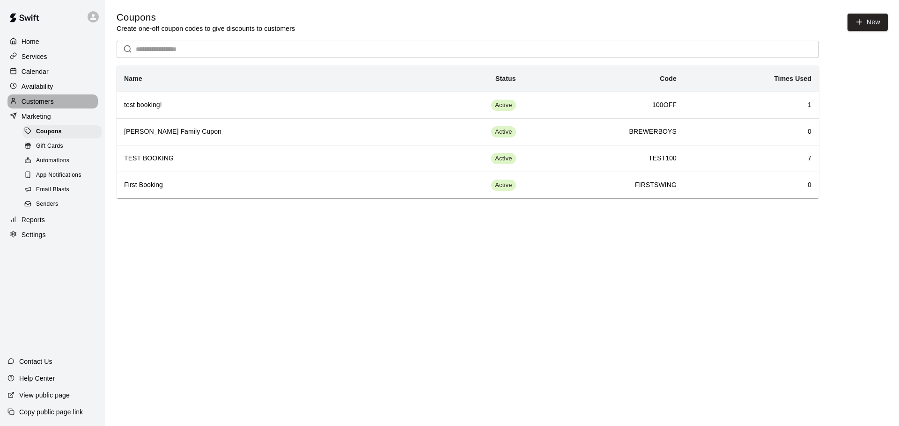
click at [38, 102] on p "Customers" at bounding box center [38, 101] width 32 height 9
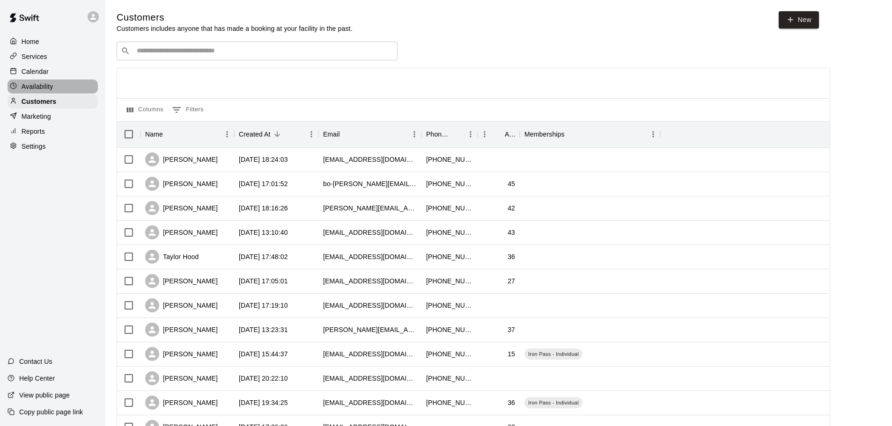
click at [38, 88] on p "Availability" at bounding box center [38, 86] width 32 height 9
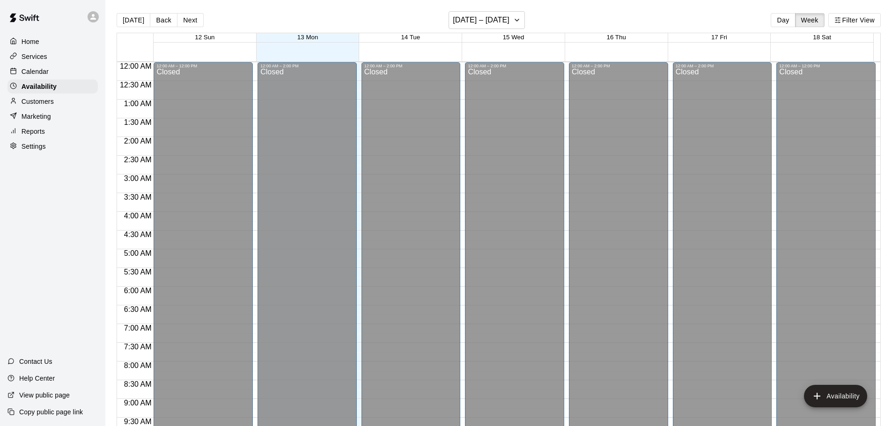
scroll to position [524, 0]
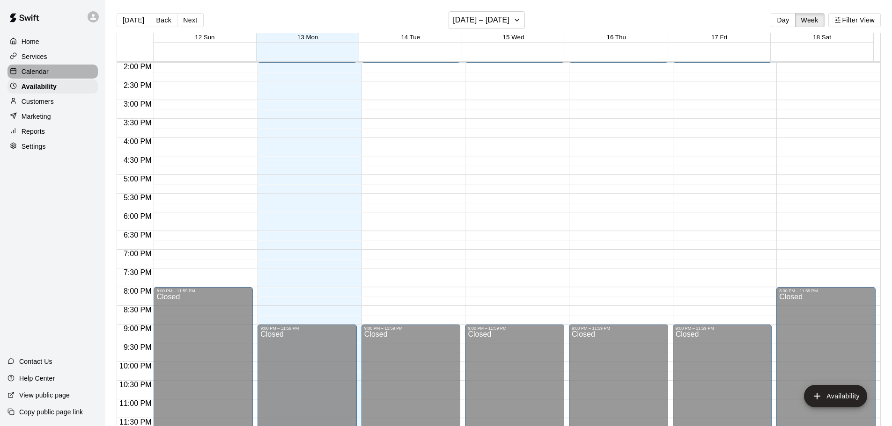
click at [38, 71] on p "Calendar" at bounding box center [35, 71] width 27 height 9
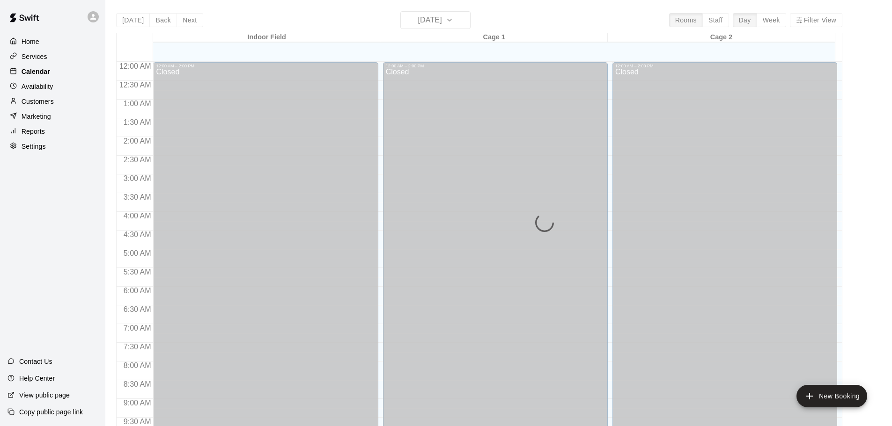
scroll to position [496, 0]
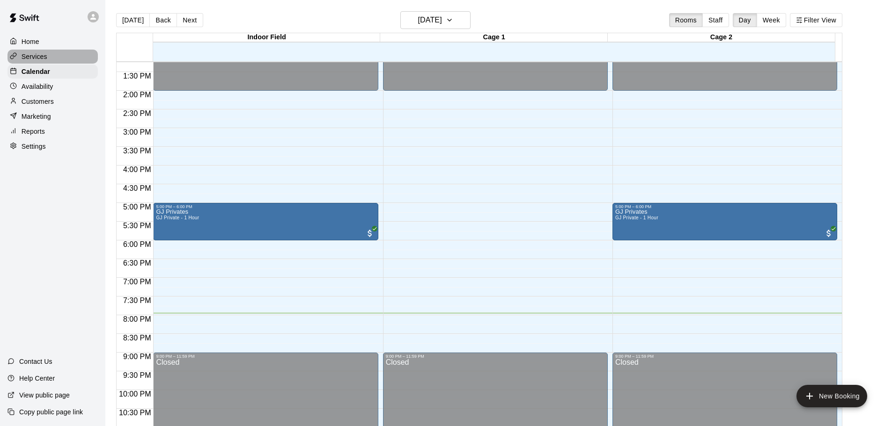
click at [38, 61] on p "Services" at bounding box center [35, 56] width 26 height 9
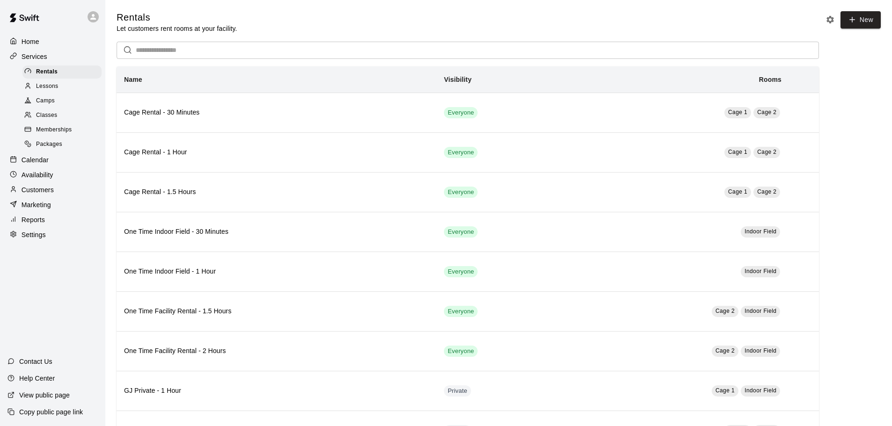
click at [31, 35] on div "Home" at bounding box center [52, 42] width 90 height 14
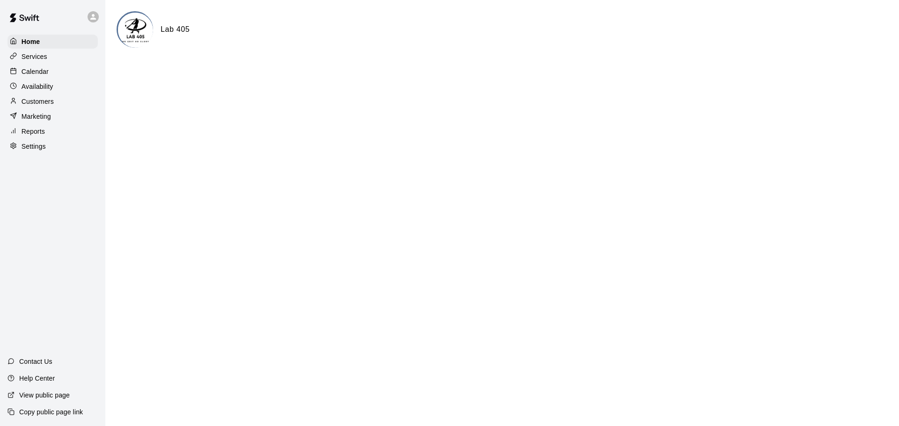
click at [11, 70] on rect at bounding box center [13, 70] width 5 height 5
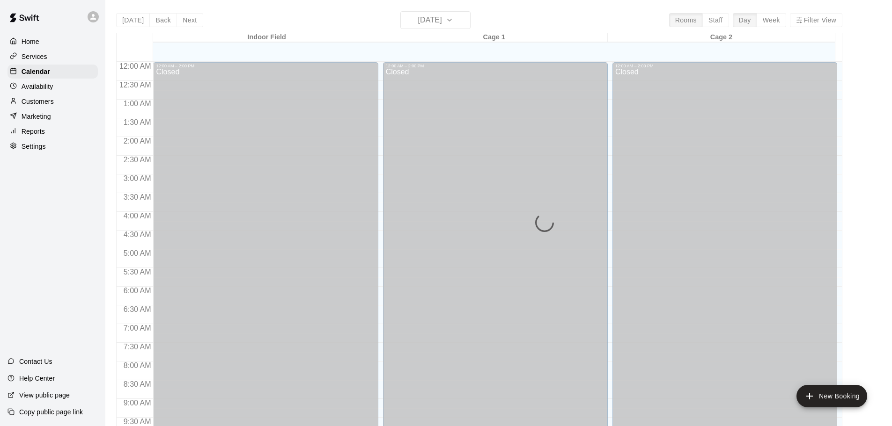
scroll to position [496, 0]
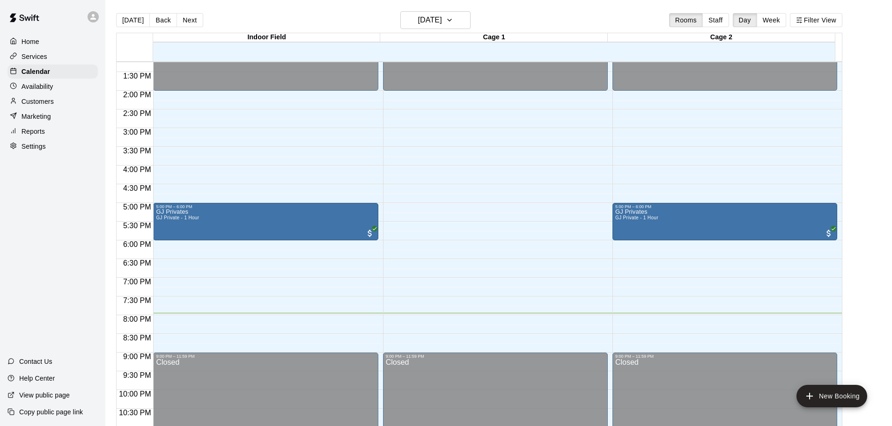
click at [90, 14] on icon at bounding box center [93, 17] width 8 height 8
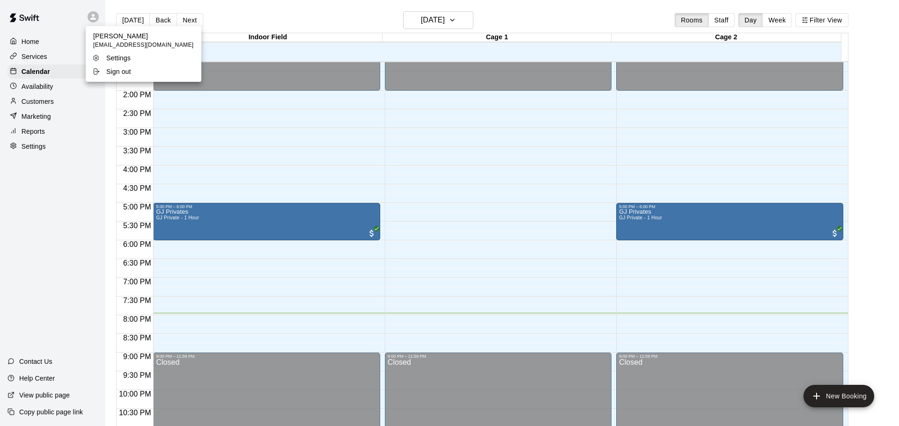
click at [75, 22] on div at bounding box center [449, 213] width 899 height 426
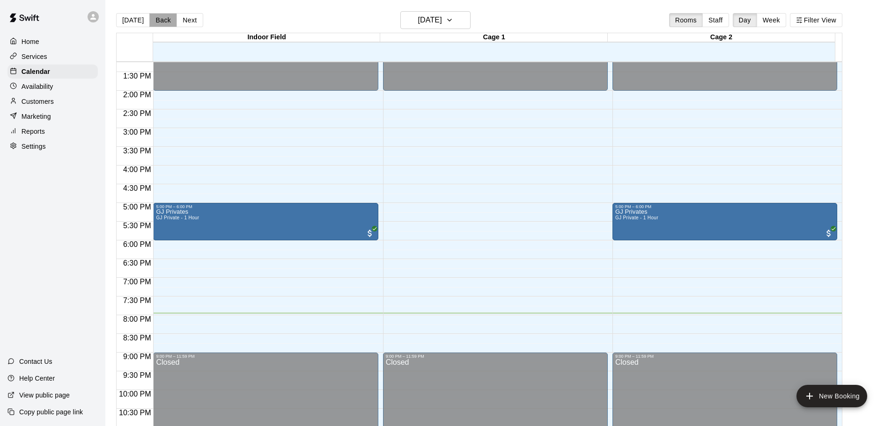
click at [149, 21] on button "Back" at bounding box center [163, 20] width 28 height 14
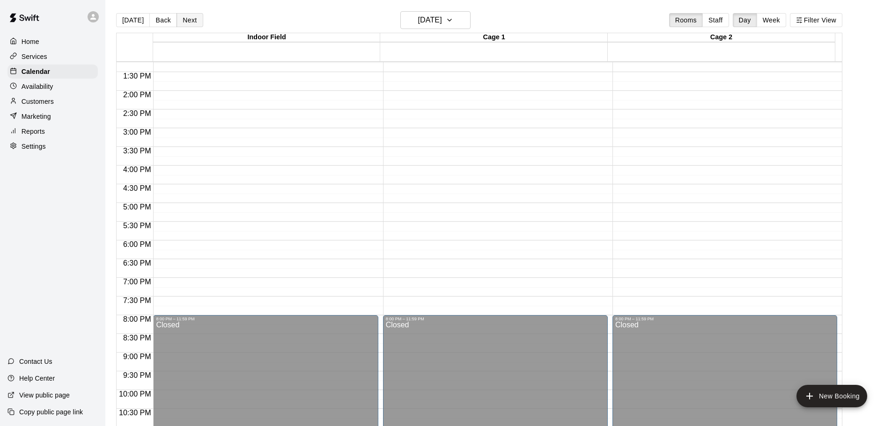
click at [197, 23] on button "Next" at bounding box center [189, 20] width 26 height 14
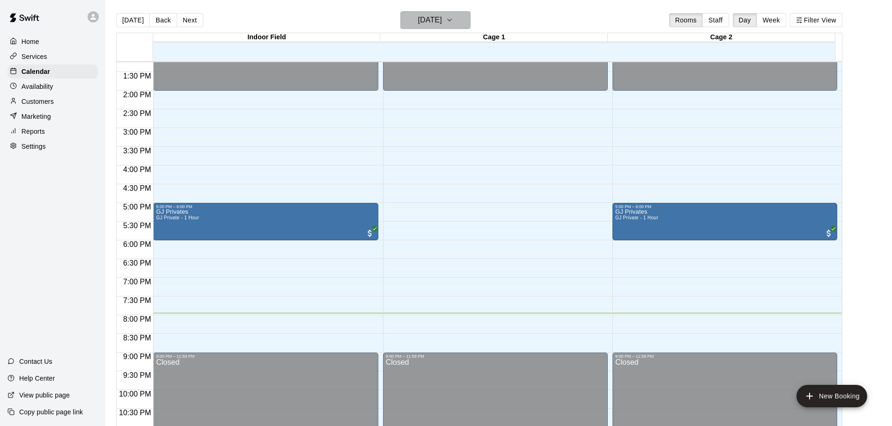
click at [453, 22] on icon "button" at bounding box center [449, 20] width 7 height 11
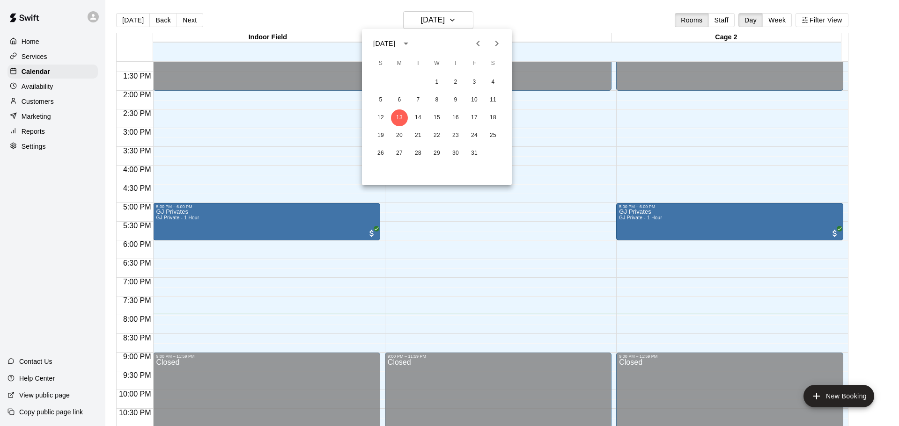
click at [537, 28] on div at bounding box center [449, 213] width 899 height 426
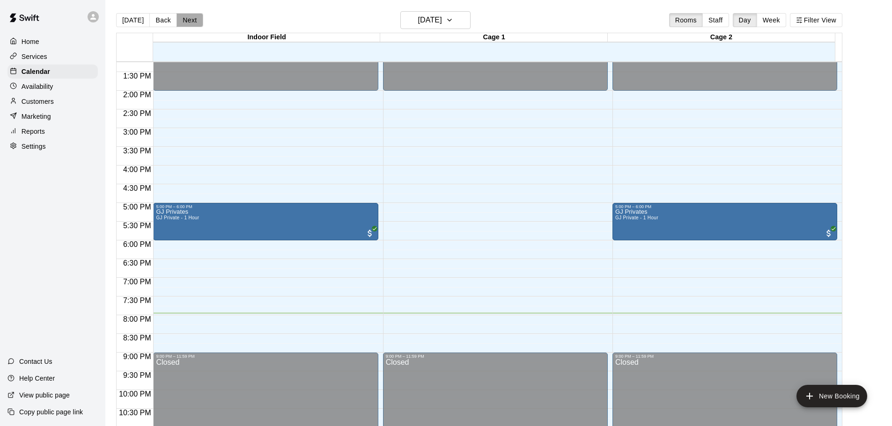
click at [189, 22] on button "Next" at bounding box center [189, 20] width 26 height 14
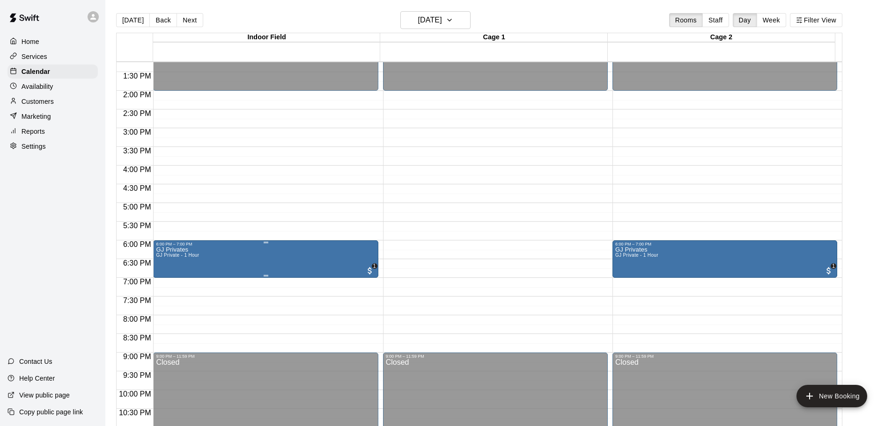
click at [166, 279] on img "edit" at bounding box center [165, 280] width 11 height 11
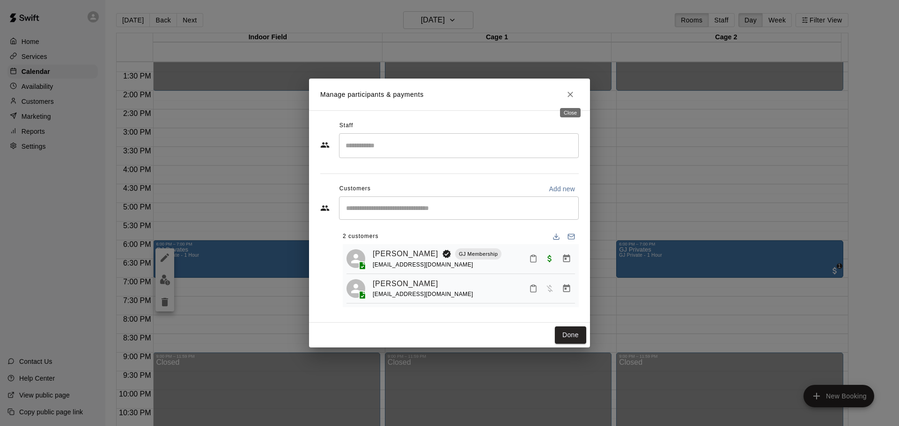
click at [575, 92] on button "Close" at bounding box center [570, 94] width 17 height 17
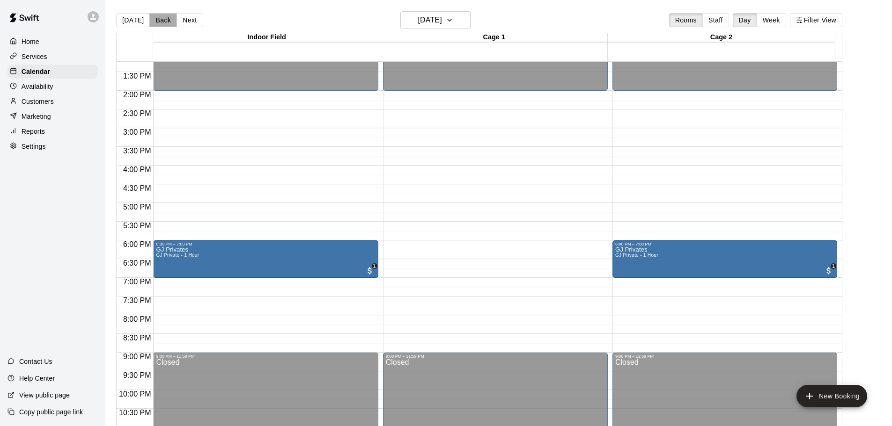
click at [165, 21] on button "Back" at bounding box center [163, 20] width 28 height 14
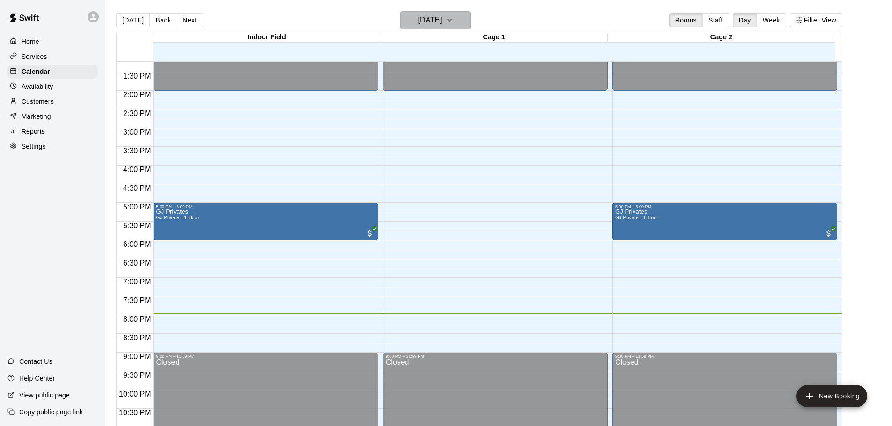
click at [403, 24] on button "[DATE]" at bounding box center [435, 20] width 70 height 18
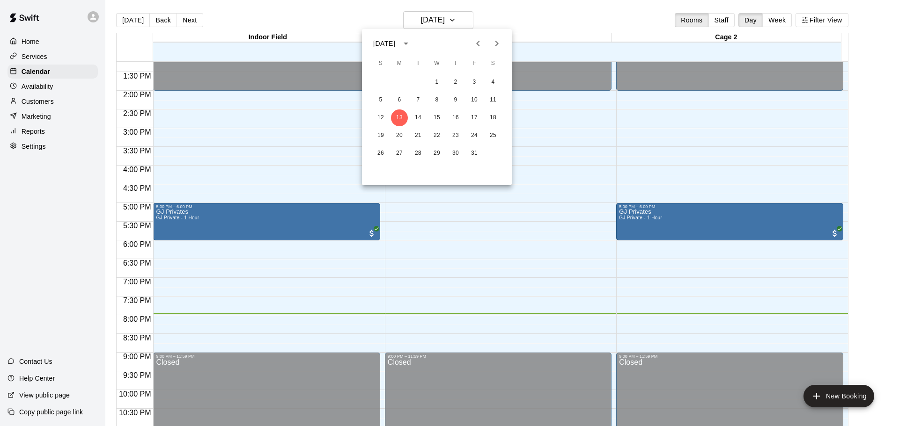
click at [448, 16] on div at bounding box center [449, 213] width 899 height 426
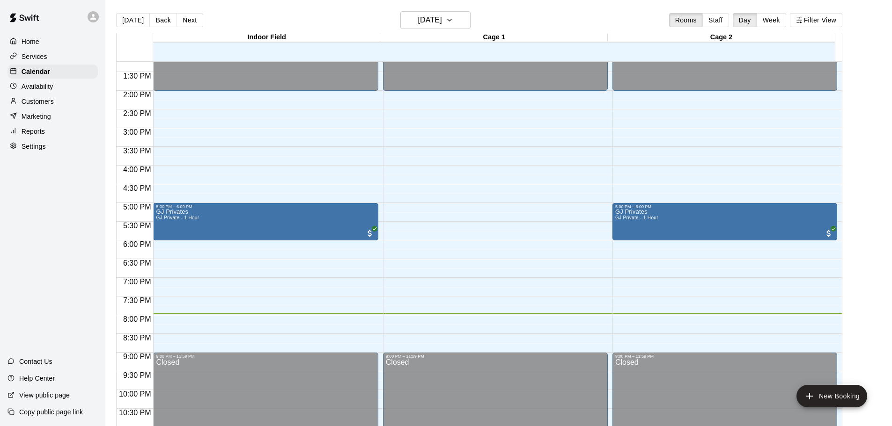
click at [497, 23] on div "[DATE] Back [DATE][DATE] Rooms Staff Day Week Filter View" at bounding box center [479, 22] width 726 height 22
click at [727, 15] on button "Staff" at bounding box center [715, 20] width 27 height 14
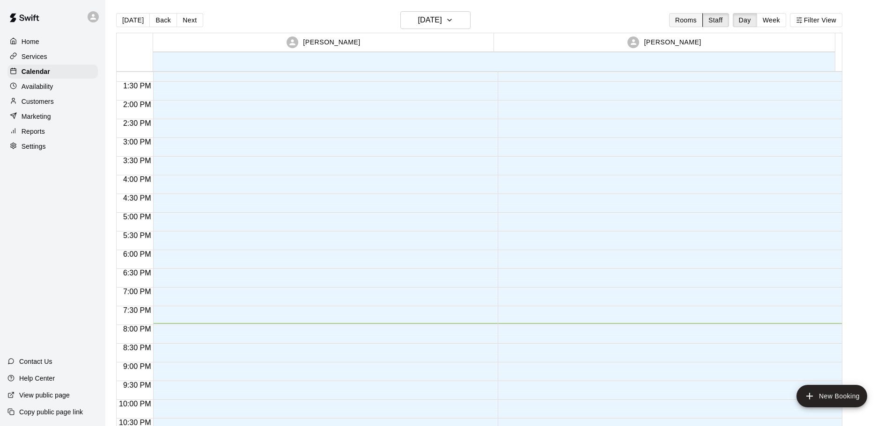
click at [695, 22] on button "Rooms" at bounding box center [686, 20] width 34 height 14
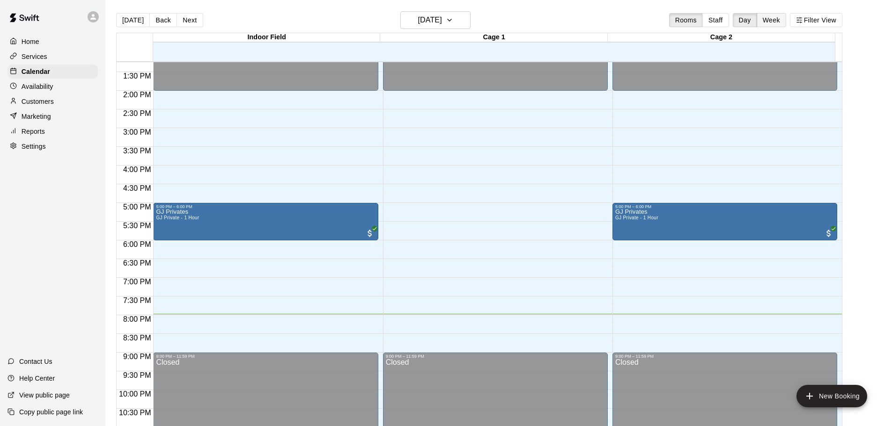
click at [779, 23] on button "Week" at bounding box center [771, 20] width 29 height 14
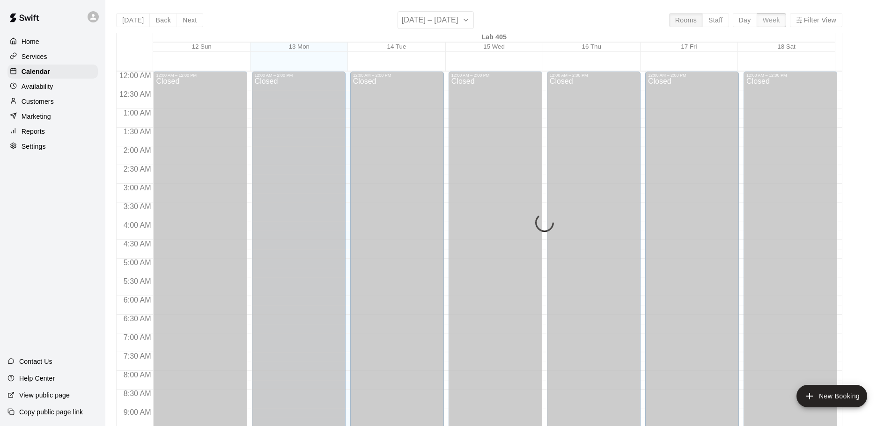
scroll to position [535, 0]
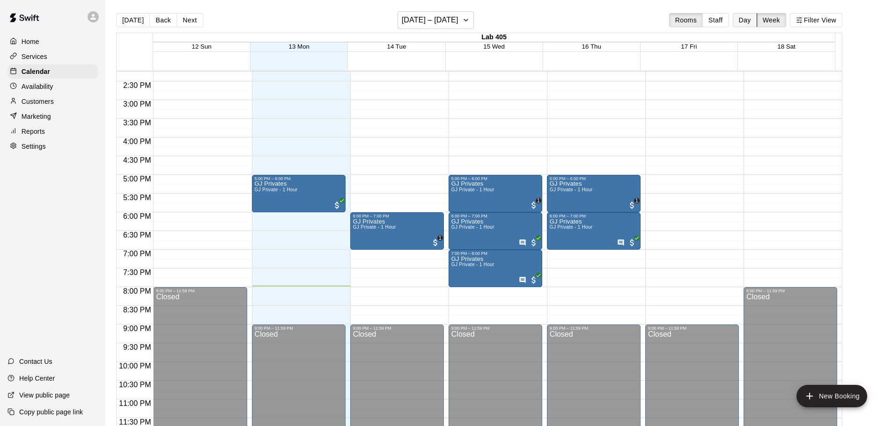
click at [747, 13] on button "Day" at bounding box center [745, 20] width 24 height 14
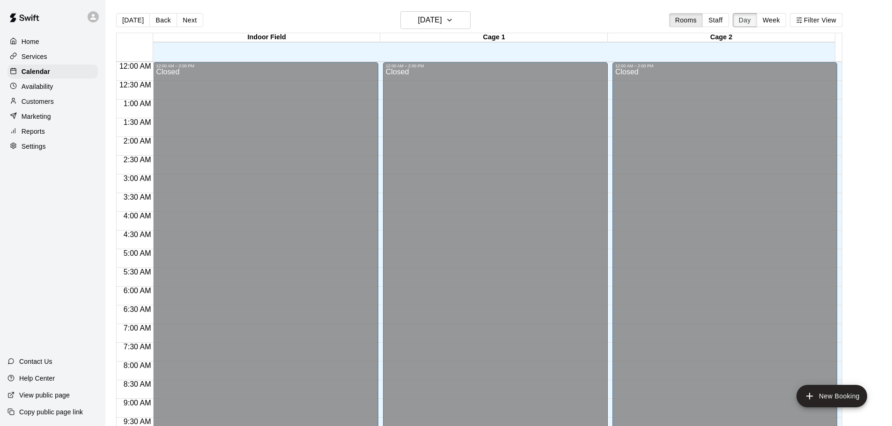
scroll to position [525, 0]
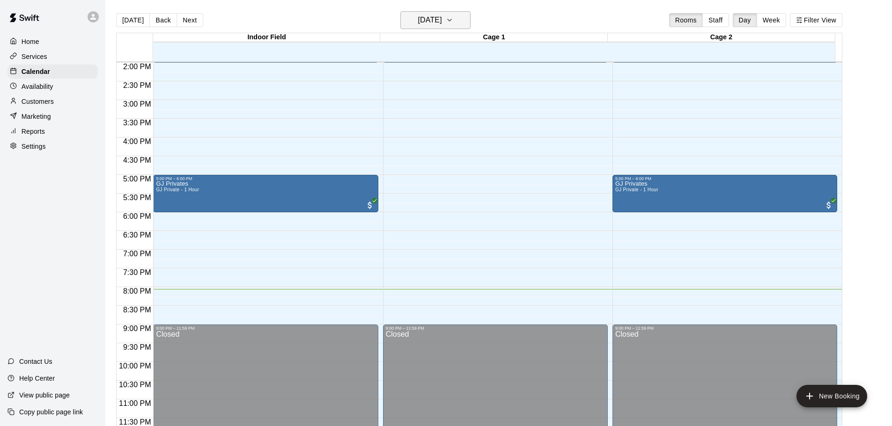
click at [442, 21] on h6 "[DATE]" at bounding box center [430, 20] width 24 height 13
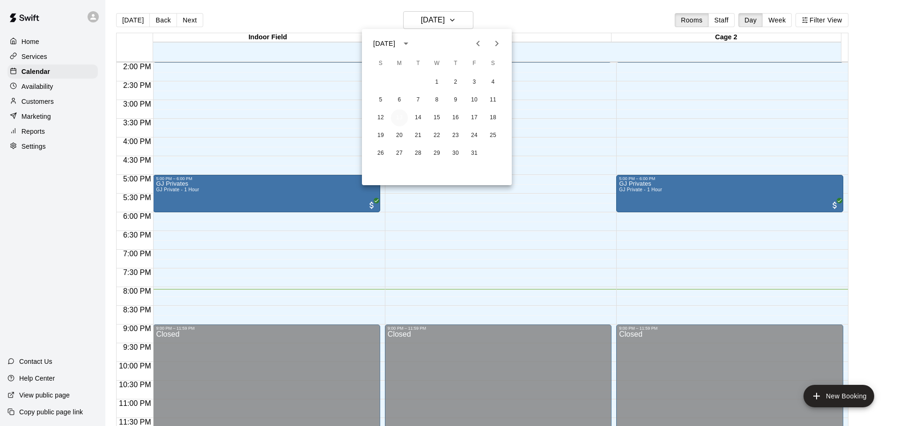
click at [399, 117] on button "13" at bounding box center [399, 118] width 17 height 17
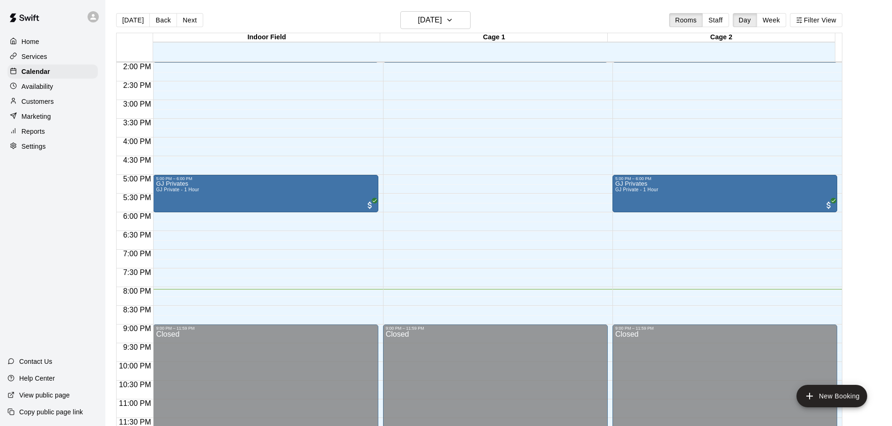
click at [376, 14] on div "[DATE] Back [DATE][DATE] Rooms Staff Day Week Filter View" at bounding box center [479, 22] width 726 height 22
click at [75, 87] on div "Availability" at bounding box center [52, 87] width 90 height 14
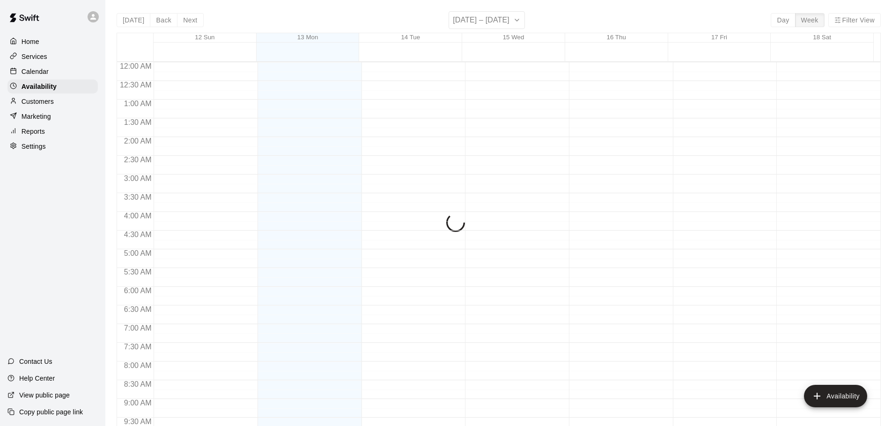
scroll to position [524, 0]
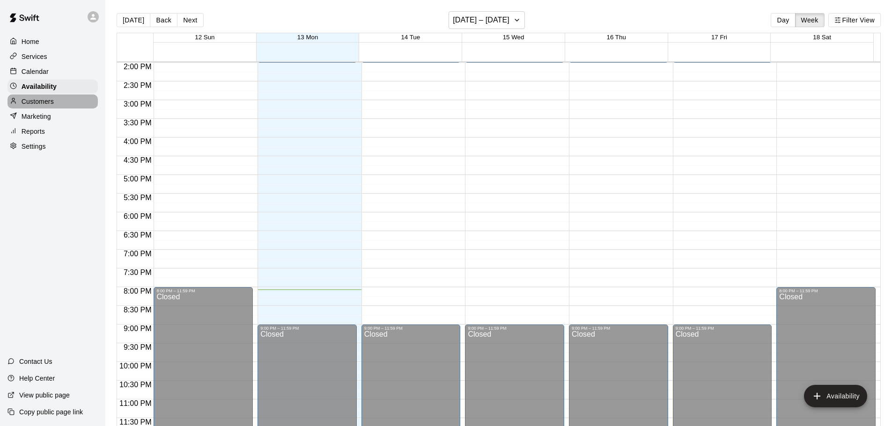
click at [68, 100] on div "Customers" at bounding box center [52, 102] width 90 height 14
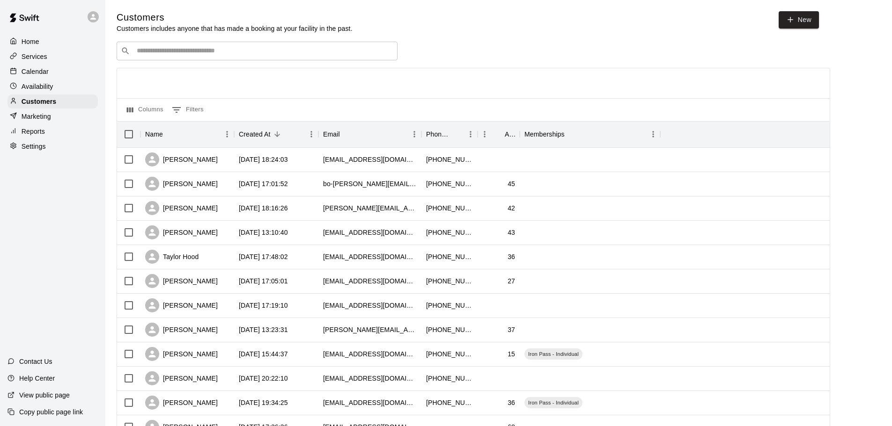
click at [92, 71] on div "Calendar" at bounding box center [52, 72] width 90 height 14
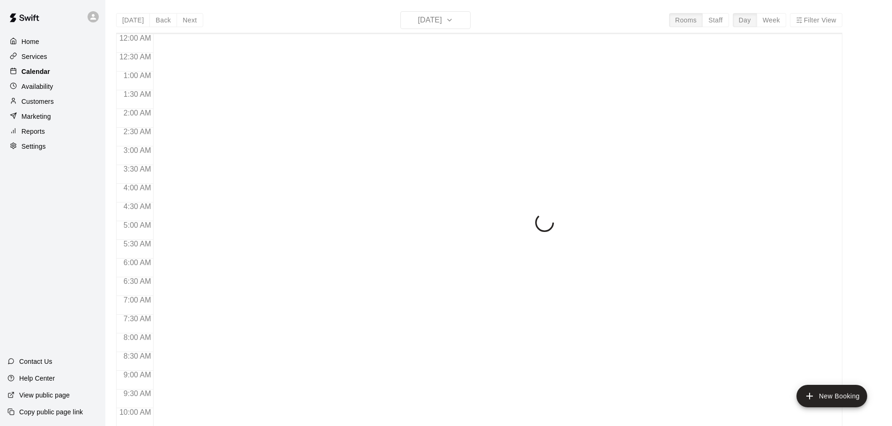
scroll to position [496, 0]
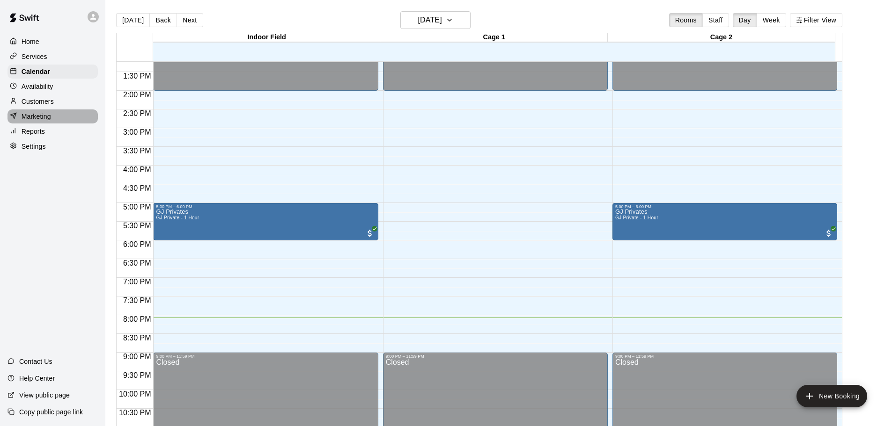
click at [67, 115] on div "Marketing" at bounding box center [52, 117] width 90 height 14
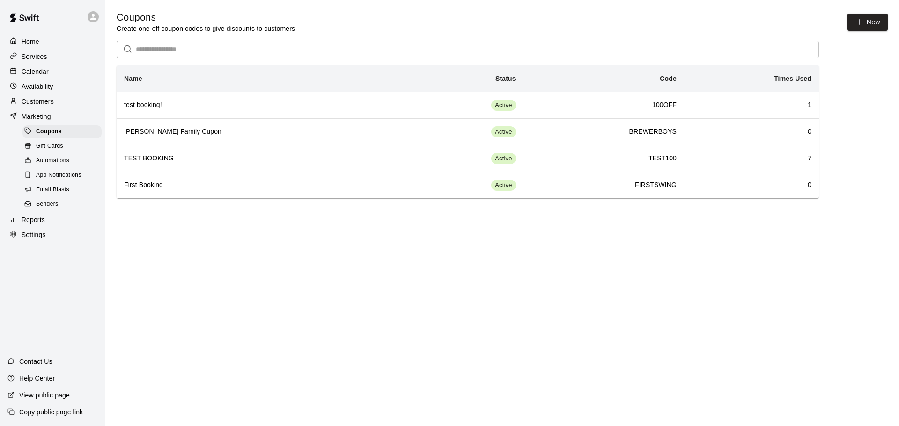
click at [74, 100] on div "Customers" at bounding box center [52, 102] width 90 height 14
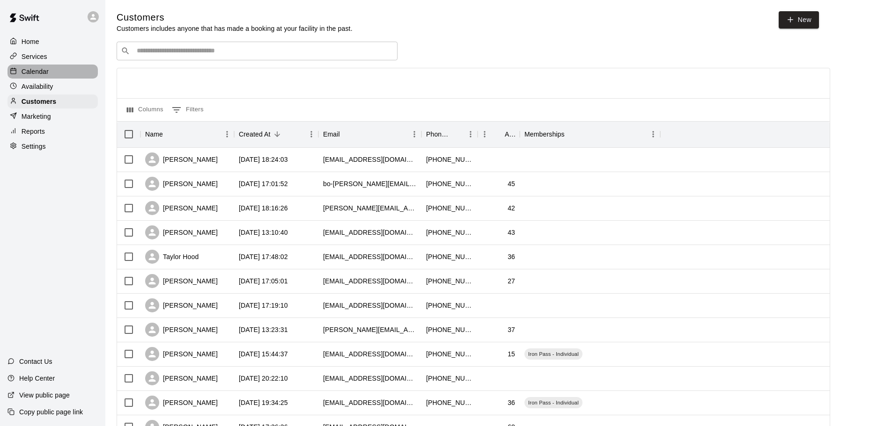
click at [55, 74] on div "Calendar" at bounding box center [52, 72] width 90 height 14
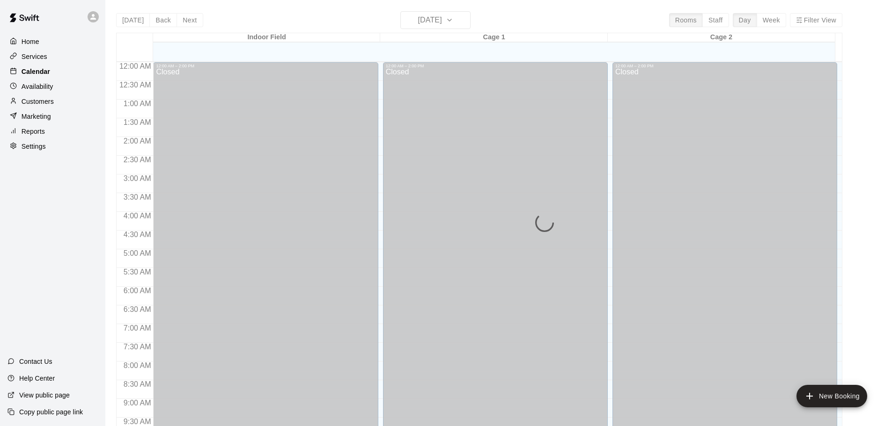
scroll to position [496, 0]
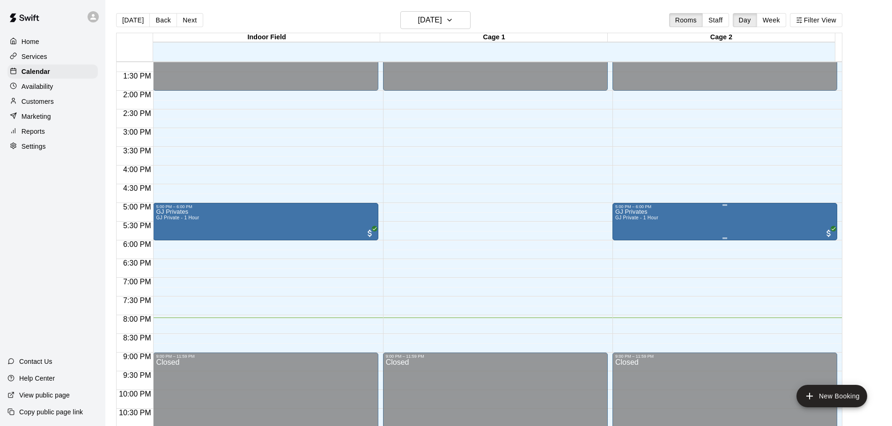
click at [694, 215] on div "GJ Privates GJ Private - 1 Hour" at bounding box center [724, 422] width 219 height 426
click at [654, 172] on div at bounding box center [449, 213] width 899 height 426
click at [770, 22] on button "Week" at bounding box center [771, 20] width 29 height 14
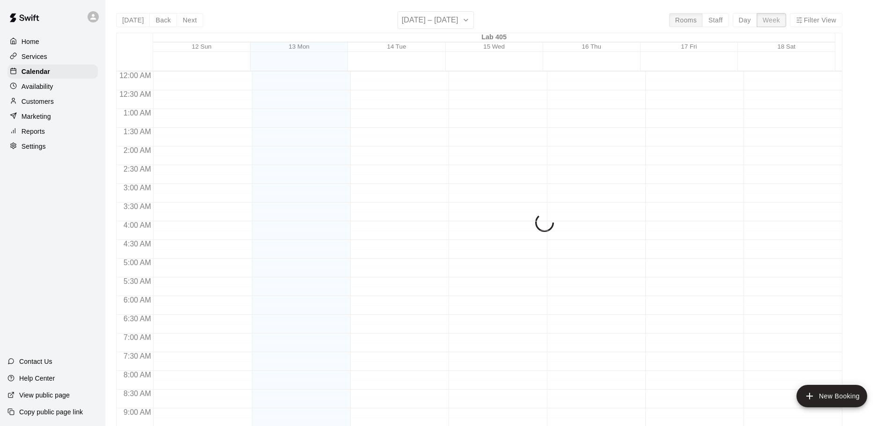
scroll to position [535, 0]
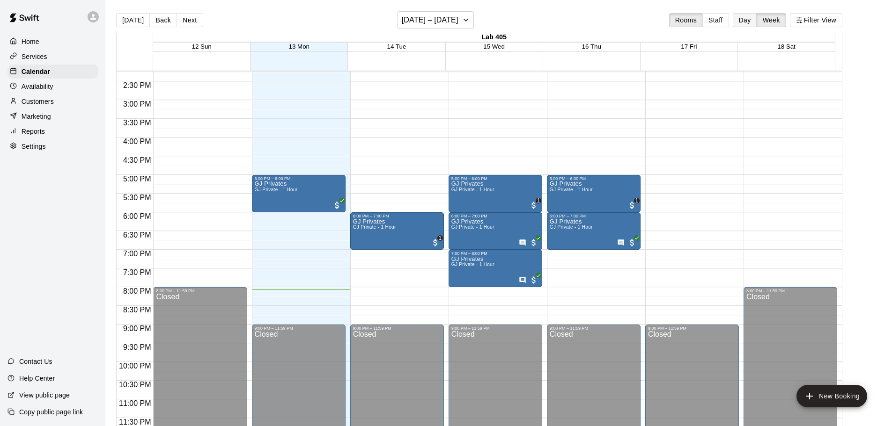
click at [754, 20] on button "Day" at bounding box center [745, 20] width 24 height 14
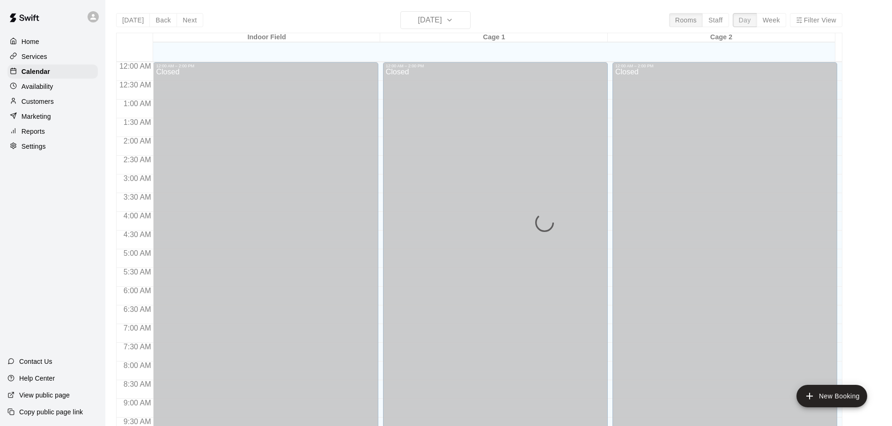
scroll to position [525, 0]
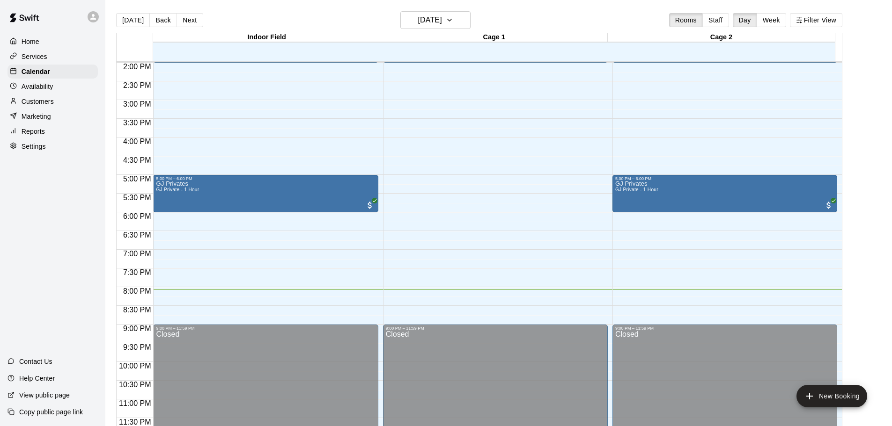
click at [717, 24] on button "Staff" at bounding box center [715, 20] width 27 height 14
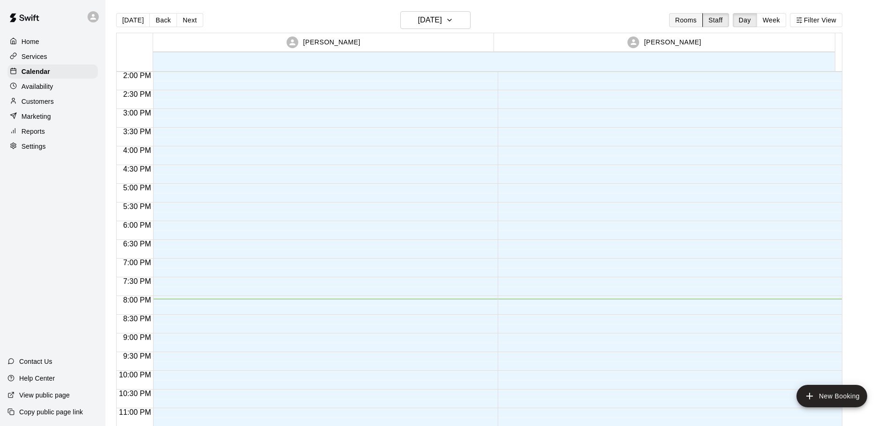
click at [688, 16] on button "Rooms" at bounding box center [686, 20] width 34 height 14
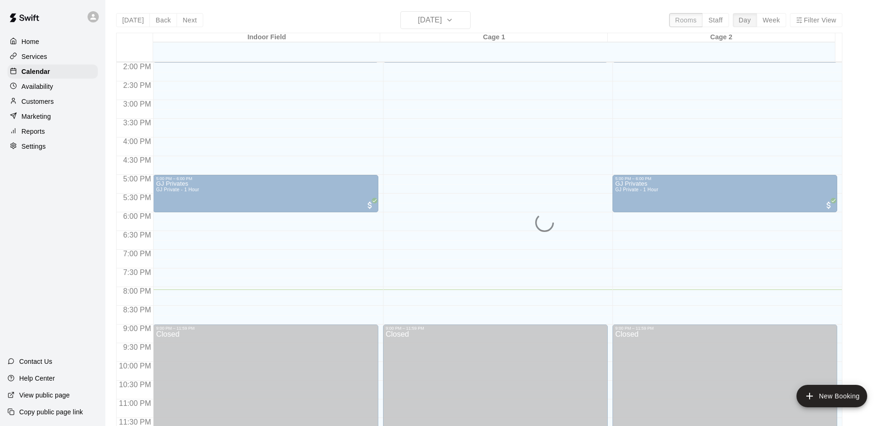
scroll to position [496, 0]
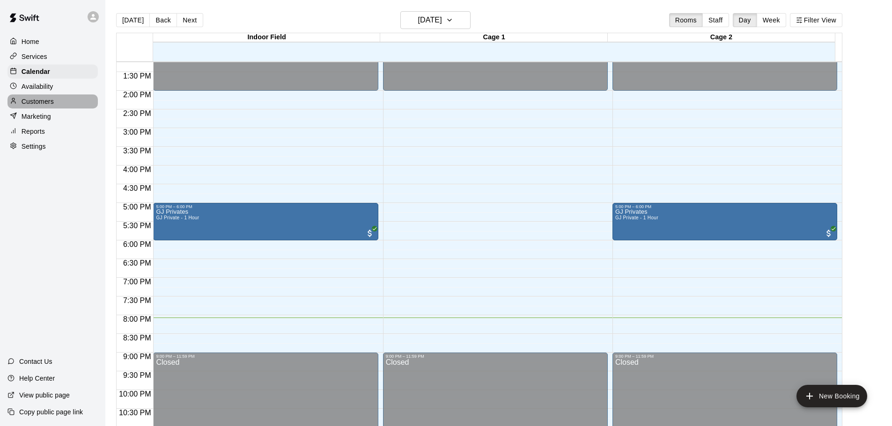
click at [65, 102] on div "Customers" at bounding box center [52, 102] width 90 height 14
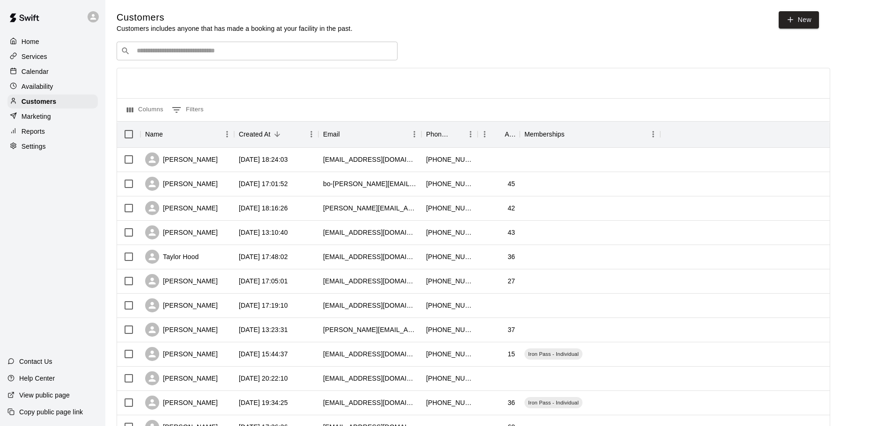
click at [45, 69] on p "Calendar" at bounding box center [35, 71] width 27 height 9
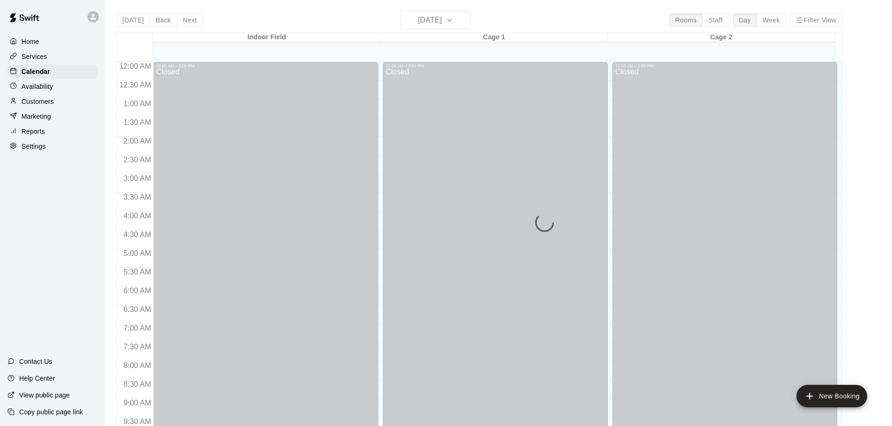
scroll to position [496, 0]
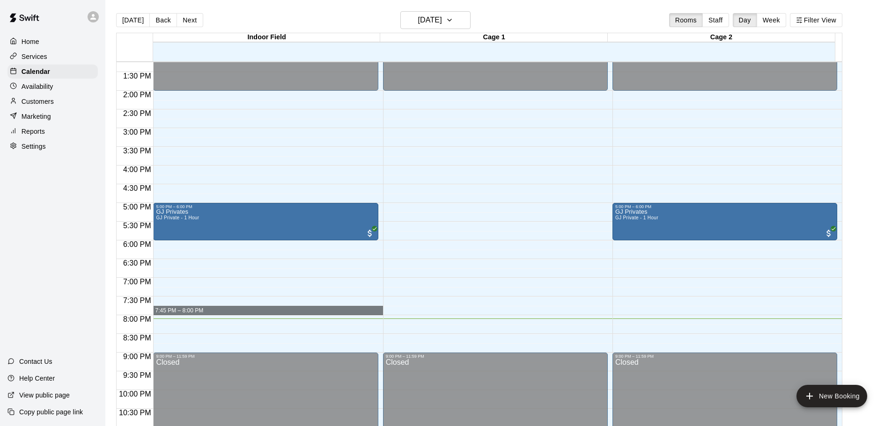
drag, startPoint x: 262, startPoint y: 316, endPoint x: 257, endPoint y: 310, distance: 7.3
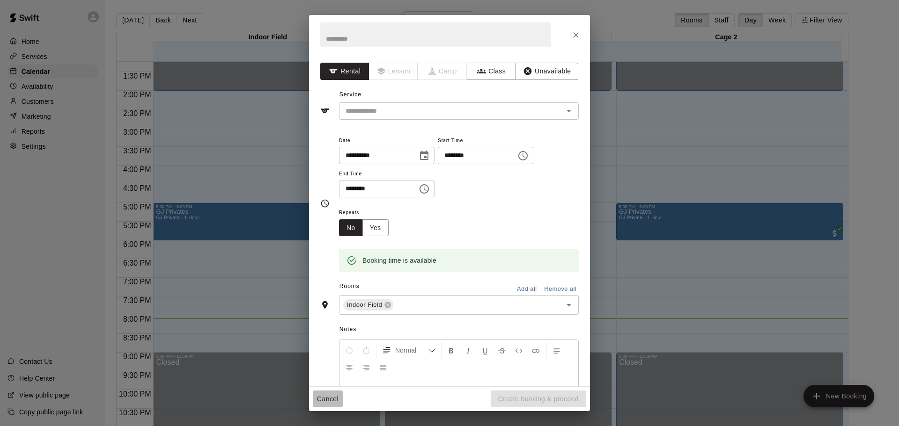
click at [328, 393] on button "Cancel" at bounding box center [328, 399] width 30 height 17
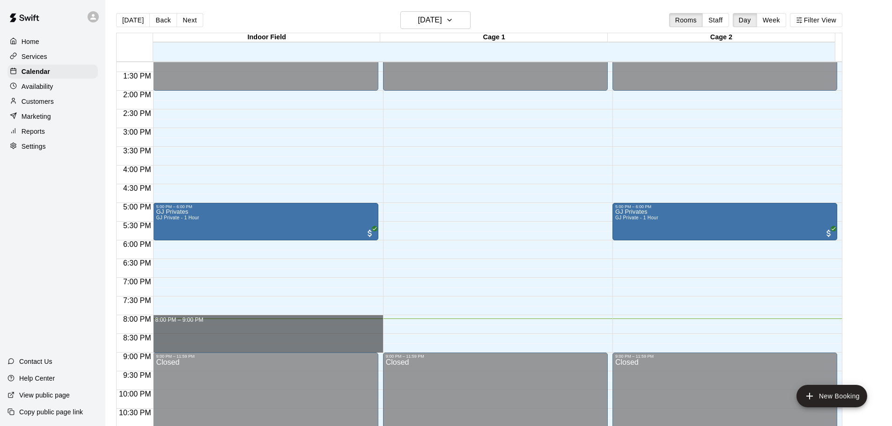
drag, startPoint x: 294, startPoint y: 317, endPoint x: 289, endPoint y: 352, distance: 34.6
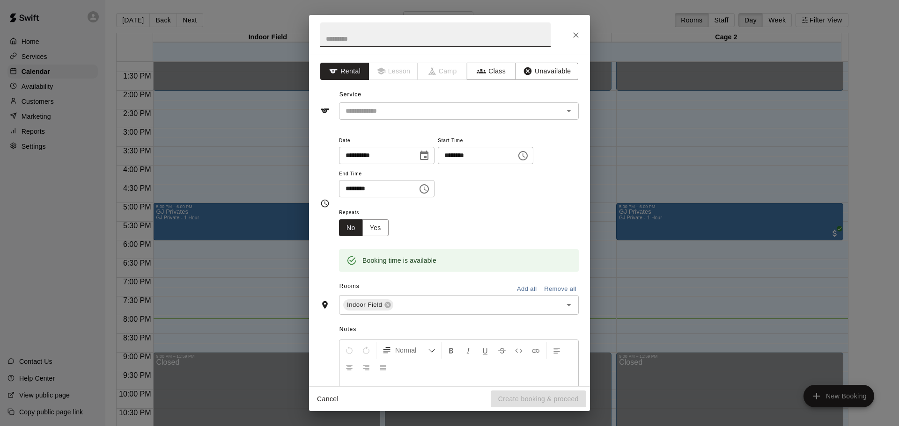
click at [323, 404] on button "Cancel" at bounding box center [328, 399] width 30 height 17
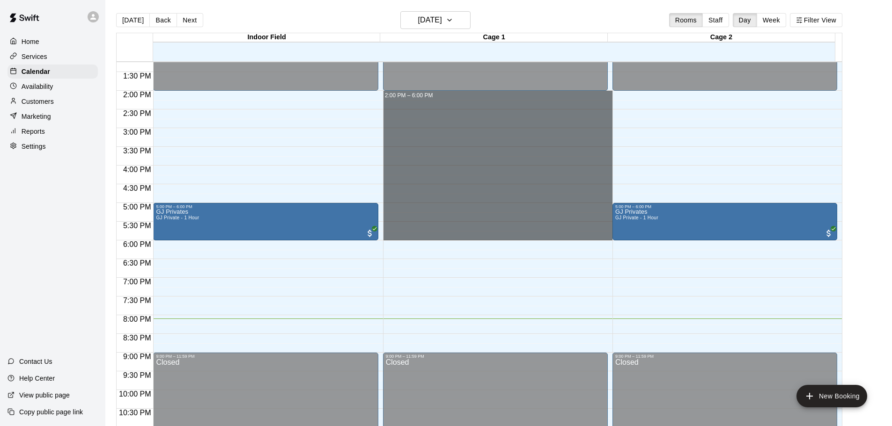
drag, startPoint x: 535, startPoint y: 93, endPoint x: 514, endPoint y: 237, distance: 145.3
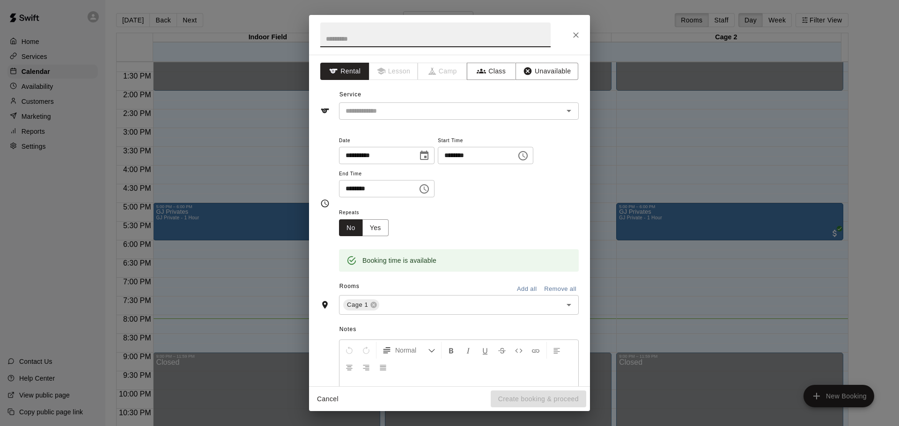
click at [330, 405] on button "Cancel" at bounding box center [328, 399] width 30 height 17
drag, startPoint x: 460, startPoint y: 240, endPoint x: 422, endPoint y: 214, distance: 45.5
click at [422, 214] on div "Repeats No Yes" at bounding box center [459, 221] width 240 height 29
click at [331, 402] on button "Cancel" at bounding box center [328, 399] width 30 height 17
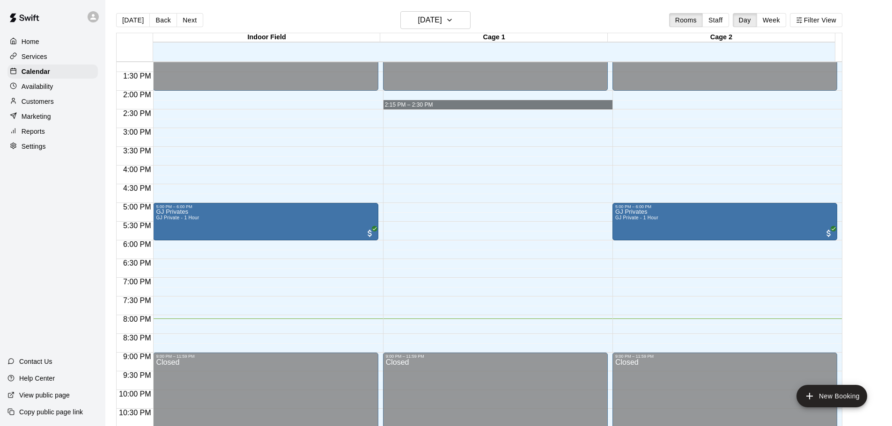
drag, startPoint x: 479, startPoint y: 101, endPoint x: 564, endPoint y: 103, distance: 84.8
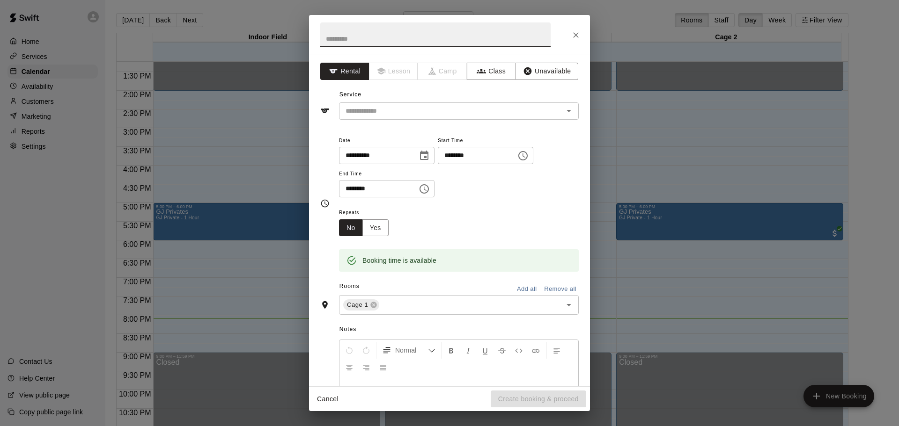
click at [325, 404] on button "Cancel" at bounding box center [328, 399] width 30 height 17
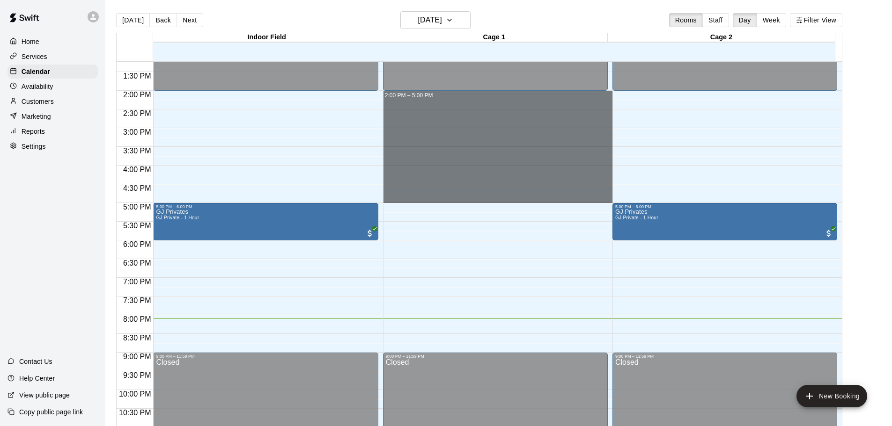
drag, startPoint x: 435, startPoint y: 92, endPoint x: 518, endPoint y: 195, distance: 132.5
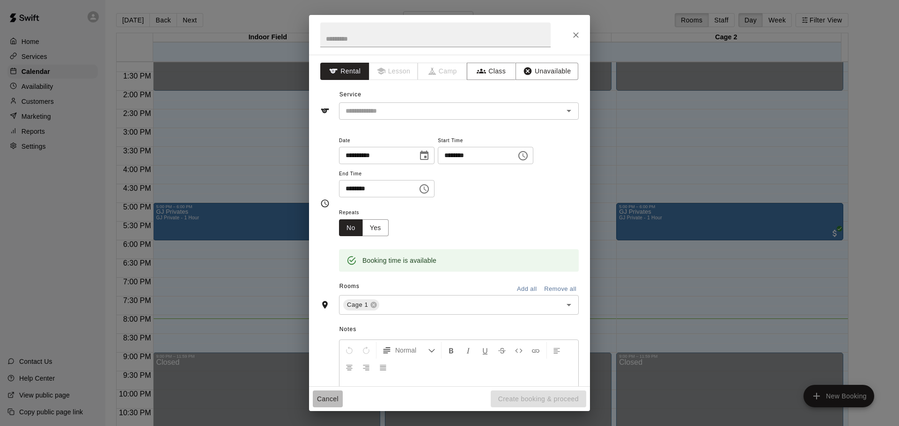
click at [335, 395] on button "Cancel" at bounding box center [328, 399] width 30 height 17
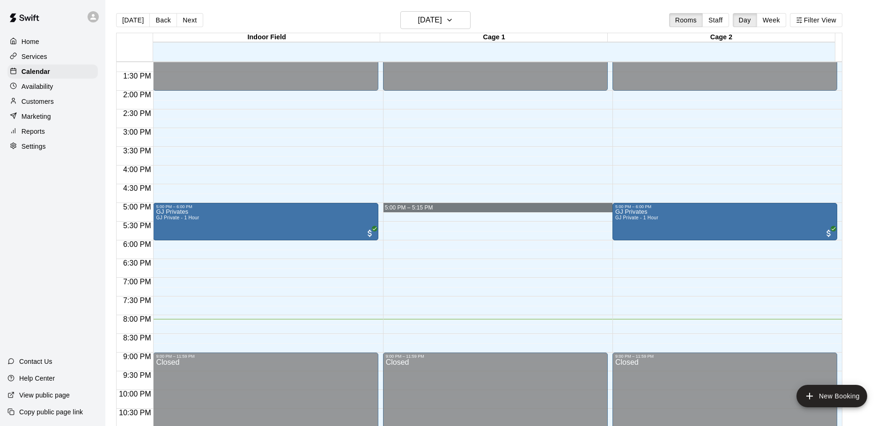
drag, startPoint x: 429, startPoint y: 205, endPoint x: 438, endPoint y: 210, distance: 10.9
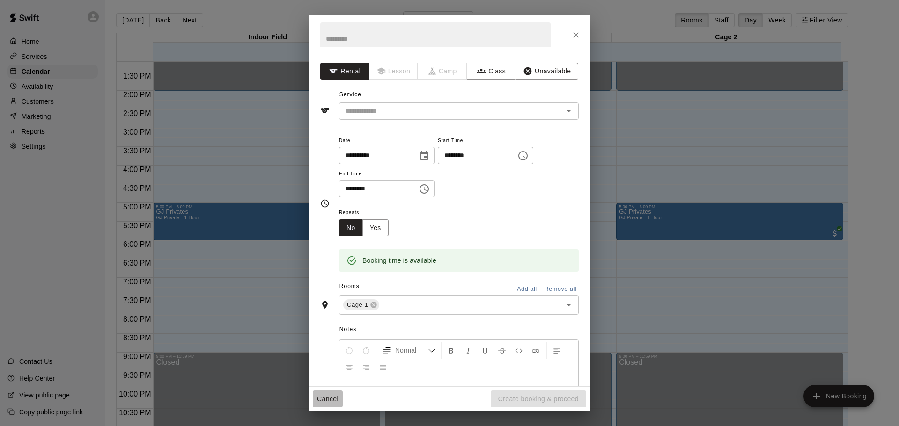
click at [318, 400] on button "Cancel" at bounding box center [328, 399] width 30 height 17
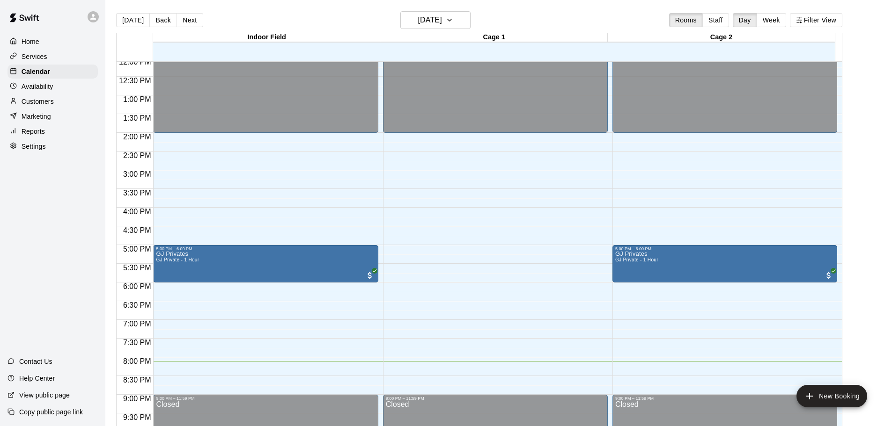
scroll to position [468, 0]
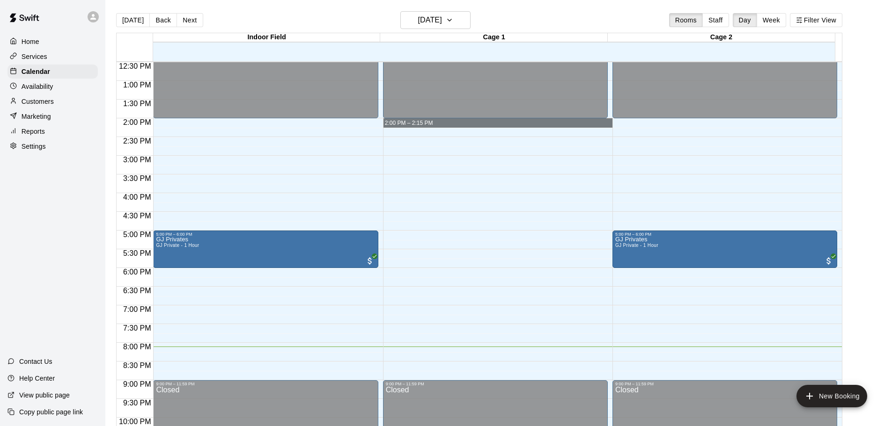
drag, startPoint x: 428, startPoint y: 122, endPoint x: 494, endPoint y: 124, distance: 66.1
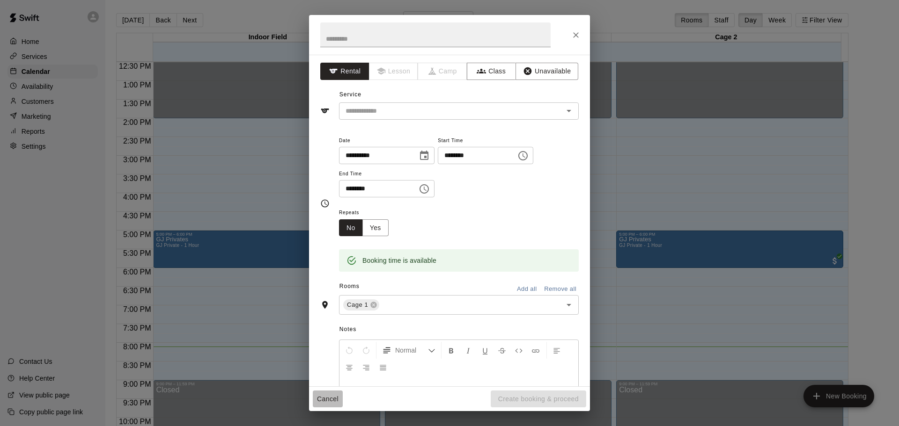
click at [339, 398] on button "Cancel" at bounding box center [328, 399] width 30 height 17
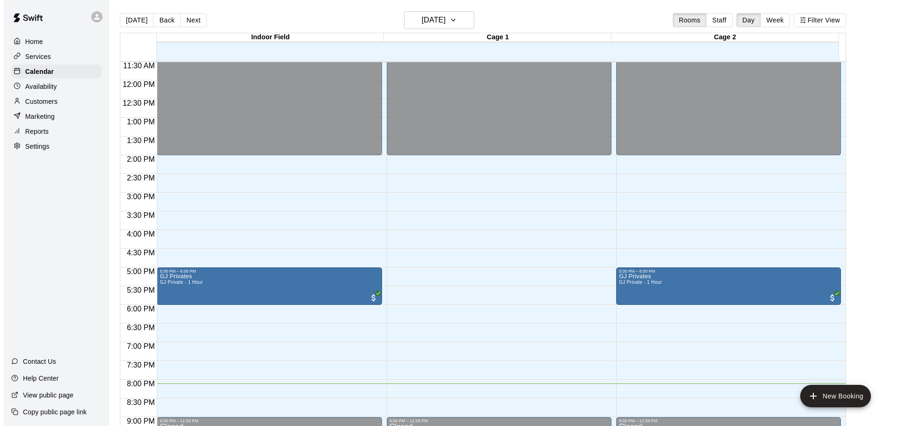
scroll to position [478, 0]
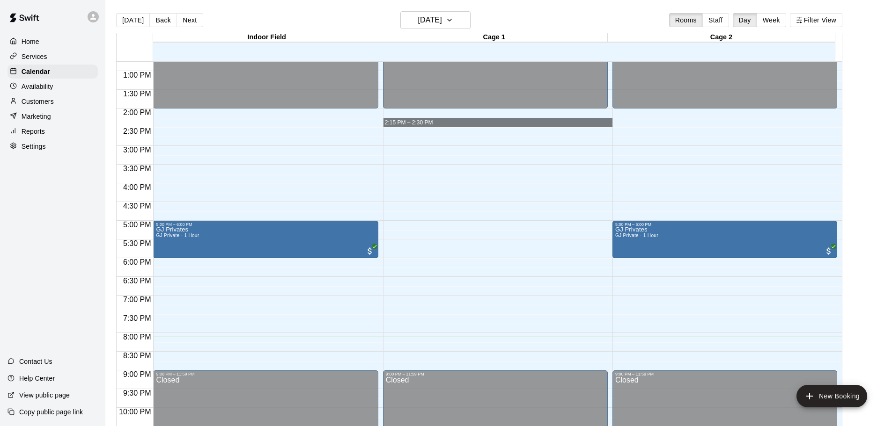
drag, startPoint x: 448, startPoint y: 113, endPoint x: 456, endPoint y: 122, distance: 11.9
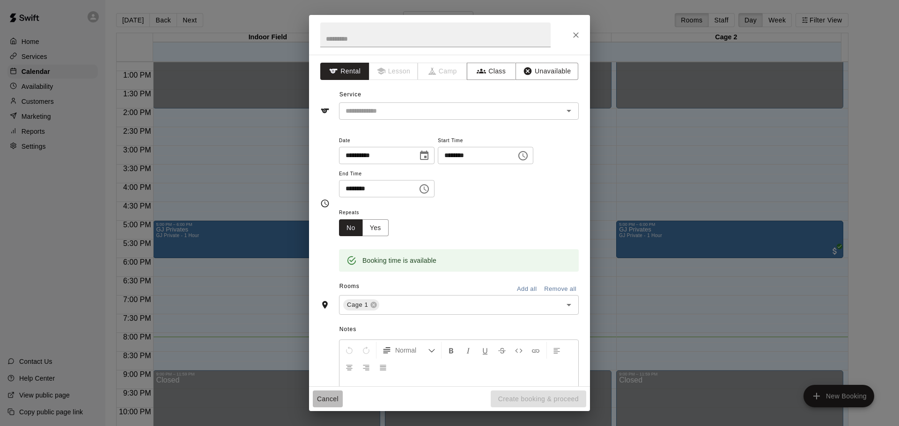
drag, startPoint x: 320, startPoint y: 403, endPoint x: 301, endPoint y: 407, distance: 19.2
click at [320, 403] on button "Cancel" at bounding box center [328, 399] width 30 height 17
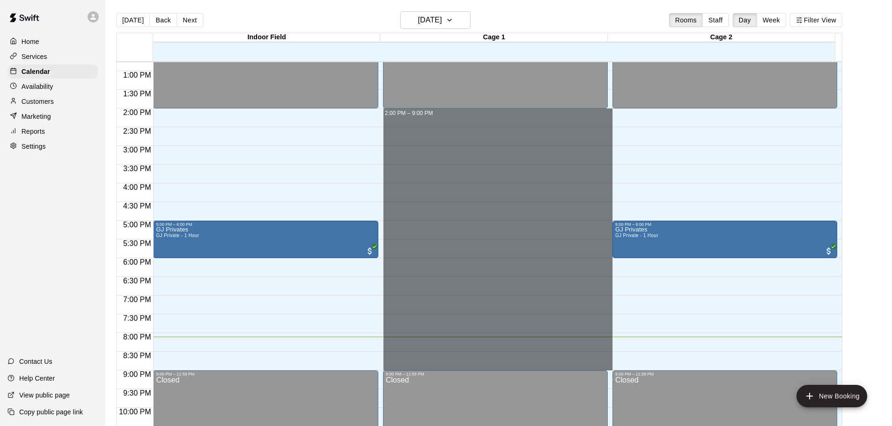
drag, startPoint x: 469, startPoint y: 111, endPoint x: 488, endPoint y: 367, distance: 255.8
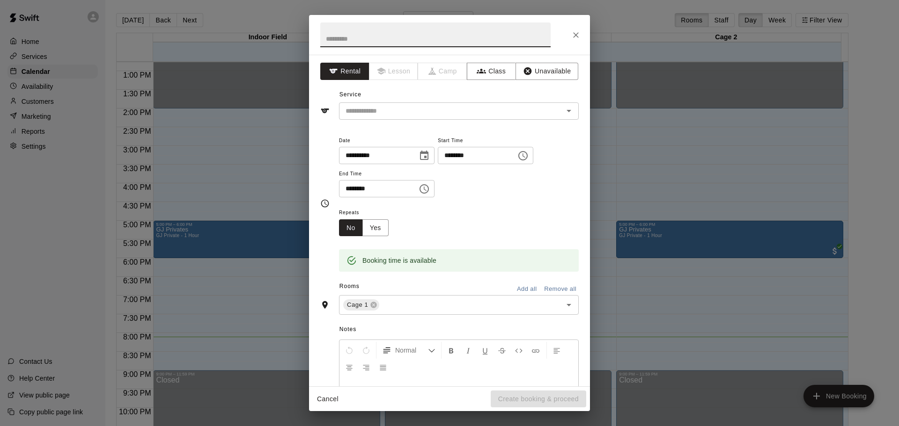
click at [317, 397] on button "Cancel" at bounding box center [328, 399] width 30 height 17
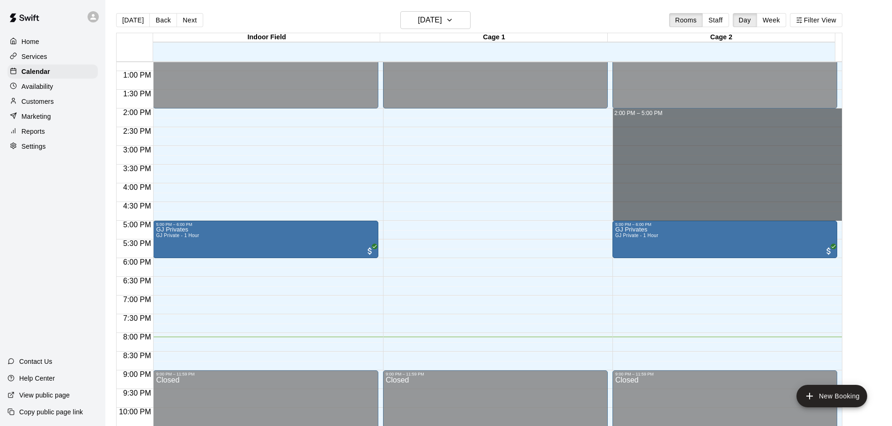
drag, startPoint x: 618, startPoint y: 115, endPoint x: 796, endPoint y: 217, distance: 205.1
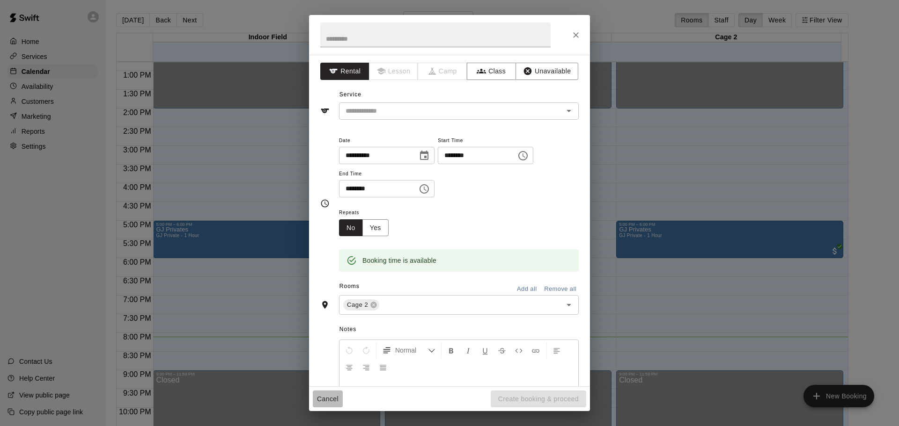
click at [330, 399] on button "Cancel" at bounding box center [328, 399] width 30 height 17
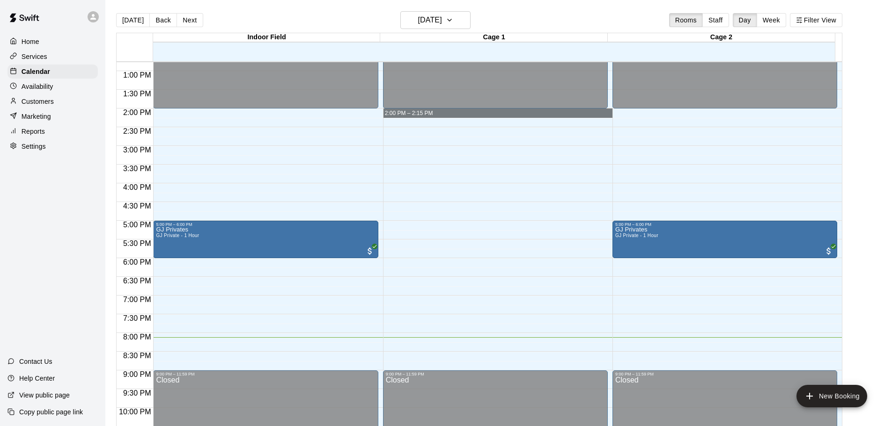
drag, startPoint x: 446, startPoint y: 110, endPoint x: 477, endPoint y: 115, distance: 31.2
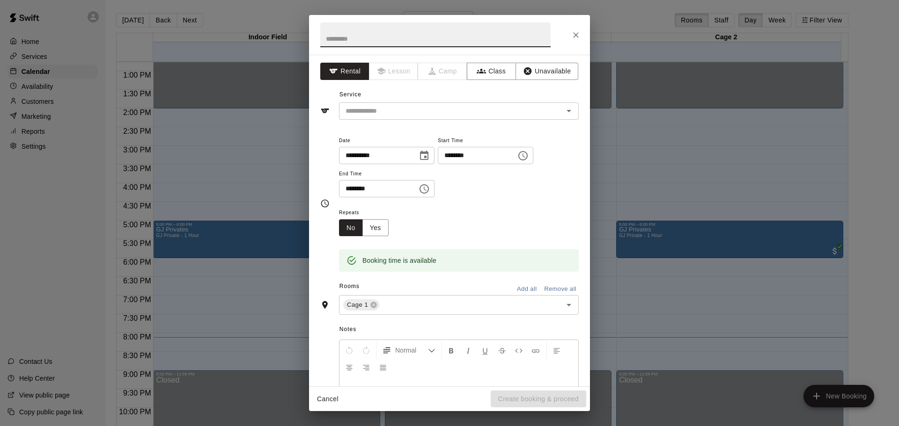
click at [319, 393] on button "Cancel" at bounding box center [328, 399] width 30 height 17
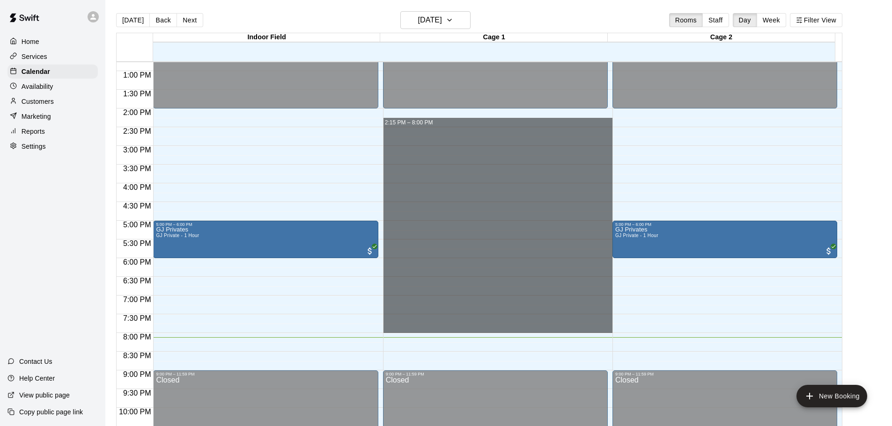
drag, startPoint x: 446, startPoint y: 112, endPoint x: 441, endPoint y: 330, distance: 217.3
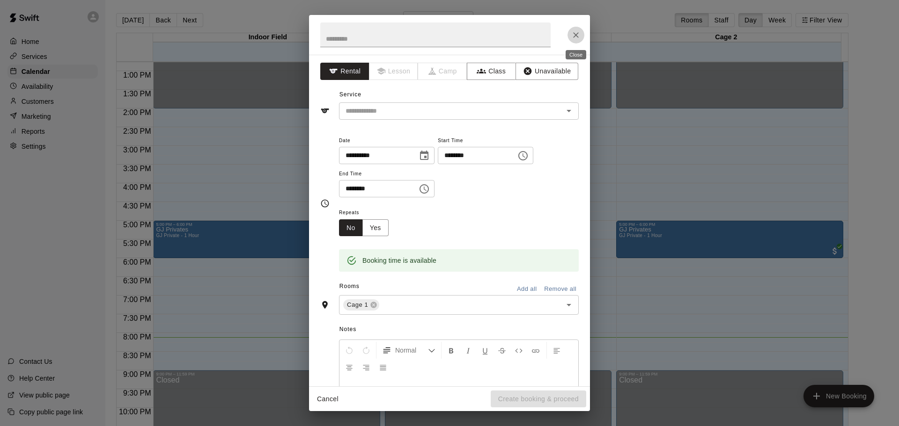
click at [574, 34] on icon "Close" at bounding box center [575, 34] width 9 height 9
click at [330, 402] on button "Cancel" at bounding box center [328, 399] width 30 height 17
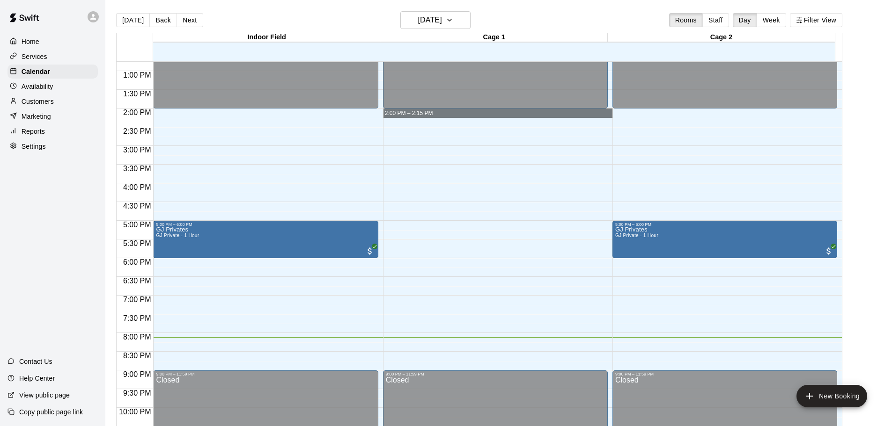
drag, startPoint x: 591, startPoint y: 114, endPoint x: 544, endPoint y: 114, distance: 46.8
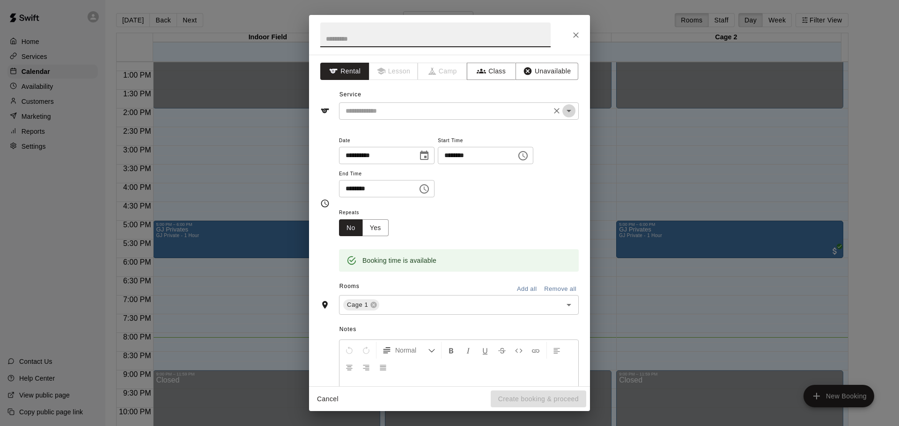
click at [563, 109] on icon "Open" at bounding box center [568, 110] width 11 height 11
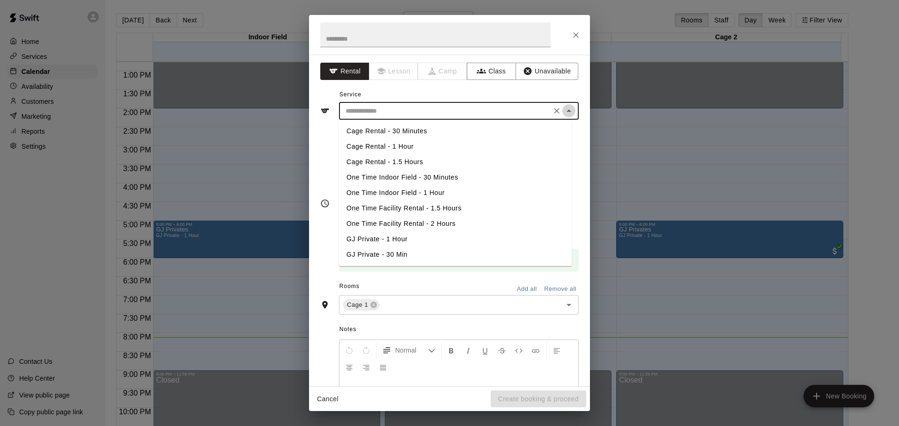
click at [563, 109] on icon "Close" at bounding box center [568, 110] width 11 height 11
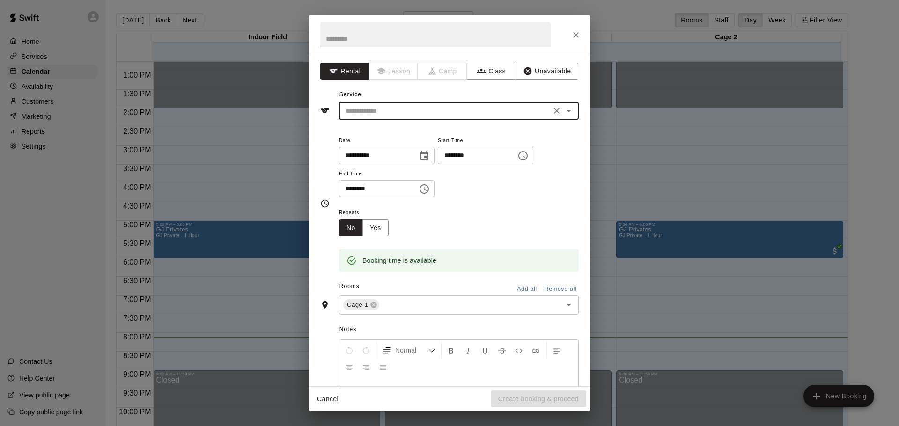
click at [563, 113] on icon "Open" at bounding box center [568, 110] width 11 height 11
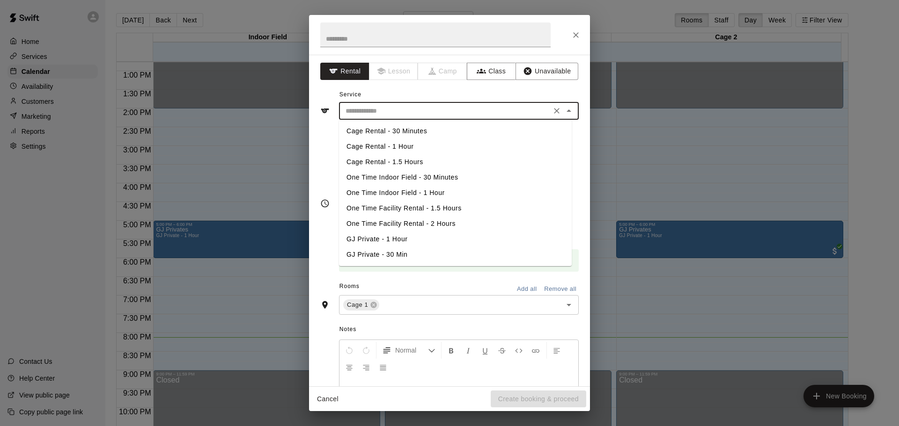
click at [563, 113] on icon "Close" at bounding box center [568, 110] width 11 height 11
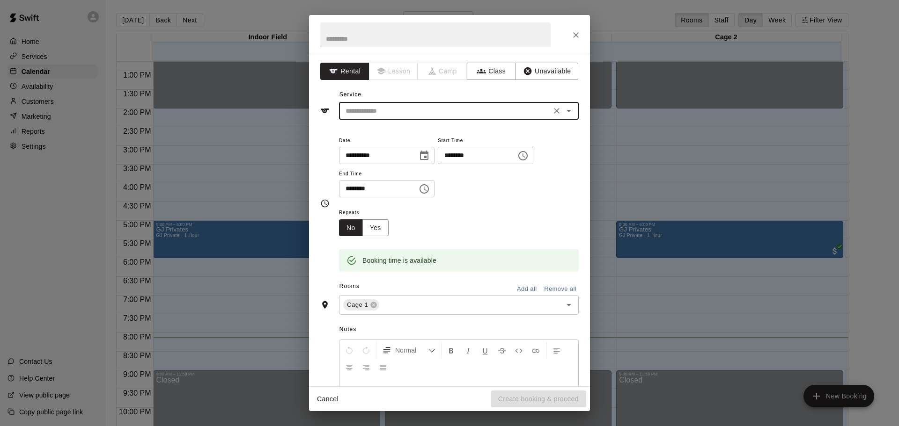
click at [323, 395] on button "Cancel" at bounding box center [328, 399] width 30 height 17
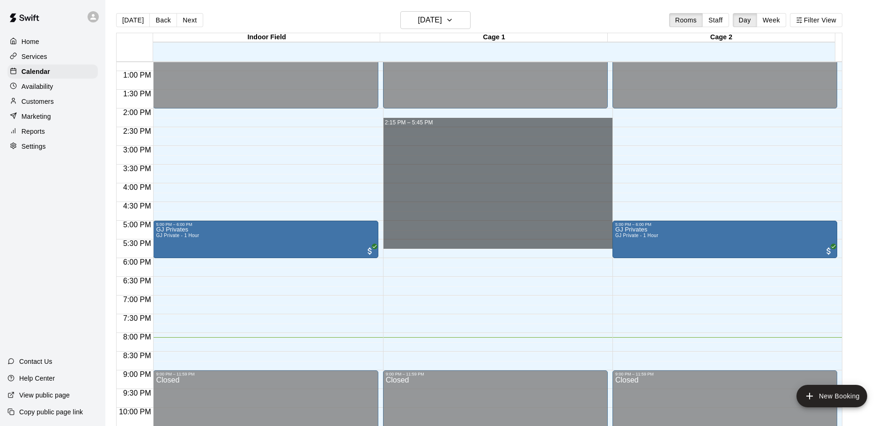
drag, startPoint x: 454, startPoint y: 110, endPoint x: 497, endPoint y: 248, distance: 144.2
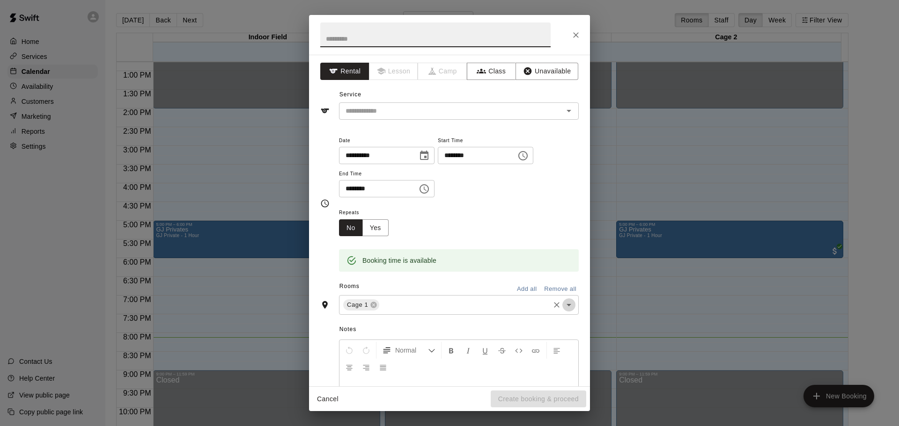
click at [567, 305] on icon "Open" at bounding box center [568, 305] width 11 height 11
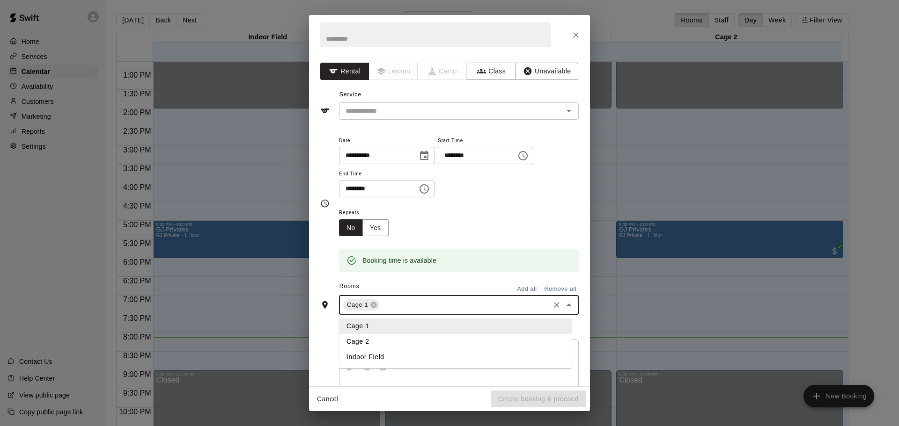
click at [474, 337] on li "Cage 2" at bounding box center [455, 341] width 233 height 15
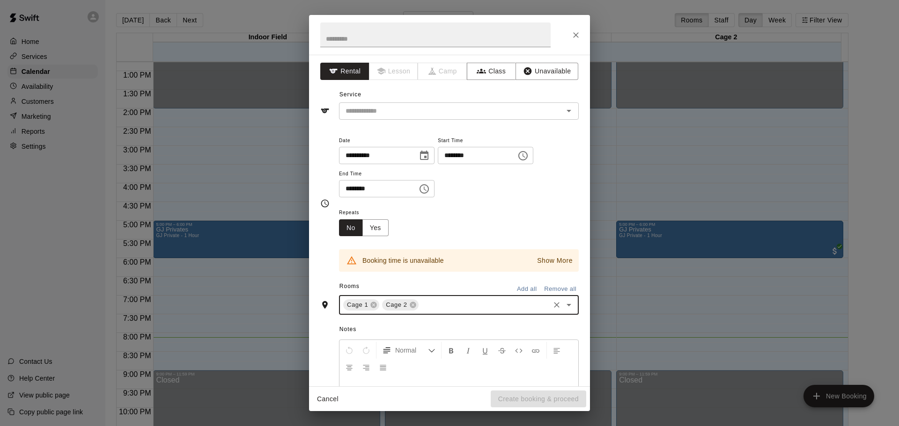
click at [552, 308] on icon "Clear" at bounding box center [556, 305] width 9 height 9
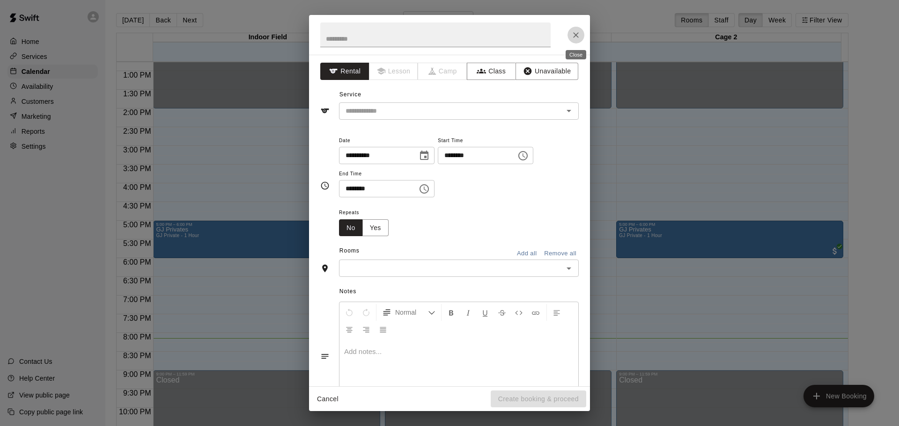
click at [576, 31] on icon "Close" at bounding box center [575, 34] width 9 height 9
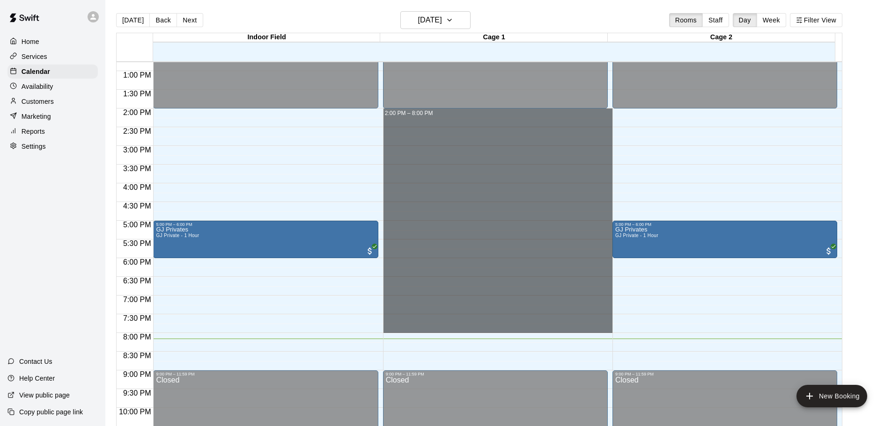
drag, startPoint x: 435, startPoint y: 110, endPoint x: 417, endPoint y: 329, distance: 219.9
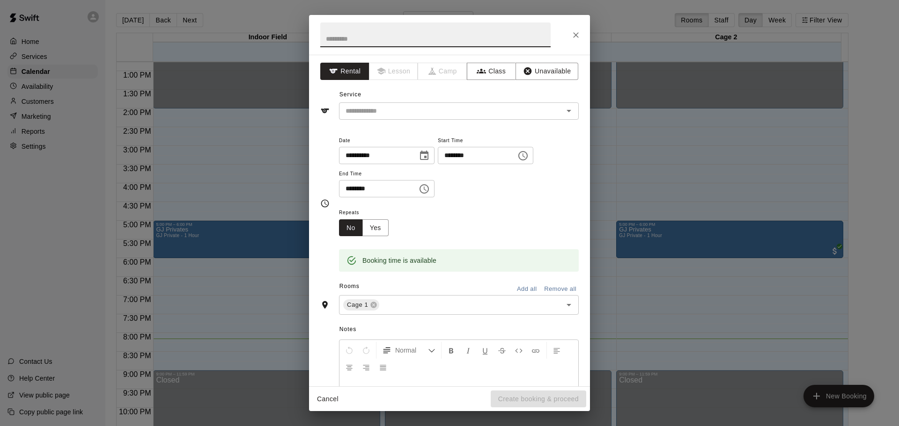
click at [324, 402] on button "Cancel" at bounding box center [328, 399] width 30 height 17
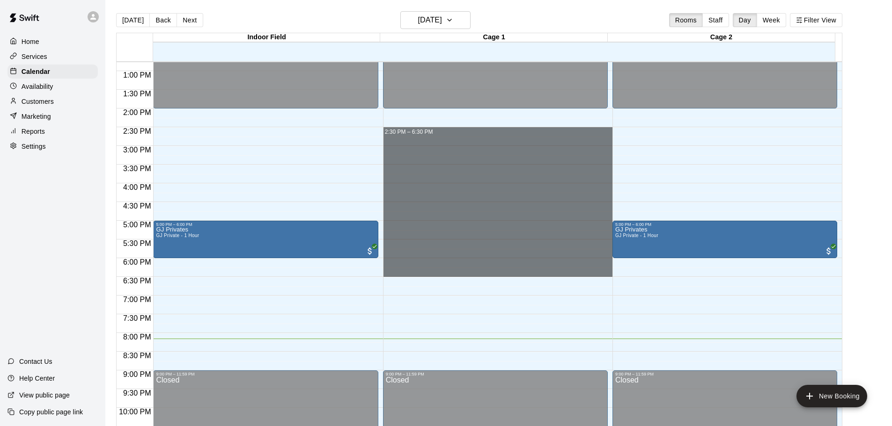
drag, startPoint x: 473, startPoint y: 129, endPoint x: 487, endPoint y: 276, distance: 148.1
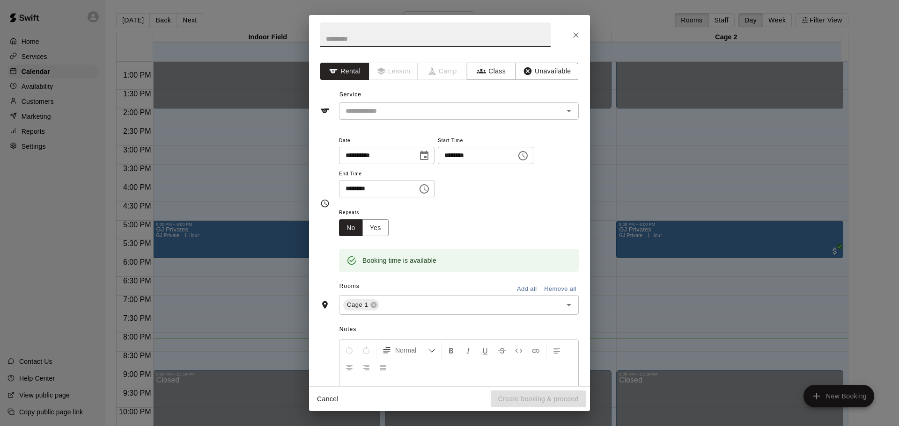
drag, startPoint x: 347, startPoint y: 382, endPoint x: 334, endPoint y: 397, distance: 20.3
click at [336, 397] on div "**********" at bounding box center [449, 213] width 281 height 397
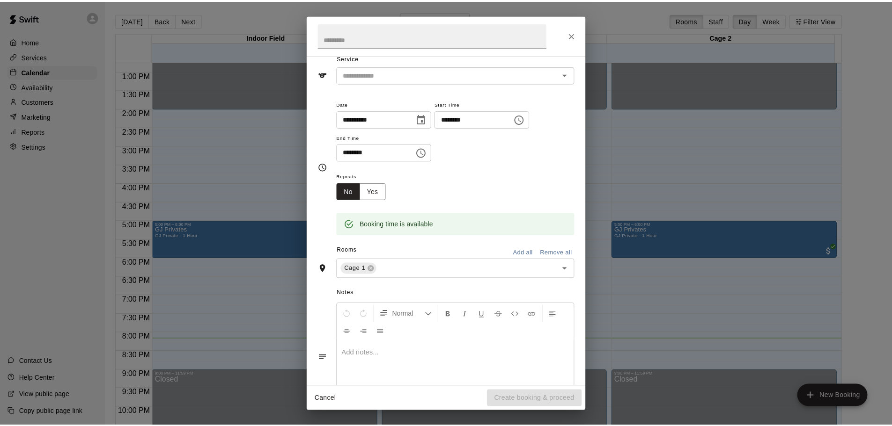
scroll to position [80, 0]
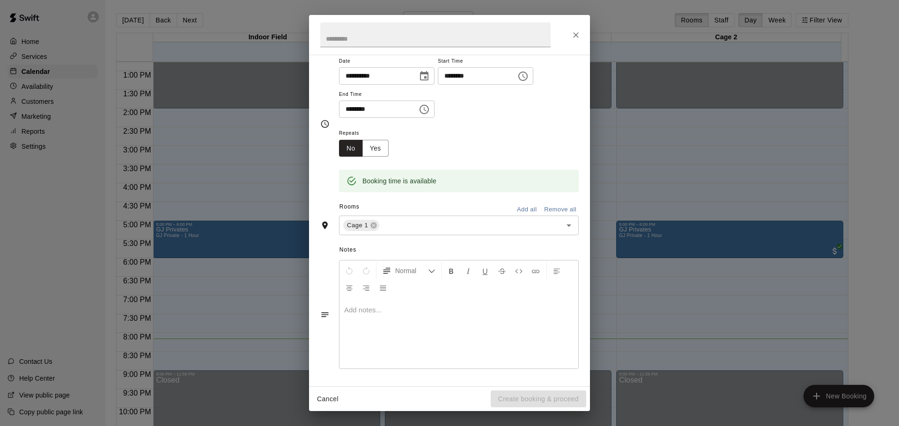
click at [537, 245] on span "Notes" at bounding box center [458, 250] width 239 height 15
click at [316, 402] on button "Cancel" at bounding box center [328, 399] width 30 height 17
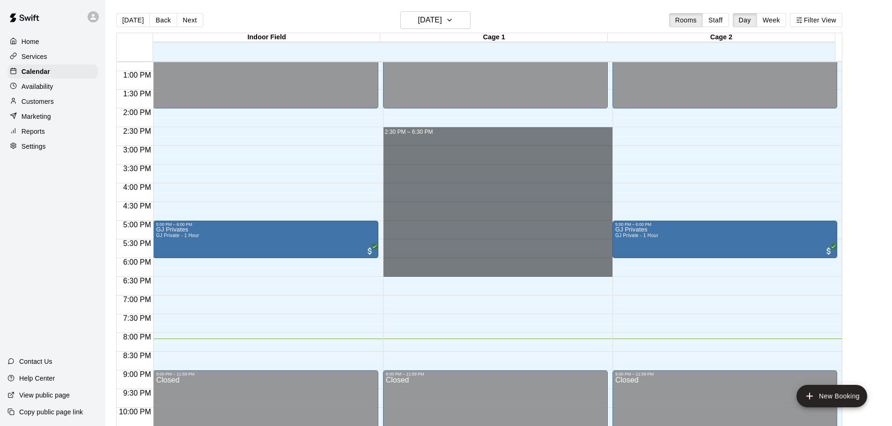
drag, startPoint x: 445, startPoint y: 129, endPoint x: 464, endPoint y: 276, distance: 148.3
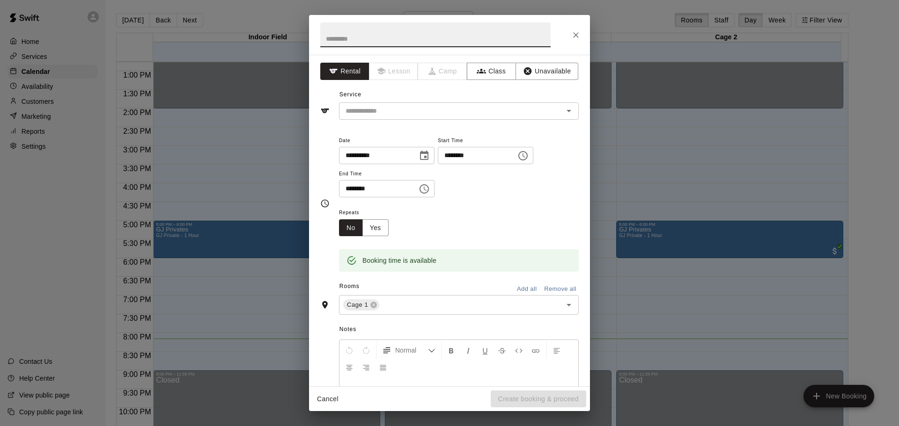
click at [327, 398] on button "Cancel" at bounding box center [328, 399] width 30 height 17
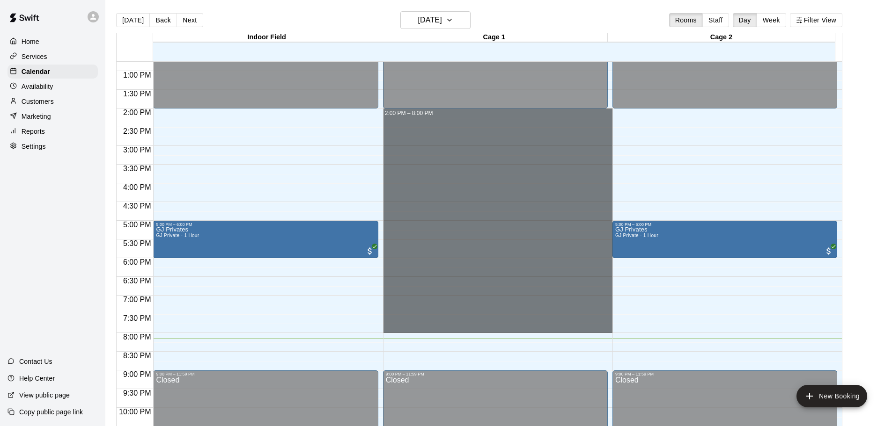
drag, startPoint x: 440, startPoint y: 112, endPoint x: 453, endPoint y: 326, distance: 214.8
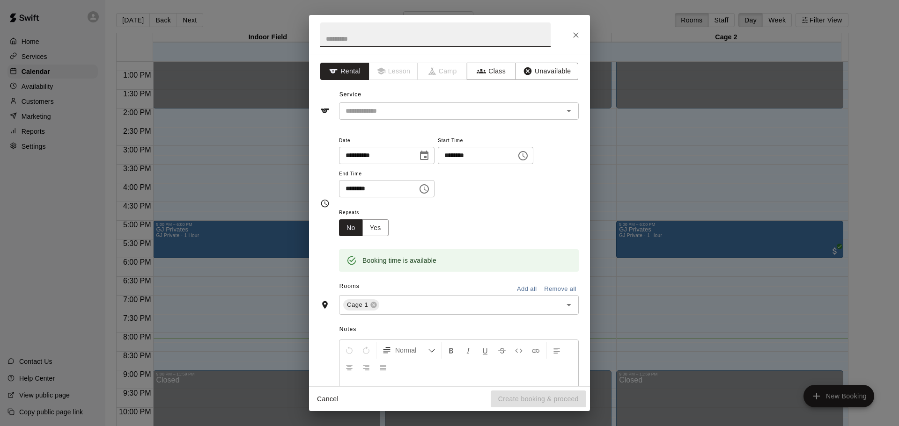
click at [324, 399] on button "Cancel" at bounding box center [328, 399] width 30 height 17
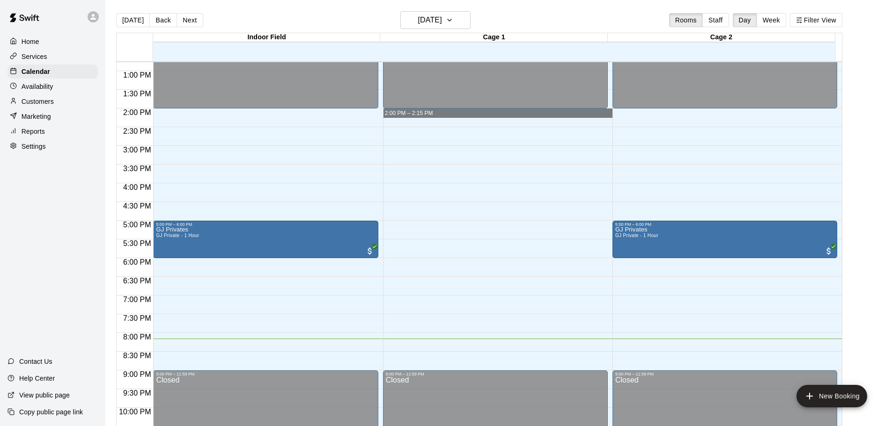
drag, startPoint x: 477, startPoint y: 111, endPoint x: 514, endPoint y: 115, distance: 37.2
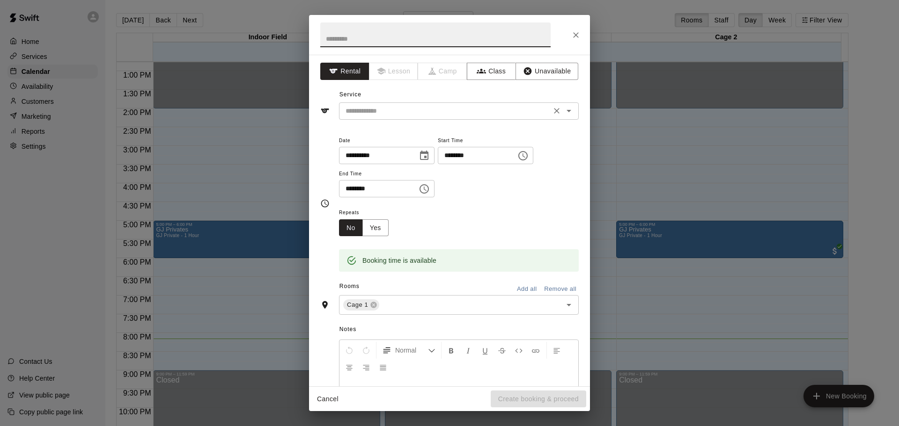
click at [564, 111] on icon "Open" at bounding box center [568, 110] width 11 height 11
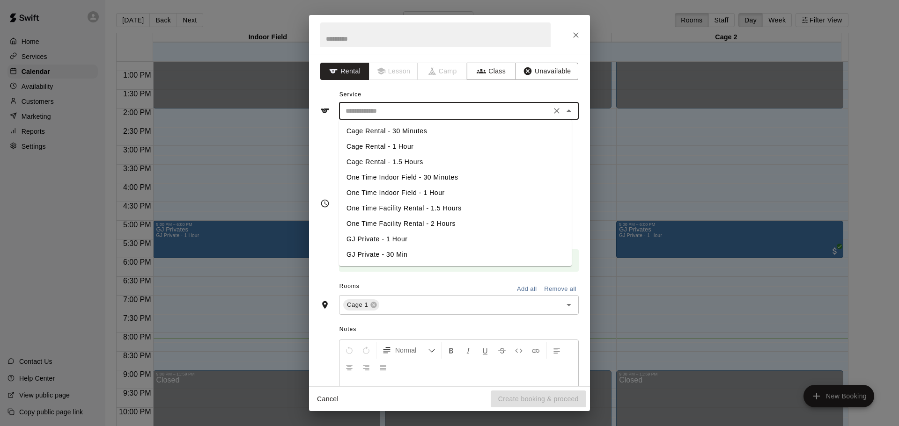
click at [565, 108] on icon "Close" at bounding box center [568, 110] width 11 height 11
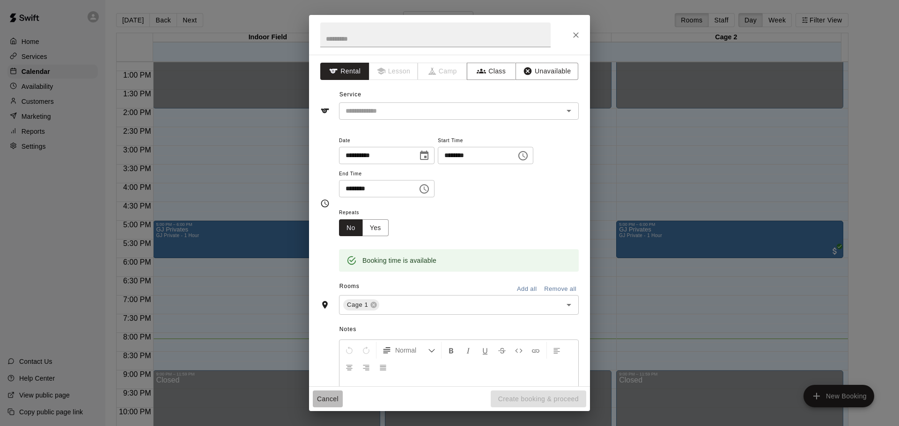
click at [339, 403] on button "Cancel" at bounding box center [328, 399] width 30 height 17
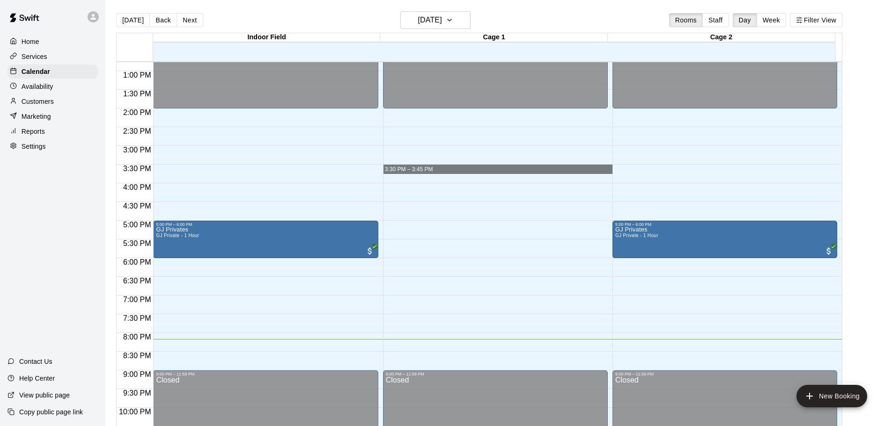
drag, startPoint x: 512, startPoint y: 162, endPoint x: 518, endPoint y: 171, distance: 10.7
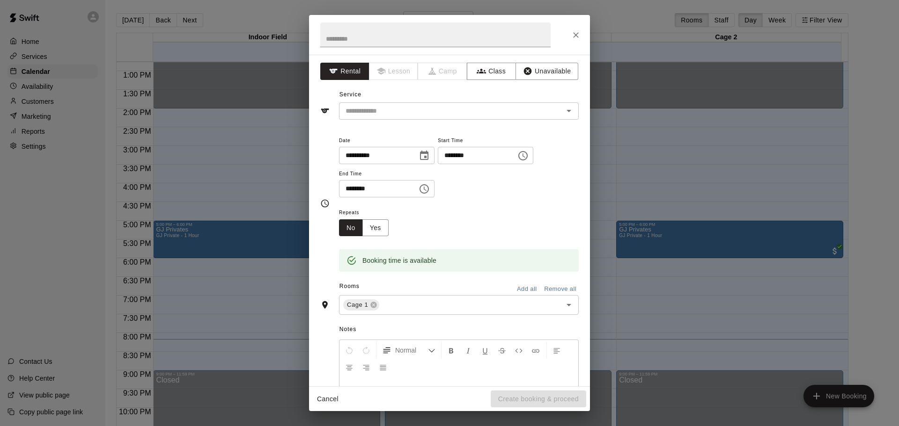
click at [326, 387] on div "Cancel Create booking & proceed" at bounding box center [449, 399] width 281 height 25
click at [325, 397] on button "Cancel" at bounding box center [328, 399] width 30 height 17
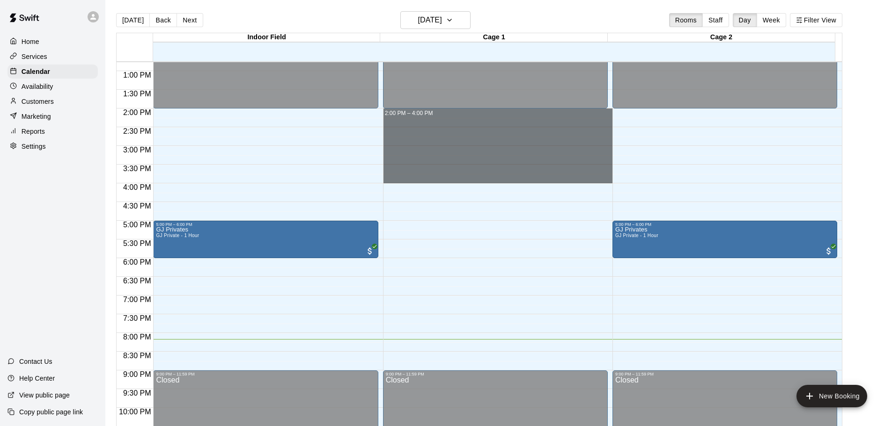
drag, startPoint x: 427, startPoint y: 112, endPoint x: 480, endPoint y: 177, distance: 84.2
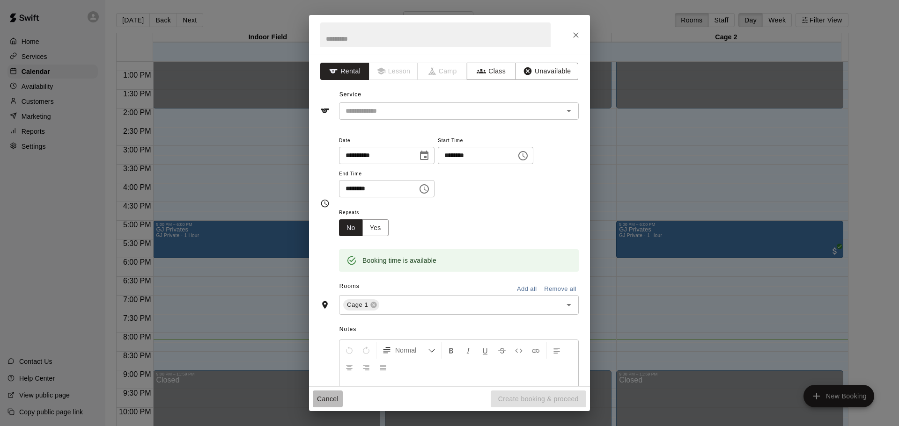
click at [327, 392] on button "Cancel" at bounding box center [328, 399] width 30 height 17
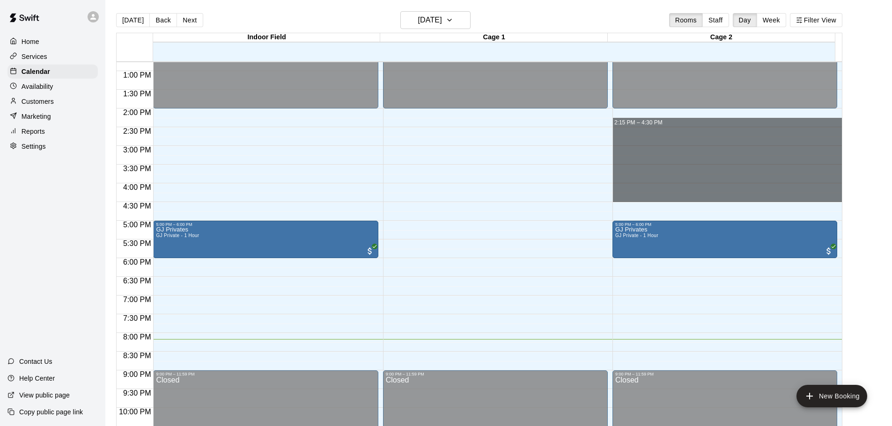
drag, startPoint x: 617, startPoint y: 111, endPoint x: 630, endPoint y: 199, distance: 88.9
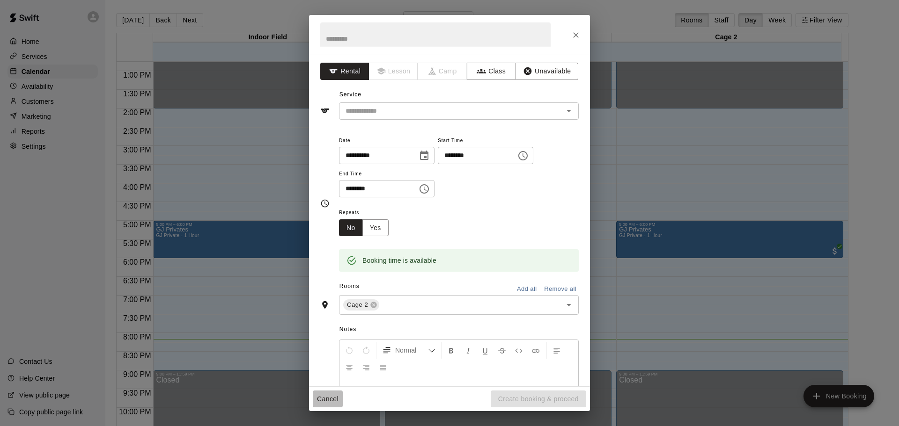
click at [320, 401] on button "Cancel" at bounding box center [328, 399] width 30 height 17
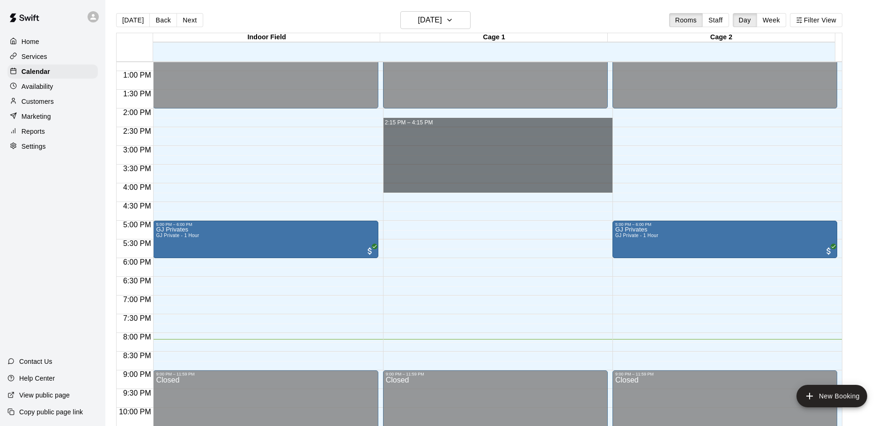
drag, startPoint x: 425, startPoint y: 116, endPoint x: 453, endPoint y: 191, distance: 80.3
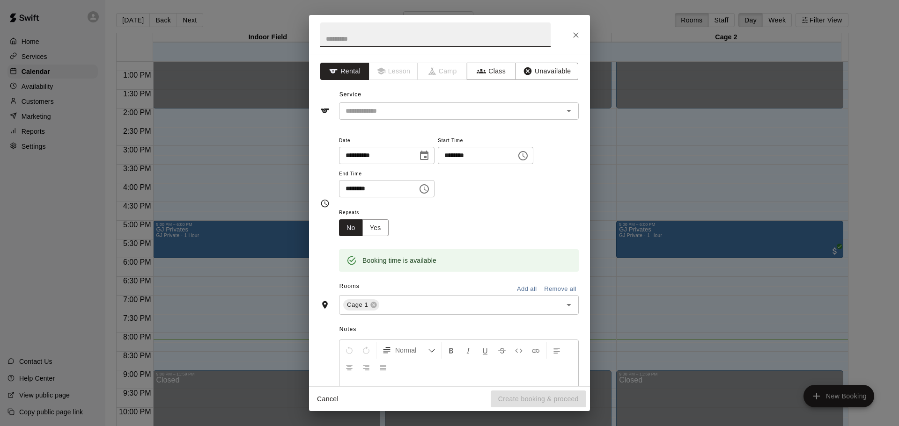
click at [331, 399] on button "Cancel" at bounding box center [328, 399] width 30 height 17
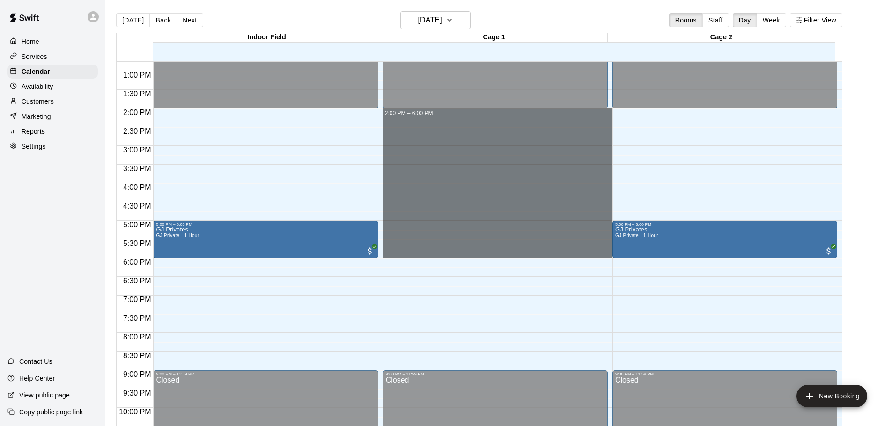
drag, startPoint x: 434, startPoint y: 115, endPoint x: 480, endPoint y: 256, distance: 148.3
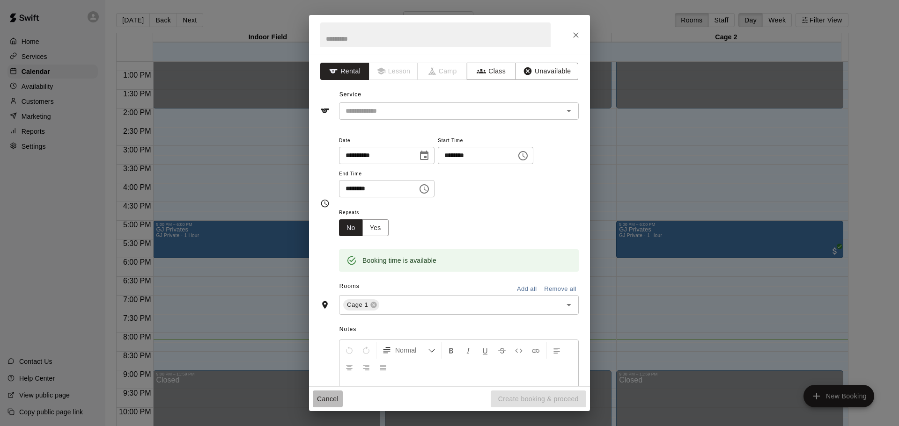
click at [332, 397] on button "Cancel" at bounding box center [328, 399] width 30 height 17
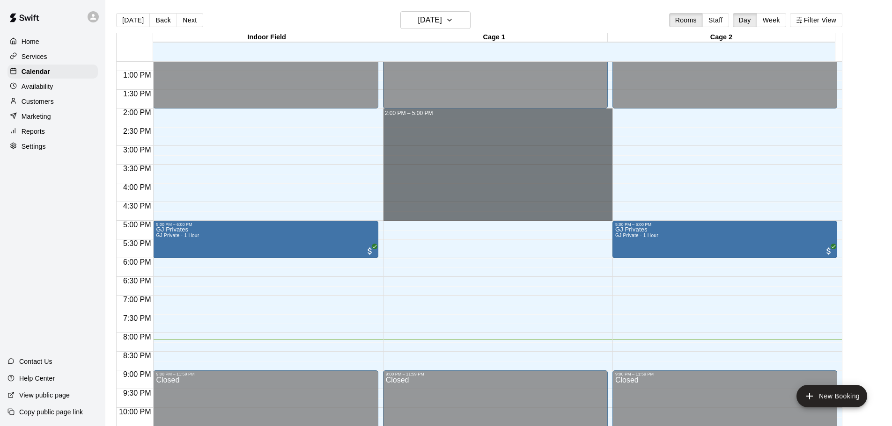
drag, startPoint x: 441, startPoint y: 111, endPoint x: 479, endPoint y: 217, distance: 112.1
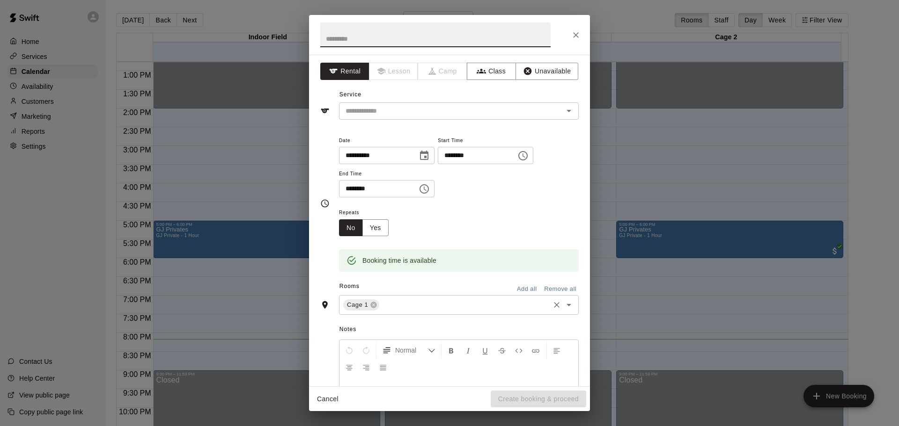
click at [563, 304] on icon "Open" at bounding box center [568, 305] width 11 height 11
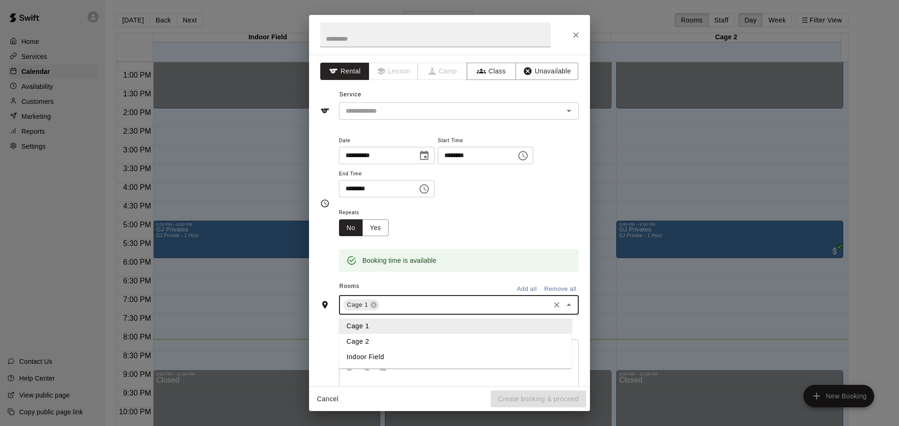
click at [437, 340] on li "Cage 2" at bounding box center [455, 341] width 233 height 15
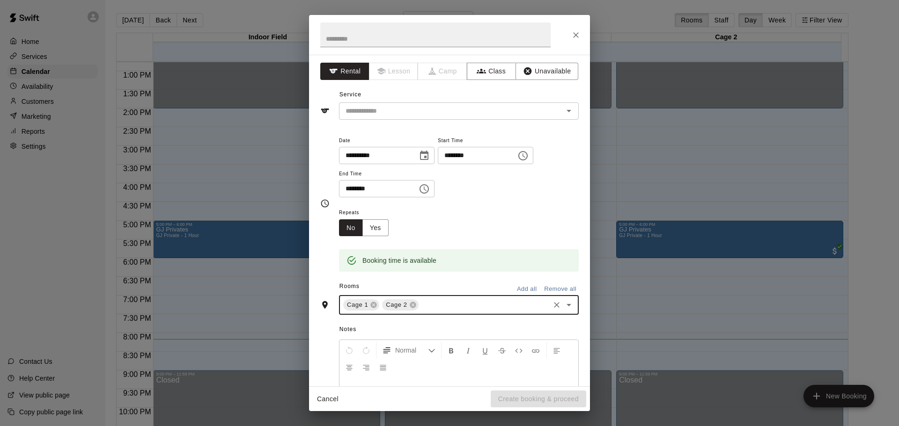
click at [563, 310] on icon "Open" at bounding box center [568, 305] width 11 height 11
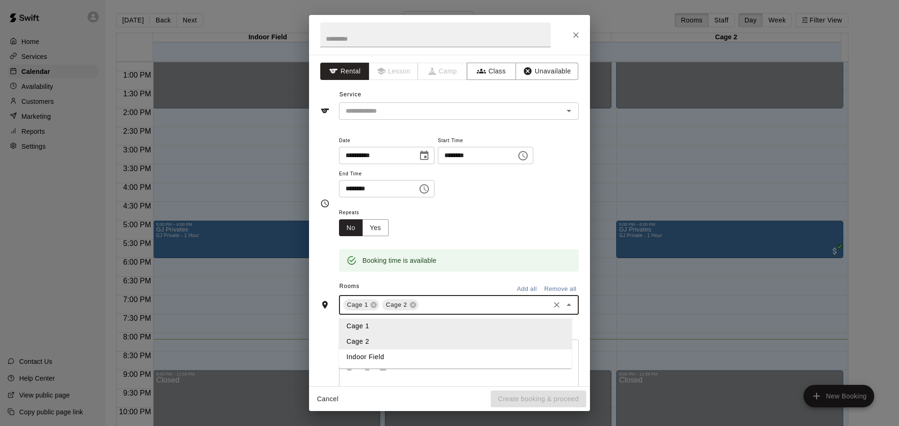
click at [471, 361] on li "Indoor Field" at bounding box center [455, 357] width 233 height 15
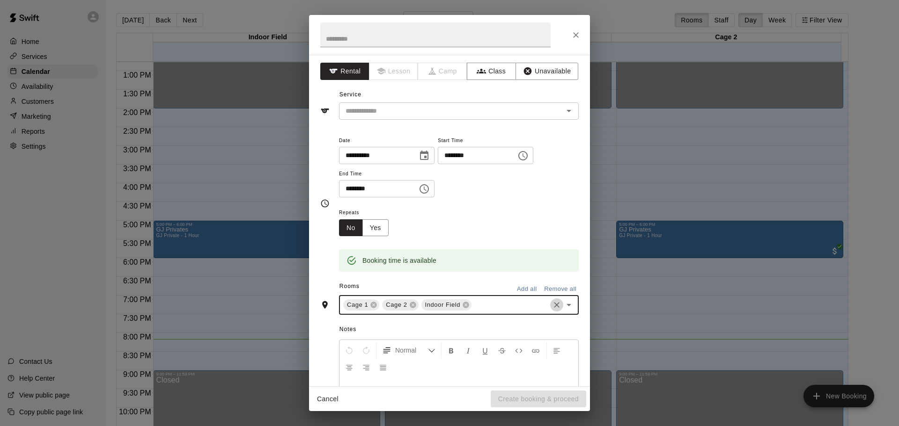
click at [552, 308] on icon "Clear" at bounding box center [556, 305] width 9 height 9
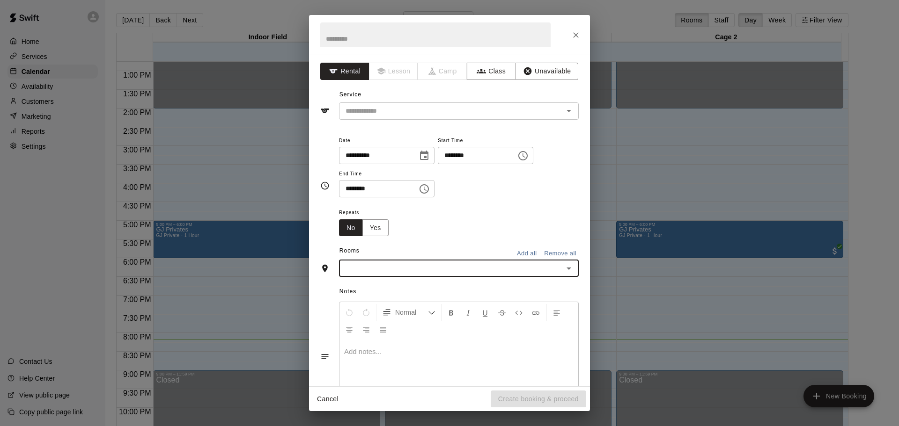
click at [338, 400] on button "Cancel" at bounding box center [328, 399] width 30 height 17
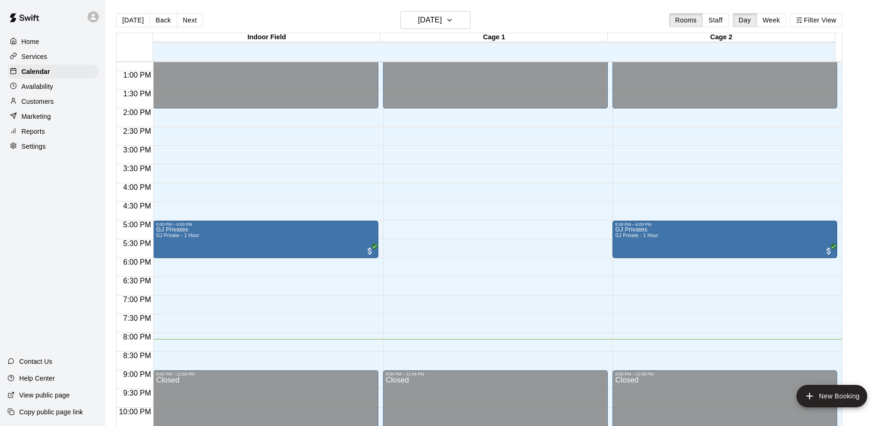
click at [873, 152] on main "[DATE] Back [DATE][DATE] Rooms Staff Day Week Filter View Indoor Field 13 Mon C…" at bounding box center [498, 224] width 779 height 426
click at [164, 261] on img "edit" at bounding box center [165, 260] width 11 height 11
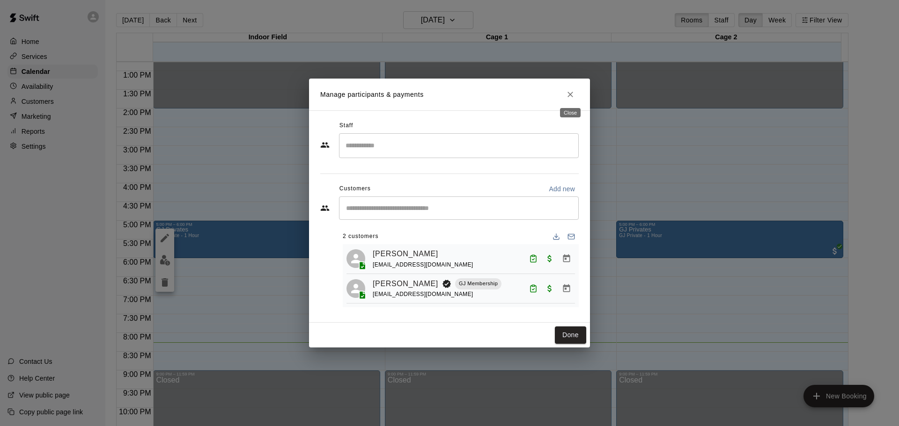
click at [573, 90] on icon "Close" at bounding box center [570, 94] width 9 height 9
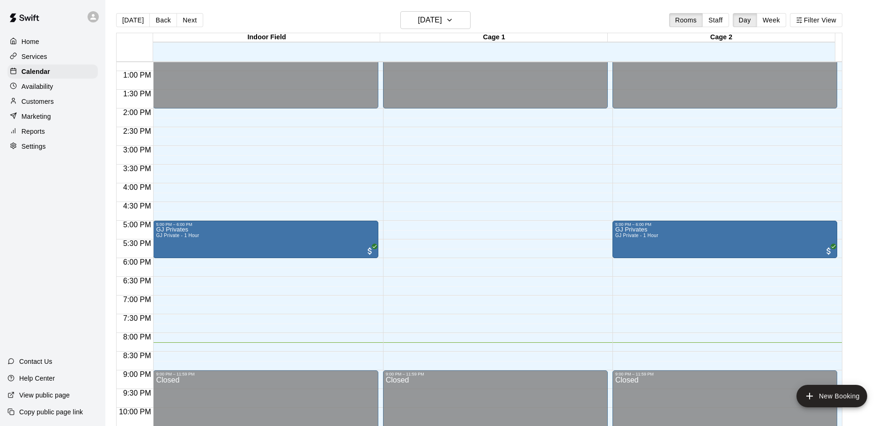
drag, startPoint x: 868, startPoint y: 213, endPoint x: 871, endPoint y: 191, distance: 23.2
click at [870, 205] on main "[DATE] Back [DATE][DATE] Rooms Staff Day Week Filter View Indoor Field 13 Mon C…" at bounding box center [498, 224] width 779 height 426
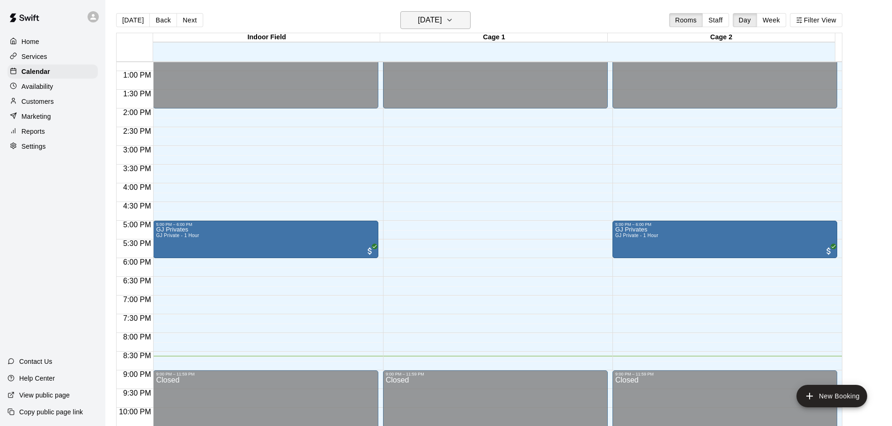
click at [434, 22] on h6 "[DATE]" at bounding box center [430, 20] width 24 height 13
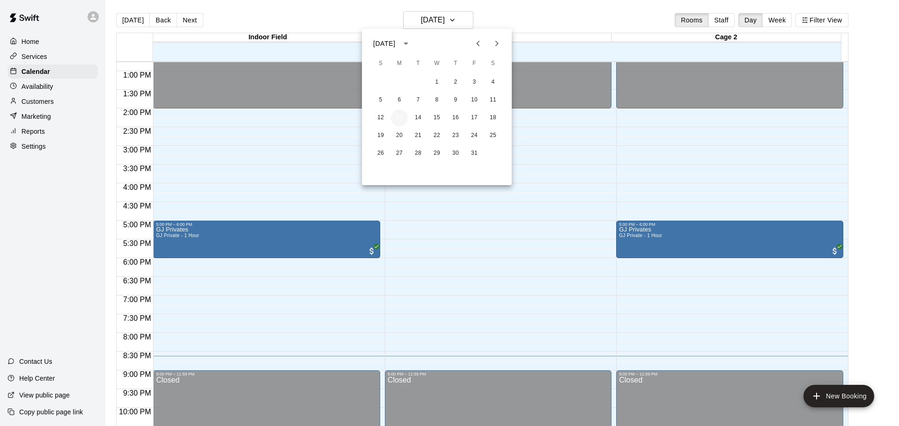
click at [402, 121] on button "13" at bounding box center [399, 118] width 17 height 17
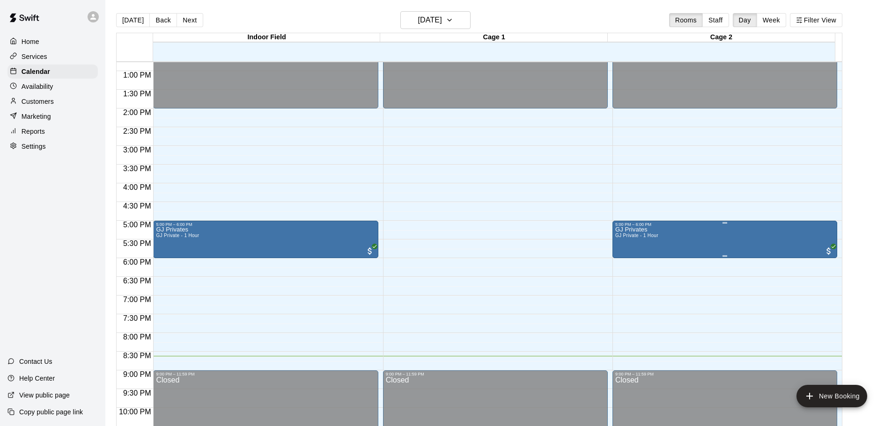
click at [669, 276] on div at bounding box center [449, 213] width 899 height 426
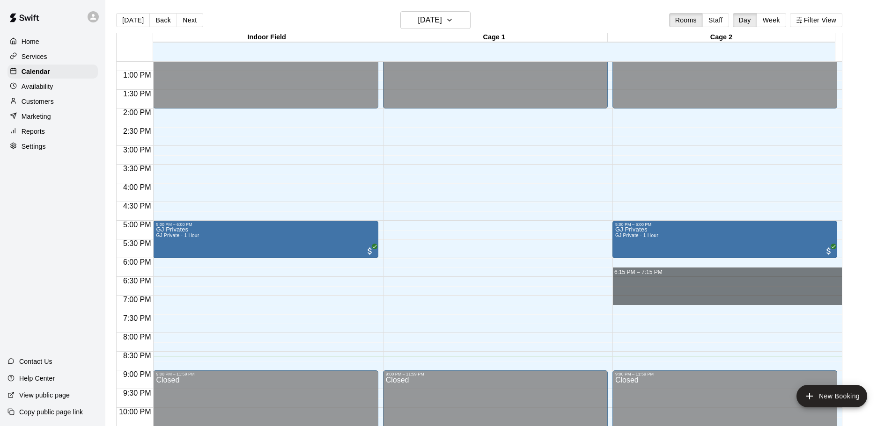
drag, startPoint x: 669, startPoint y: 276, endPoint x: 663, endPoint y: 303, distance: 28.3
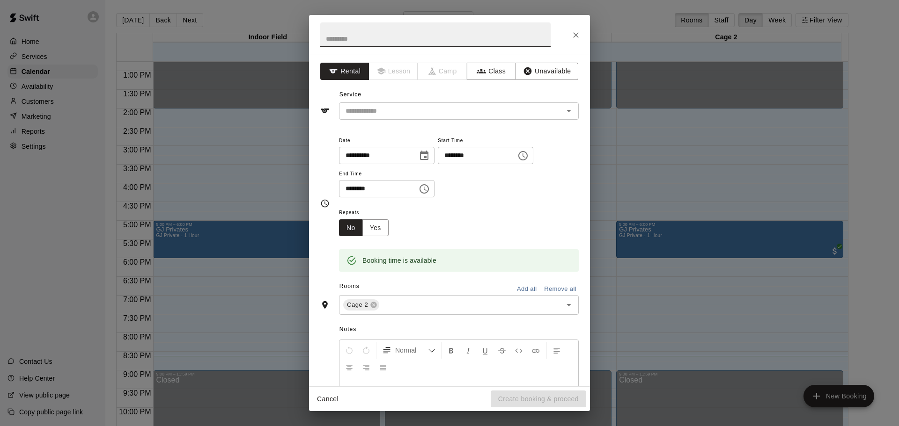
click at [322, 395] on button "Cancel" at bounding box center [328, 399] width 30 height 17
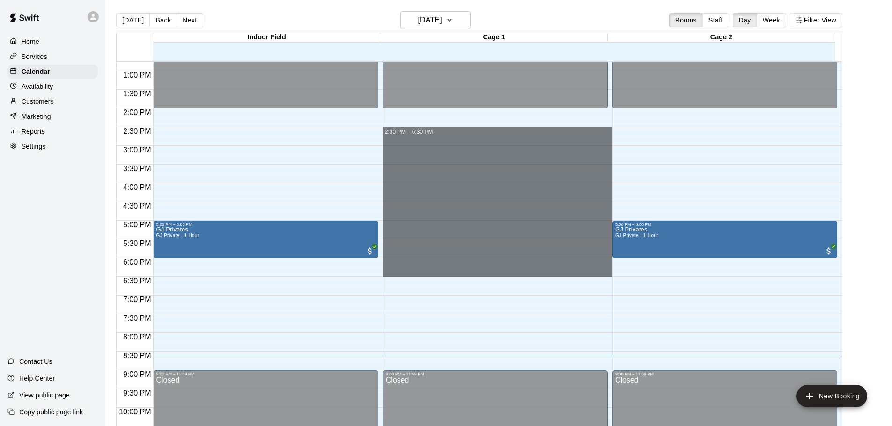
drag, startPoint x: 456, startPoint y: 128, endPoint x: 458, endPoint y: 272, distance: 144.2
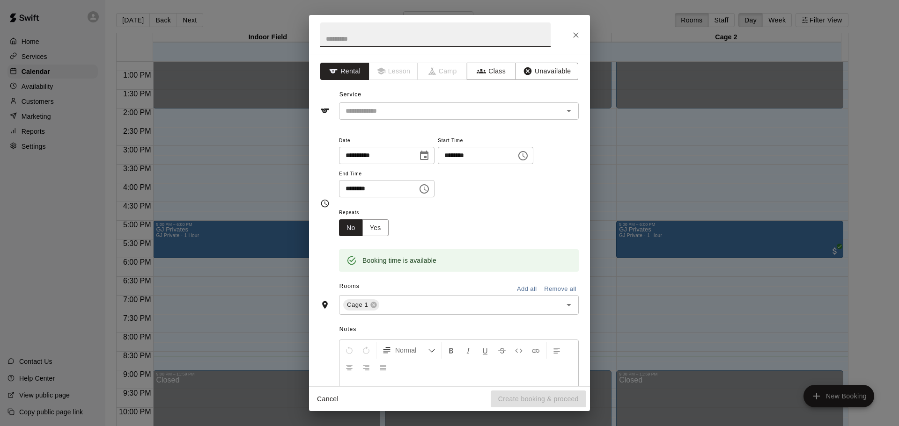
click at [316, 405] on button "Cancel" at bounding box center [328, 399] width 30 height 17
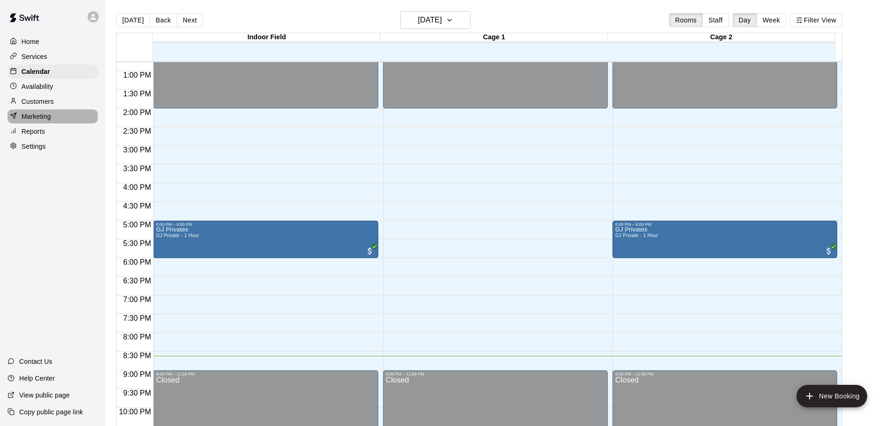
click at [24, 124] on div "Marketing" at bounding box center [52, 117] width 90 height 14
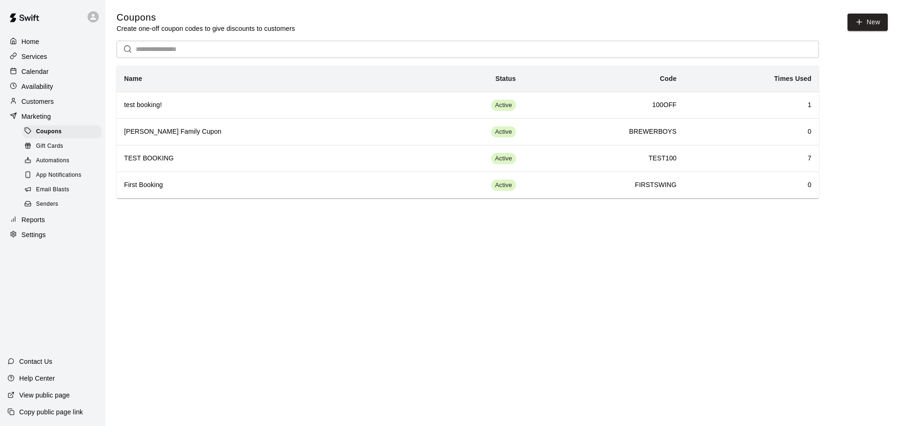
click at [44, 106] on p "Customers" at bounding box center [38, 101] width 32 height 9
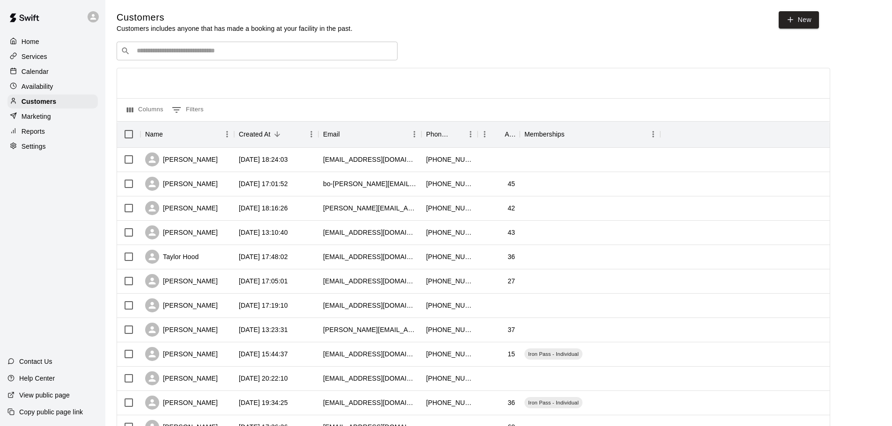
click at [62, 139] on div "Reports" at bounding box center [52, 132] width 90 height 14
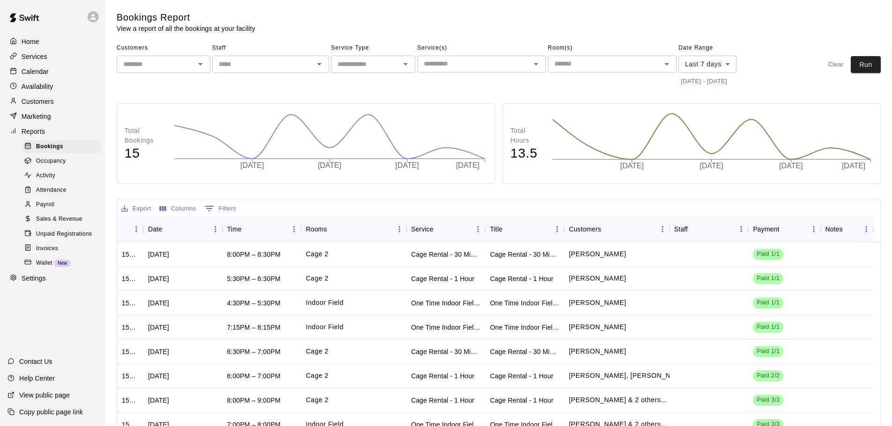
click at [36, 66] on div "Calendar" at bounding box center [52, 72] width 90 height 14
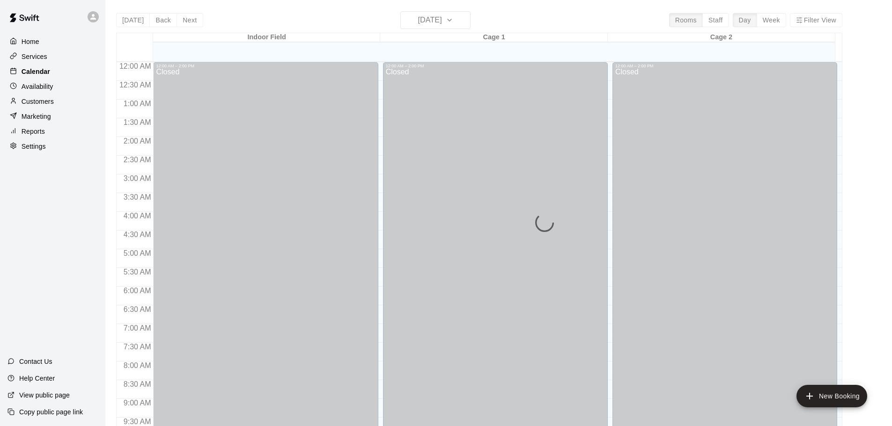
scroll to position [496, 0]
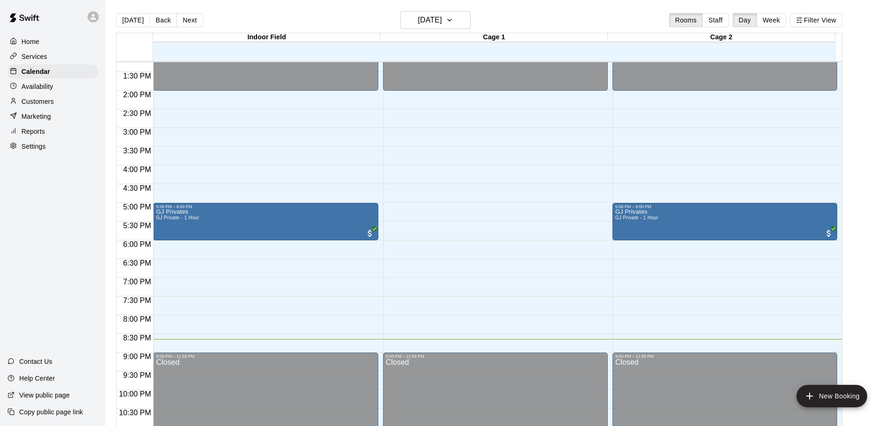
drag, startPoint x: 119, startPoint y: 8, endPoint x: 538, endPoint y: 20, distance: 419.2
click at [538, 20] on div "[DATE] Back [DATE][DATE] Rooms Staff Day Week Filter View" at bounding box center [479, 22] width 726 height 22
